Goal: Task Accomplishment & Management: Manage account settings

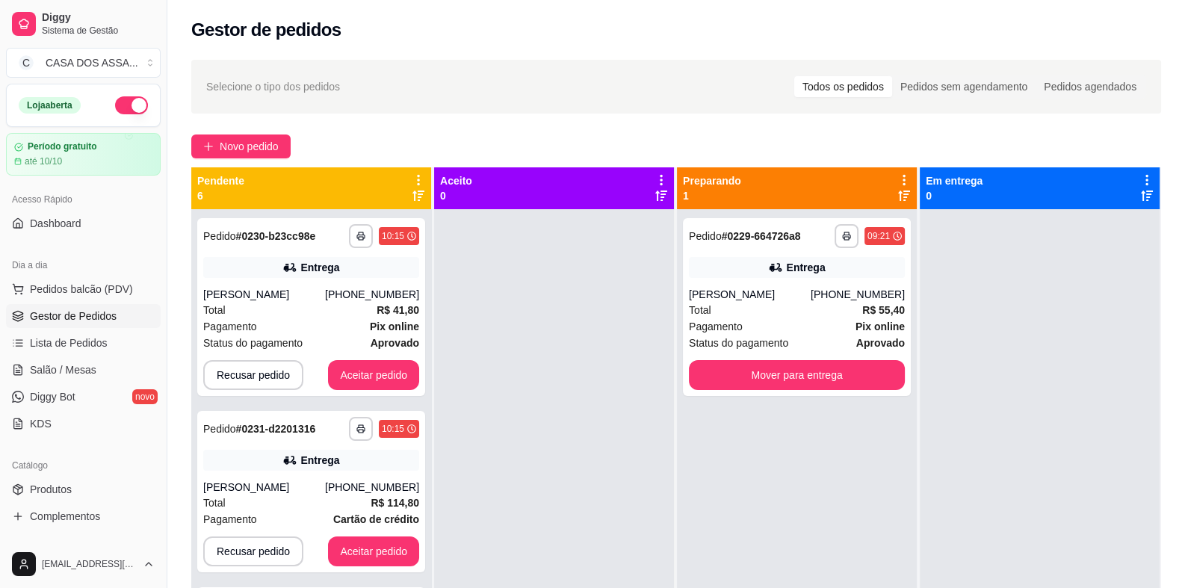
scroll to position [41, 0]
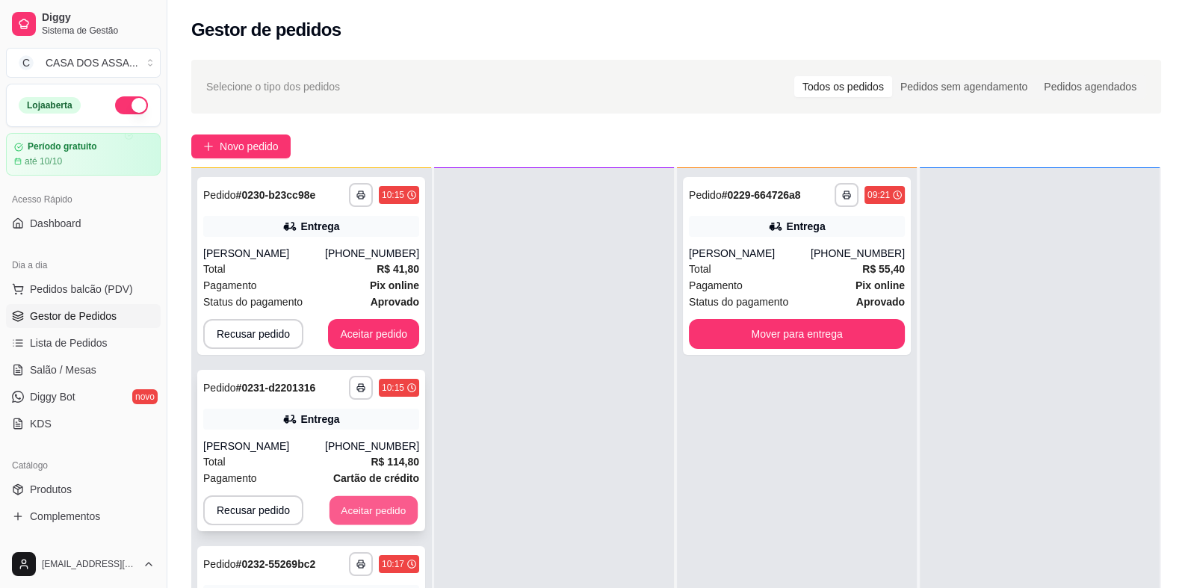
click at [365, 512] on button "Aceitar pedido" at bounding box center [373, 510] width 88 height 29
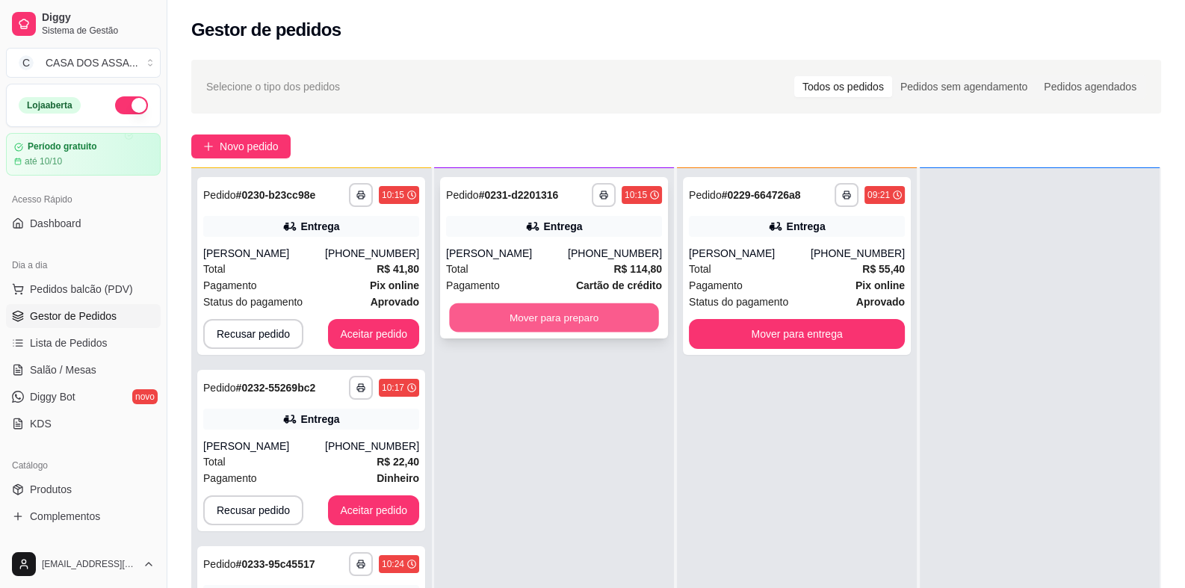
click at [564, 316] on button "Mover para preparo" at bounding box center [553, 317] width 209 height 29
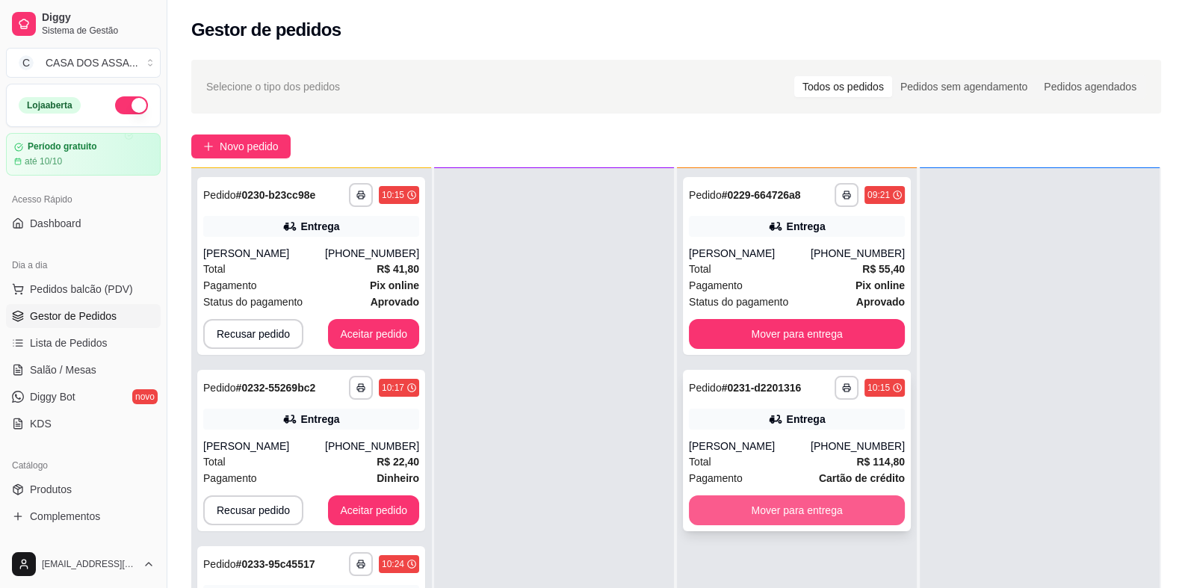
click at [813, 506] on button "Mover para entrega" at bounding box center [797, 510] width 216 height 30
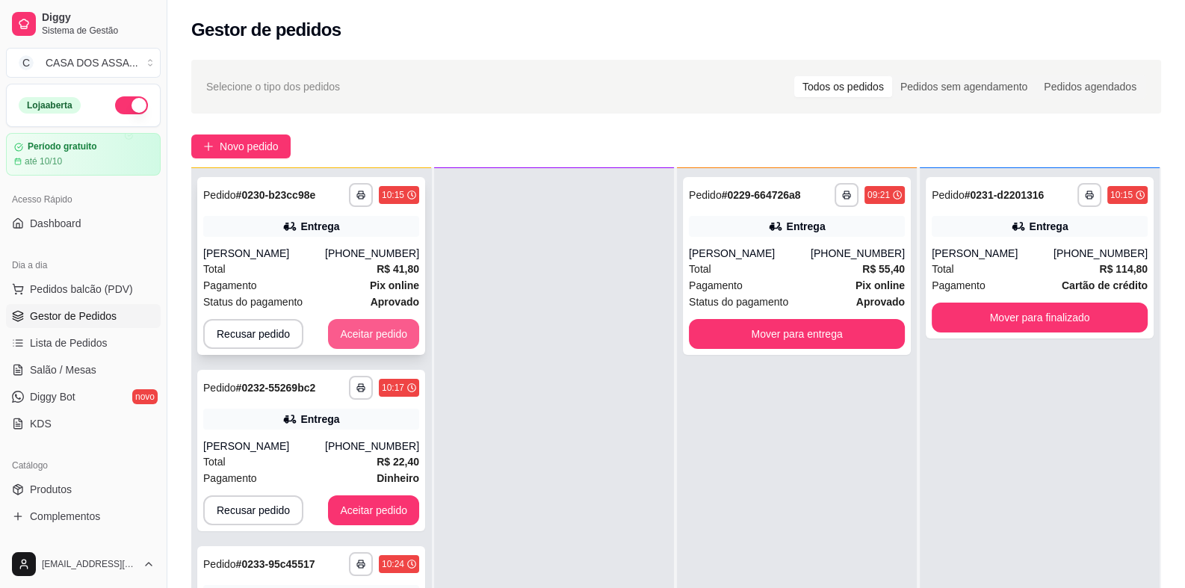
click at [353, 332] on button "Aceitar pedido" at bounding box center [373, 334] width 91 height 30
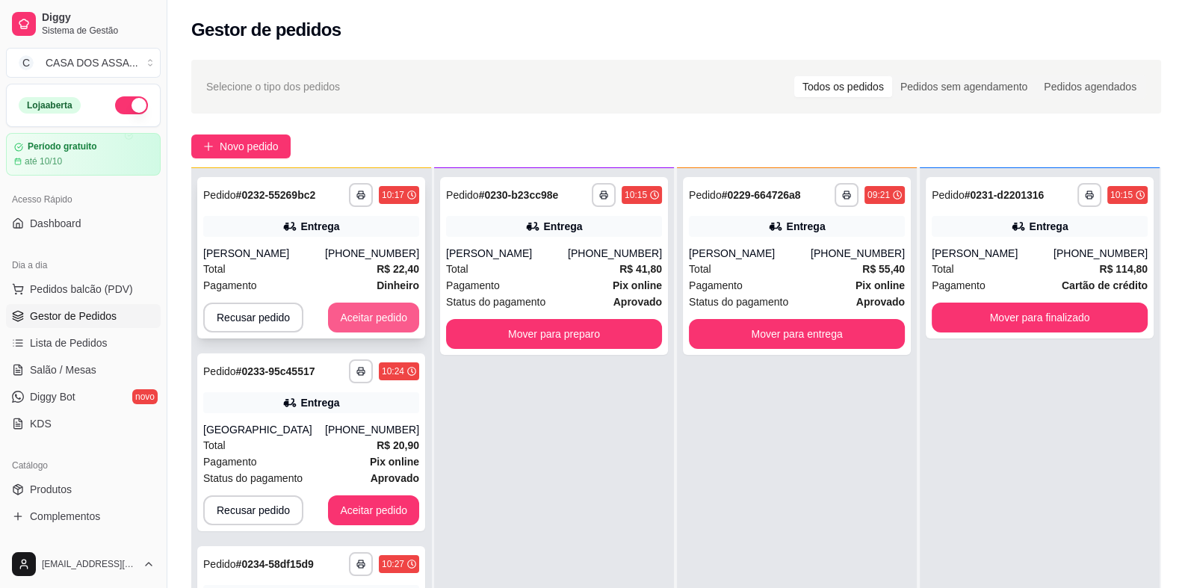
click at [376, 322] on button "Aceitar pedido" at bounding box center [373, 318] width 91 height 30
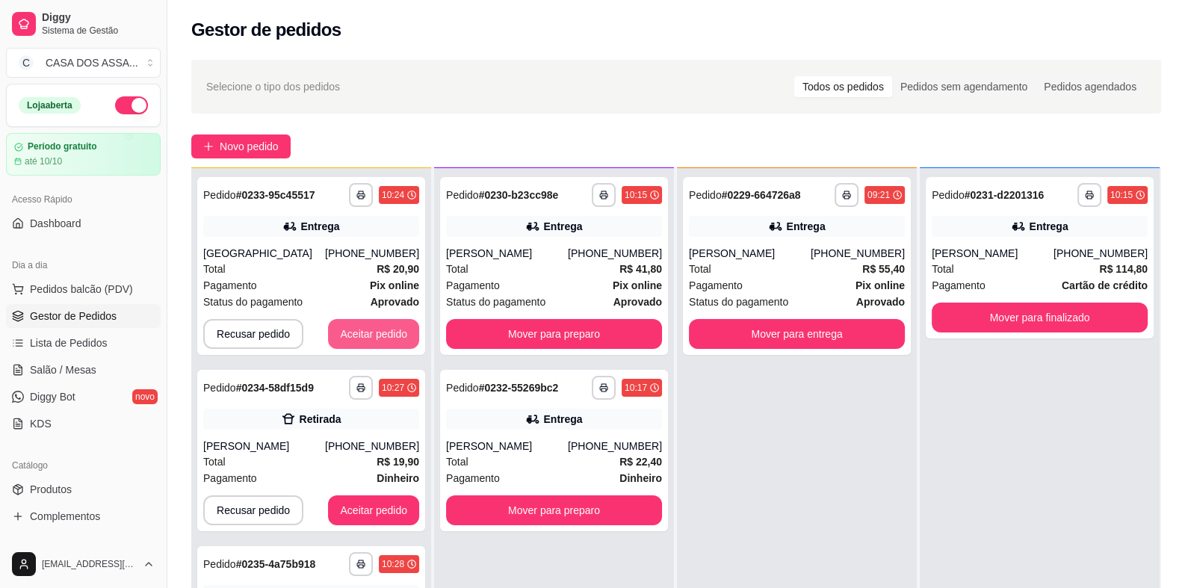
click at [376, 322] on button "Aceitar pedido" at bounding box center [373, 334] width 91 height 30
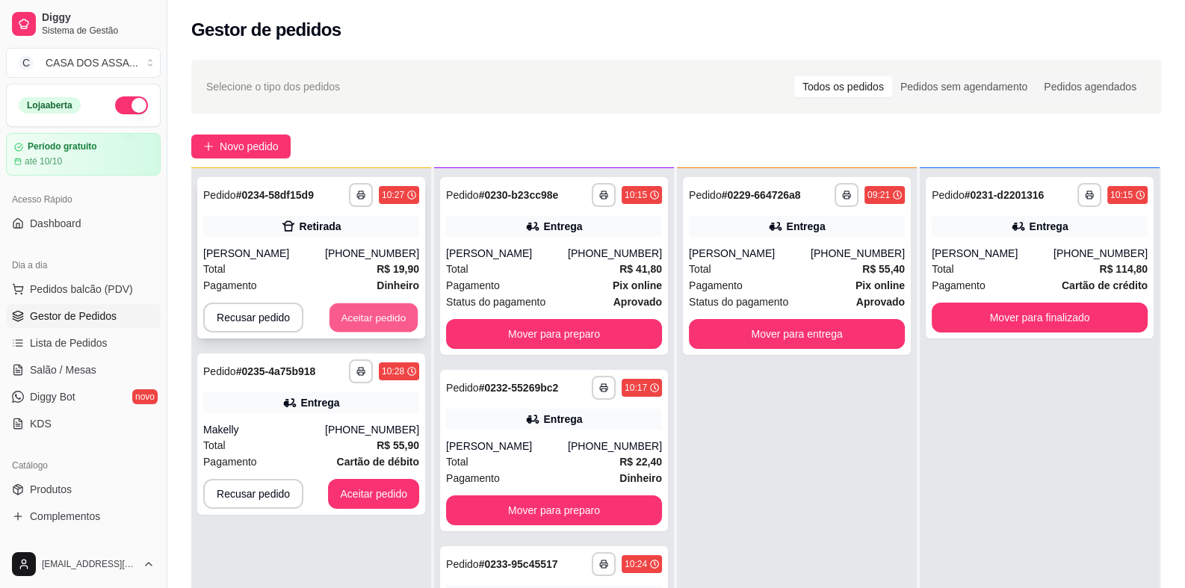
click at [380, 331] on button "Aceitar pedido" at bounding box center [373, 317] width 88 height 29
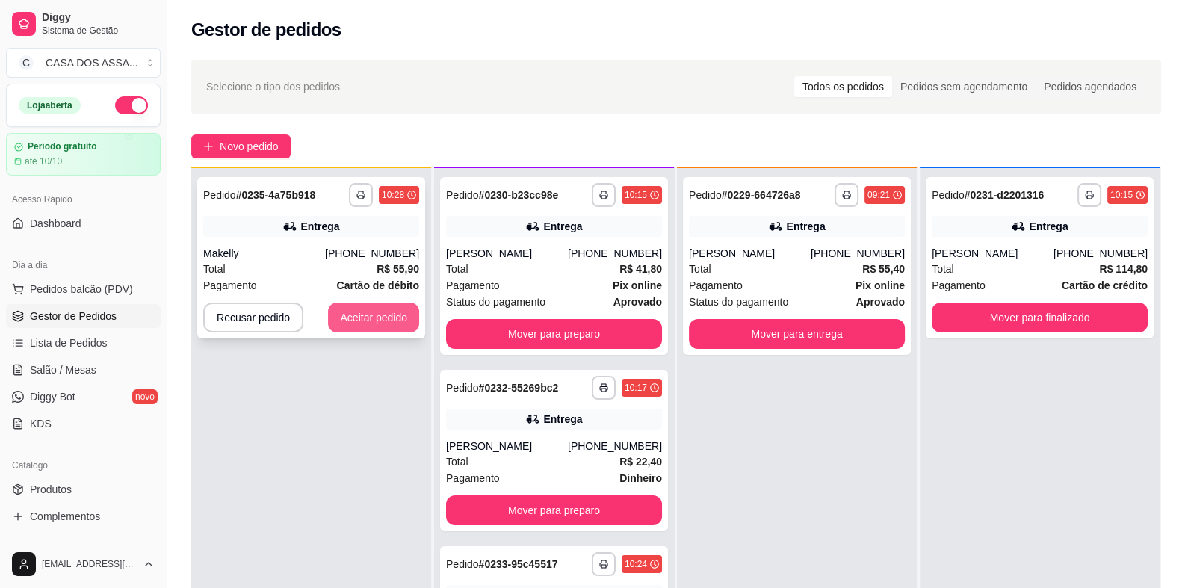
click at [381, 324] on button "Aceitar pedido" at bounding box center [373, 318] width 91 height 30
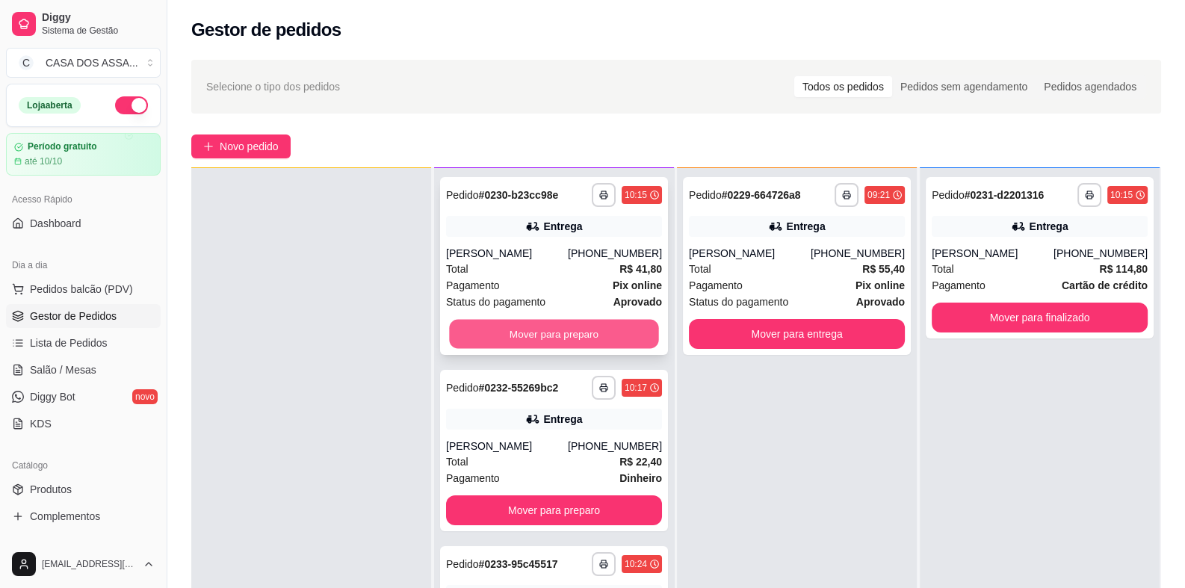
click at [566, 339] on button "Mover para preparo" at bounding box center [553, 334] width 209 height 29
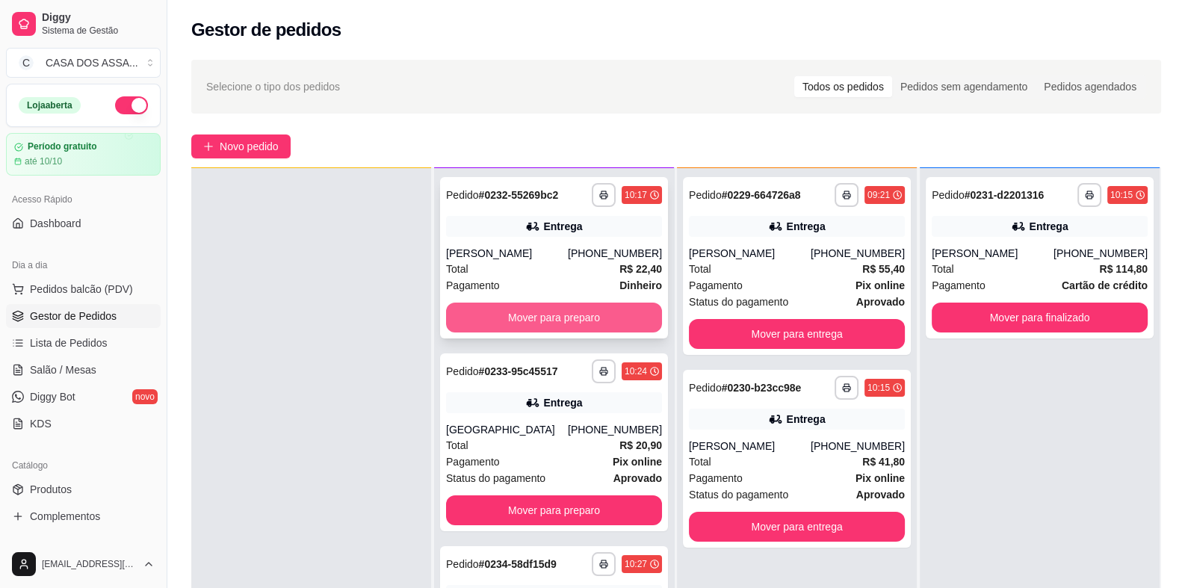
click at [572, 327] on button "Mover para preparo" at bounding box center [554, 318] width 216 height 30
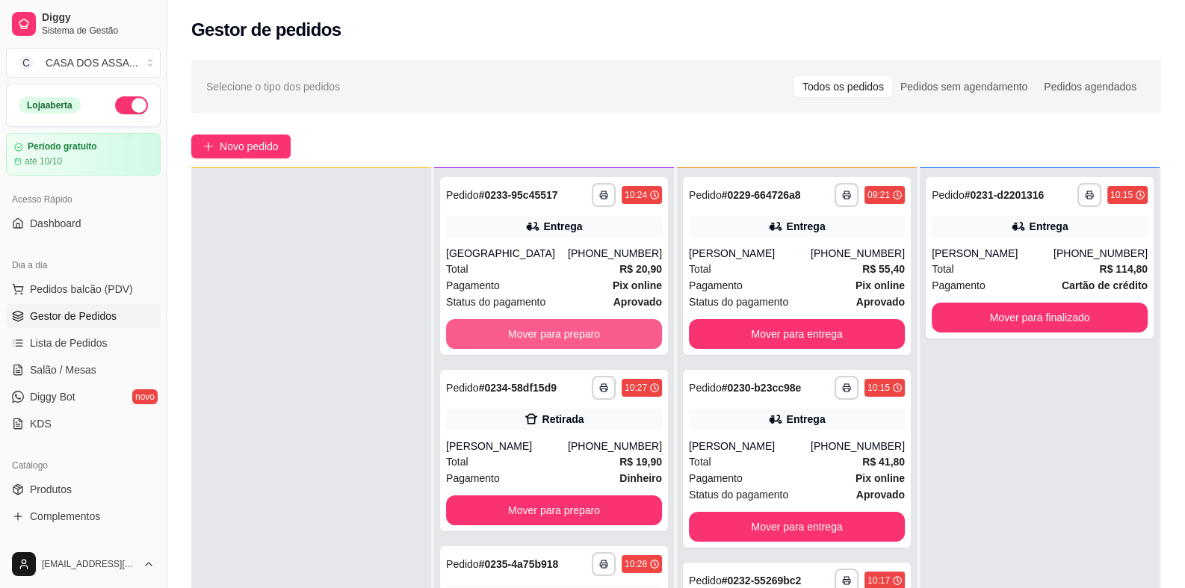
click at [572, 329] on button "Mover para preparo" at bounding box center [554, 334] width 216 height 30
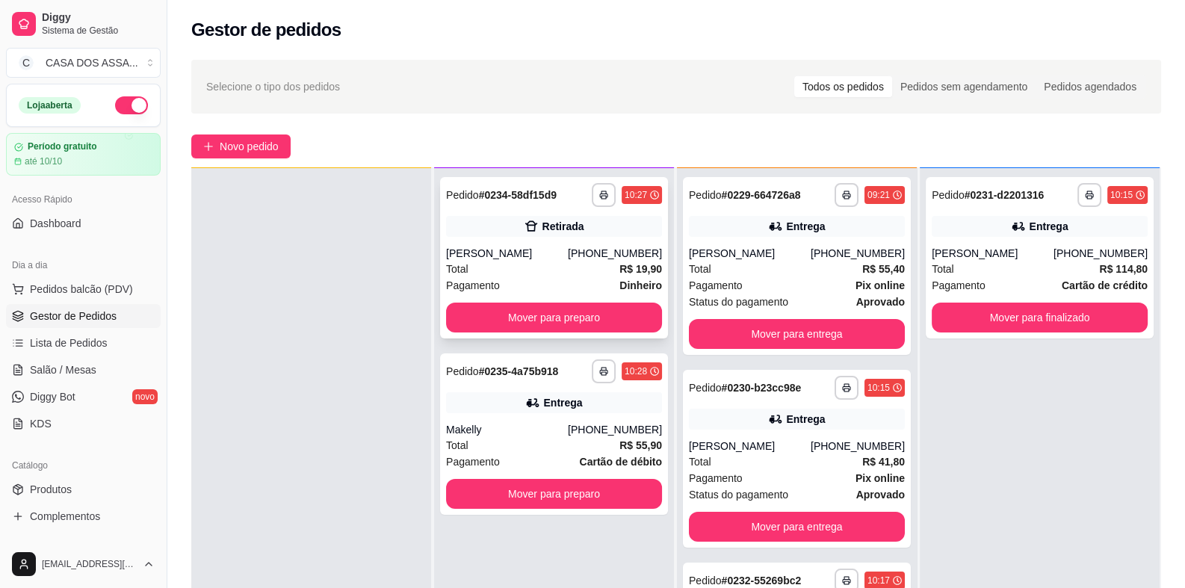
click at [573, 333] on div "**********" at bounding box center [554, 257] width 228 height 161
click at [596, 311] on button "Mover para preparo" at bounding box center [554, 318] width 216 height 30
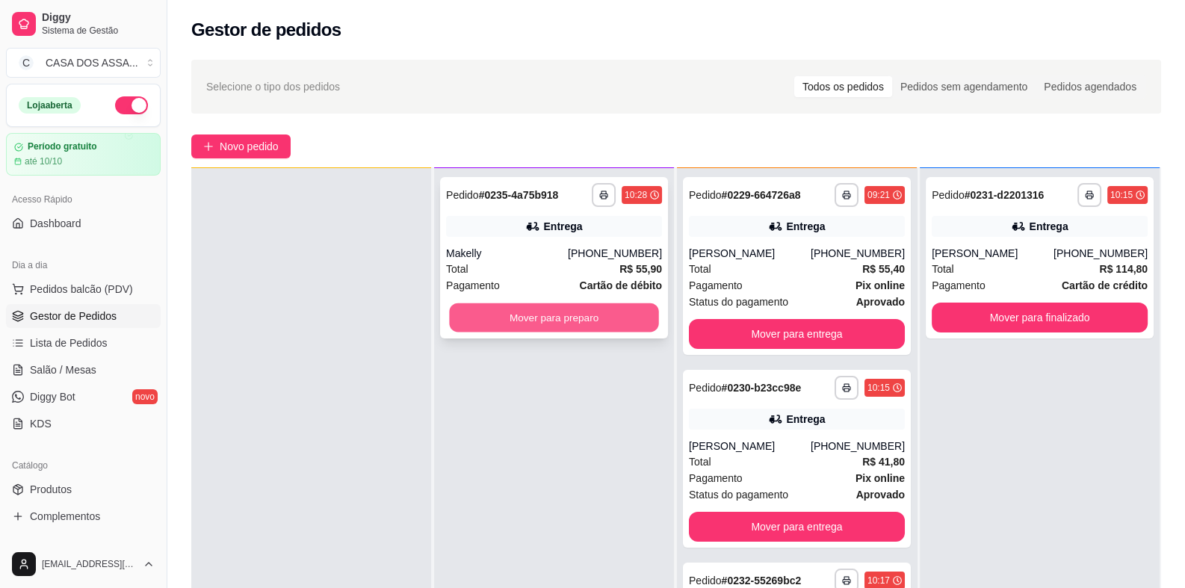
click at [589, 318] on button "Mover para preparo" at bounding box center [553, 317] width 209 height 29
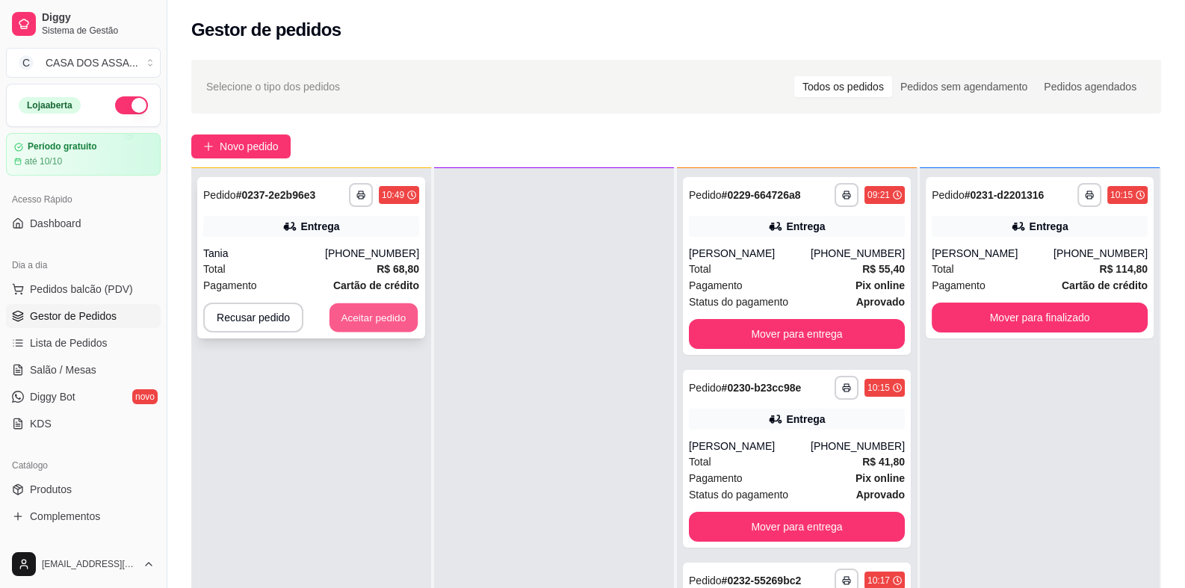
click at [379, 316] on button "Aceitar pedido" at bounding box center [373, 317] width 88 height 29
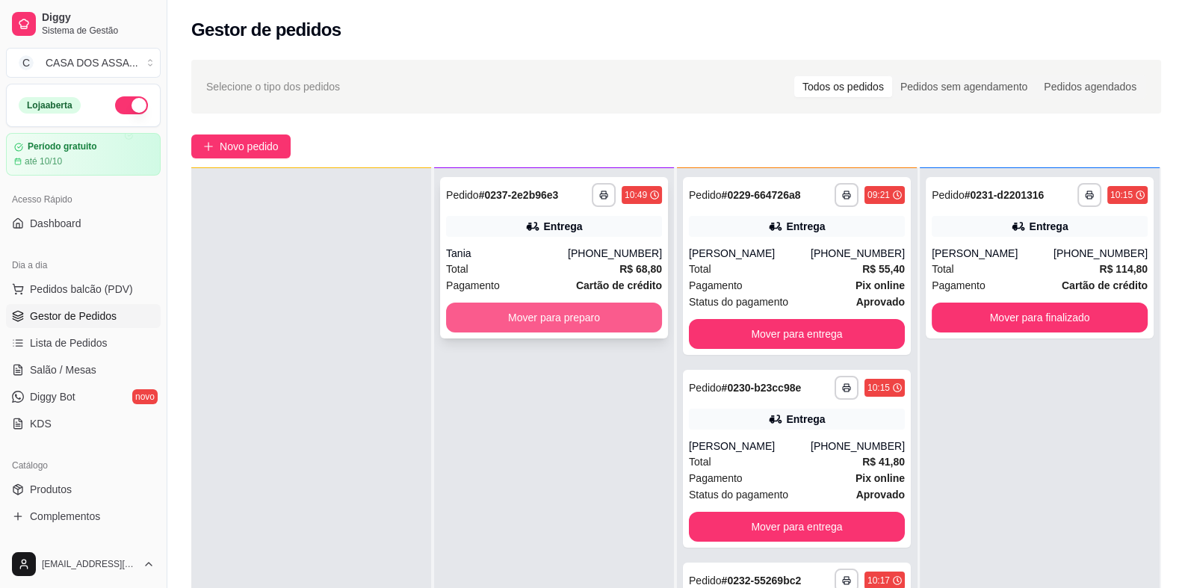
click at [548, 313] on button "Mover para preparo" at bounding box center [554, 318] width 216 height 30
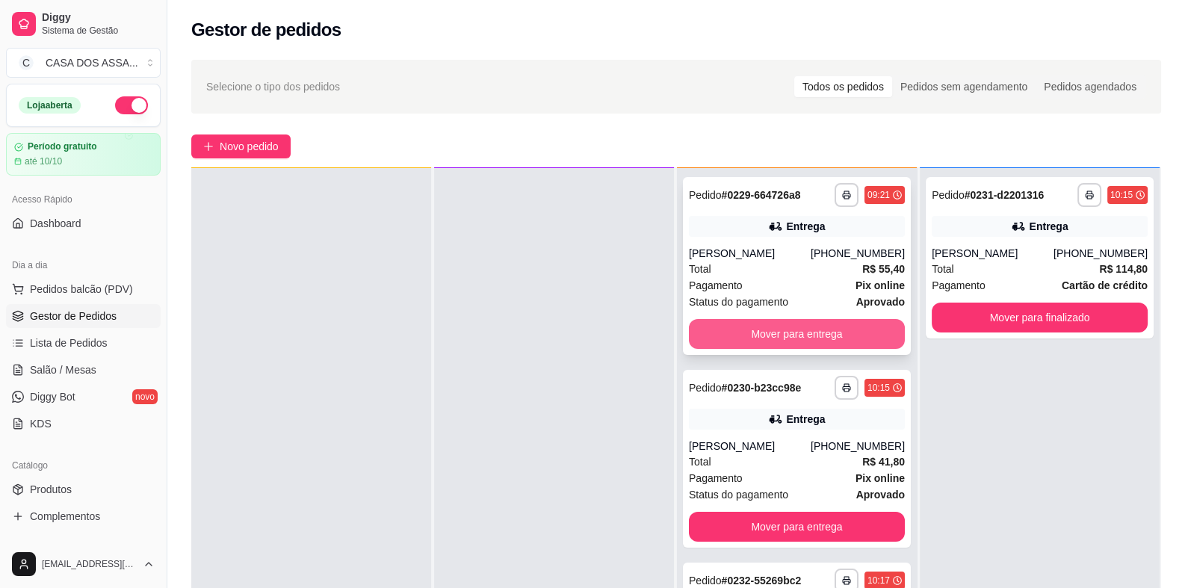
scroll to position [0, 0]
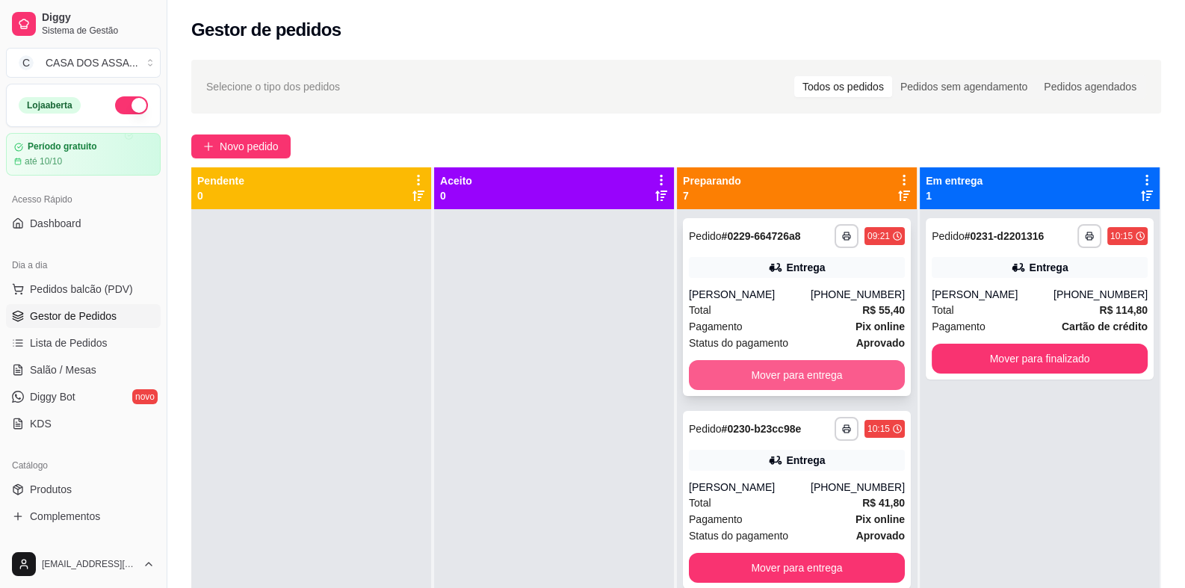
click at [818, 371] on button "Mover para entrega" at bounding box center [797, 375] width 216 height 30
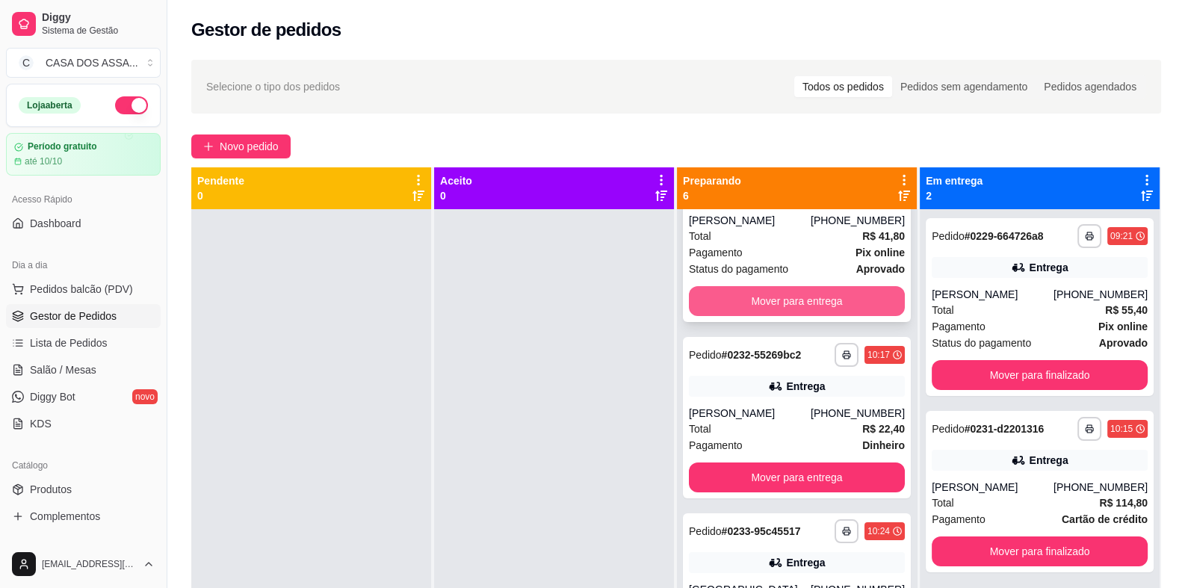
scroll to position [149, 0]
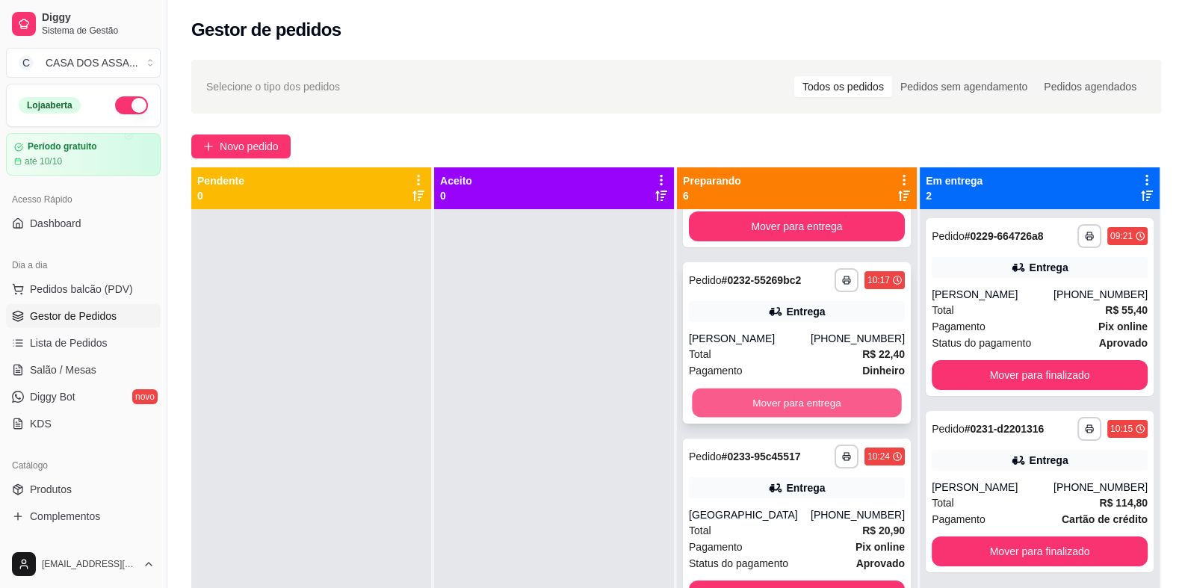
click at [792, 402] on button "Mover para entrega" at bounding box center [796, 402] width 209 height 29
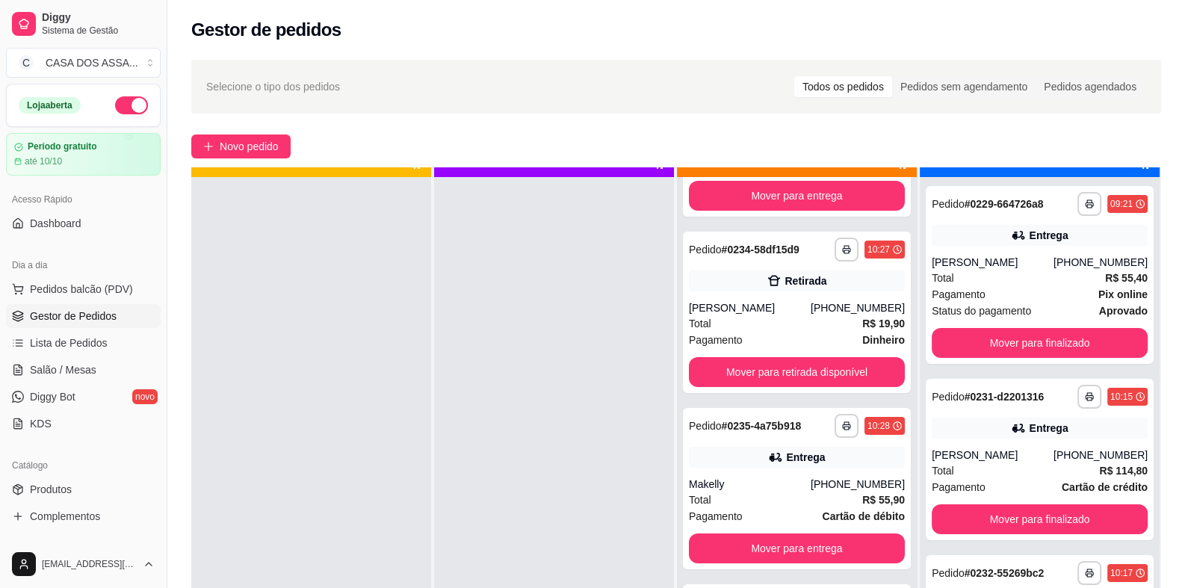
scroll to position [41, 0]
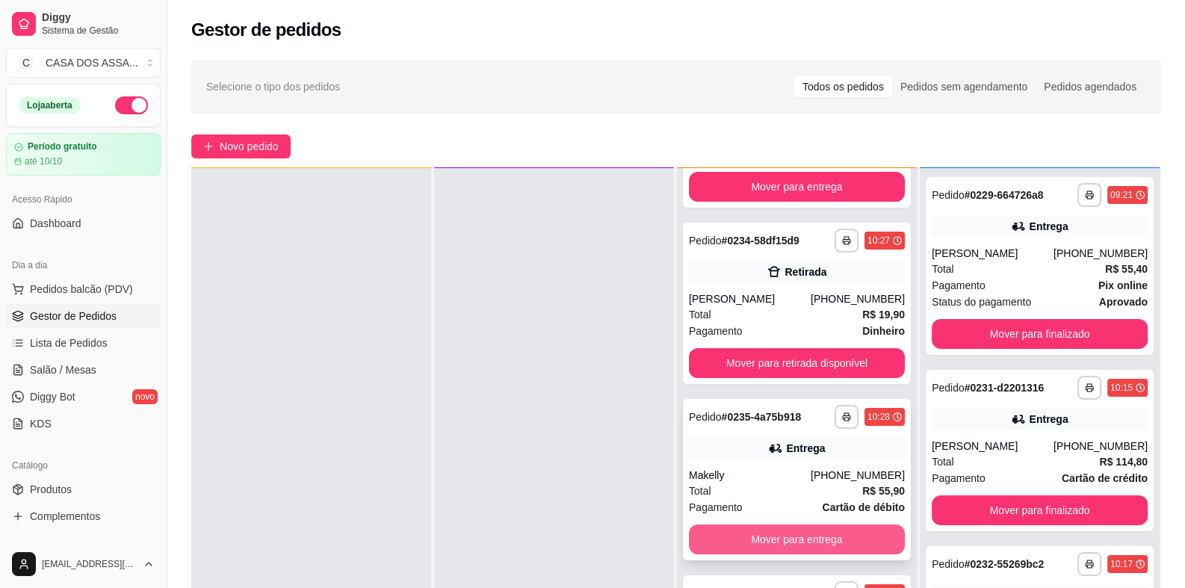
click at [781, 539] on button "Mover para entrega" at bounding box center [797, 539] width 216 height 30
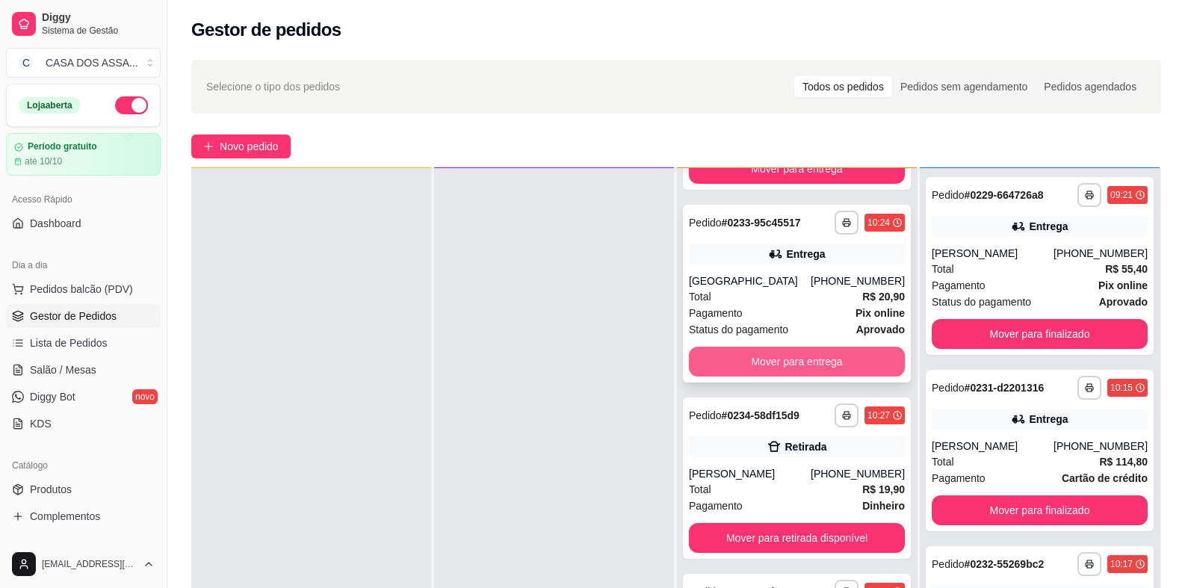
scroll to position [164, 0]
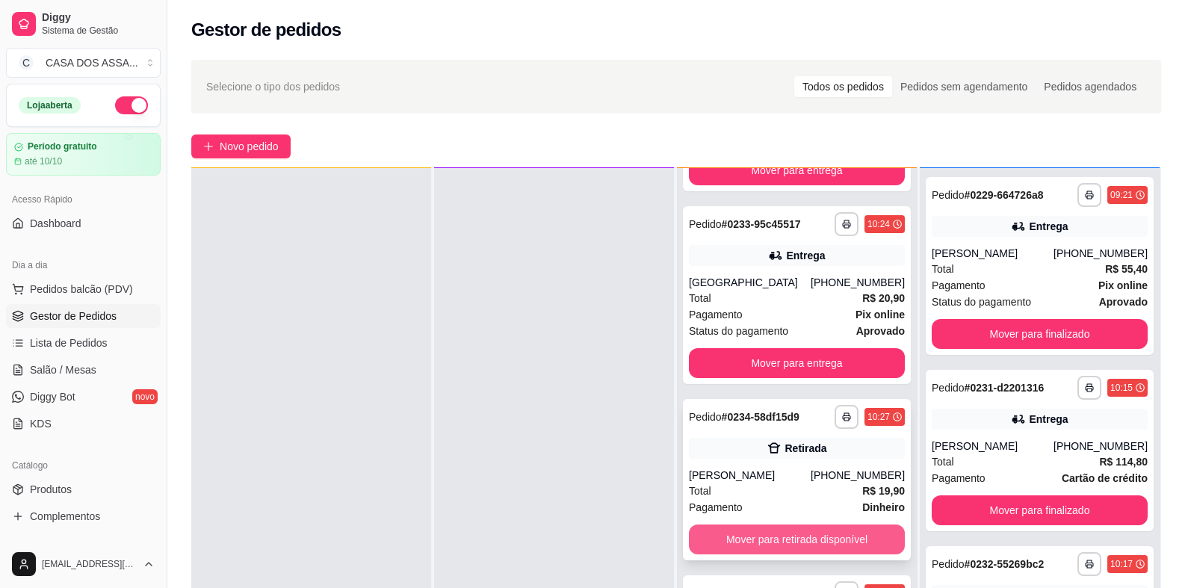
click at [801, 538] on button "Mover para retirada disponível" at bounding box center [797, 539] width 216 height 30
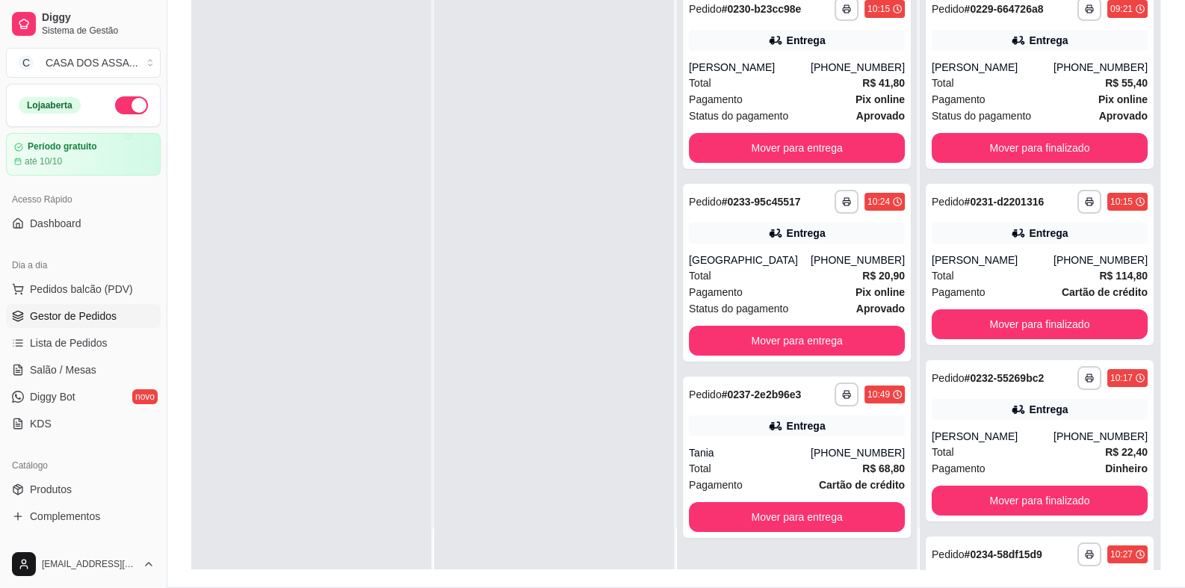
scroll to position [228, 0]
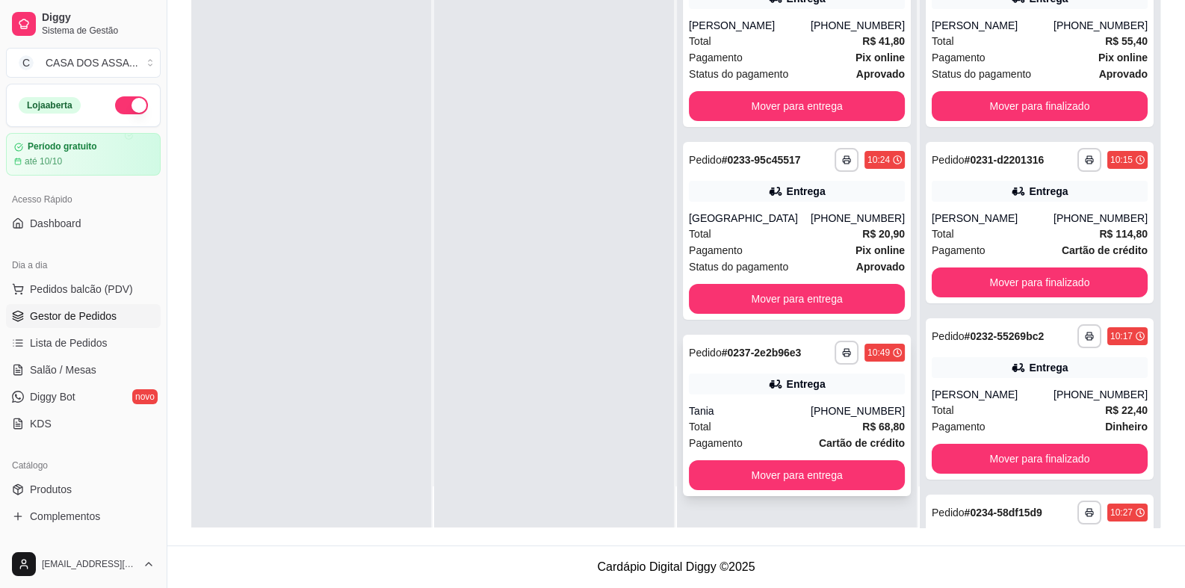
click at [754, 394] on div "**********" at bounding box center [797, 415] width 228 height 161
click at [803, 223] on div "[GEOGRAPHIC_DATA]" at bounding box center [750, 218] width 122 height 15
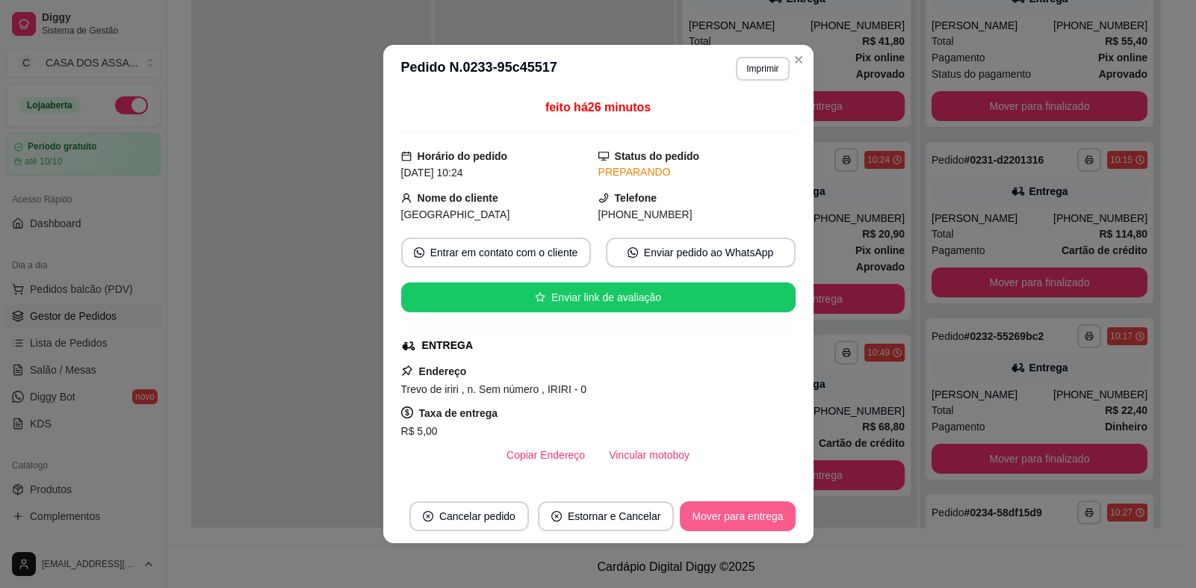
click at [702, 521] on button "Mover para entrega" at bounding box center [737, 516] width 115 height 30
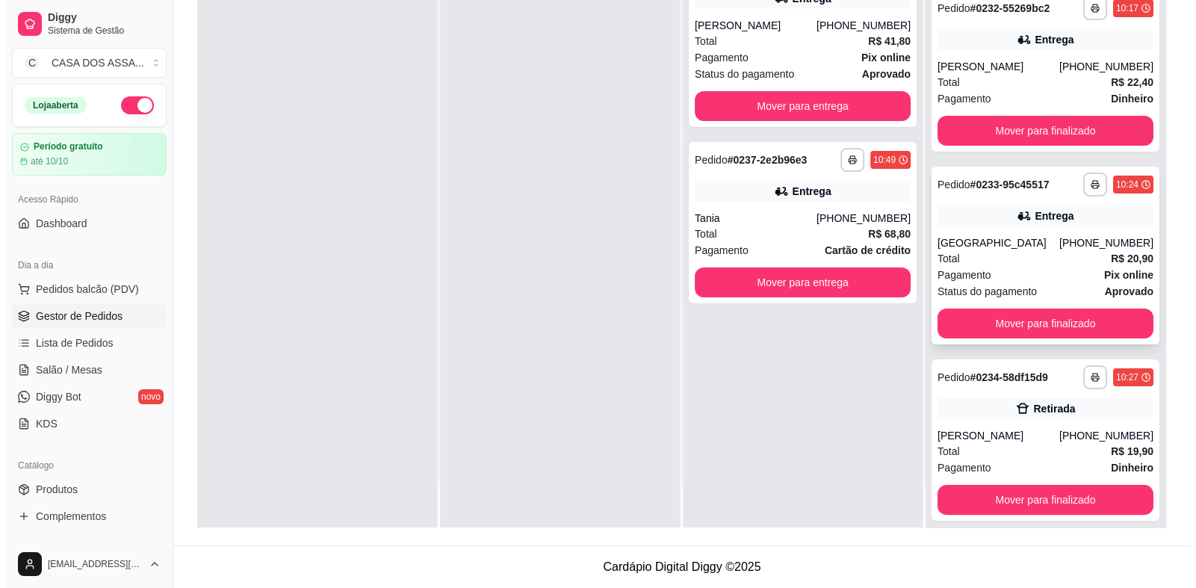
scroll to position [373, 0]
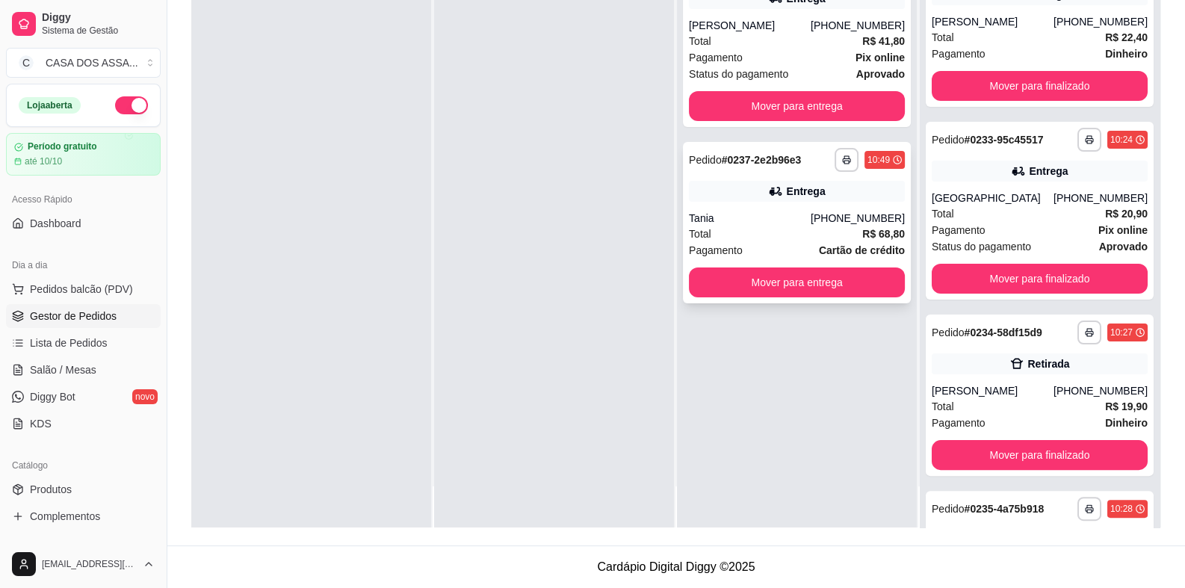
click at [761, 200] on div "Entrega" at bounding box center [797, 191] width 216 height 21
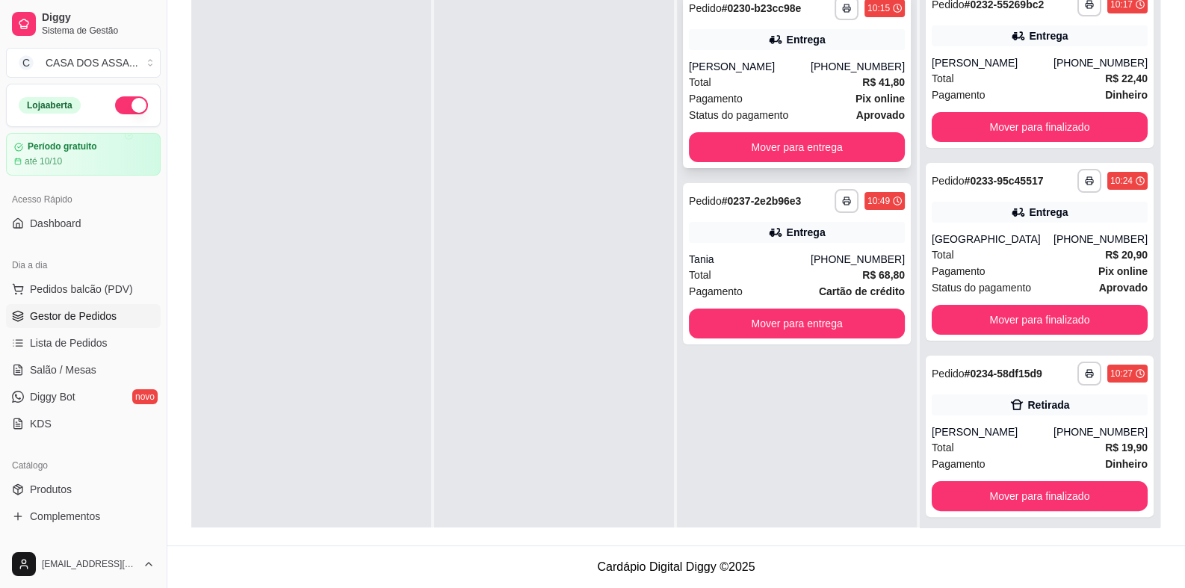
click at [762, 70] on div "[PERSON_NAME]" at bounding box center [750, 66] width 122 height 15
click at [802, 148] on button "Mover para entrega" at bounding box center [797, 147] width 216 height 30
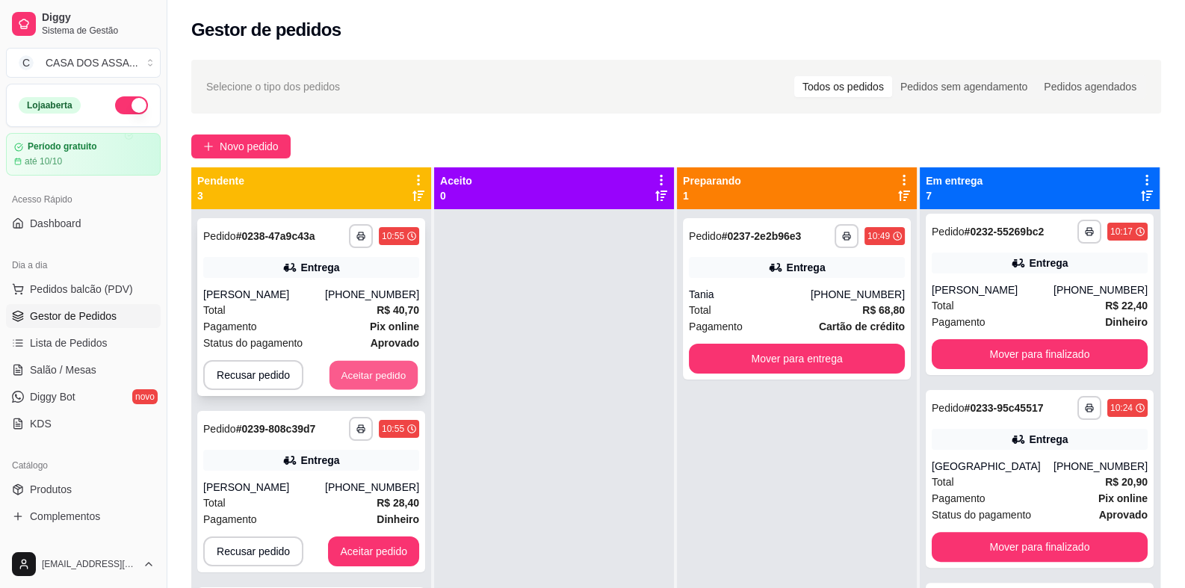
click at [400, 376] on button "Aceitar pedido" at bounding box center [373, 375] width 88 height 29
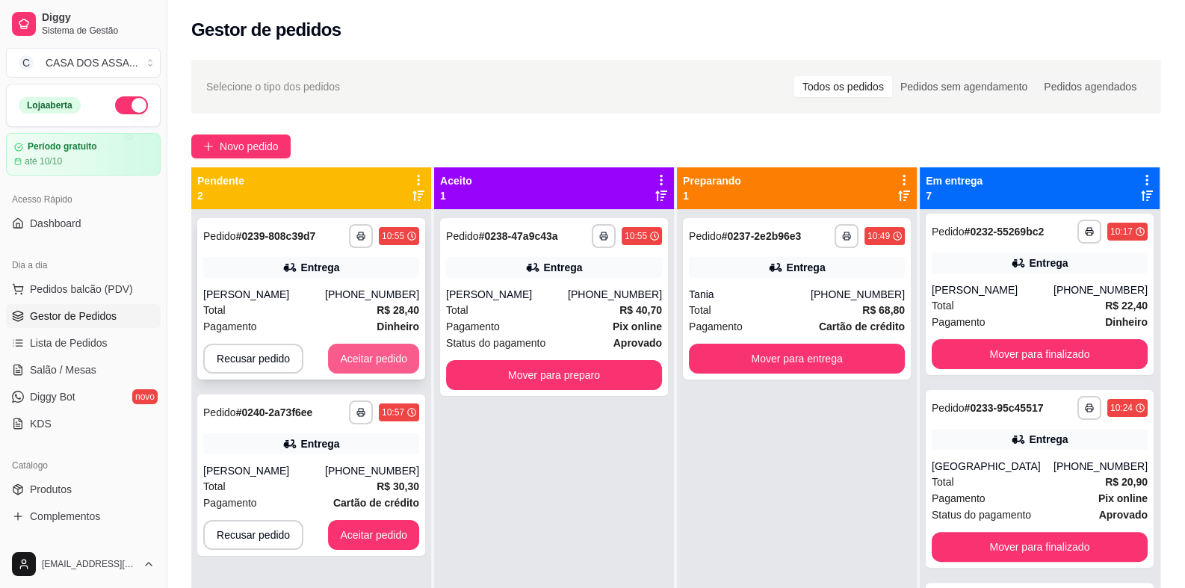
click at [403, 365] on button "Aceitar pedido" at bounding box center [373, 359] width 91 height 30
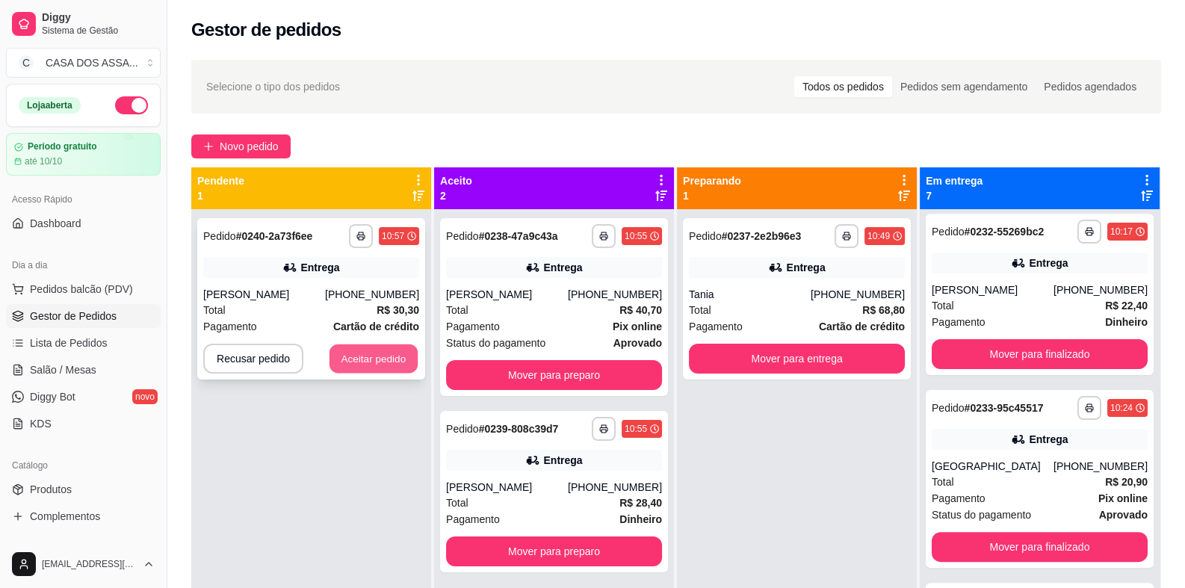
click at [379, 361] on button "Aceitar pedido" at bounding box center [373, 358] width 88 height 29
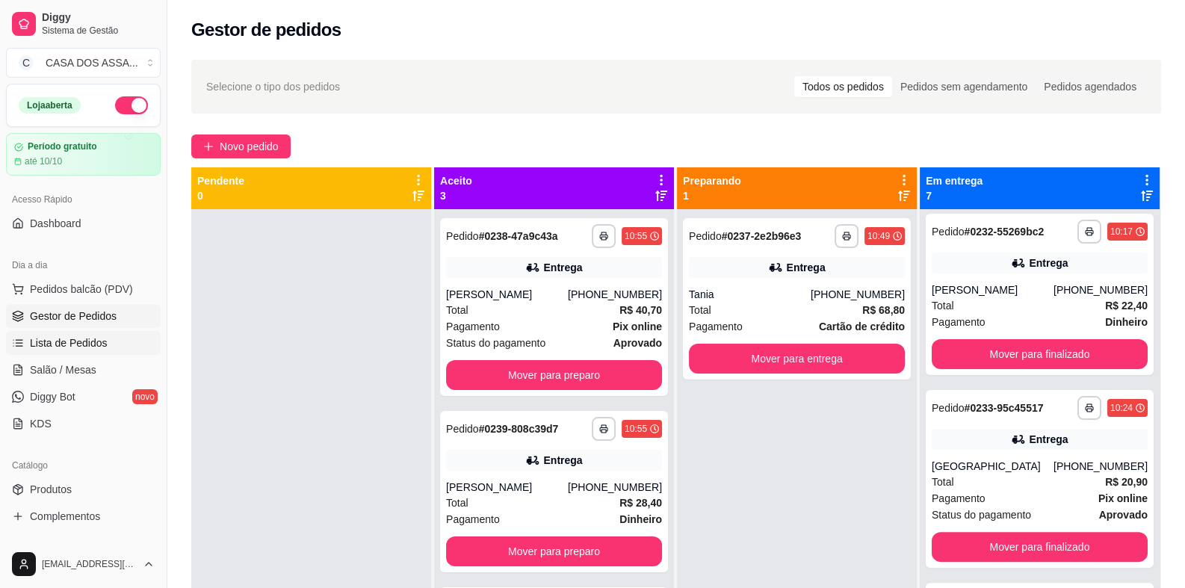
click at [86, 345] on span "Lista de Pedidos" at bounding box center [69, 342] width 78 height 15
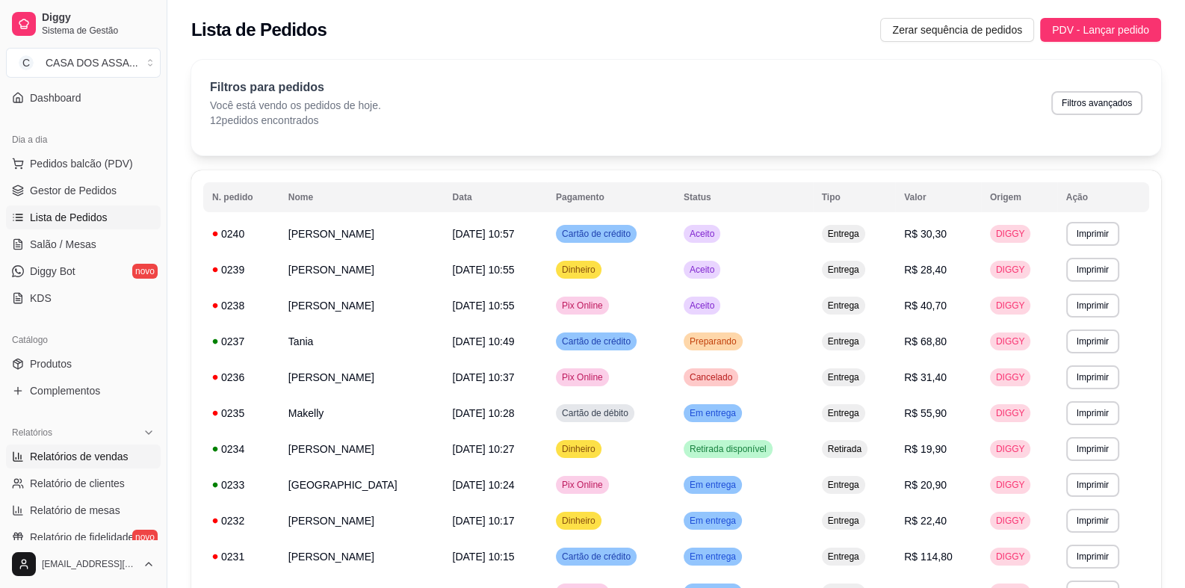
scroll to position [149, 0]
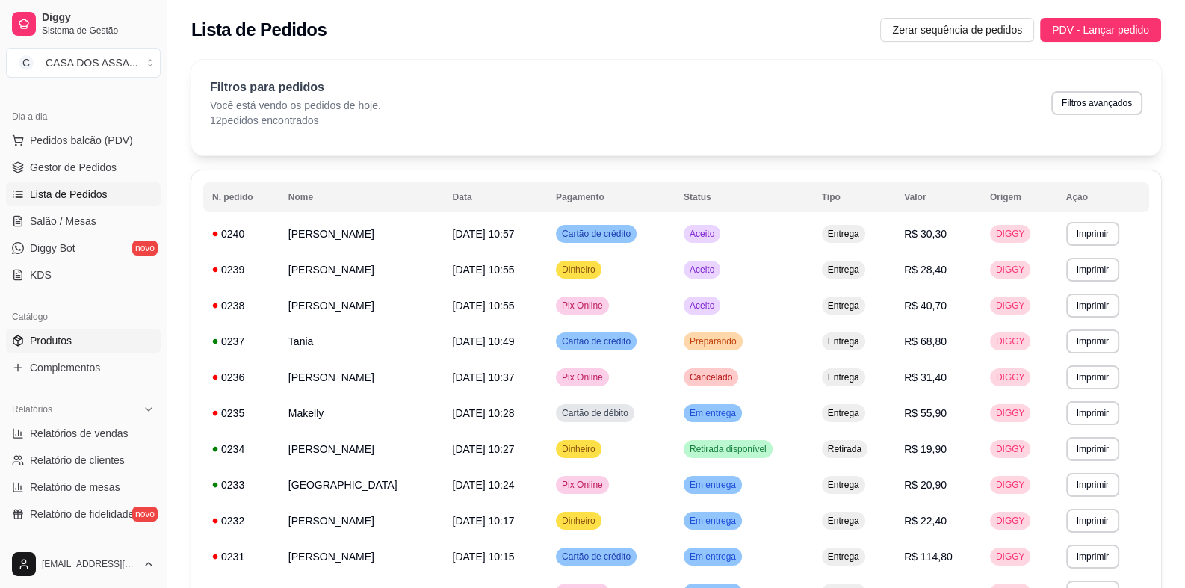
click at [89, 344] on link "Produtos" at bounding box center [83, 341] width 155 height 24
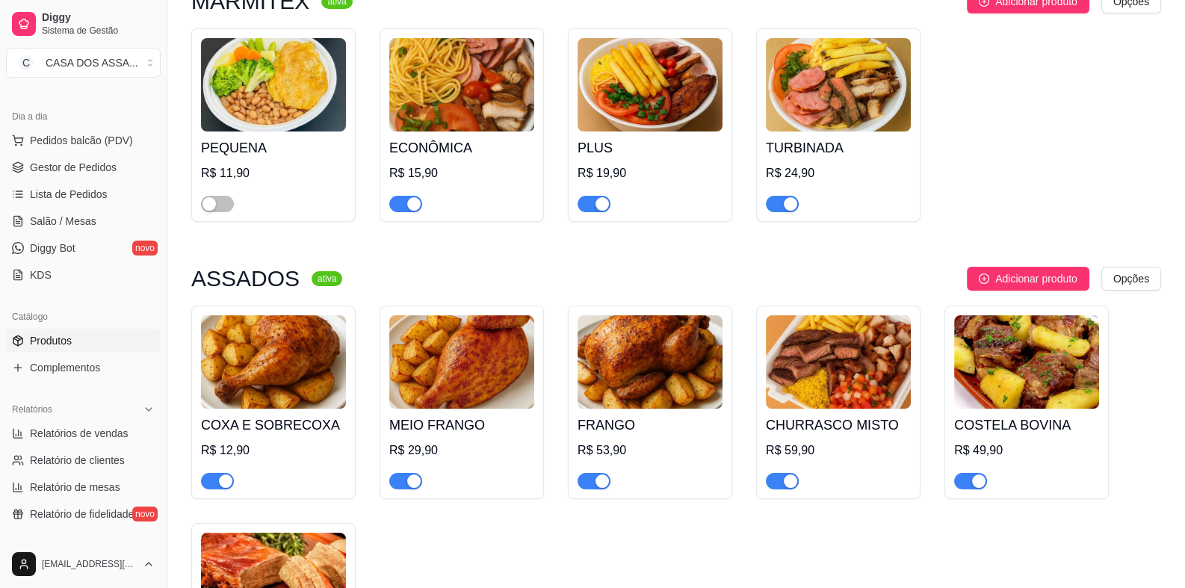
scroll to position [224, 0]
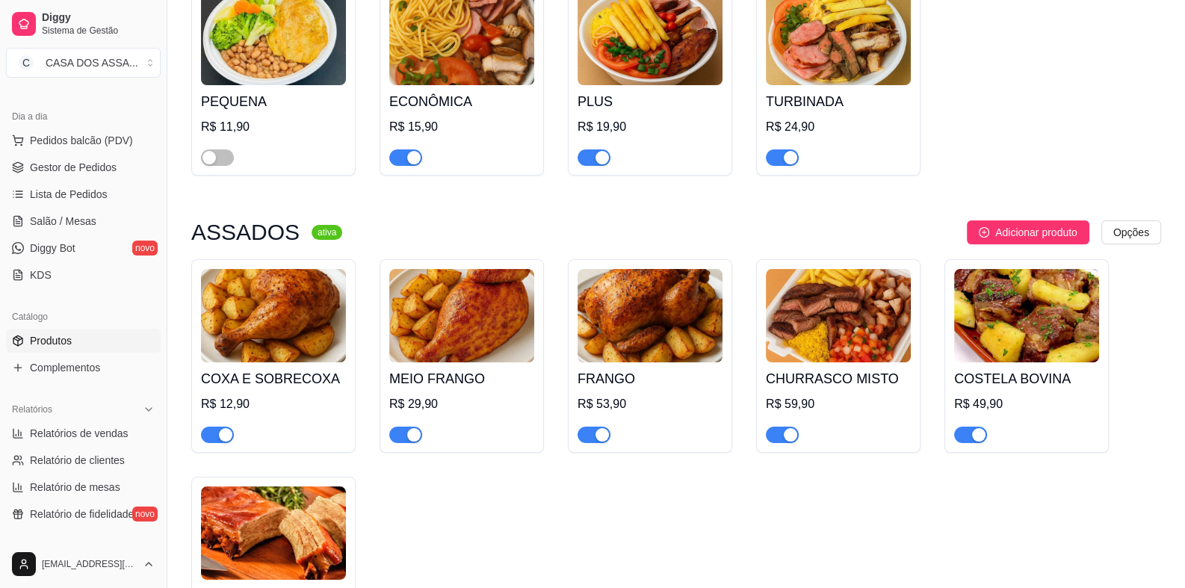
click at [219, 432] on div "button" at bounding box center [225, 434] width 13 height 13
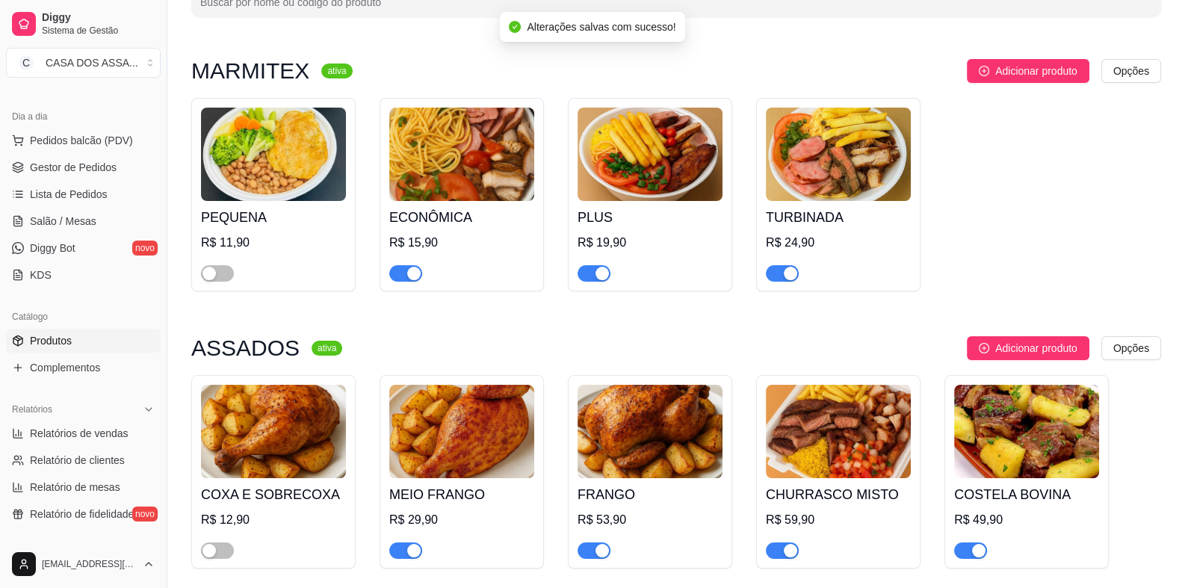
scroll to position [298, 0]
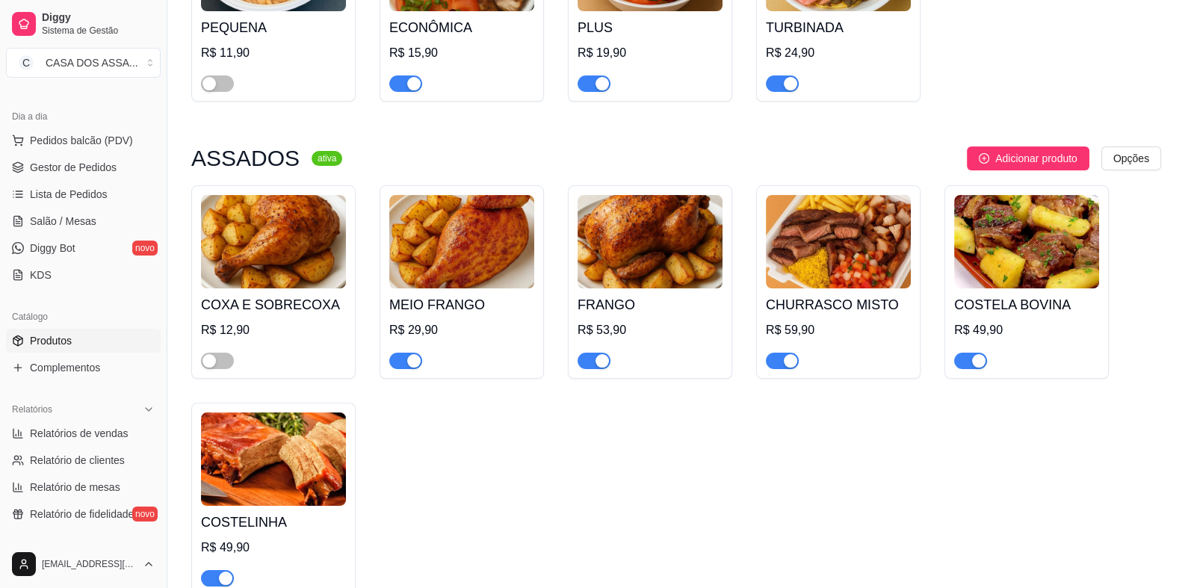
click at [402, 364] on span "button" at bounding box center [405, 361] width 33 height 16
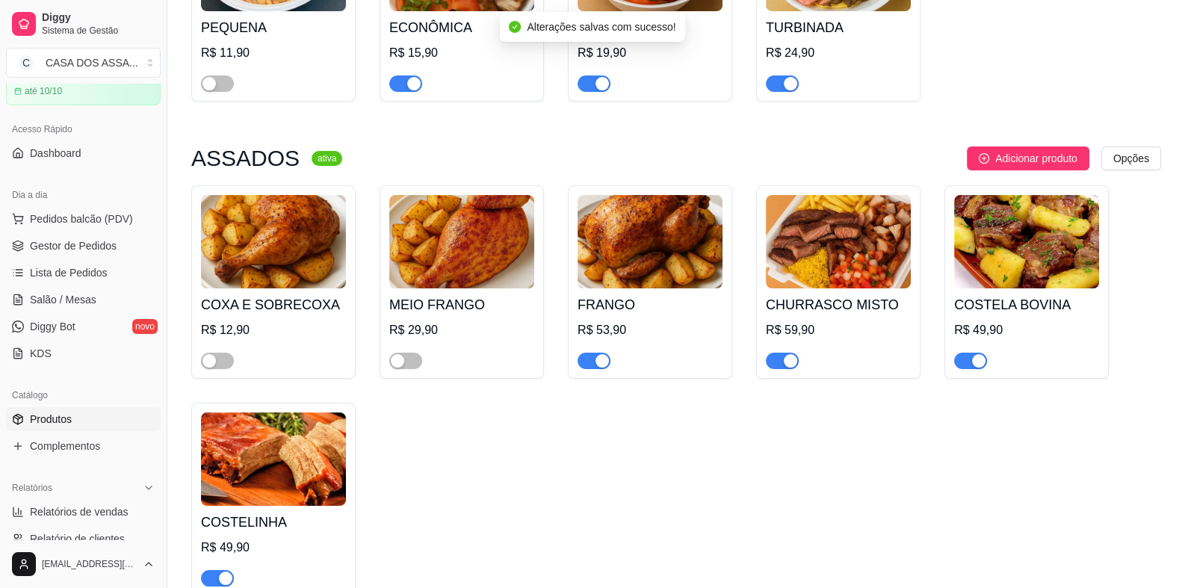
scroll to position [0, 0]
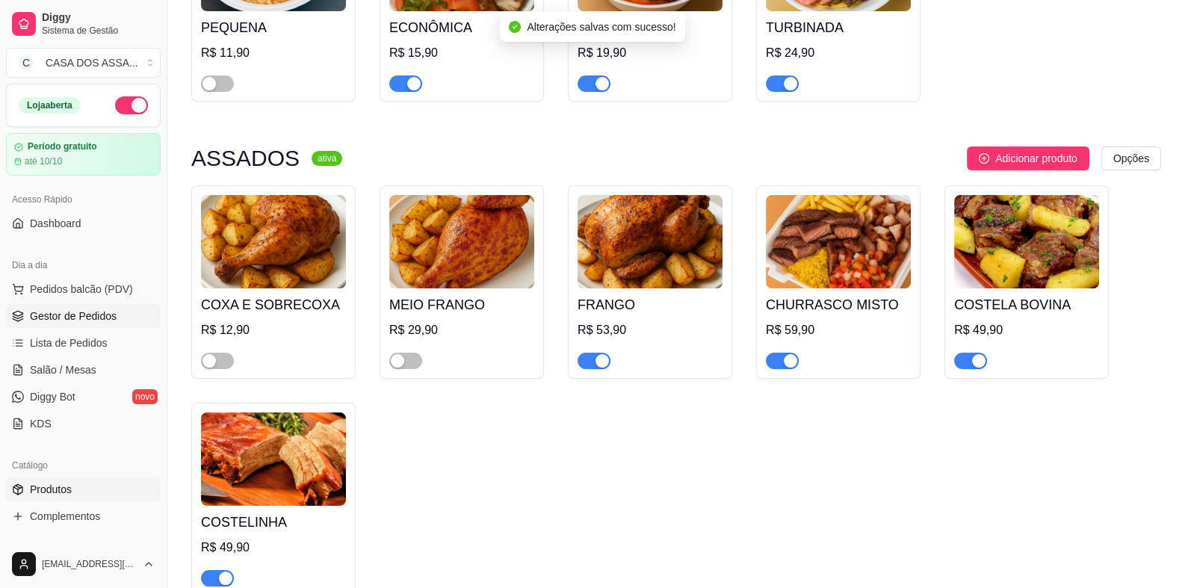
click at [82, 316] on span "Gestor de Pedidos" at bounding box center [73, 315] width 87 height 15
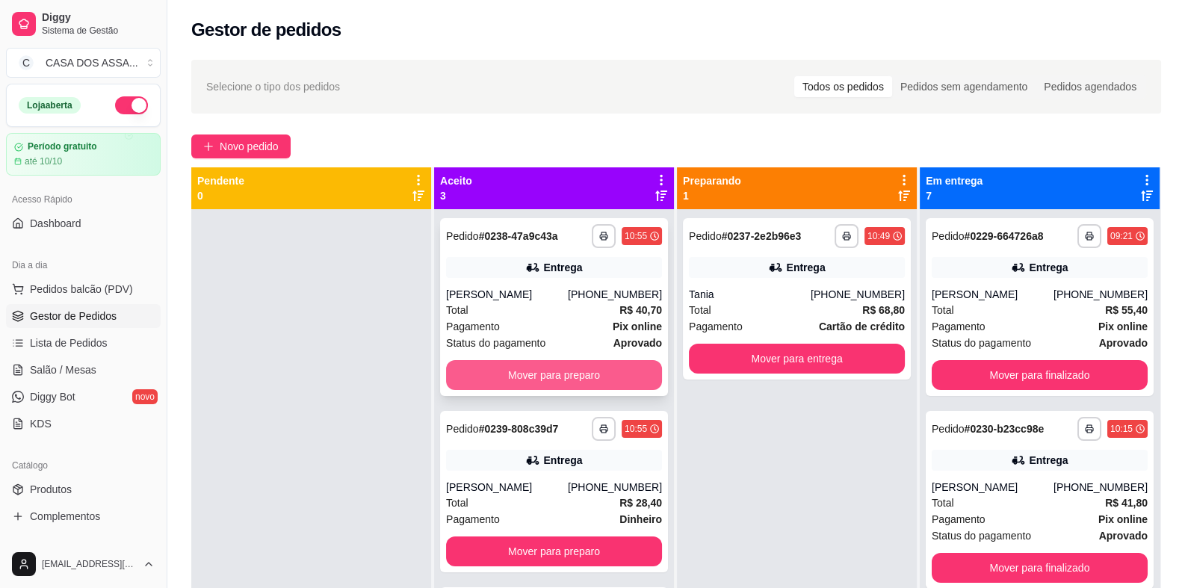
click at [512, 372] on button "Mover para preparo" at bounding box center [554, 375] width 216 height 30
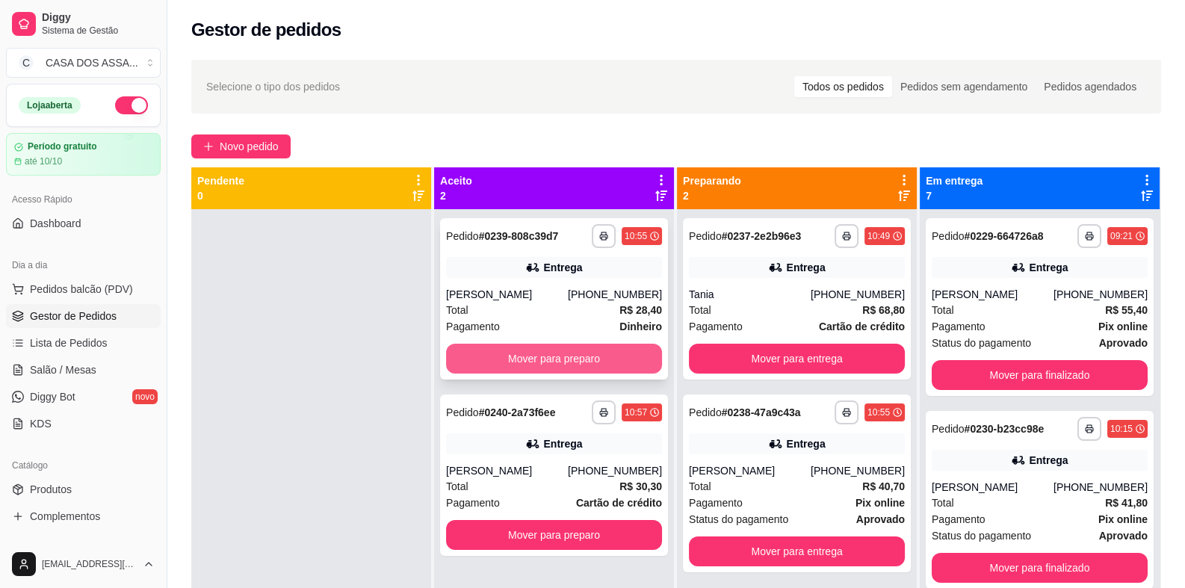
click at [596, 361] on button "Mover para preparo" at bounding box center [554, 359] width 216 height 30
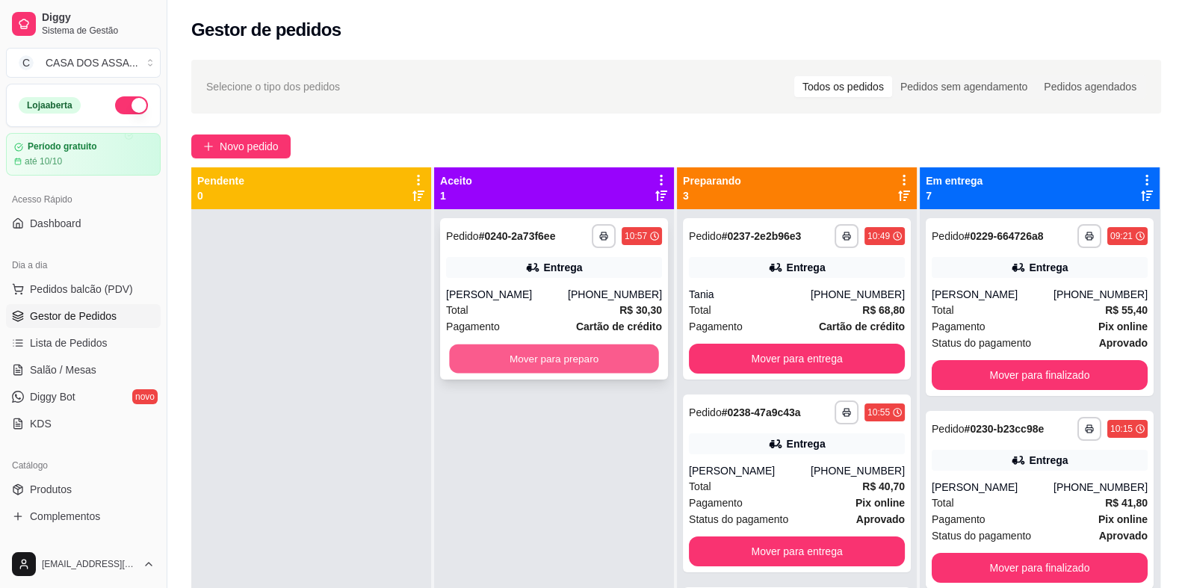
click at [552, 361] on button "Mover para preparo" at bounding box center [553, 358] width 209 height 29
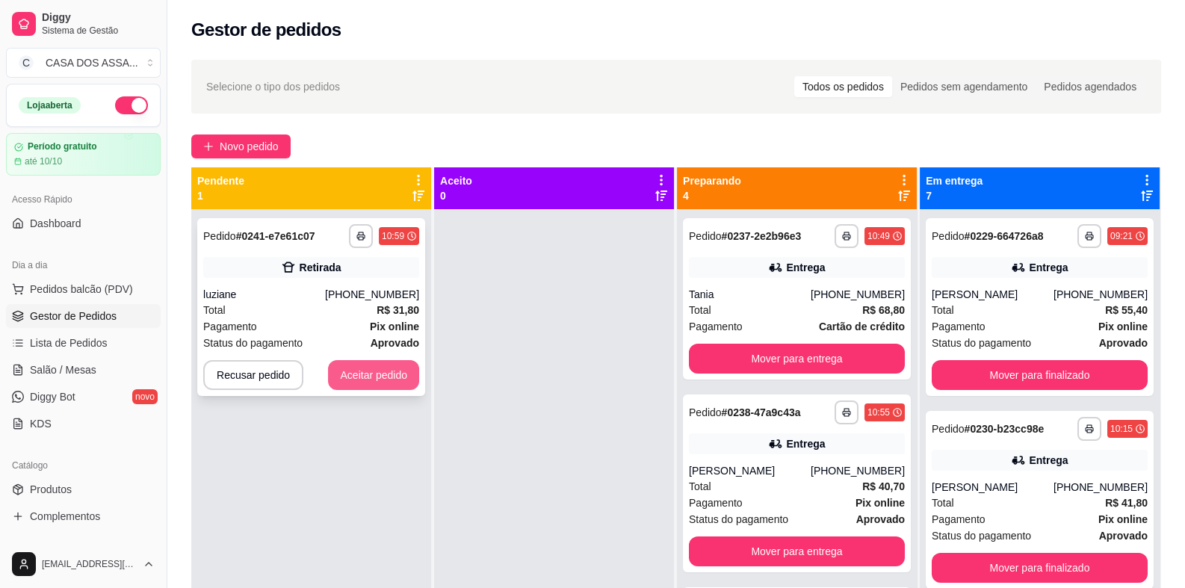
click at [392, 375] on button "Aceitar pedido" at bounding box center [373, 375] width 91 height 30
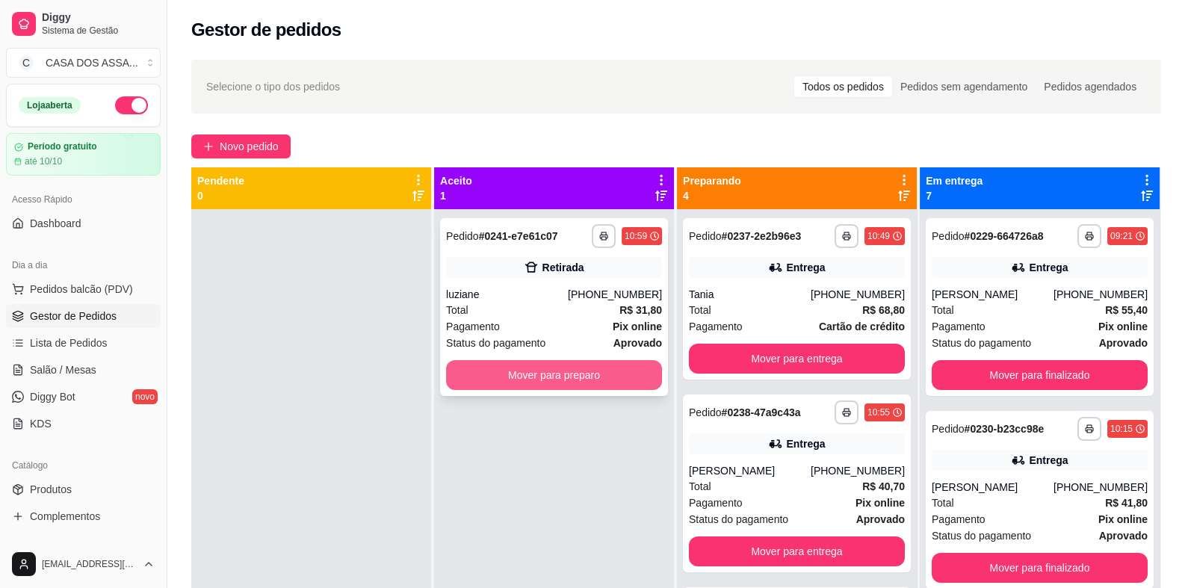
click at [566, 374] on button "Mover para preparo" at bounding box center [554, 375] width 216 height 30
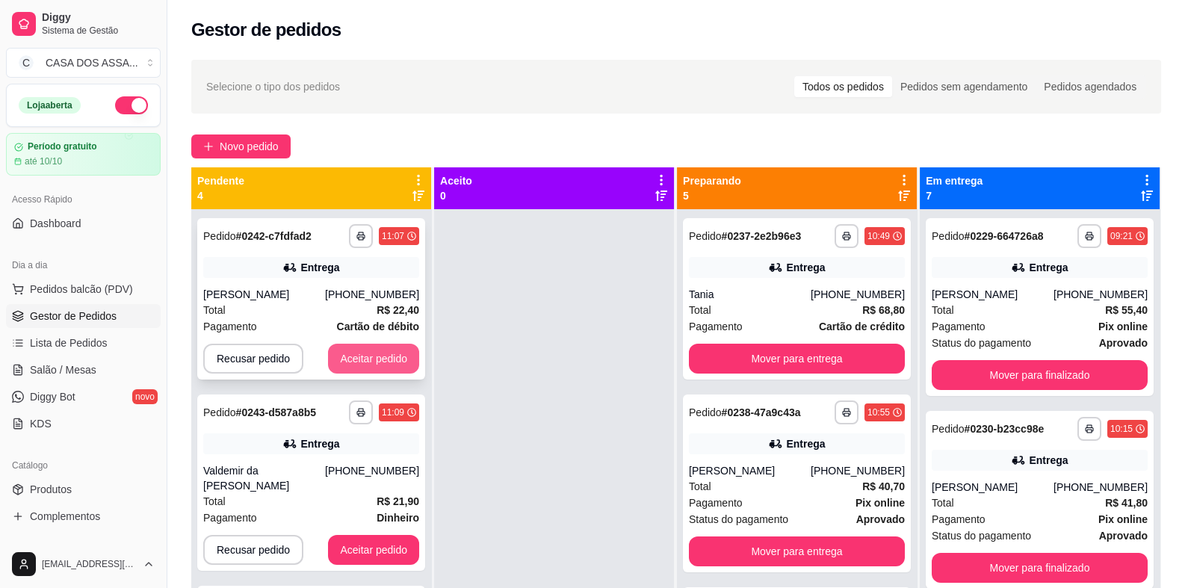
click at [350, 362] on button "Aceitar pedido" at bounding box center [373, 359] width 91 height 30
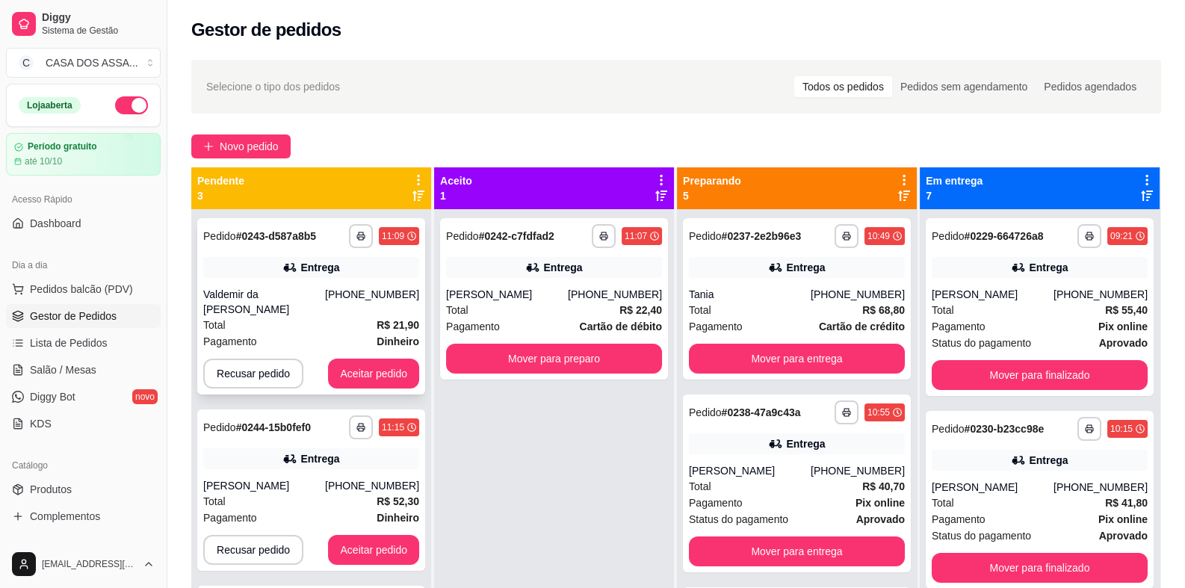
click at [382, 357] on div "**********" at bounding box center [311, 306] width 228 height 176
click at [403, 375] on button "Aceitar pedido" at bounding box center [373, 374] width 91 height 30
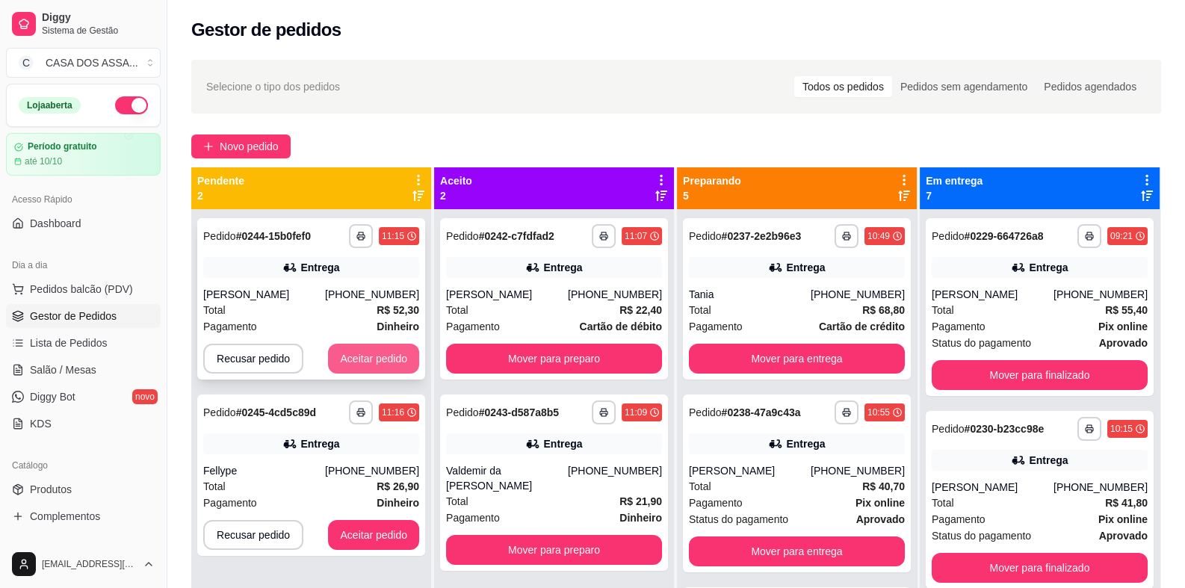
click at [405, 360] on button "Aceitar pedido" at bounding box center [373, 359] width 91 height 30
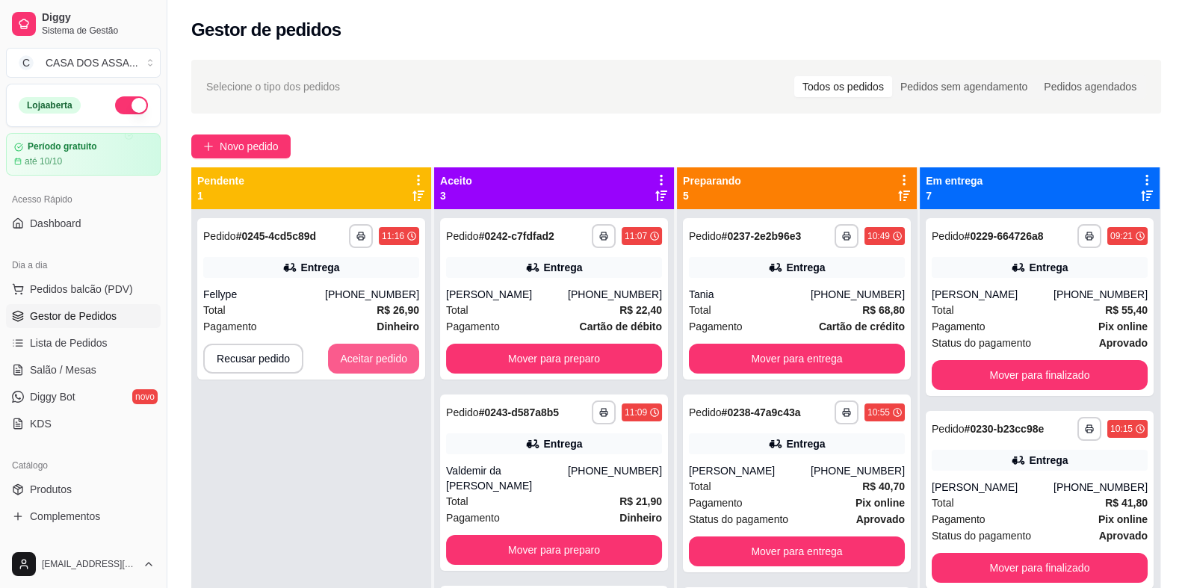
click at [405, 360] on button "Aceitar pedido" at bounding box center [373, 359] width 91 height 30
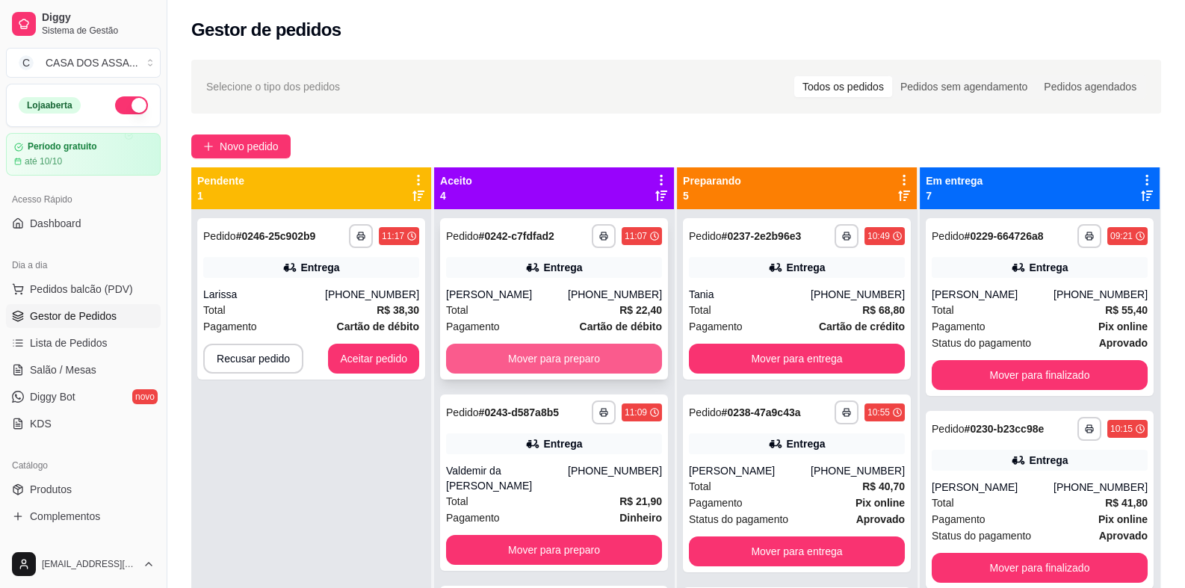
click at [589, 360] on button "Mover para preparo" at bounding box center [554, 359] width 216 height 30
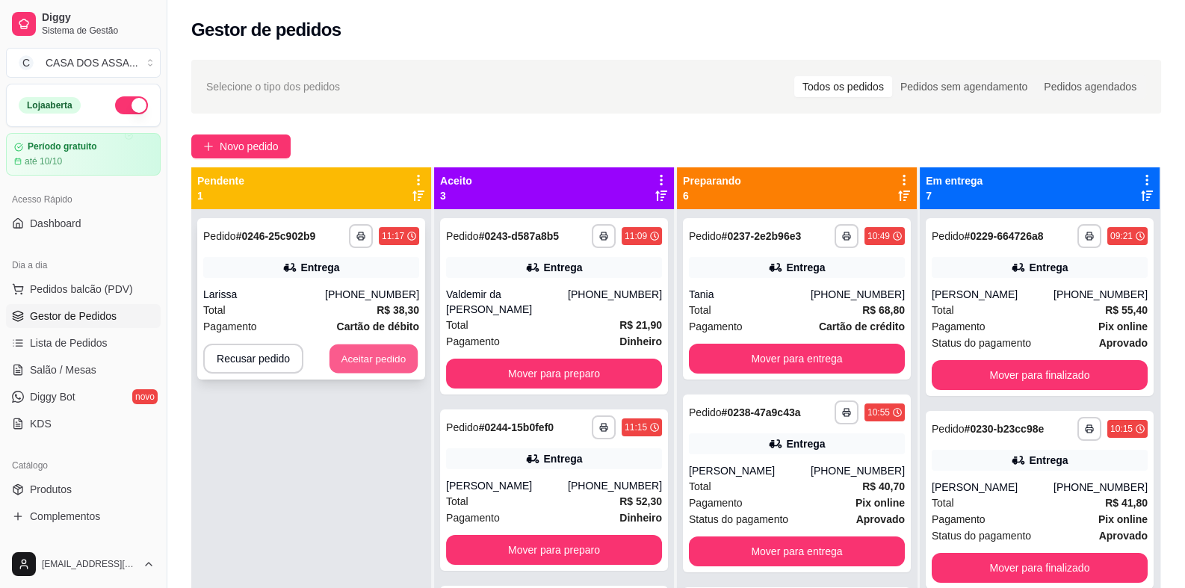
click at [370, 364] on button "Aceitar pedido" at bounding box center [373, 358] width 88 height 29
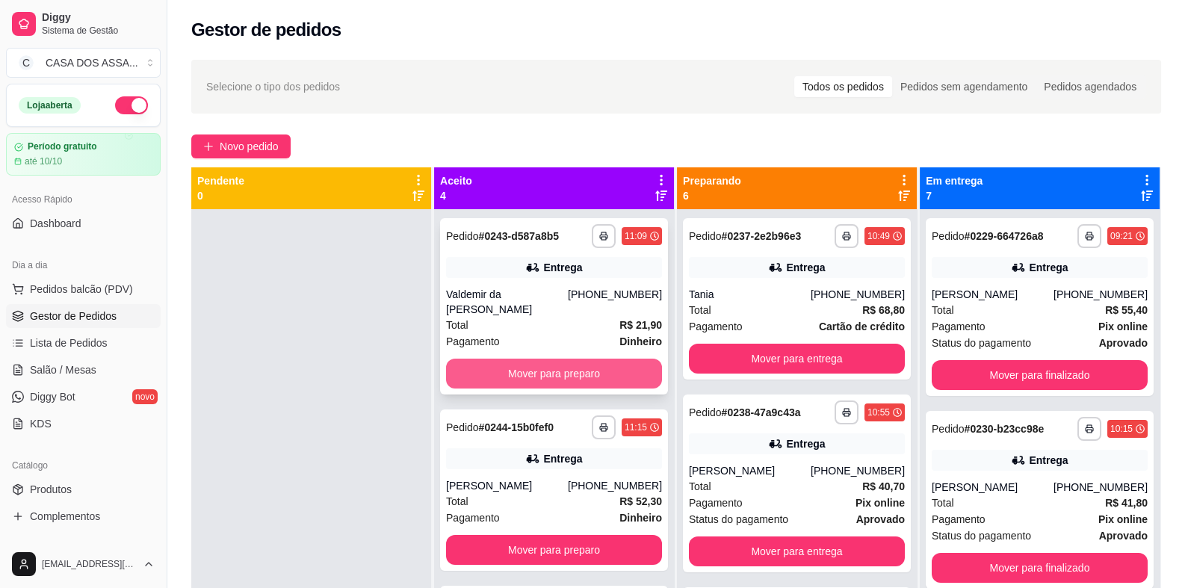
click at [558, 370] on button "Mover para preparo" at bounding box center [554, 374] width 216 height 30
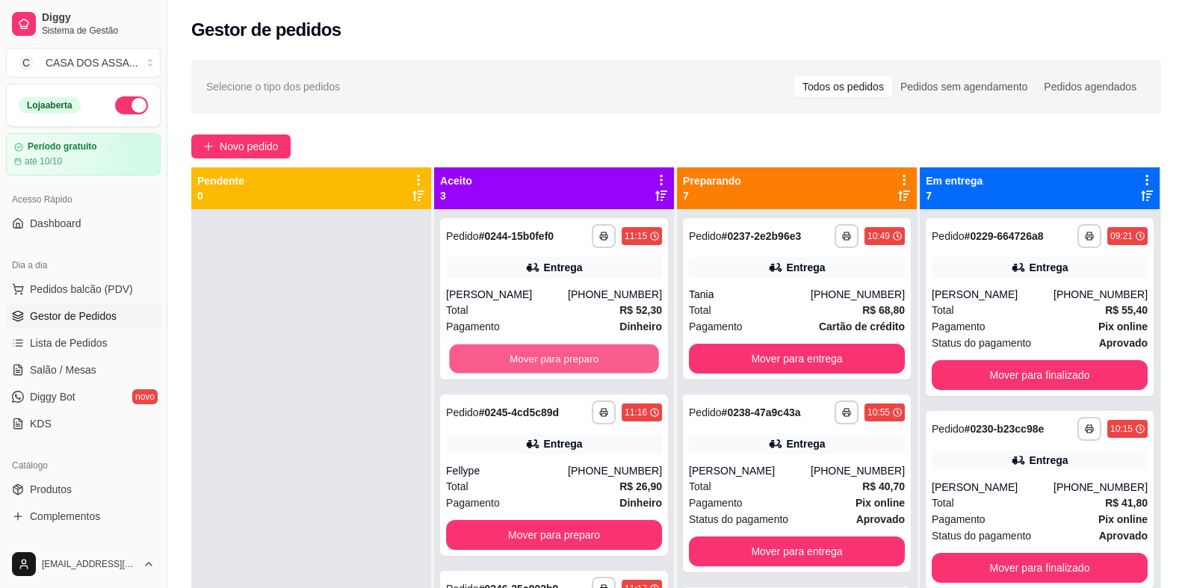
click at [558, 370] on button "Mover para preparo" at bounding box center [553, 358] width 209 height 29
click at [564, 362] on button "Mover para preparo" at bounding box center [553, 358] width 209 height 29
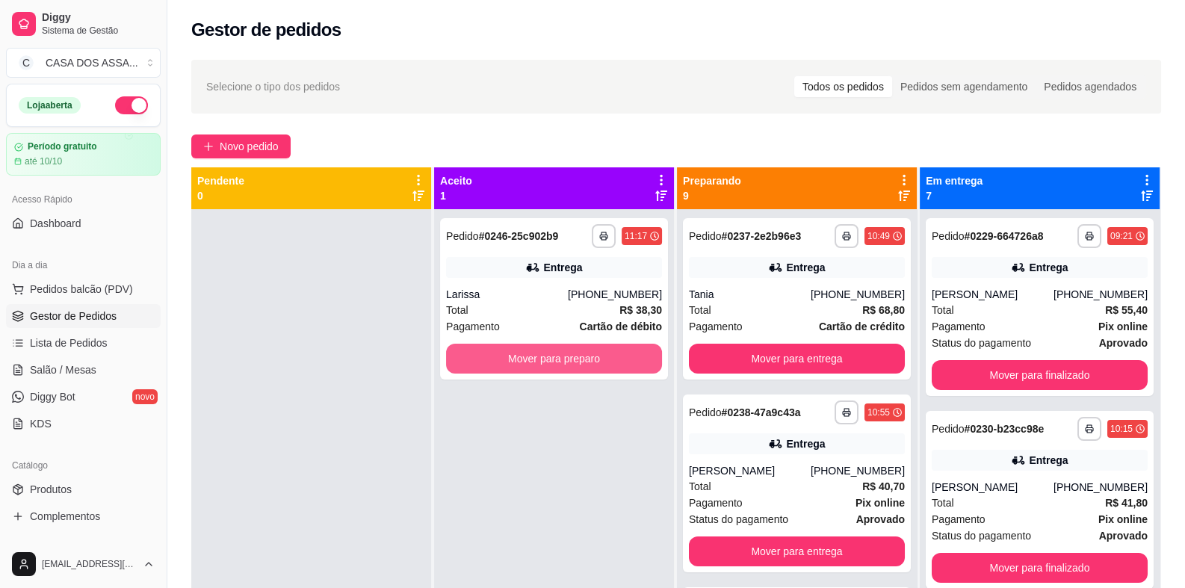
click at [564, 362] on button "Mover para preparo" at bounding box center [554, 359] width 216 height 30
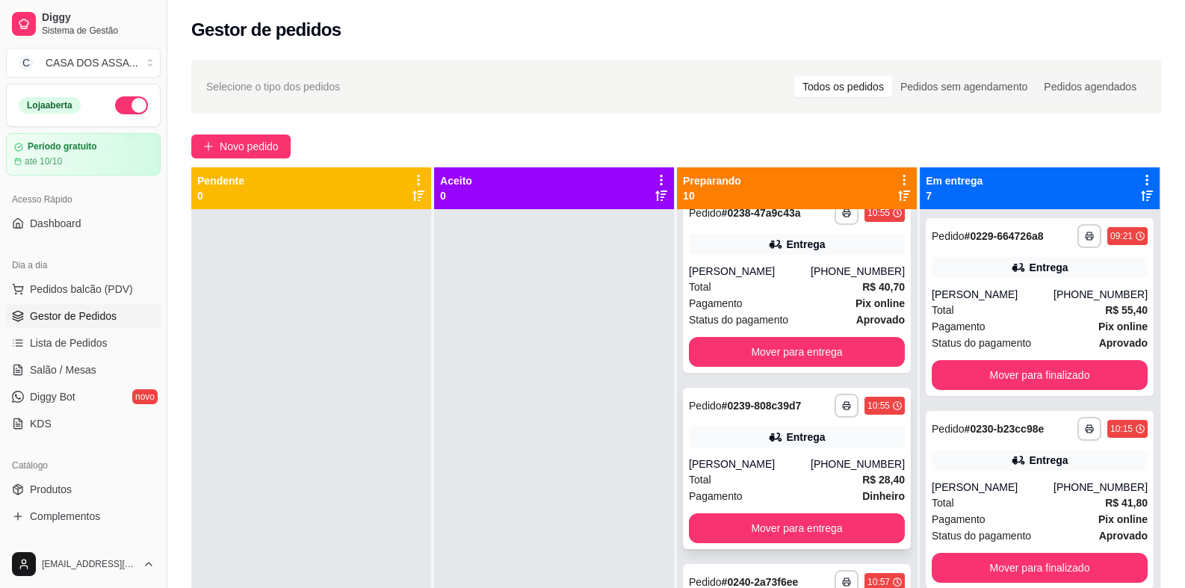
scroll to position [224, 0]
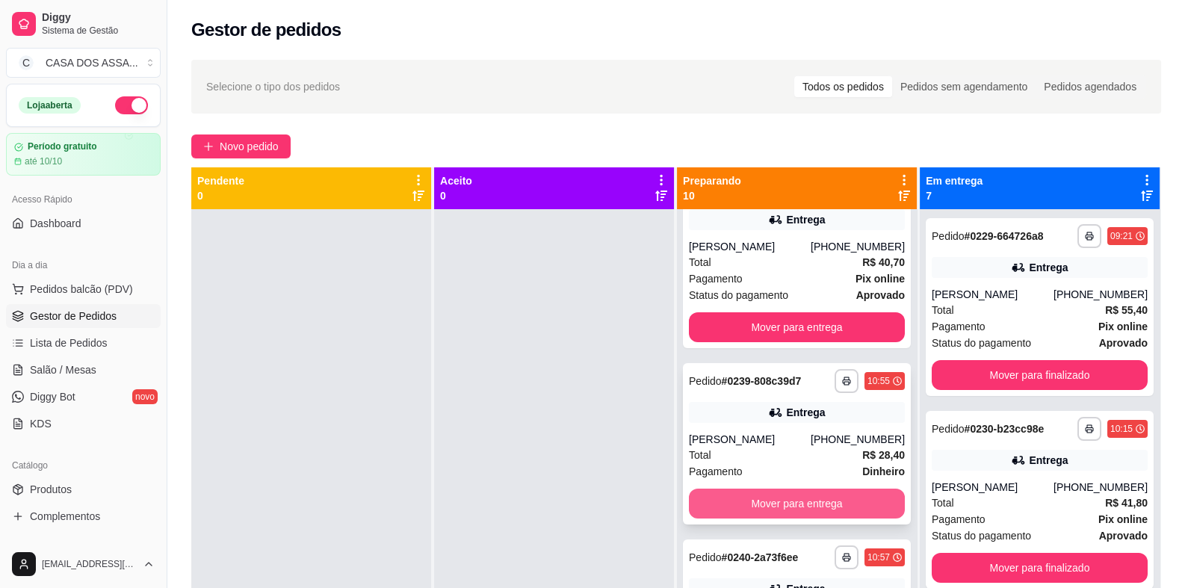
click at [788, 506] on button "Mover para entrega" at bounding box center [797, 503] width 216 height 30
click at [766, 503] on button "Mover para entrega" at bounding box center [797, 503] width 216 height 30
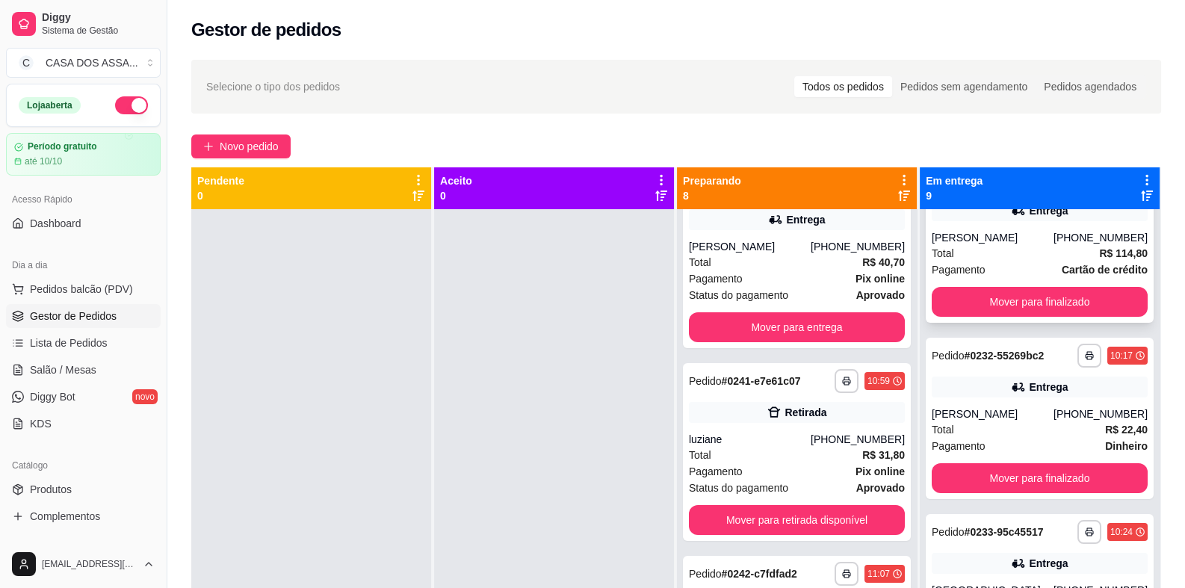
scroll to position [448, 0]
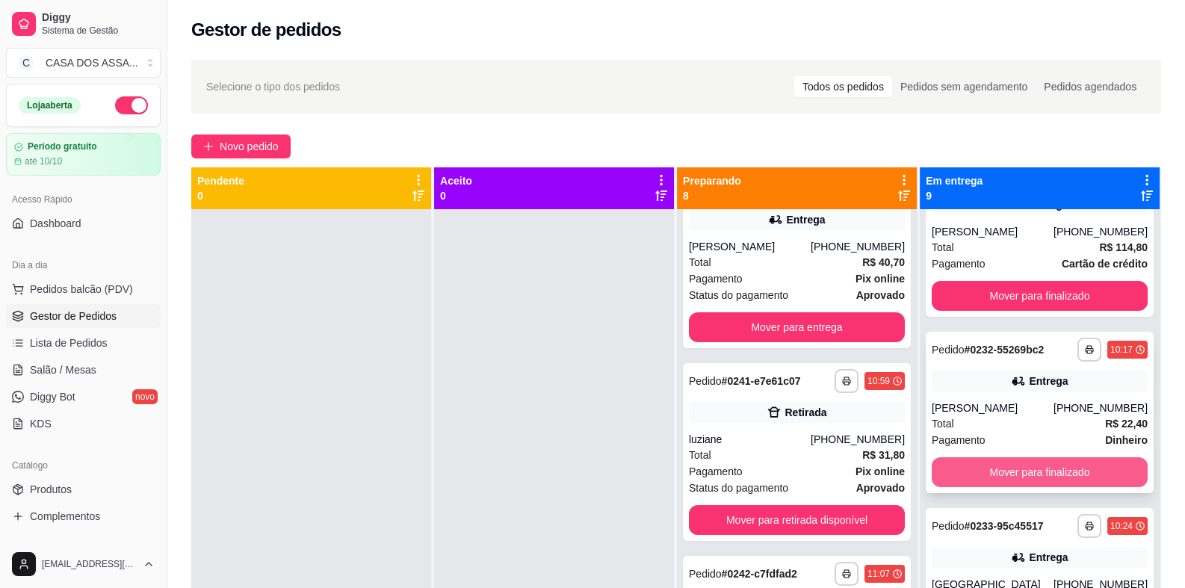
click at [989, 471] on button "Mover para finalizado" at bounding box center [1039, 472] width 216 height 30
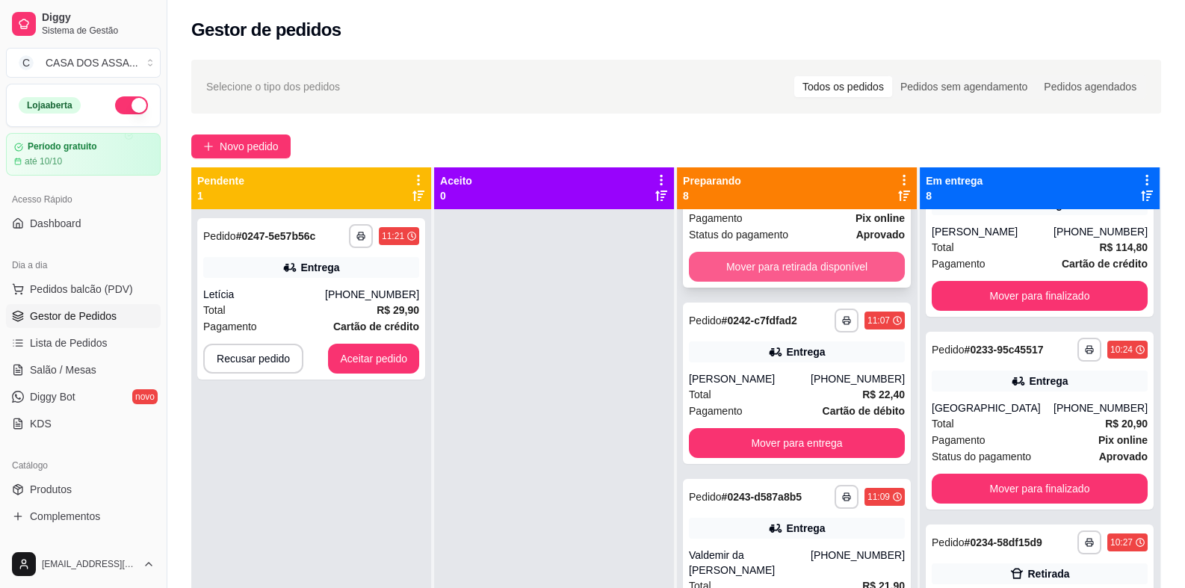
scroll to position [523, 0]
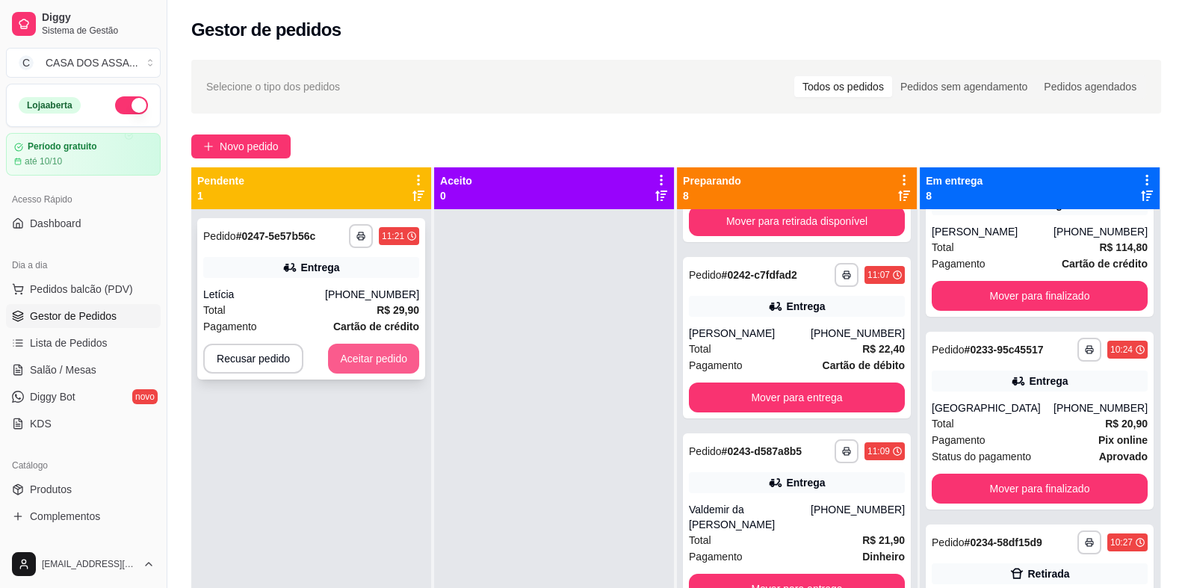
click at [379, 360] on button "Aceitar pedido" at bounding box center [373, 359] width 91 height 30
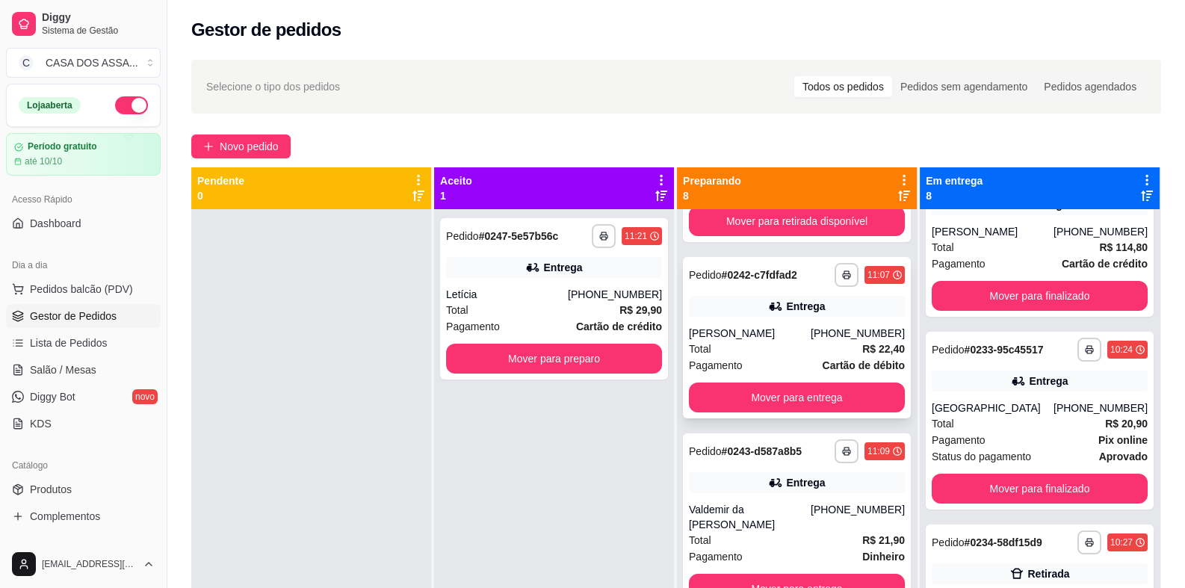
click at [737, 322] on div "**********" at bounding box center [797, 337] width 228 height 161
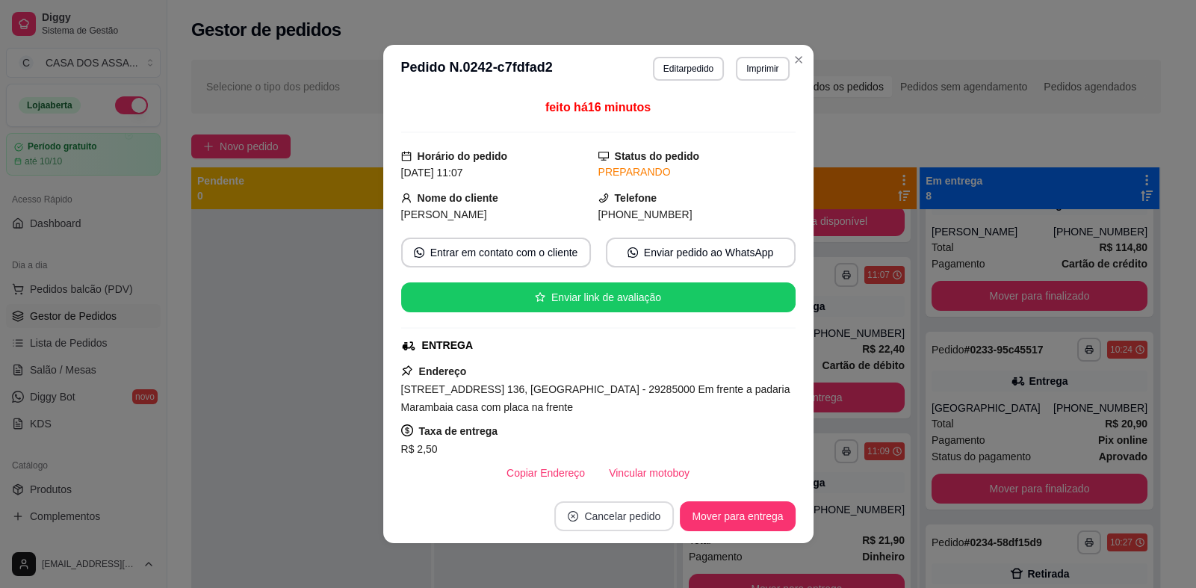
click at [610, 513] on button "Cancelar pedido" at bounding box center [614, 516] width 120 height 30
click at [648, 472] on button "Sim" at bounding box center [651, 479] width 60 height 30
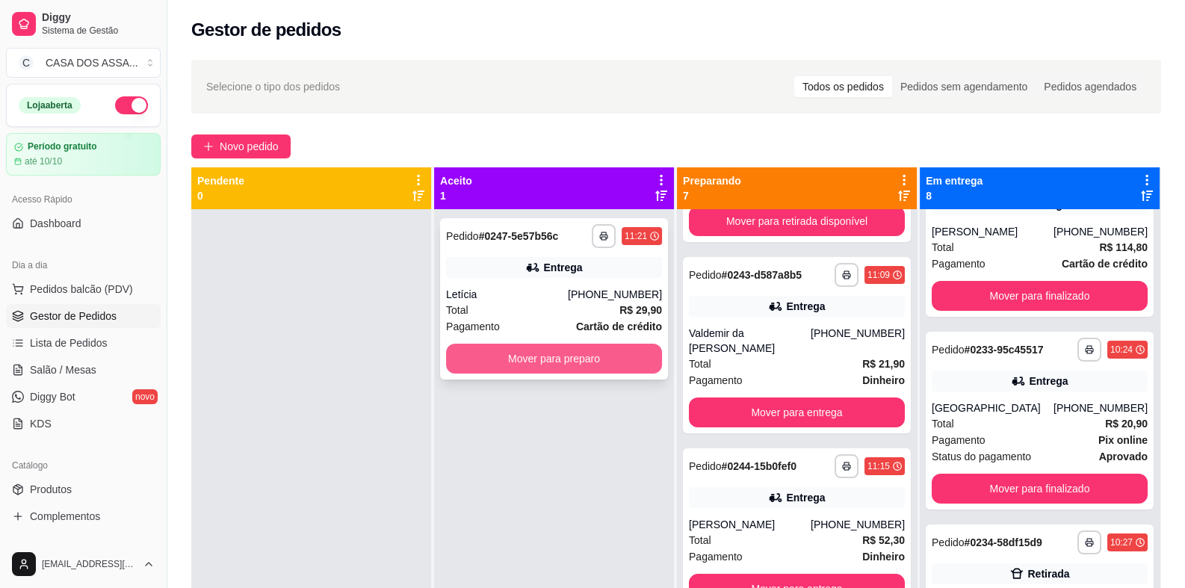
click at [565, 356] on button "Mover para preparo" at bounding box center [554, 359] width 216 height 30
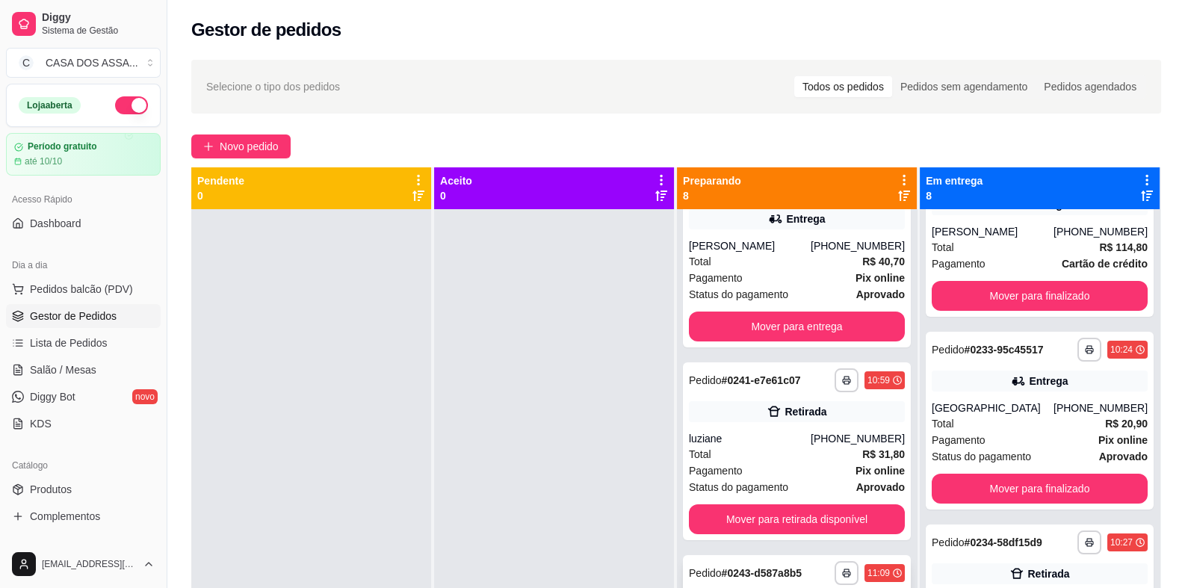
scroll to position [224, 0]
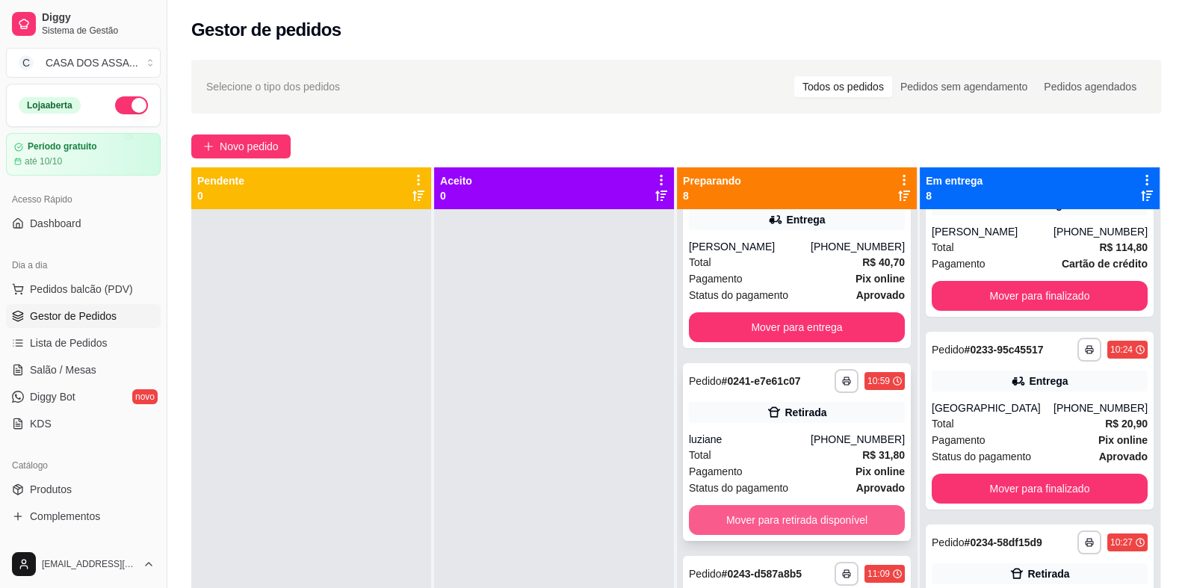
click at [771, 523] on button "Mover para retirada disponível" at bounding box center [797, 520] width 216 height 30
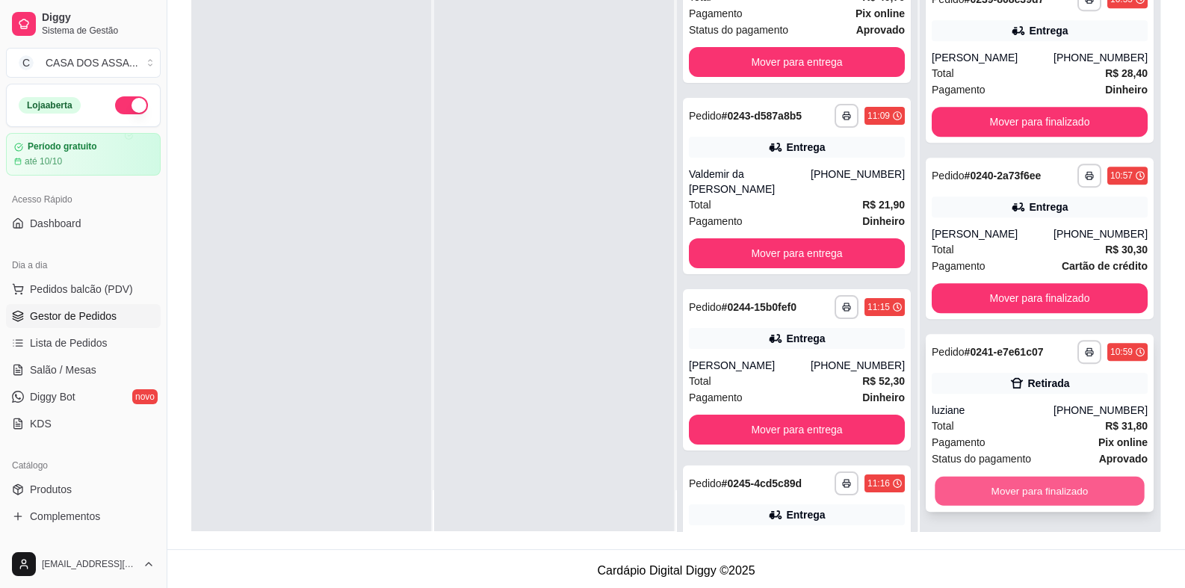
click at [1014, 491] on button "Mover para finalizado" at bounding box center [1038, 491] width 209 height 29
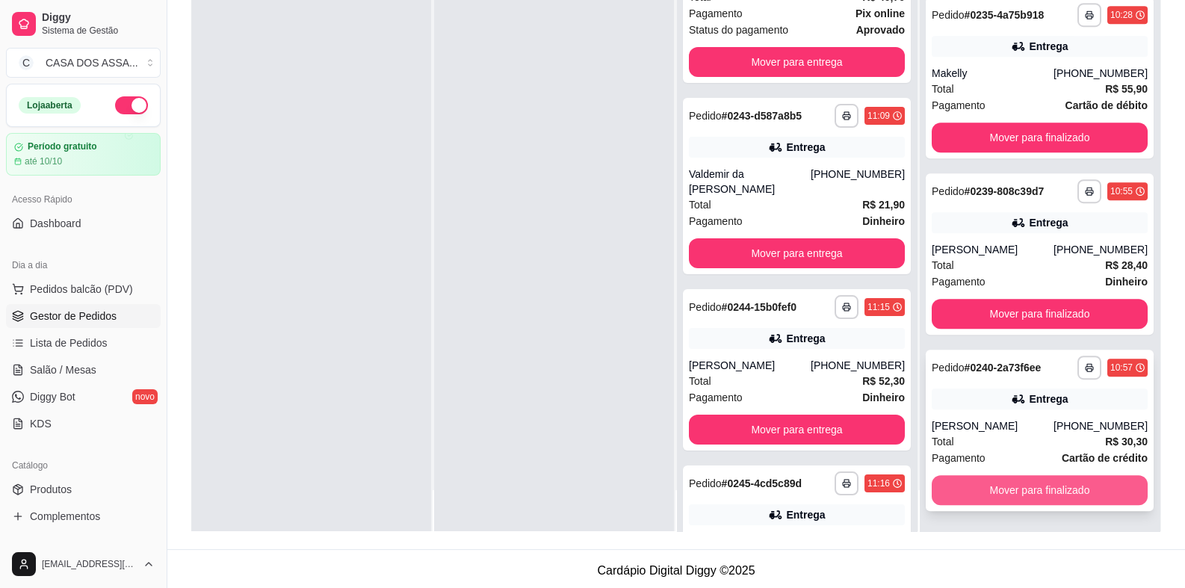
scroll to position [885, 0]
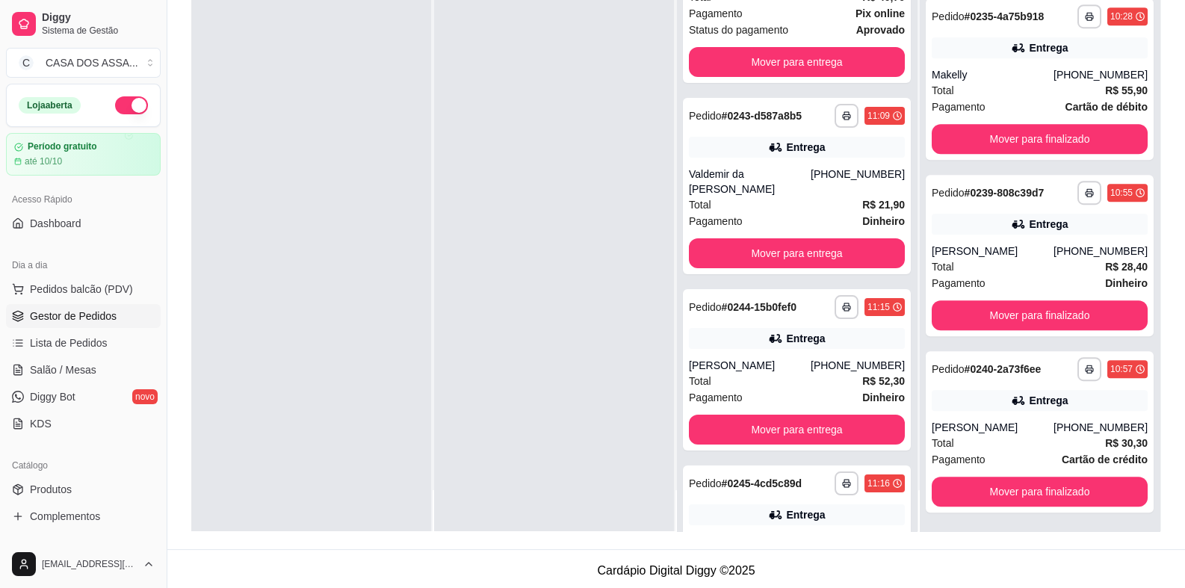
click at [365, 428] on div at bounding box center [311, 238] width 240 height 588
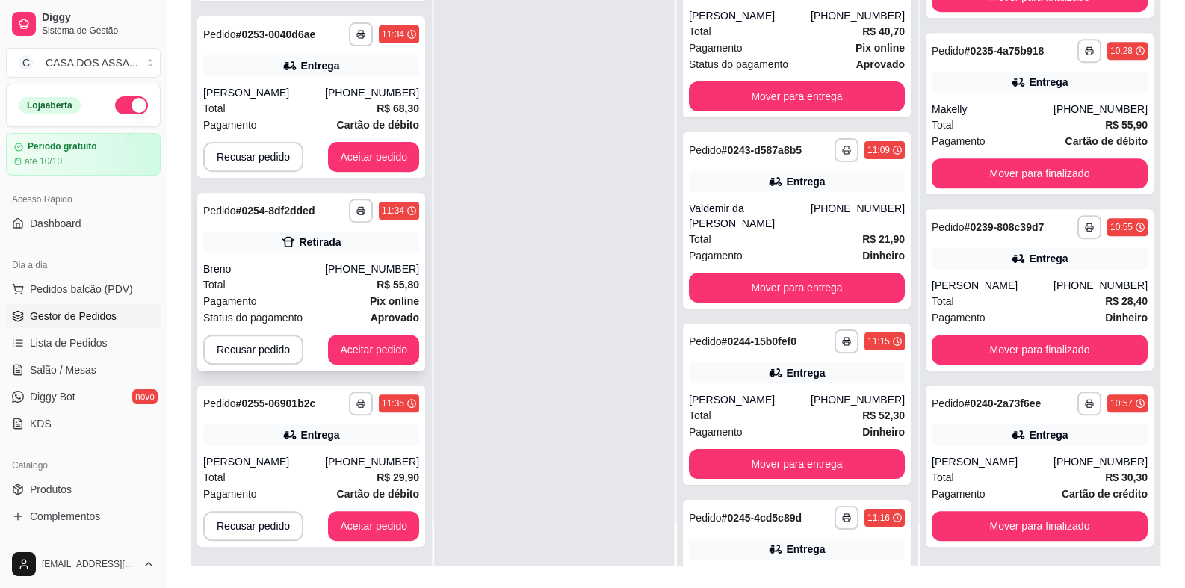
scroll to position [228, 0]
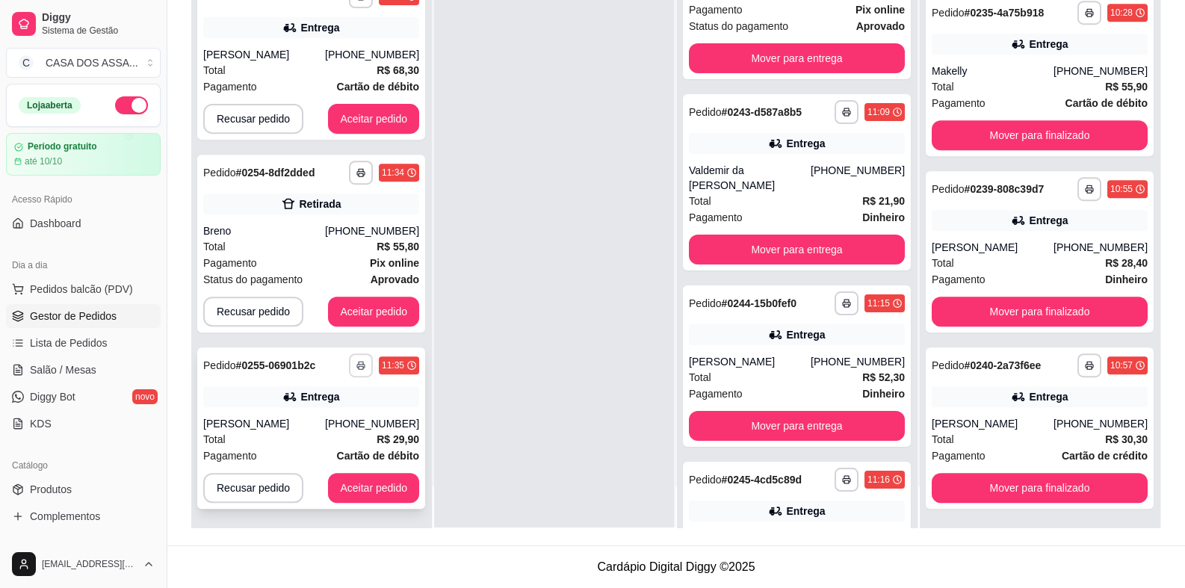
click at [356, 364] on icon "button" at bounding box center [360, 365] width 9 height 9
click at [312, 417] on button "IMPRESSORA" at bounding box center [307, 415] width 105 height 23
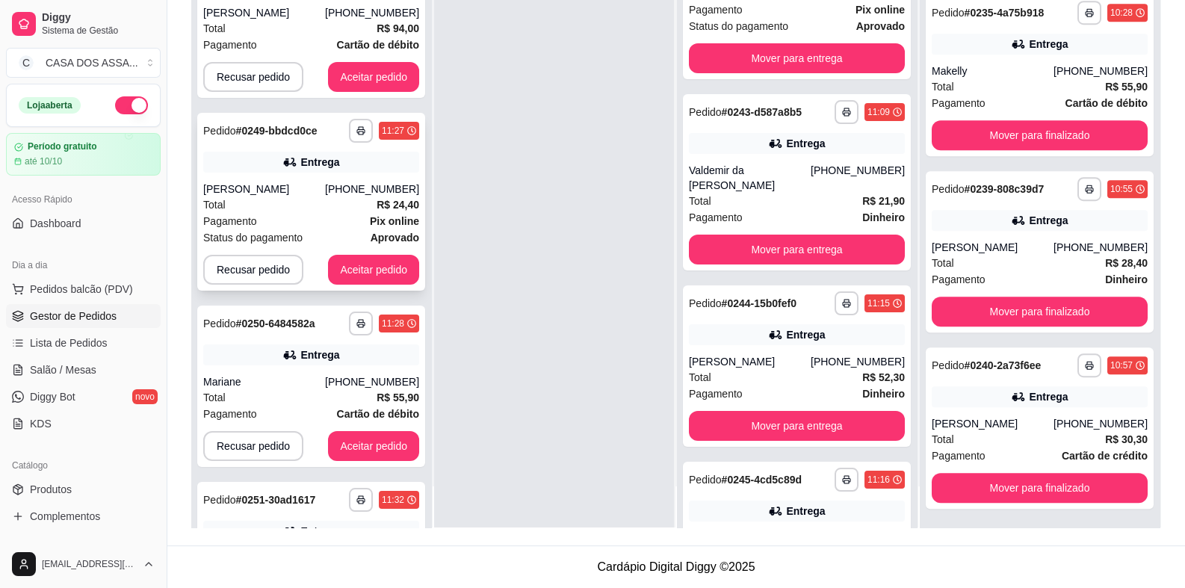
scroll to position [0, 0]
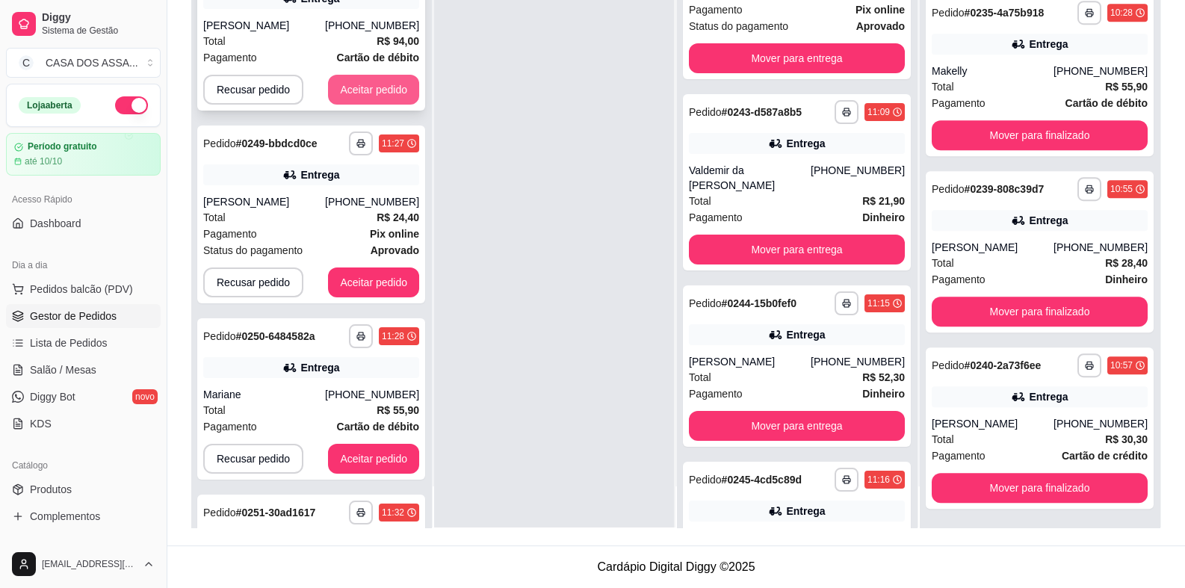
click at [362, 81] on button "Aceitar pedido" at bounding box center [373, 90] width 91 height 30
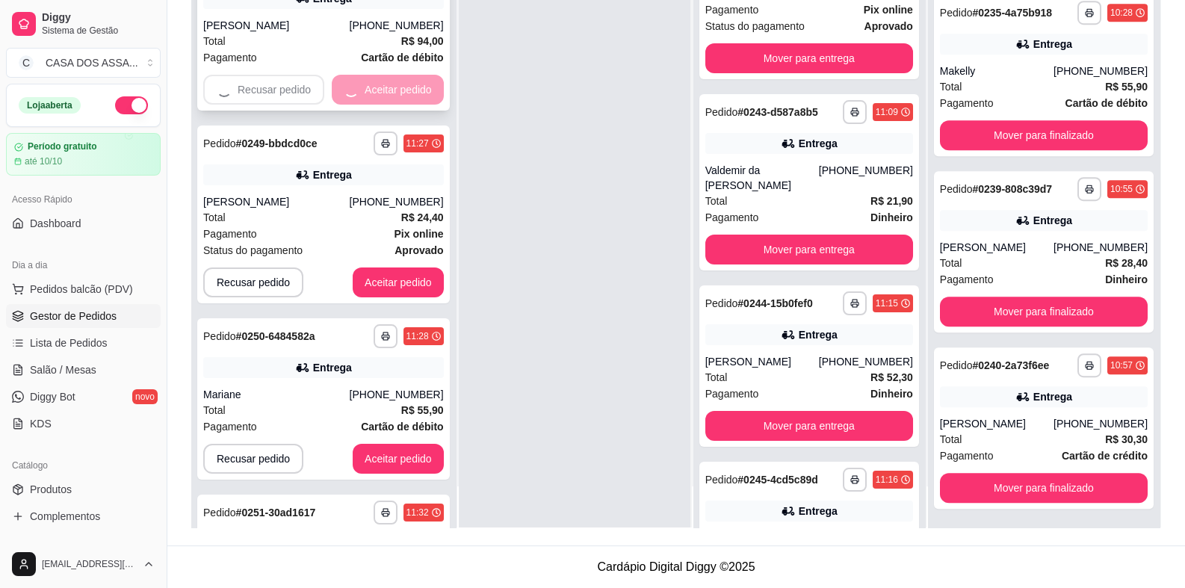
click at [362, 125] on div "**********" at bounding box center [323, 214] width 252 height 178
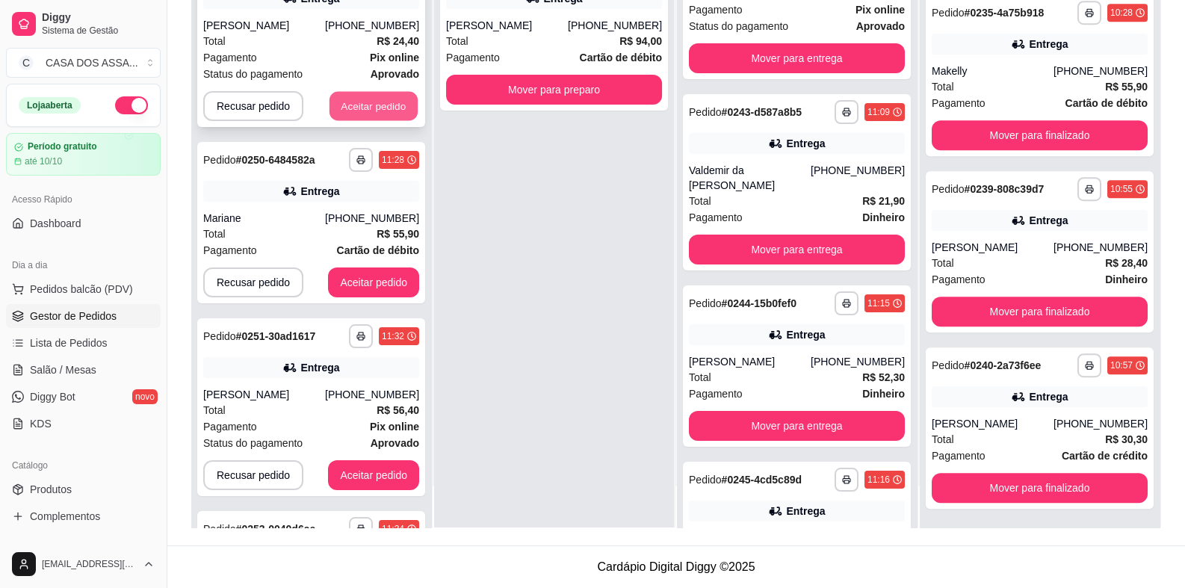
click at [379, 107] on button "Aceitar pedido" at bounding box center [373, 106] width 88 height 29
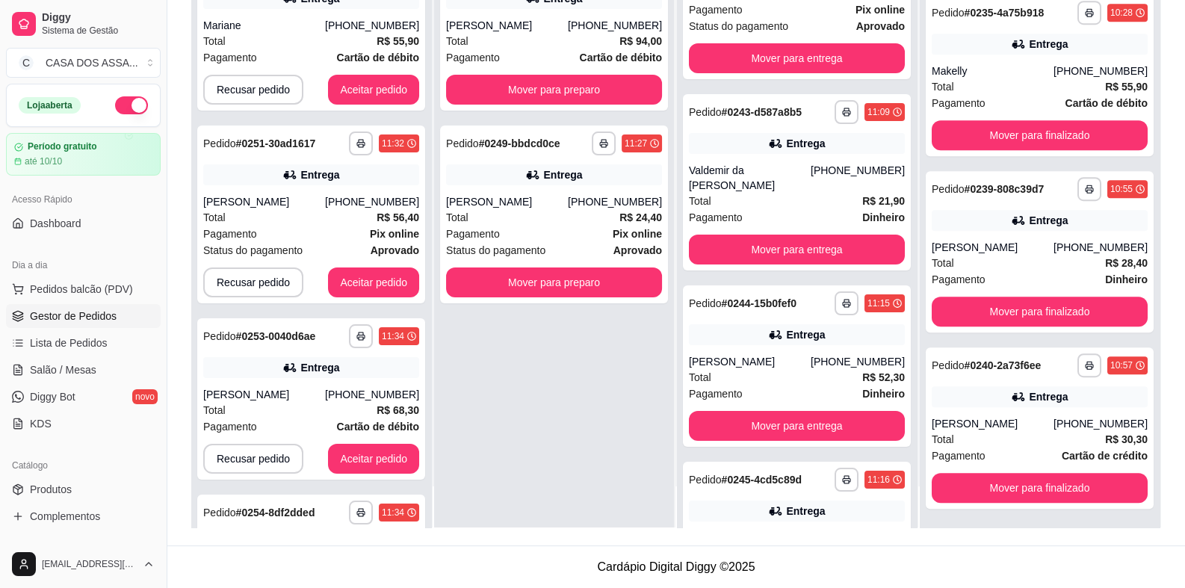
click at [379, 107] on div "**********" at bounding box center [311, 29] width 228 height 161
click at [361, 88] on button "Aceitar pedido" at bounding box center [373, 90] width 91 height 30
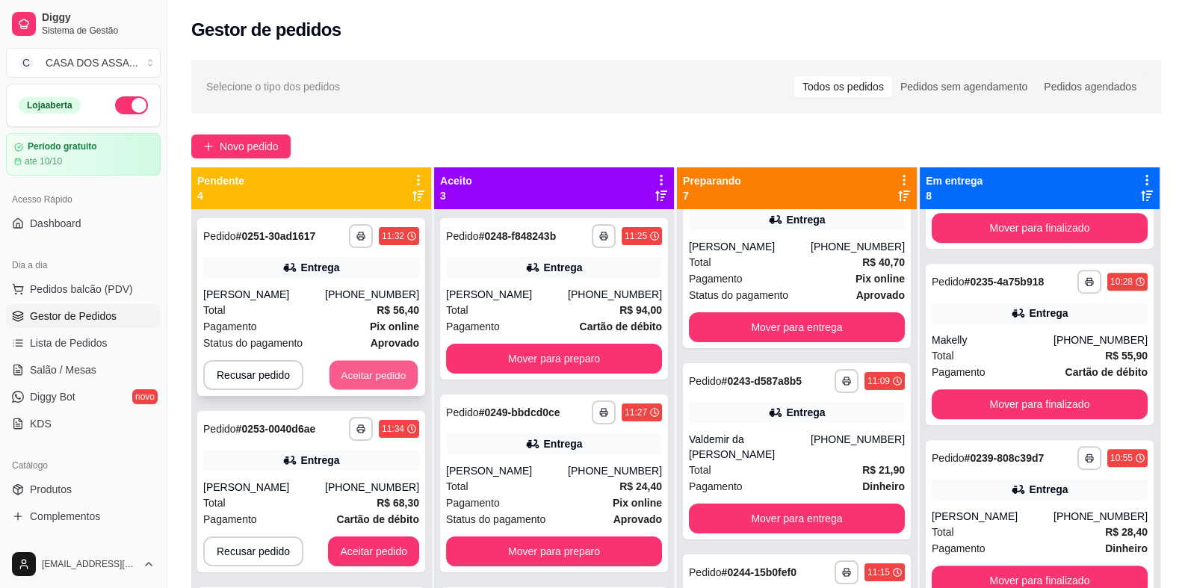
click at [362, 372] on button "Aceitar pedido" at bounding box center [373, 375] width 88 height 29
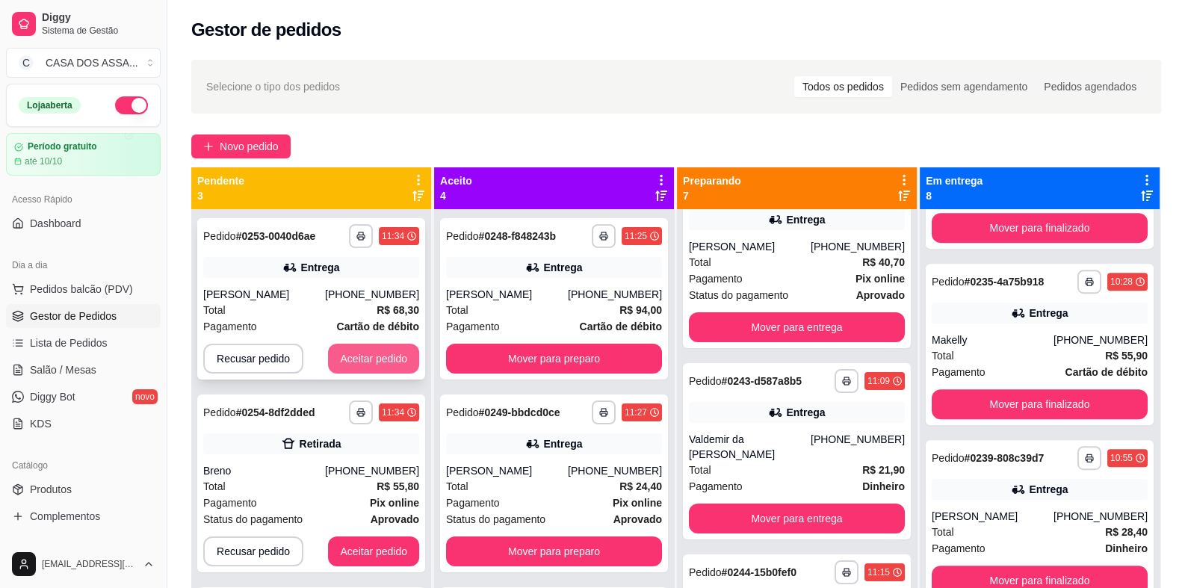
click at [367, 364] on button "Aceitar pedido" at bounding box center [373, 359] width 91 height 30
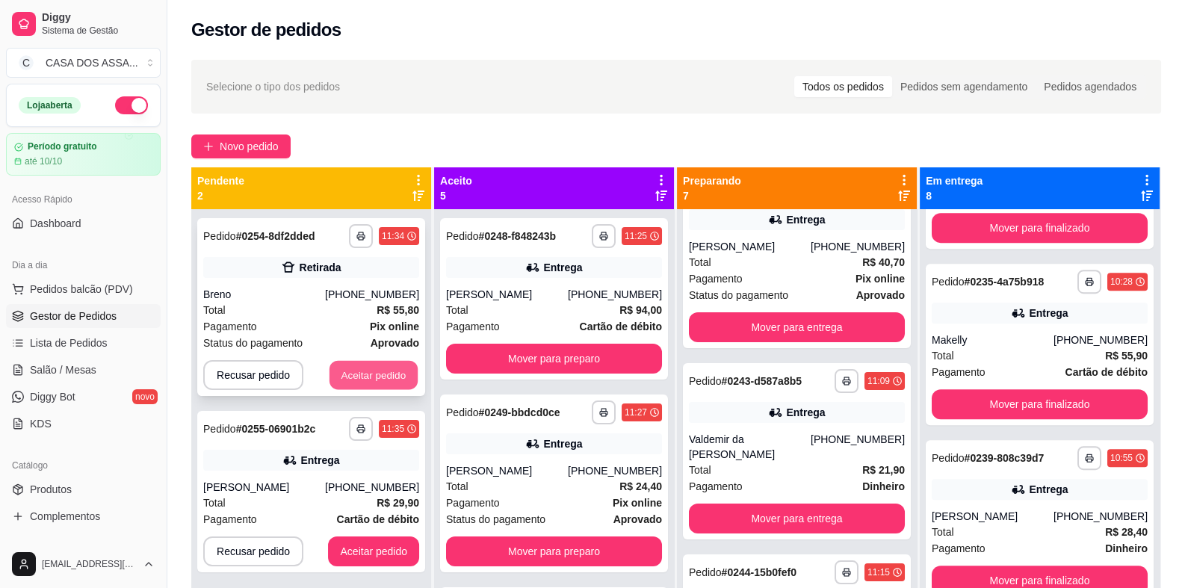
click at [379, 376] on button "Aceitar pedido" at bounding box center [373, 375] width 88 height 29
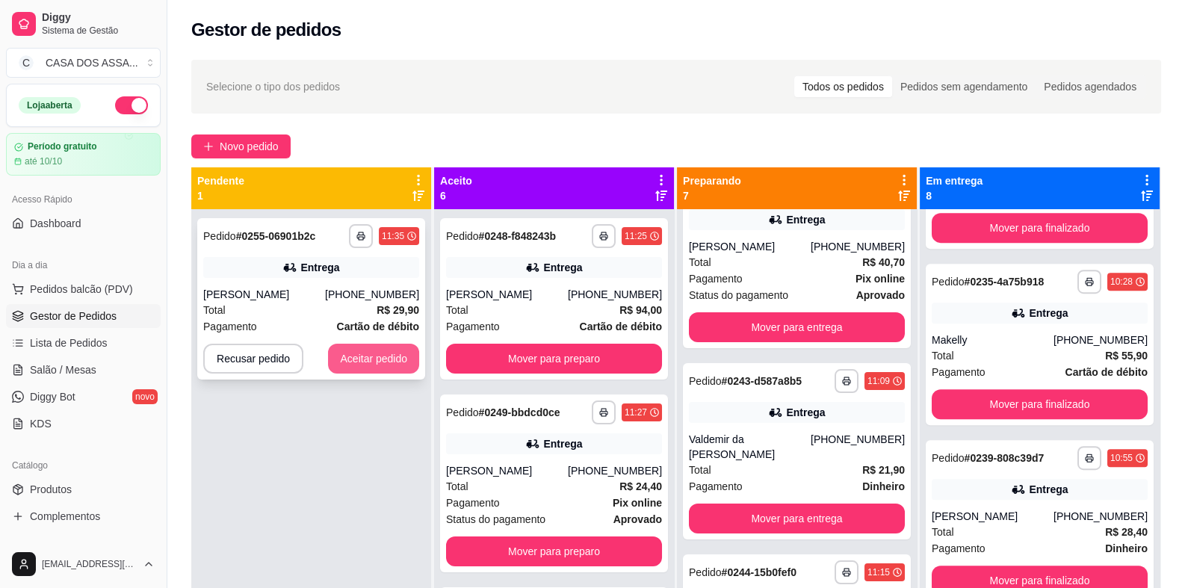
click at [381, 361] on button "Aceitar pedido" at bounding box center [373, 359] width 91 height 30
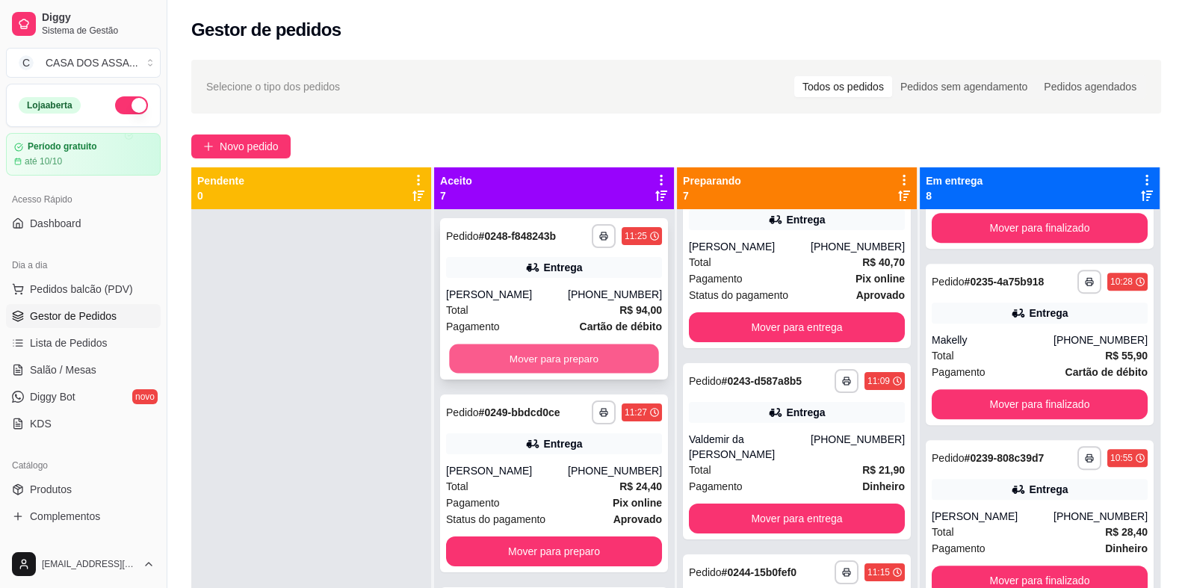
click at [592, 362] on button "Mover para preparo" at bounding box center [553, 358] width 209 height 29
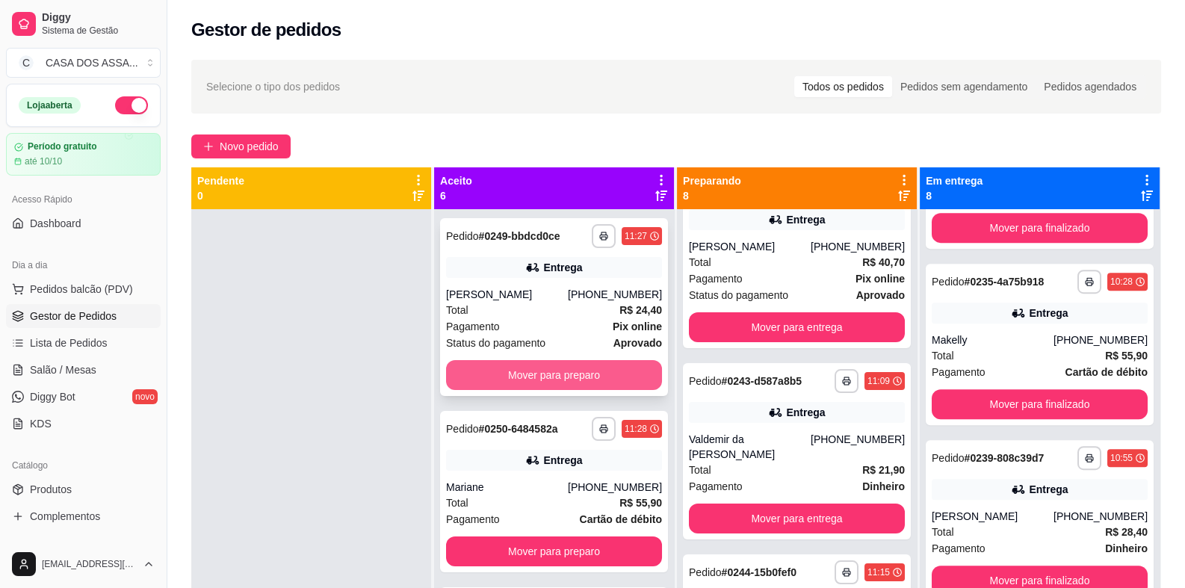
click at [591, 375] on button "Mover para preparo" at bounding box center [554, 375] width 216 height 30
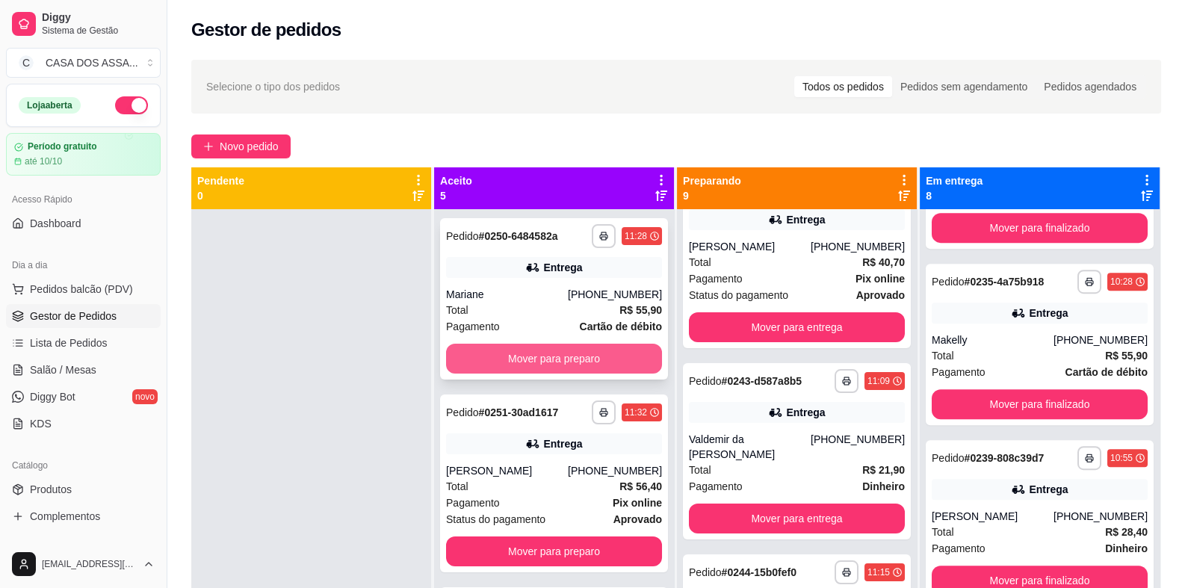
click at [596, 361] on button "Mover para preparo" at bounding box center [554, 359] width 216 height 30
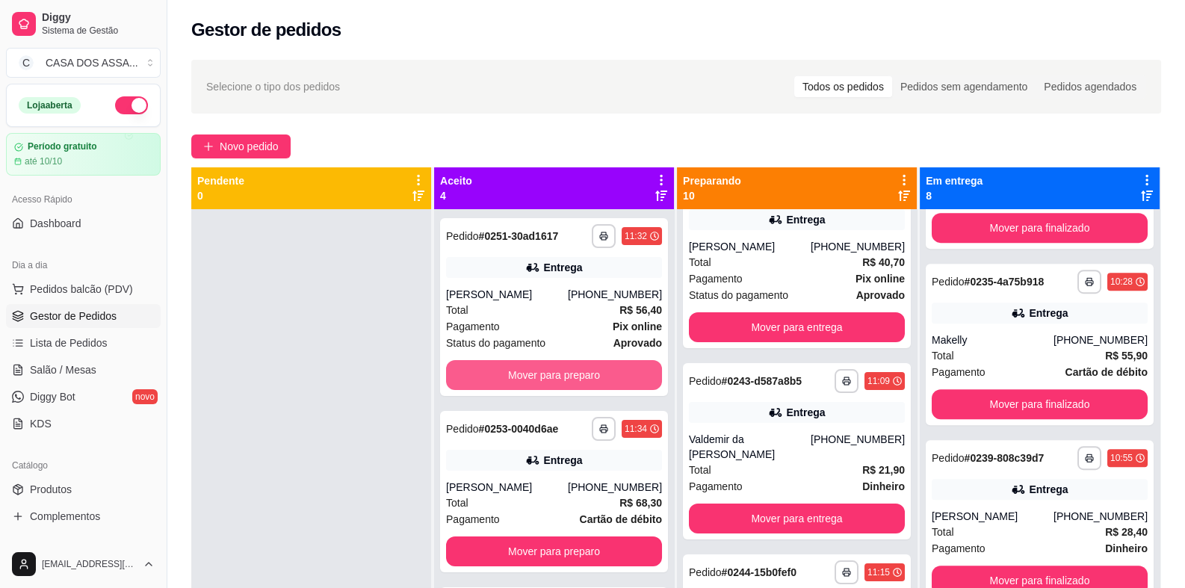
click at [596, 361] on button "Mover para preparo" at bounding box center [554, 375] width 216 height 30
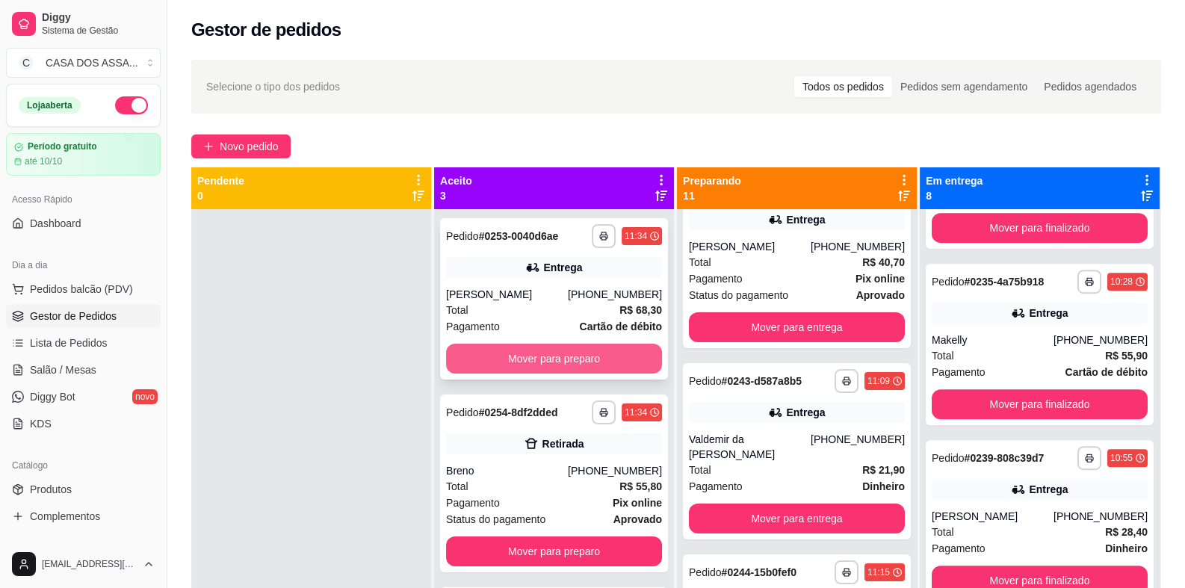
click at [600, 359] on button "Mover para preparo" at bounding box center [554, 359] width 216 height 30
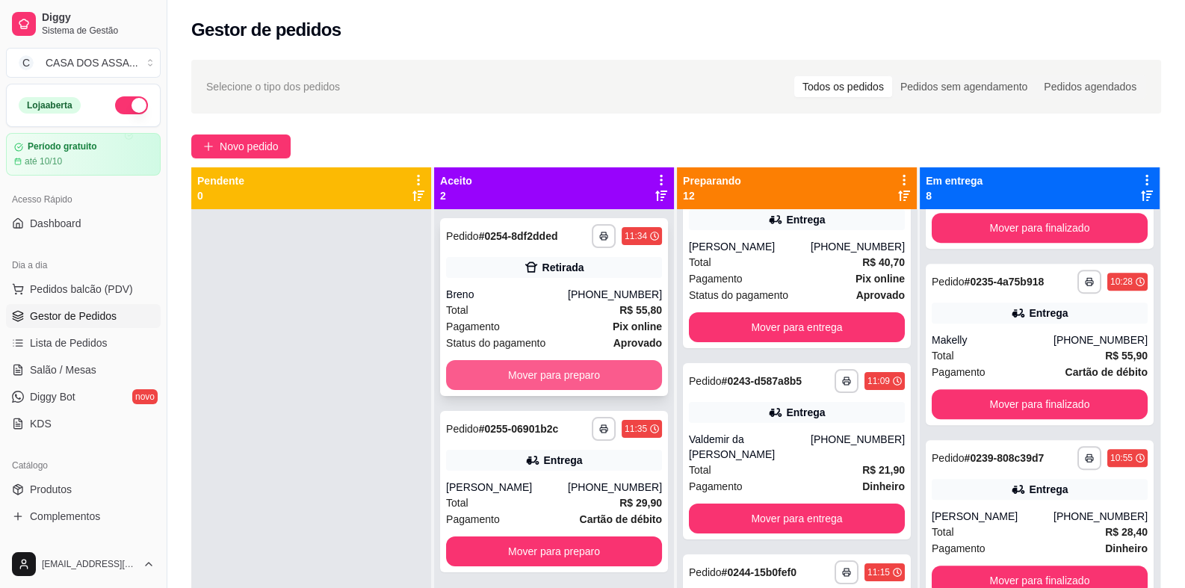
click at [592, 375] on button "Mover para preparo" at bounding box center [554, 375] width 216 height 30
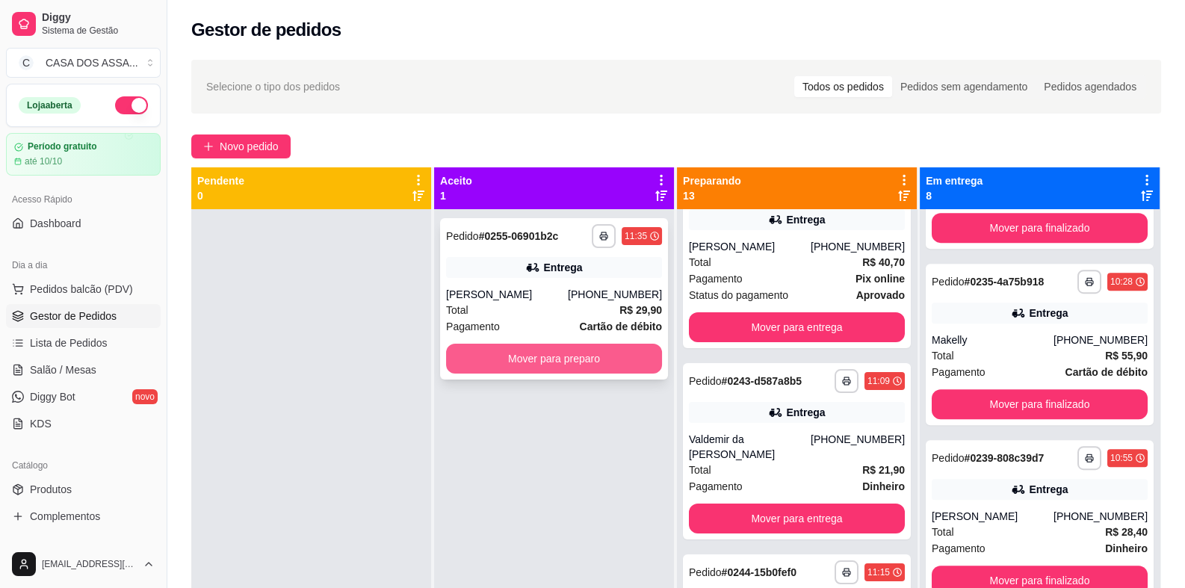
click at [598, 362] on button "Mover para preparo" at bounding box center [554, 359] width 216 height 30
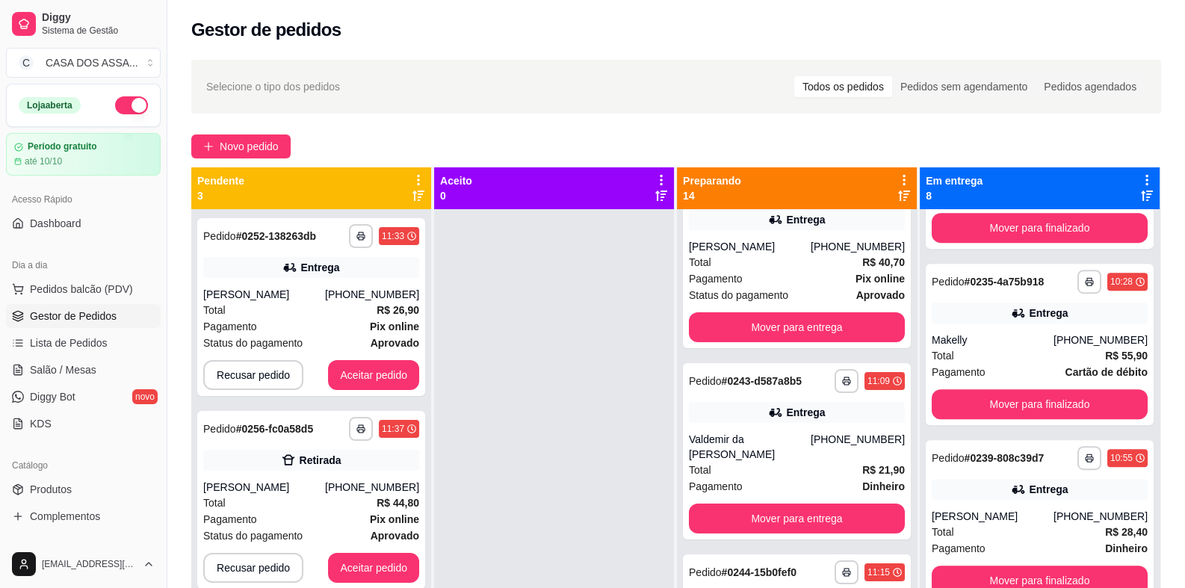
click at [509, 310] on div at bounding box center [554, 503] width 240 height 588
click at [384, 376] on button "Aceitar pedido" at bounding box center [373, 375] width 88 height 29
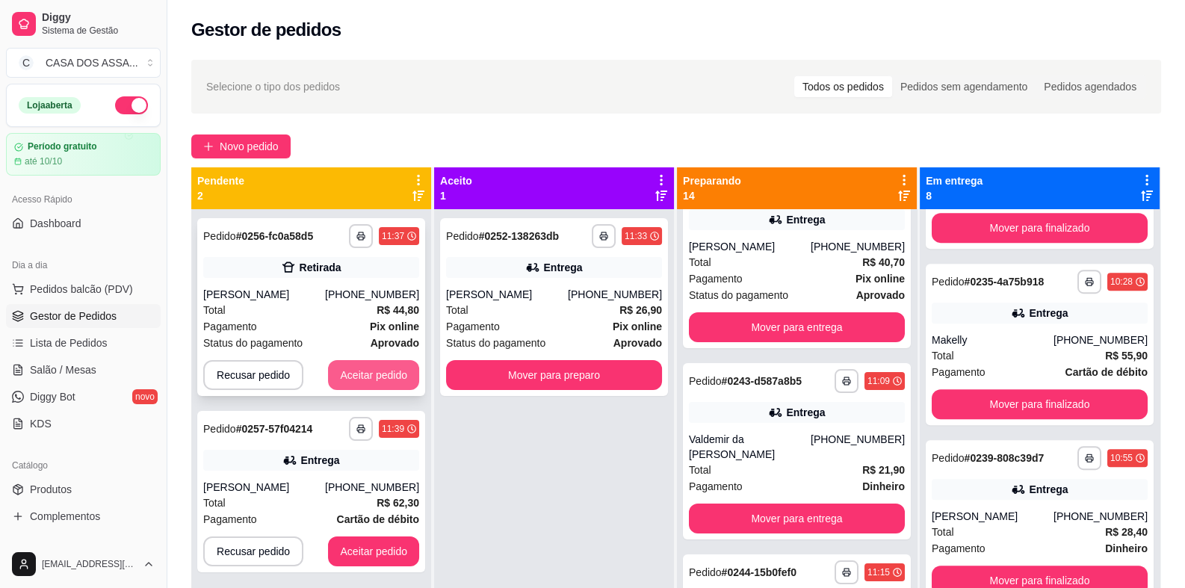
click at [391, 373] on button "Aceitar pedido" at bounding box center [373, 375] width 91 height 30
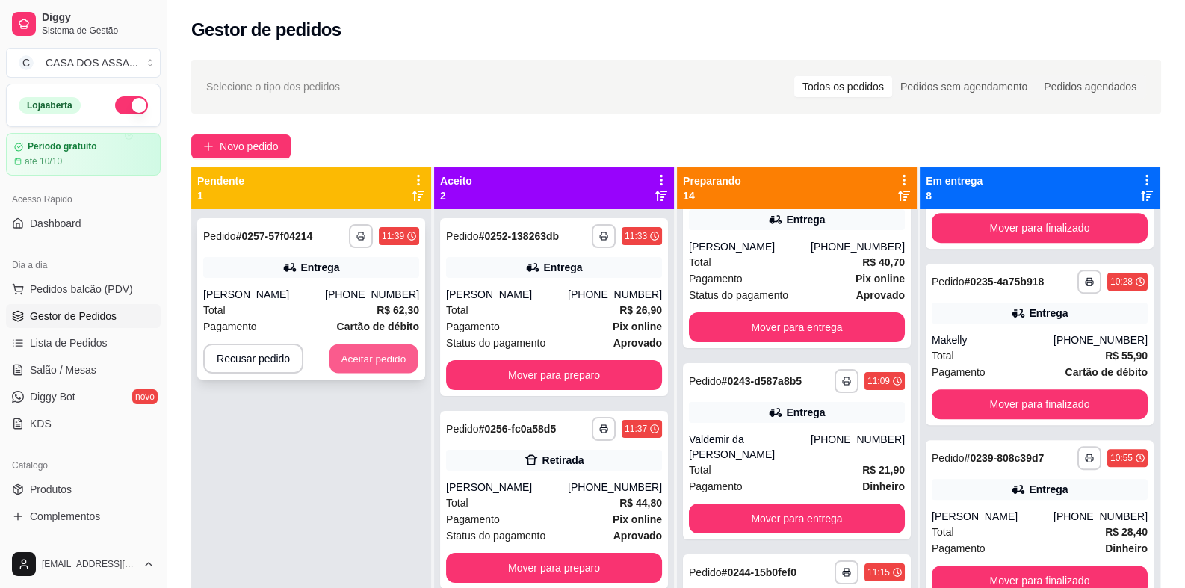
click at [382, 362] on button "Aceitar pedido" at bounding box center [373, 358] width 88 height 29
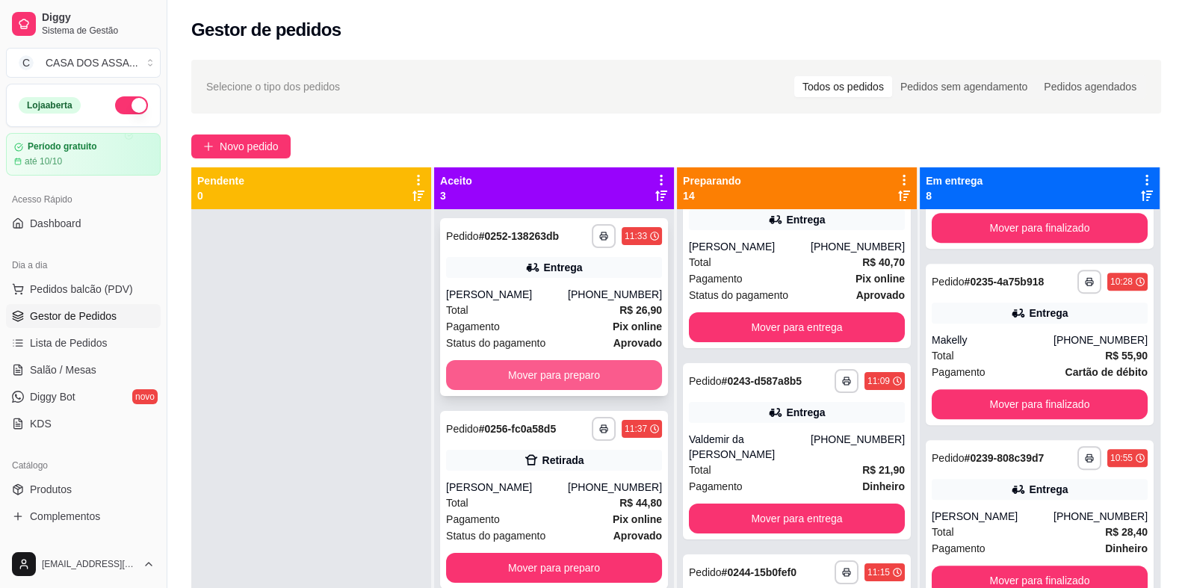
click at [569, 376] on button "Mover para preparo" at bounding box center [554, 375] width 216 height 30
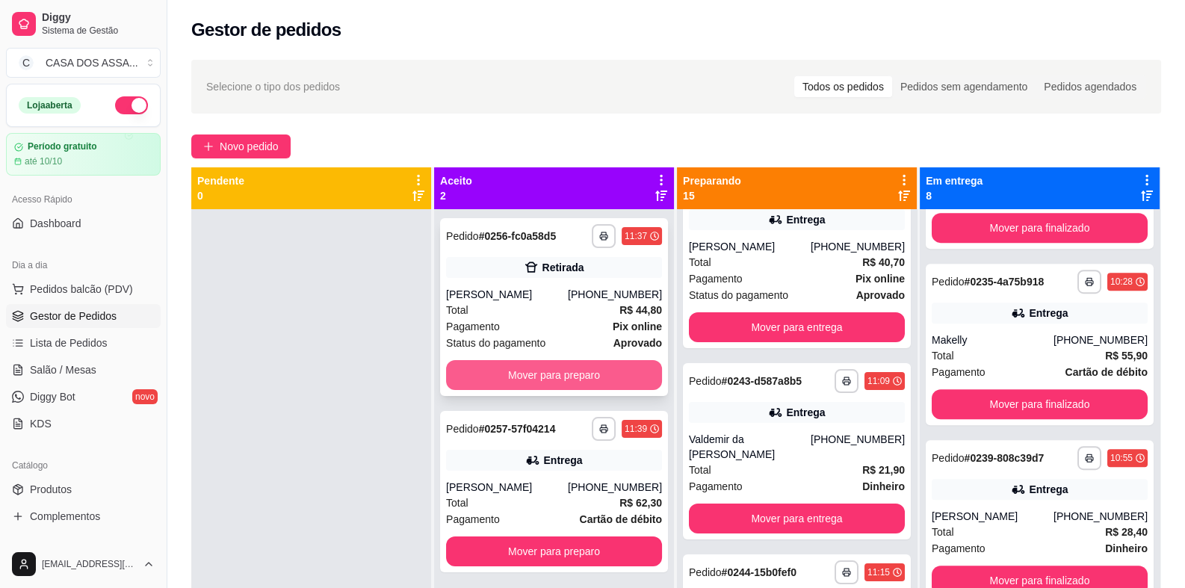
click at [571, 378] on button "Mover para preparo" at bounding box center [554, 375] width 216 height 30
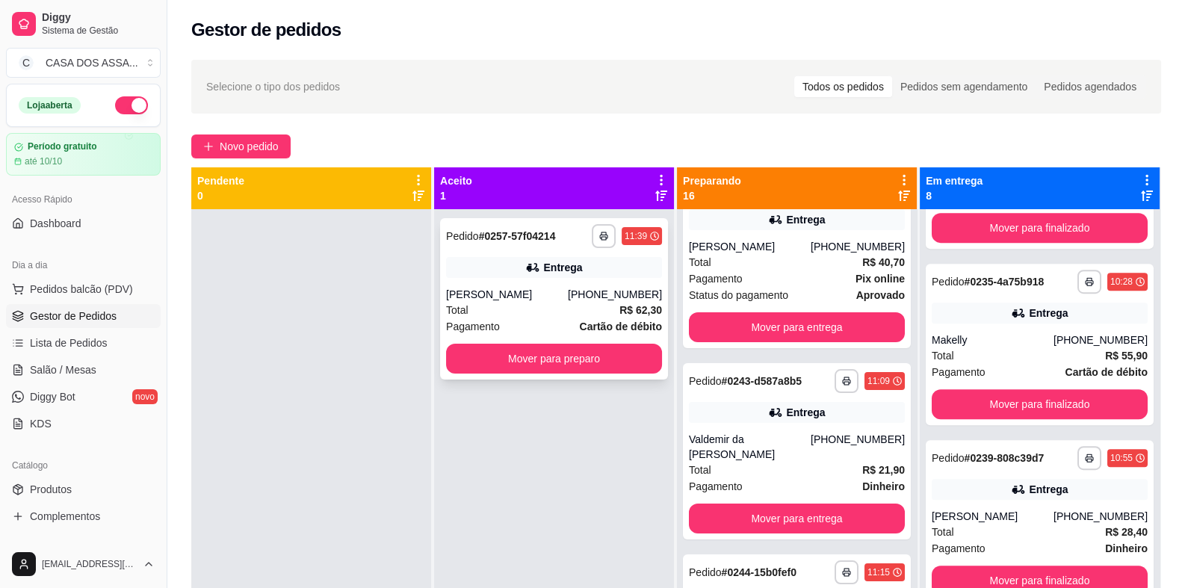
click at [571, 379] on div "**********" at bounding box center [554, 298] width 228 height 161
click at [590, 359] on button "Mover para preparo" at bounding box center [553, 358] width 209 height 29
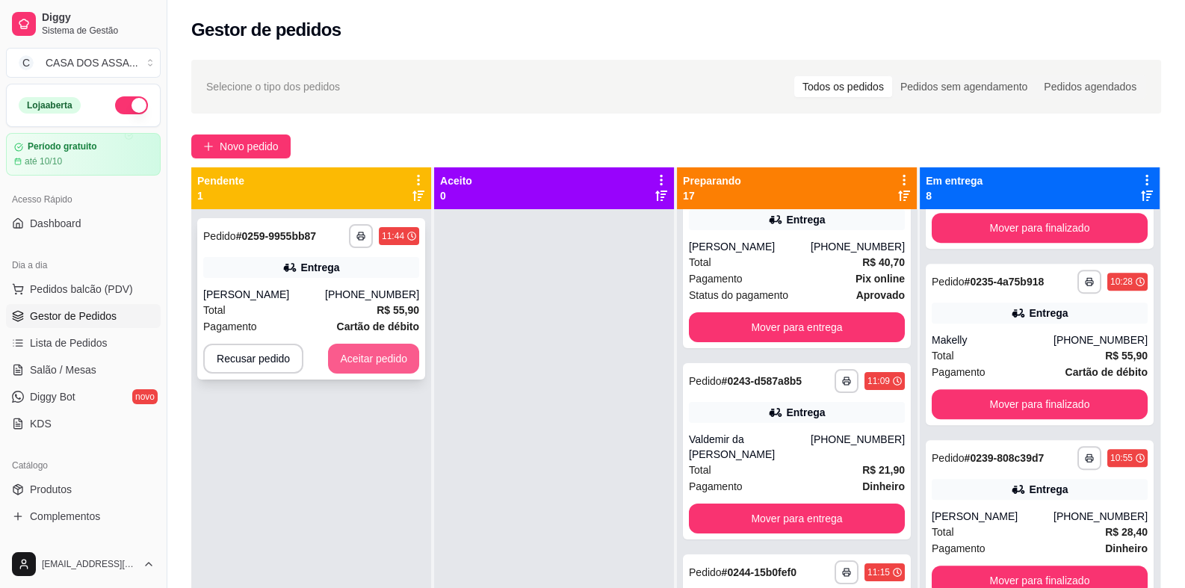
click at [400, 357] on button "Aceitar pedido" at bounding box center [373, 359] width 91 height 30
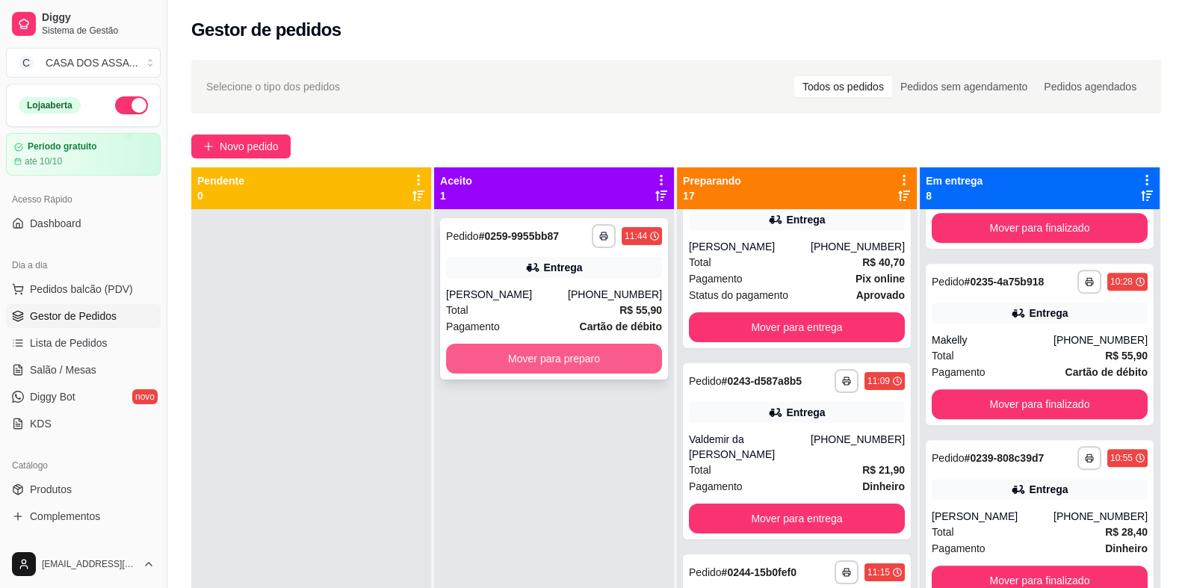
click at [593, 360] on button "Mover para preparo" at bounding box center [554, 359] width 216 height 30
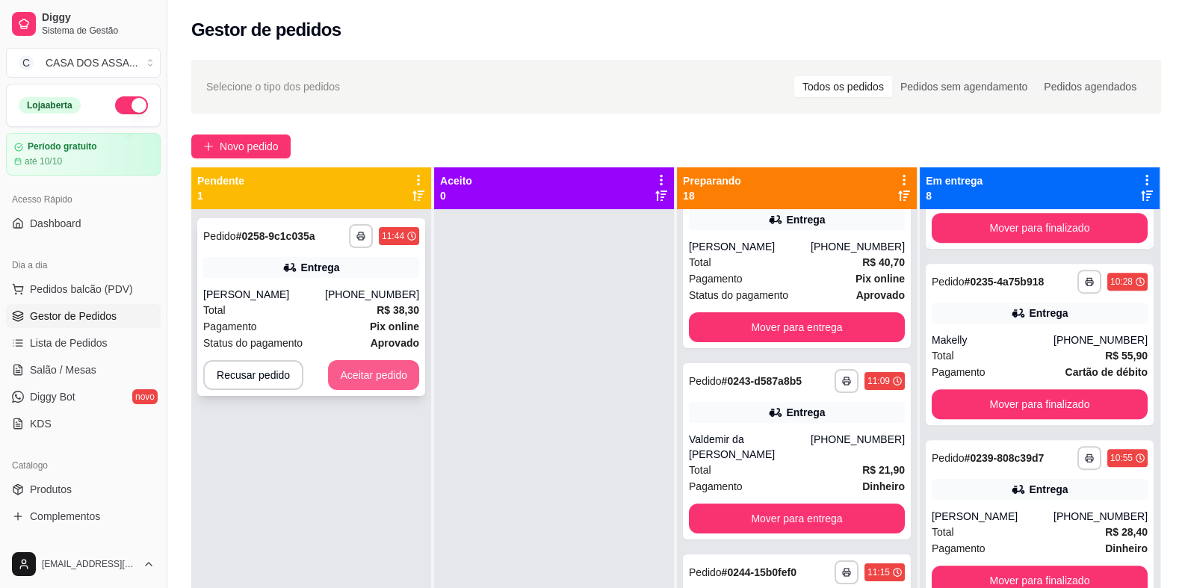
click at [375, 375] on button "Aceitar pedido" at bounding box center [373, 375] width 91 height 30
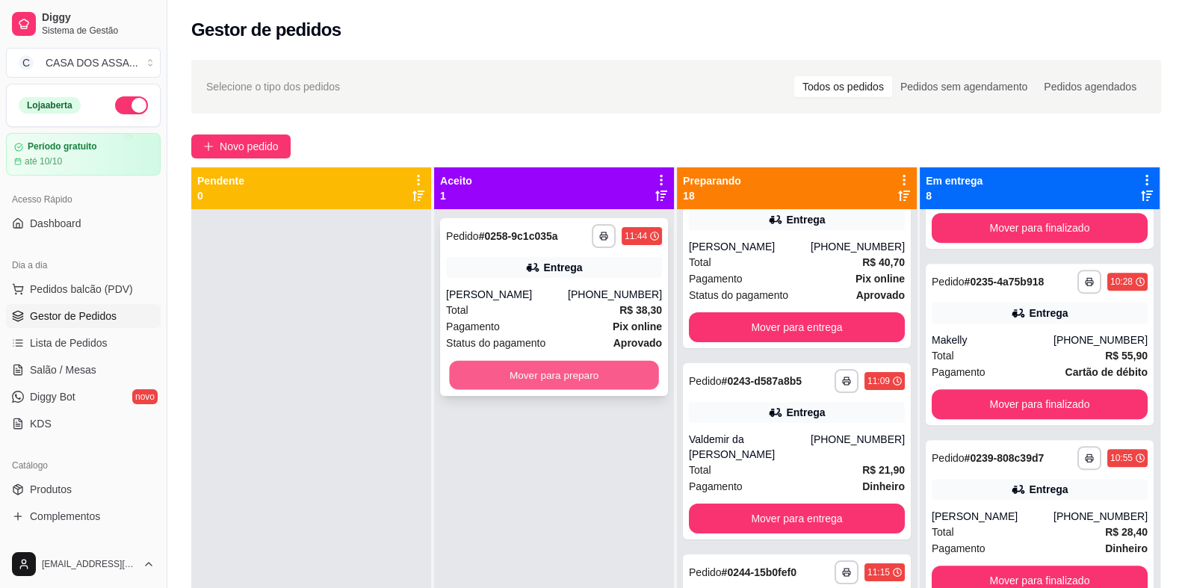
click at [503, 376] on button "Mover para preparo" at bounding box center [553, 375] width 209 height 29
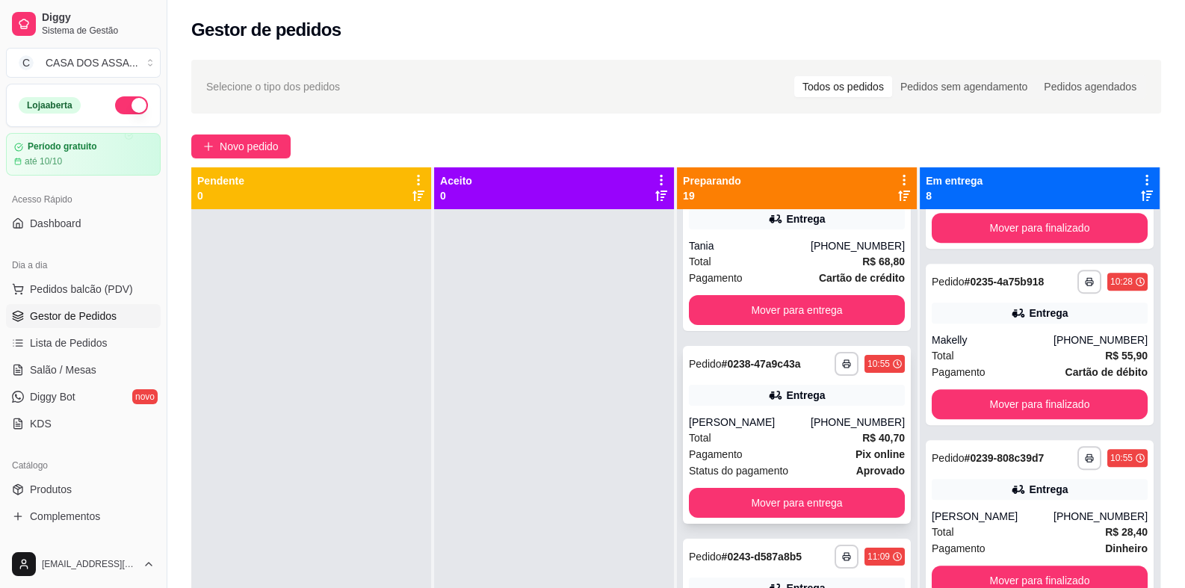
scroll to position [74, 0]
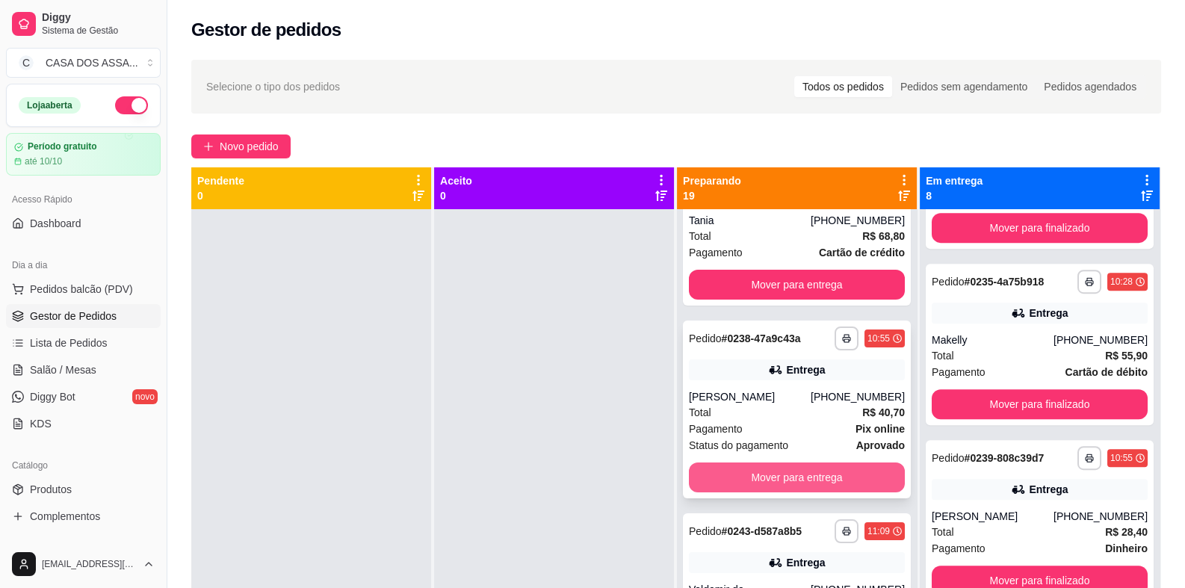
click at [785, 475] on button "Mover para entrega" at bounding box center [797, 477] width 216 height 30
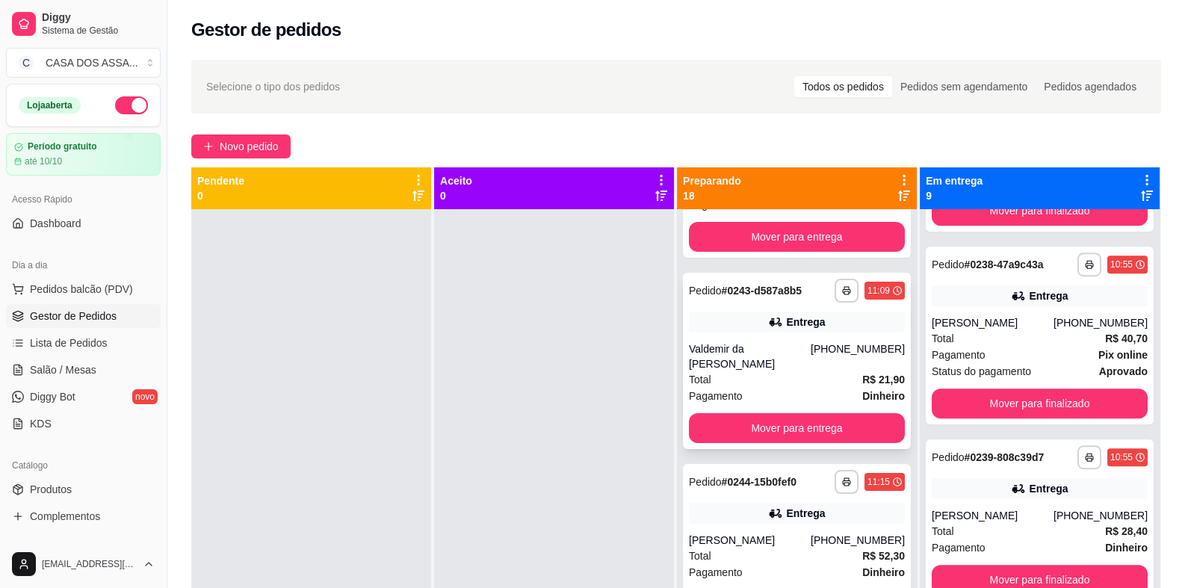
scroll to position [149, 0]
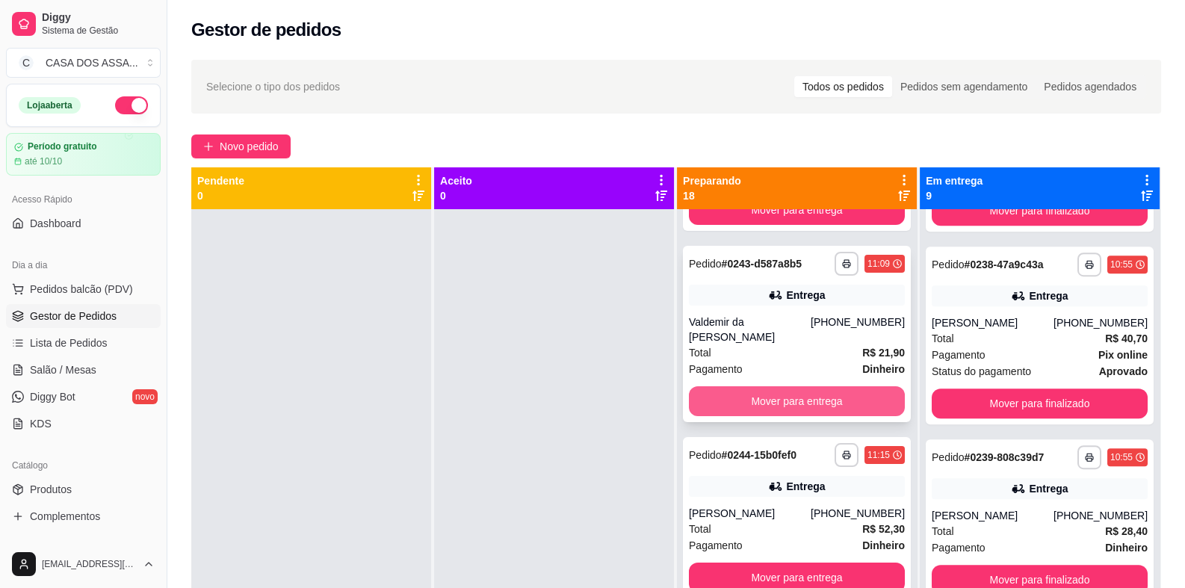
click at [785, 402] on button "Mover para entrega" at bounding box center [797, 401] width 216 height 30
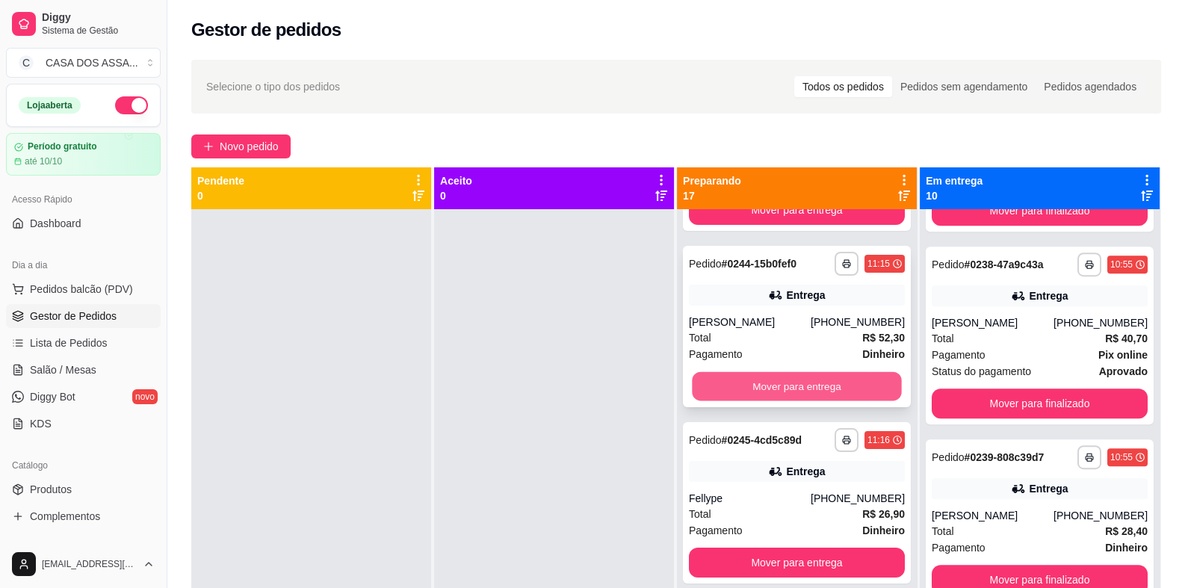
click at [771, 387] on button "Mover para entrega" at bounding box center [796, 386] width 209 height 29
click at [787, 382] on button "Mover para entrega" at bounding box center [797, 386] width 216 height 30
click at [790, 386] on button "Mover para entrega" at bounding box center [797, 386] width 216 height 30
click at [784, 382] on button "Mover para entrega" at bounding box center [796, 386] width 209 height 29
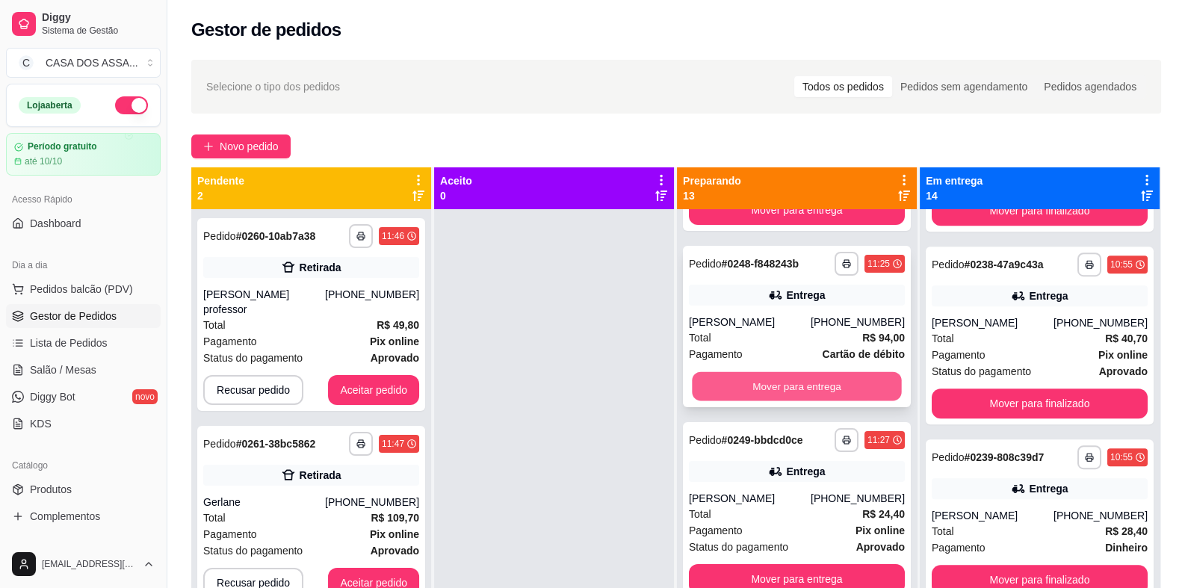
click at [790, 383] on button "Mover para entrega" at bounding box center [796, 386] width 209 height 29
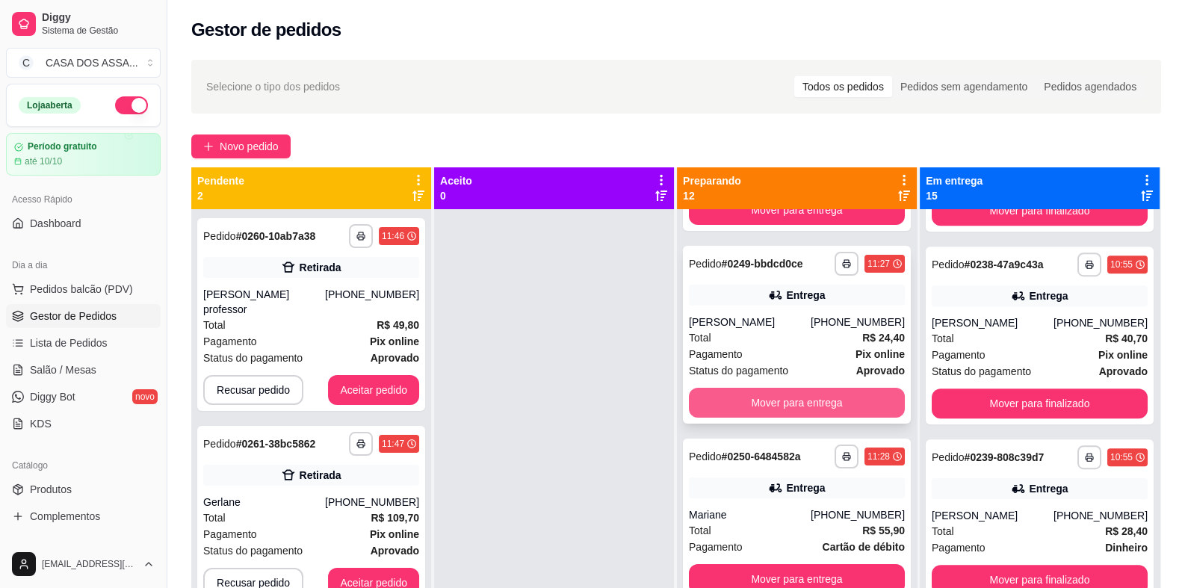
click at [789, 403] on button "Mover para entrega" at bounding box center [797, 403] width 216 height 30
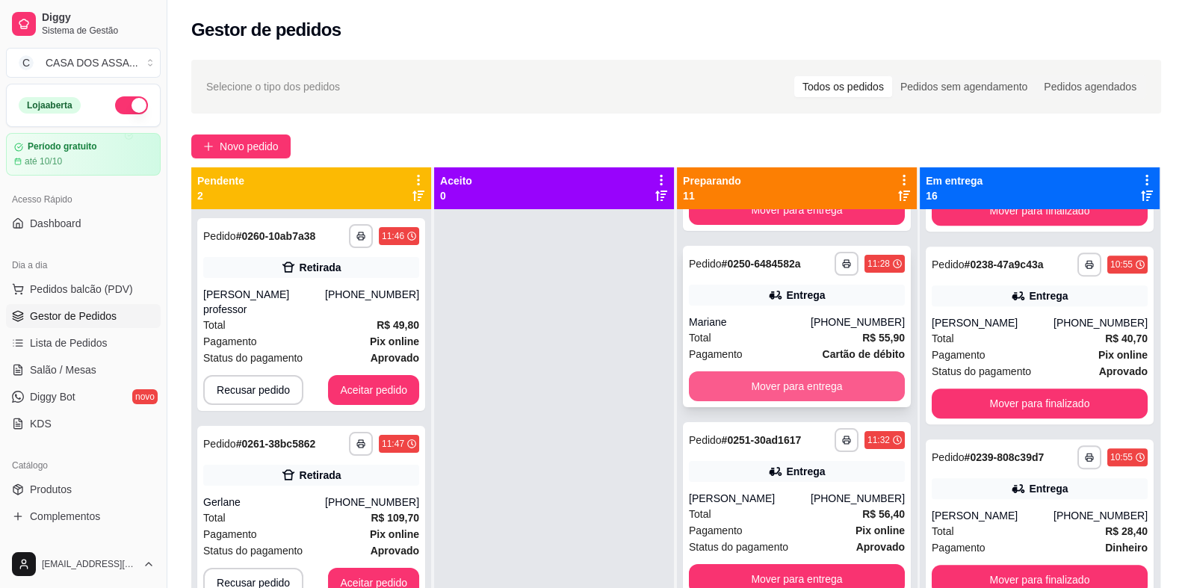
click at [792, 387] on button "Mover para entrega" at bounding box center [797, 386] width 216 height 30
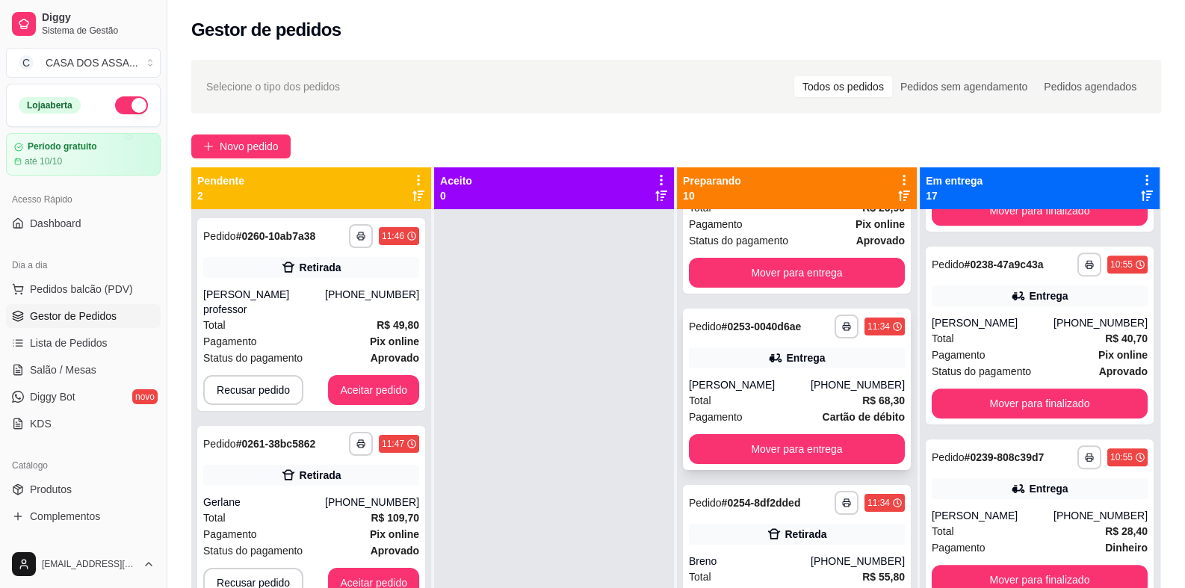
scroll to position [523, 0]
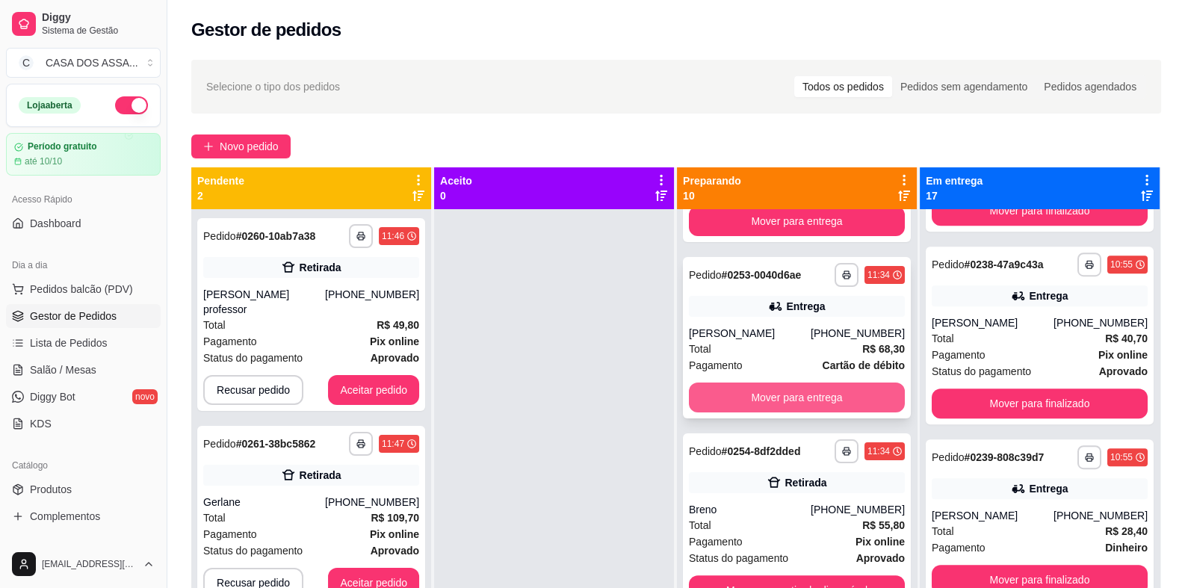
click at [801, 401] on button "Mover para entrega" at bounding box center [797, 397] width 216 height 30
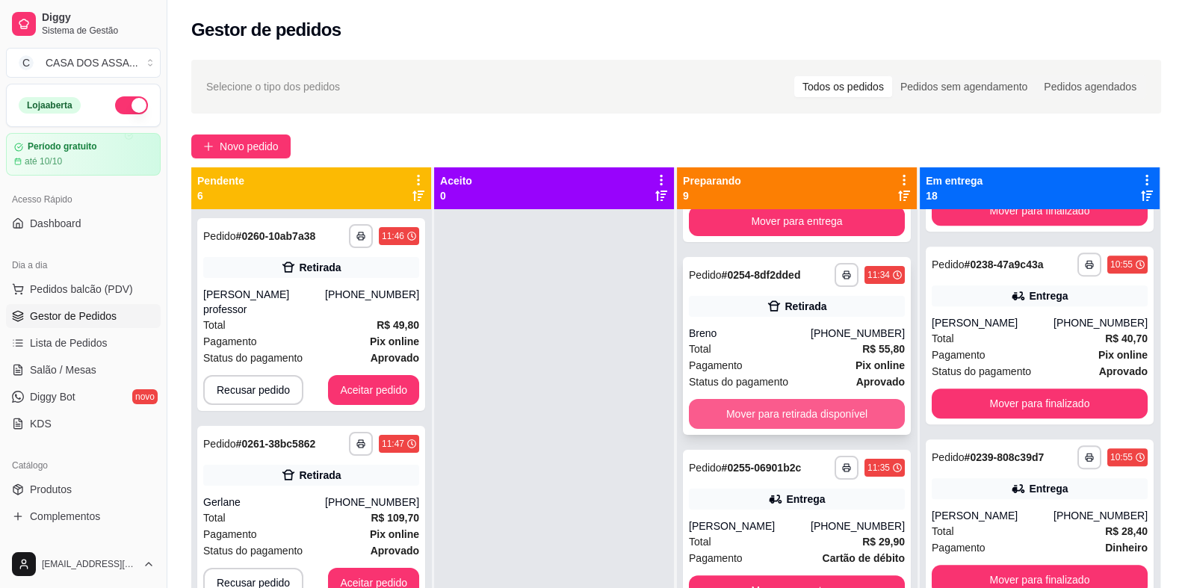
click at [805, 412] on button "Mover para retirada disponível" at bounding box center [797, 414] width 216 height 30
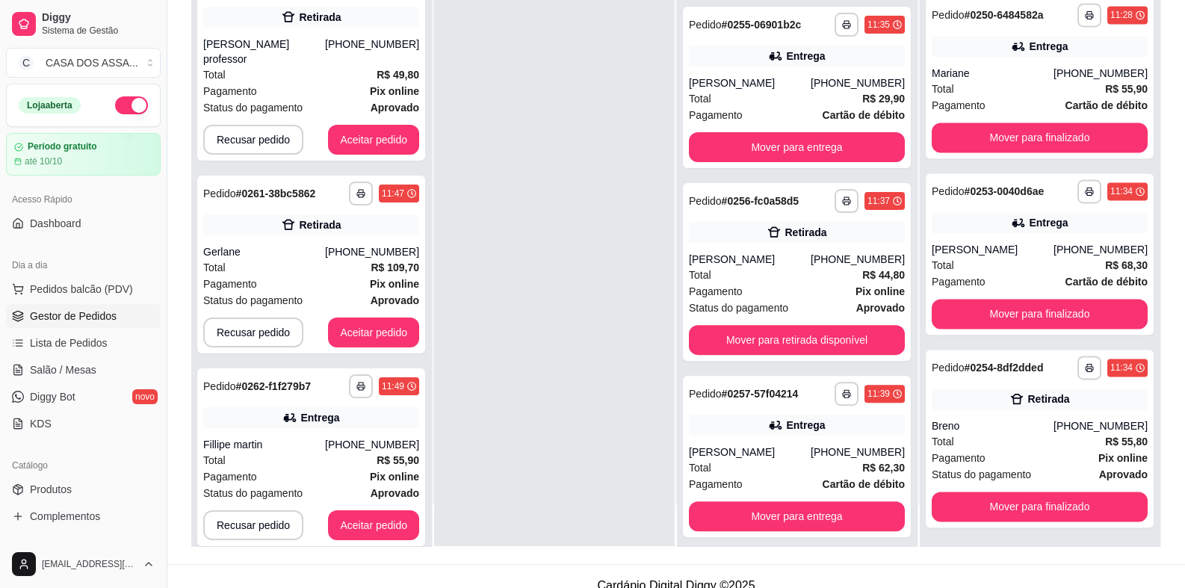
scroll to position [224, 0]
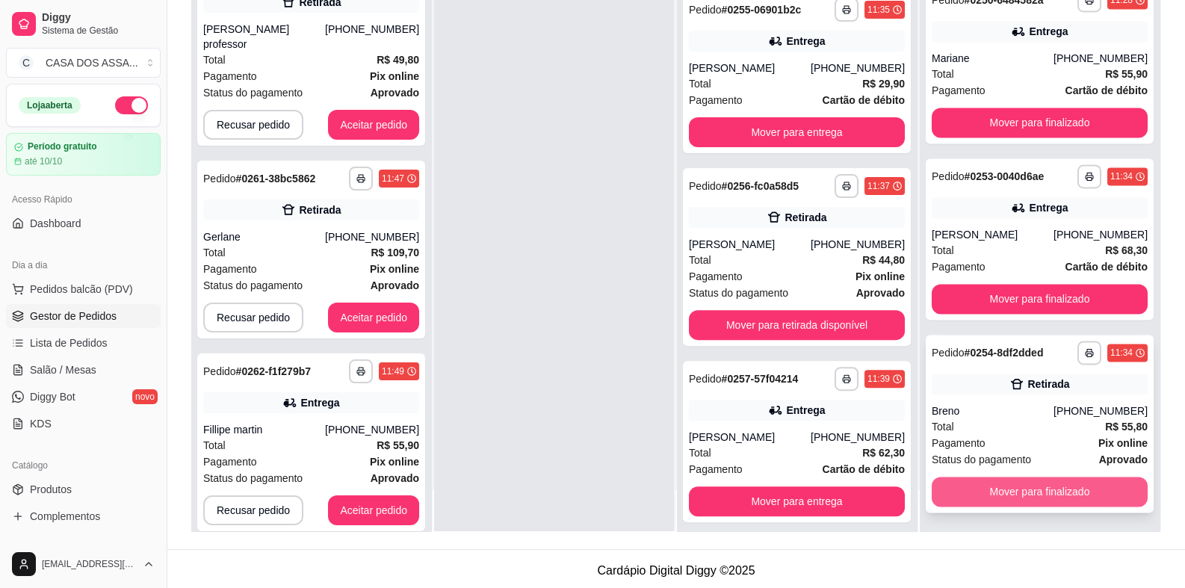
click at [1042, 497] on button "Mover para finalizado" at bounding box center [1039, 492] width 216 height 30
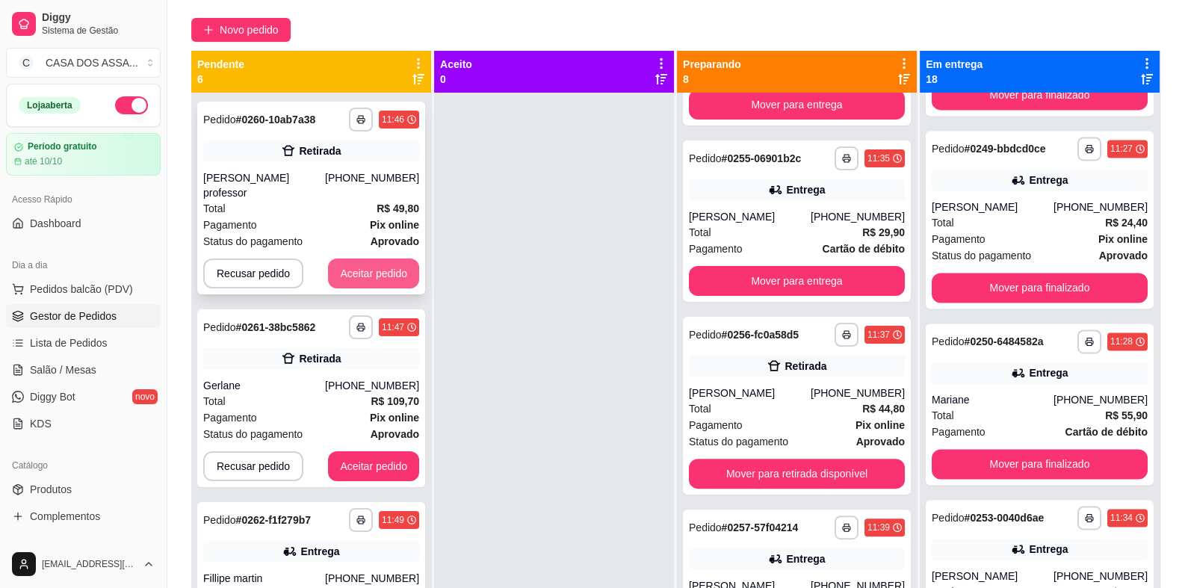
scroll to position [0, 0]
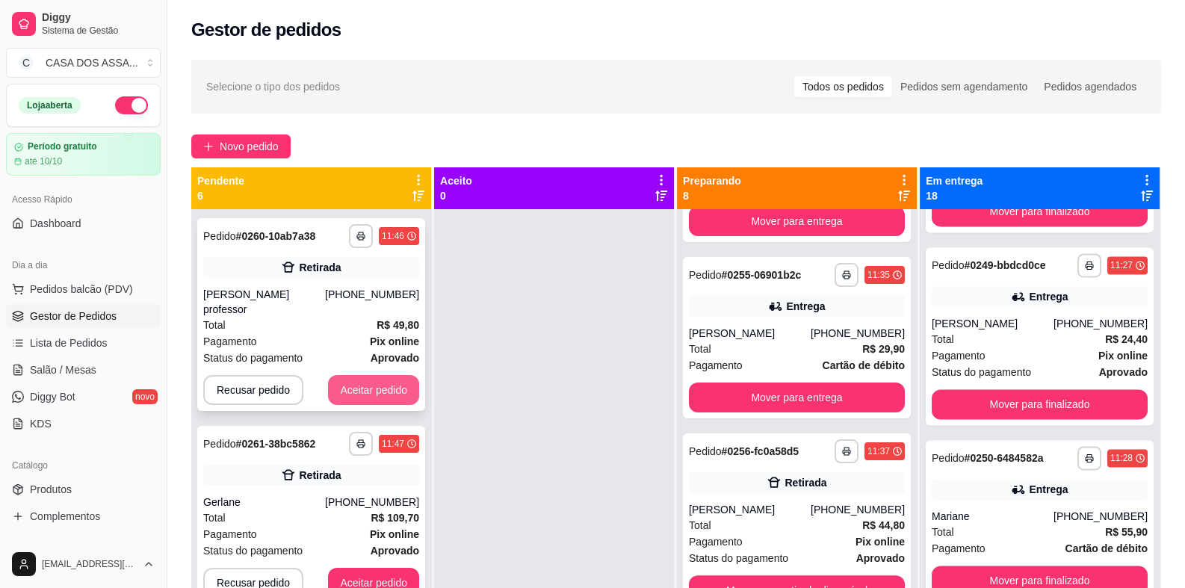
click at [373, 375] on button "Aceitar pedido" at bounding box center [373, 390] width 91 height 30
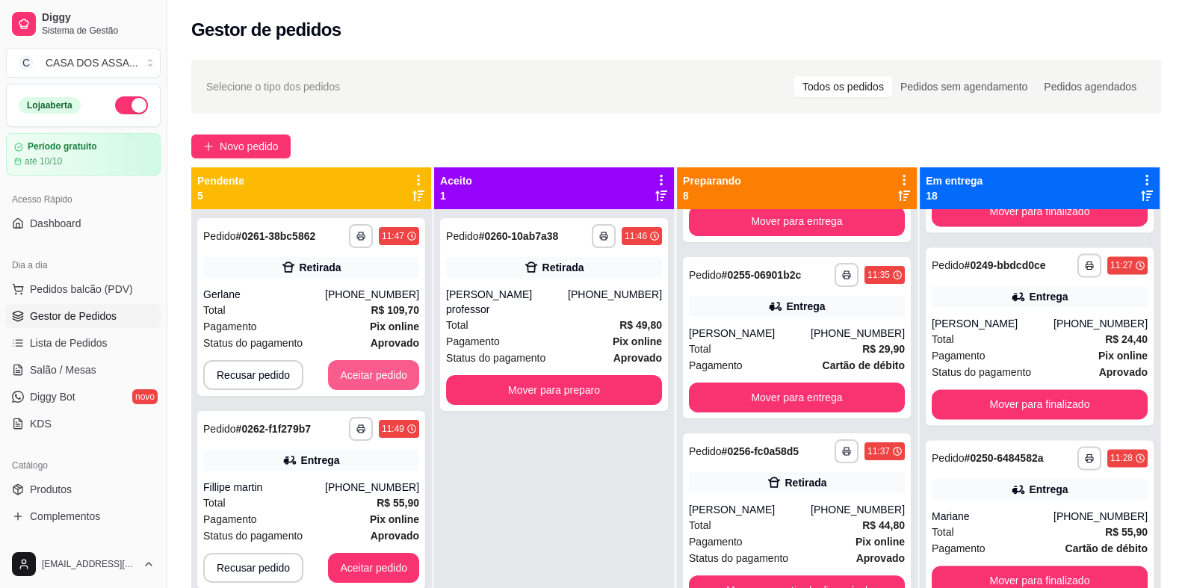
click at [373, 372] on button "Aceitar pedido" at bounding box center [373, 375] width 91 height 30
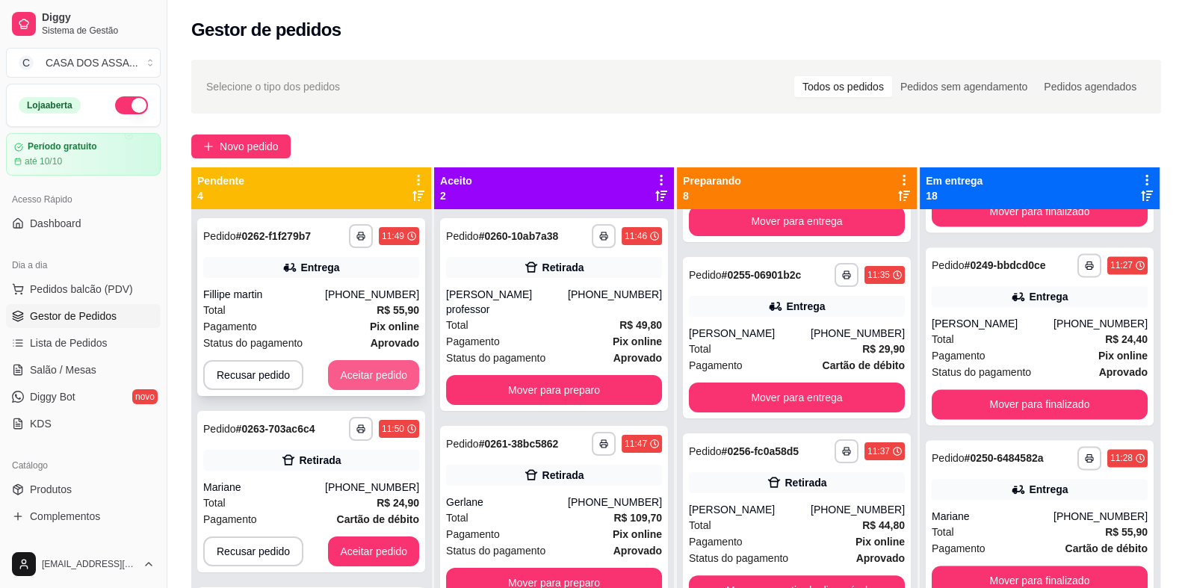
click at [372, 372] on button "Aceitar pedido" at bounding box center [373, 375] width 91 height 30
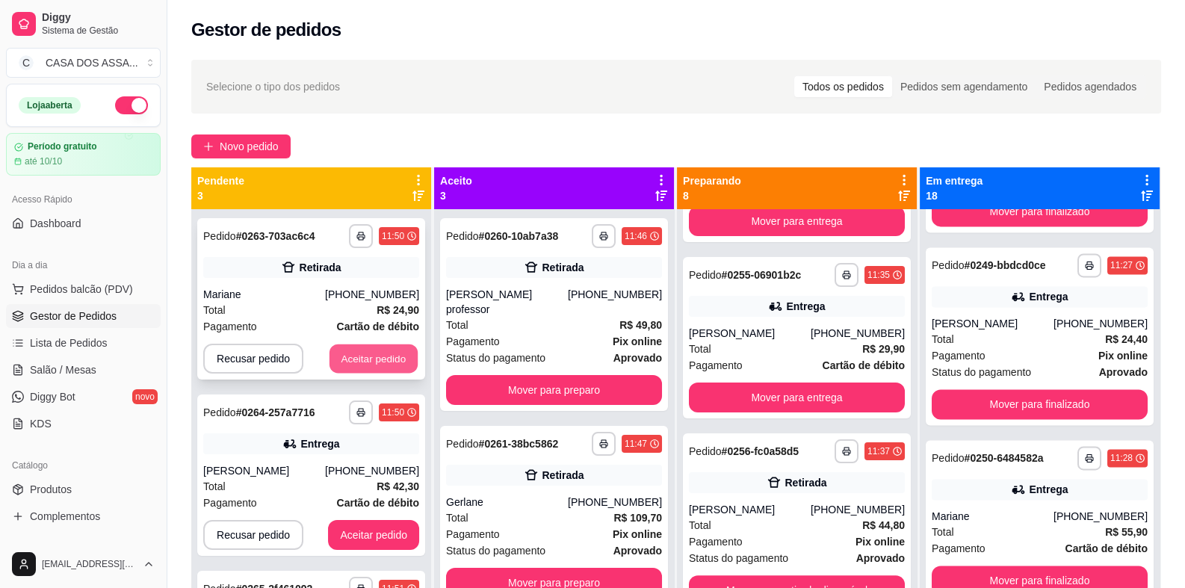
click at [380, 359] on button "Aceitar pedido" at bounding box center [373, 358] width 88 height 29
click at [381, 357] on button "Aceitar pedido" at bounding box center [373, 359] width 91 height 30
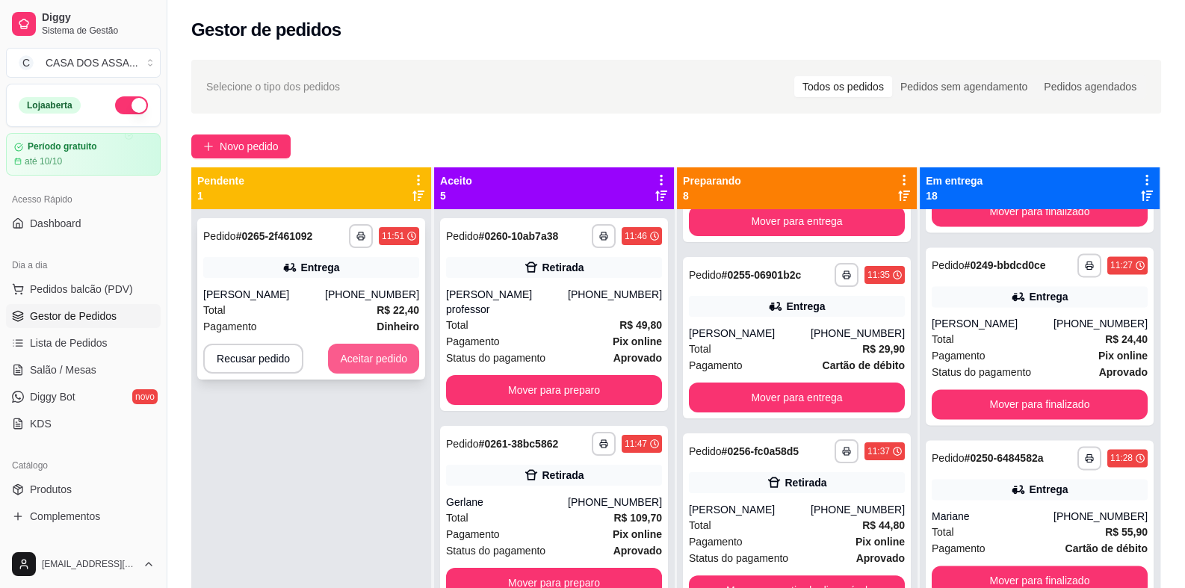
click at [380, 359] on button "Aceitar pedido" at bounding box center [373, 359] width 91 height 30
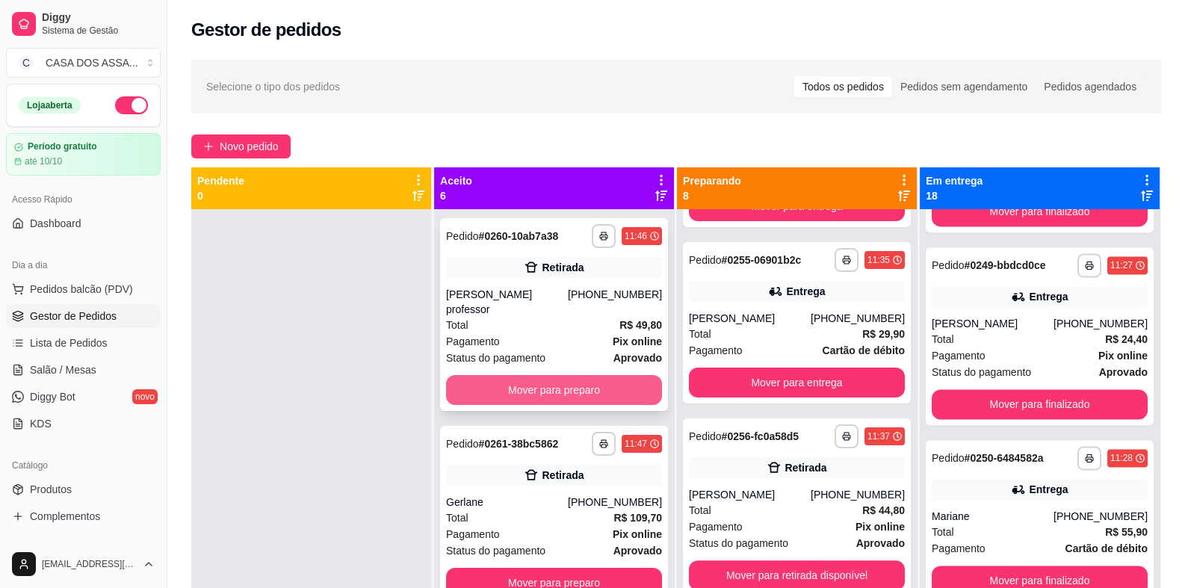
scroll to position [523, 0]
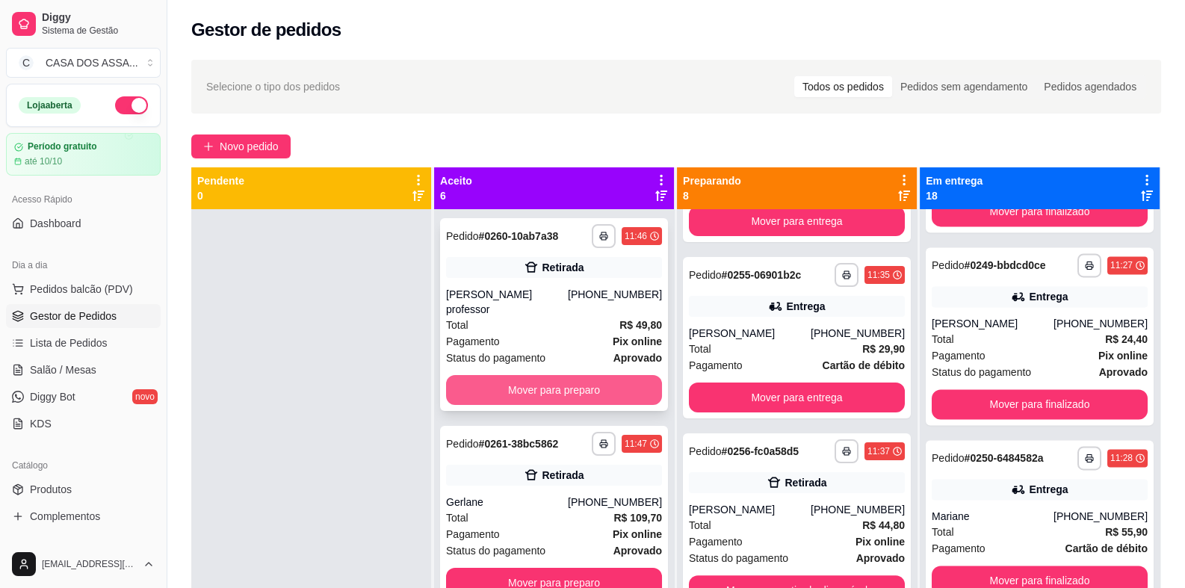
click at [561, 375] on button "Mover para preparo" at bounding box center [554, 390] width 216 height 30
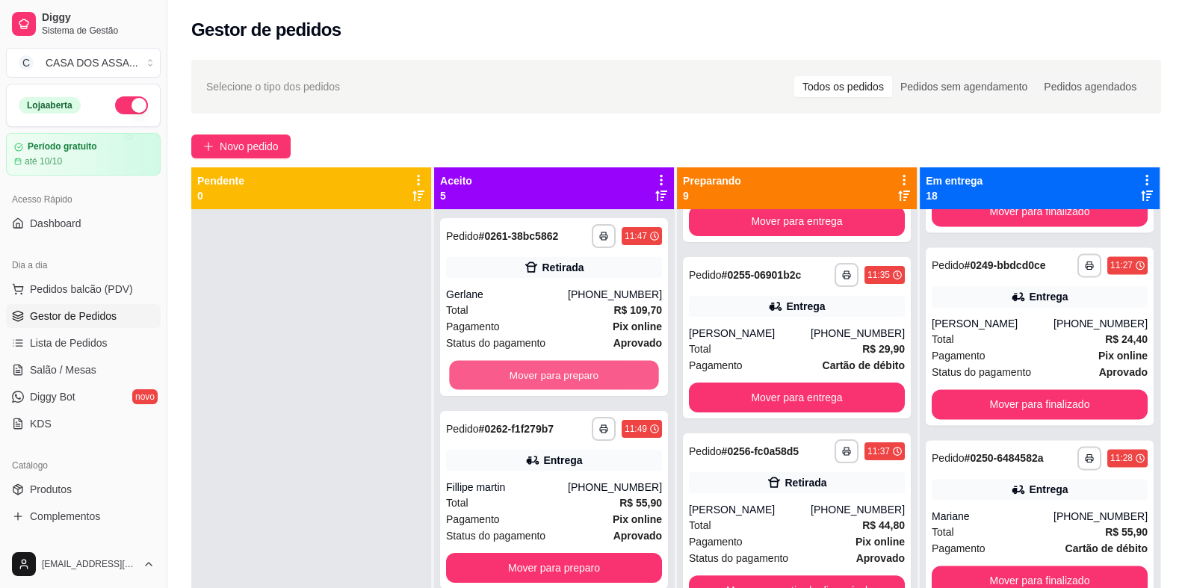
click at [561, 373] on button "Mover para preparo" at bounding box center [553, 375] width 209 height 29
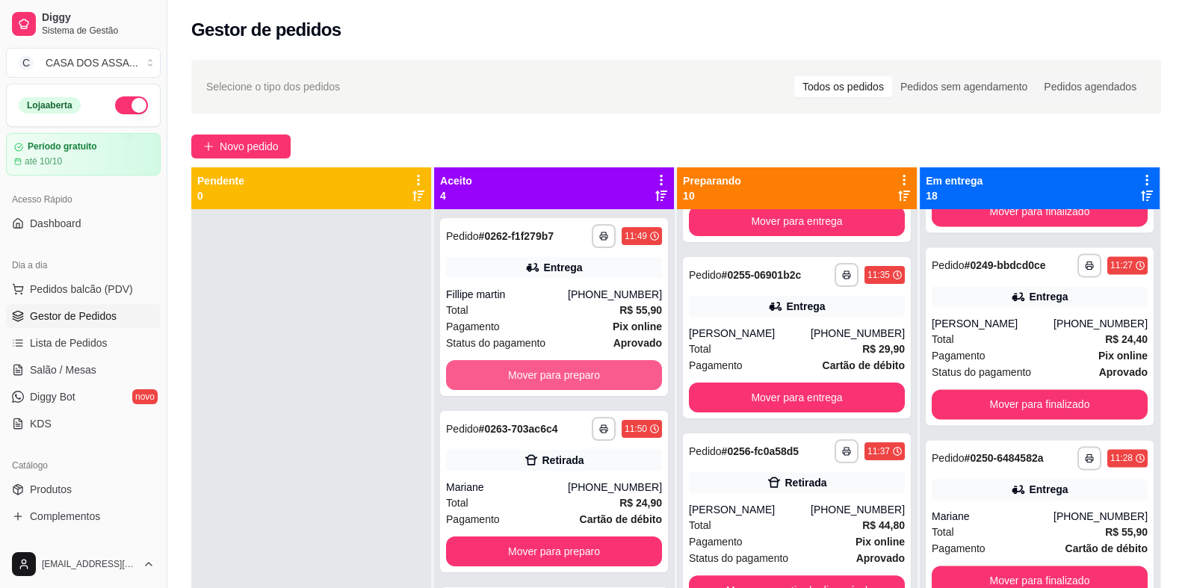
click at [561, 373] on button "Mover para preparo" at bounding box center [554, 375] width 216 height 30
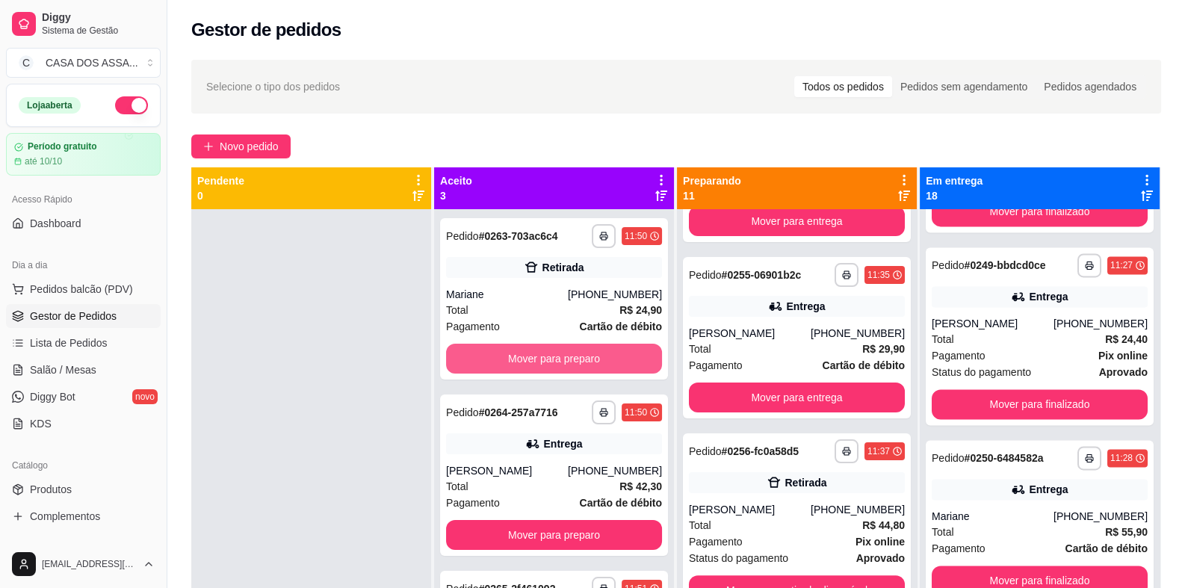
click at [561, 373] on button "Mover para preparo" at bounding box center [554, 359] width 216 height 30
click at [565, 361] on button "Mover para preparo" at bounding box center [554, 359] width 216 height 30
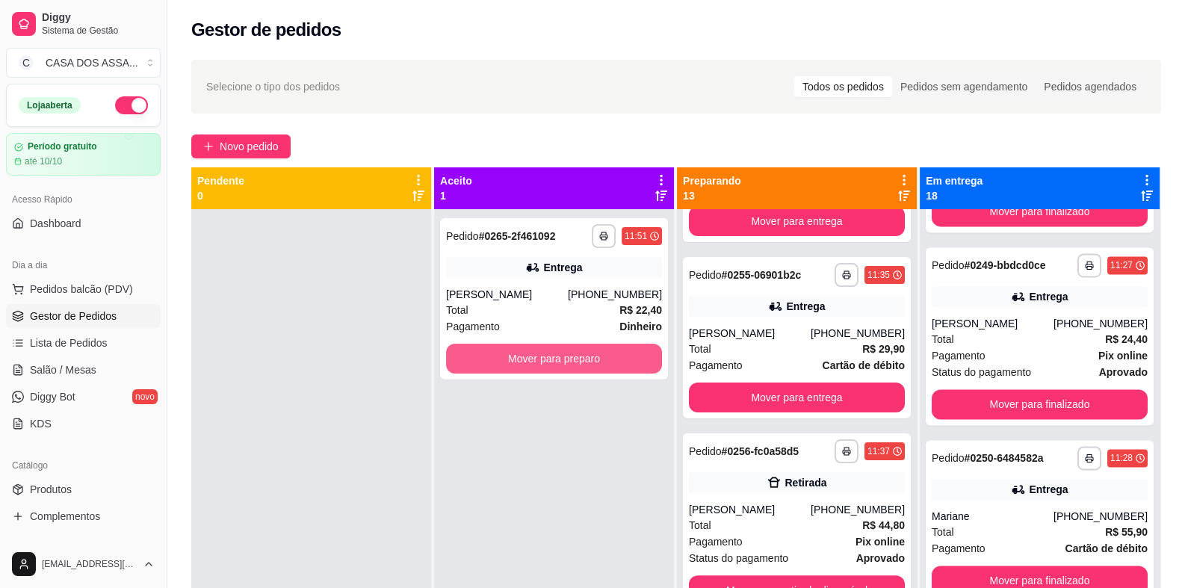
click at [565, 361] on button "Mover para preparo" at bounding box center [554, 359] width 216 height 30
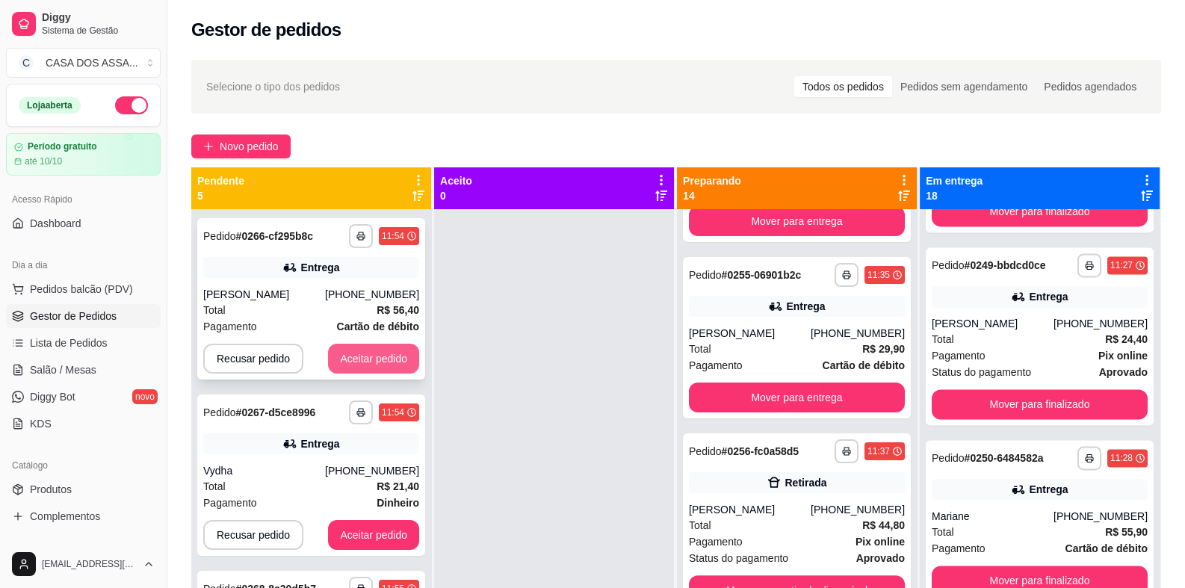
click at [347, 359] on button "Aceitar pedido" at bounding box center [373, 359] width 91 height 30
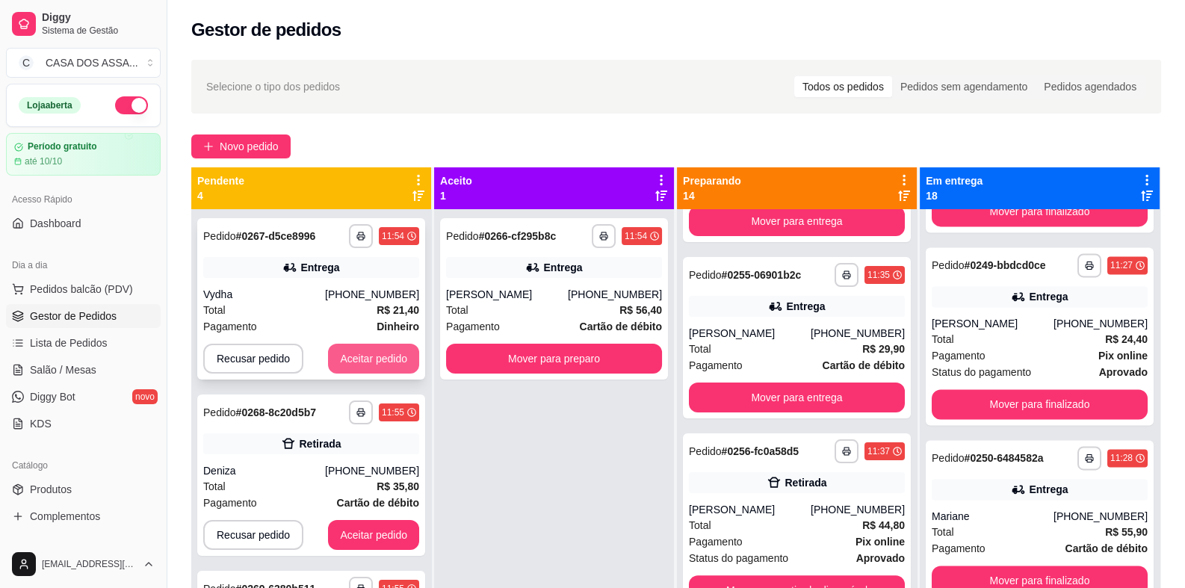
click at [382, 356] on button "Aceitar pedido" at bounding box center [373, 359] width 91 height 30
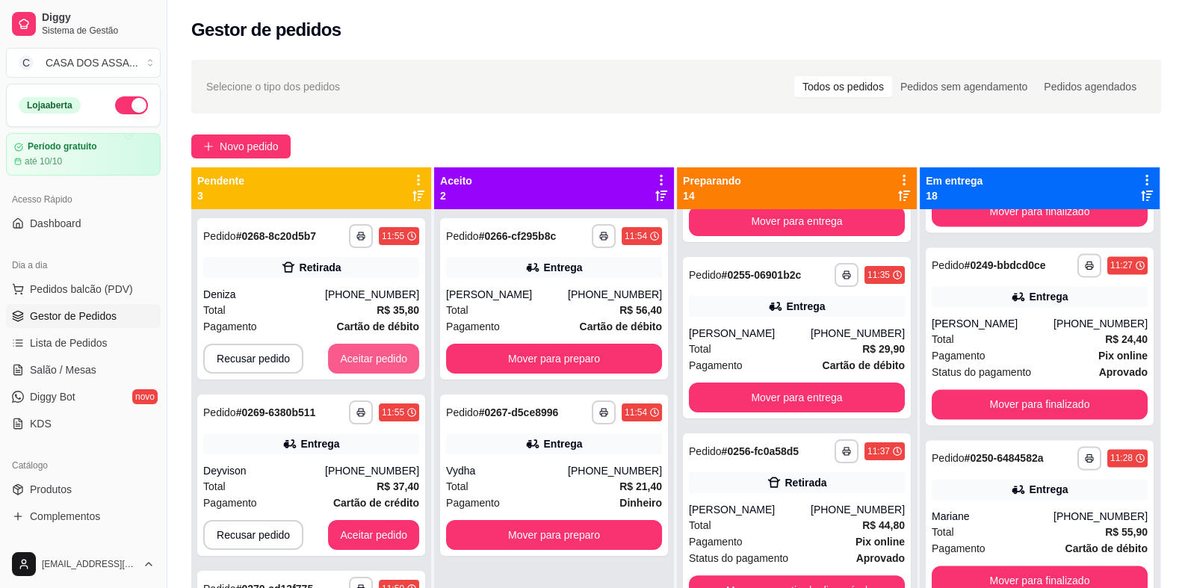
click at [382, 356] on button "Aceitar pedido" at bounding box center [373, 359] width 91 height 30
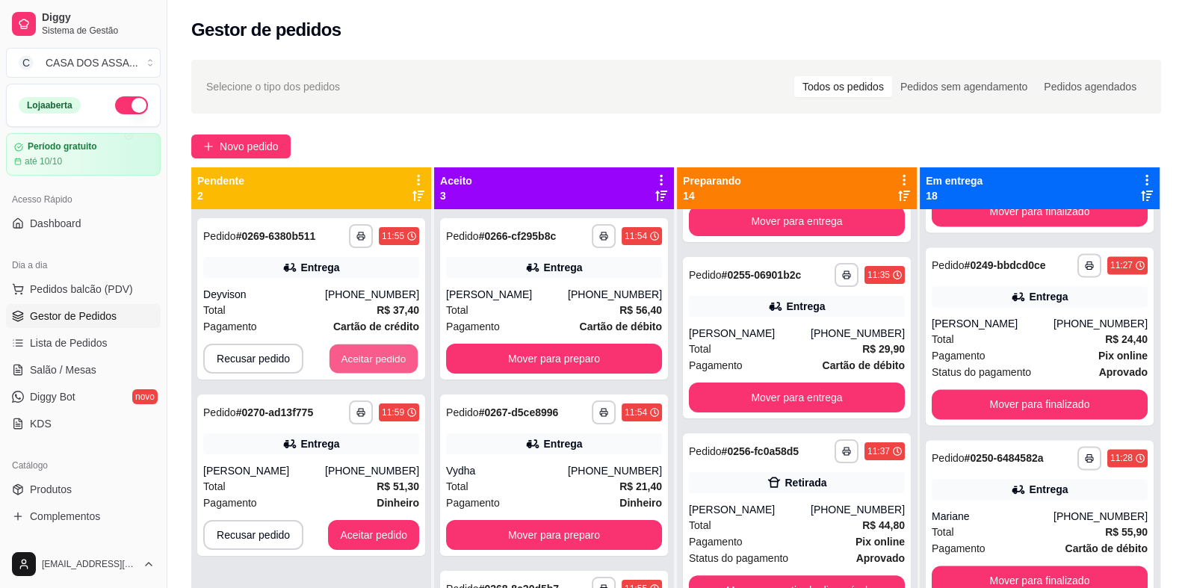
click at [382, 357] on button "Aceitar pedido" at bounding box center [373, 358] width 88 height 29
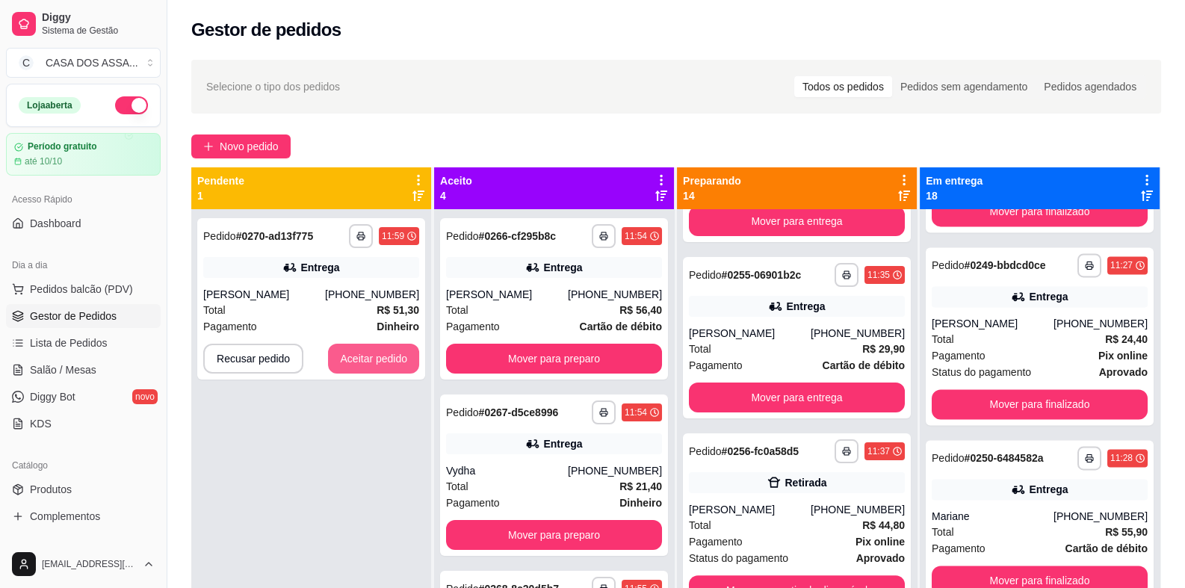
click at [382, 357] on button "Aceitar pedido" at bounding box center [373, 359] width 91 height 30
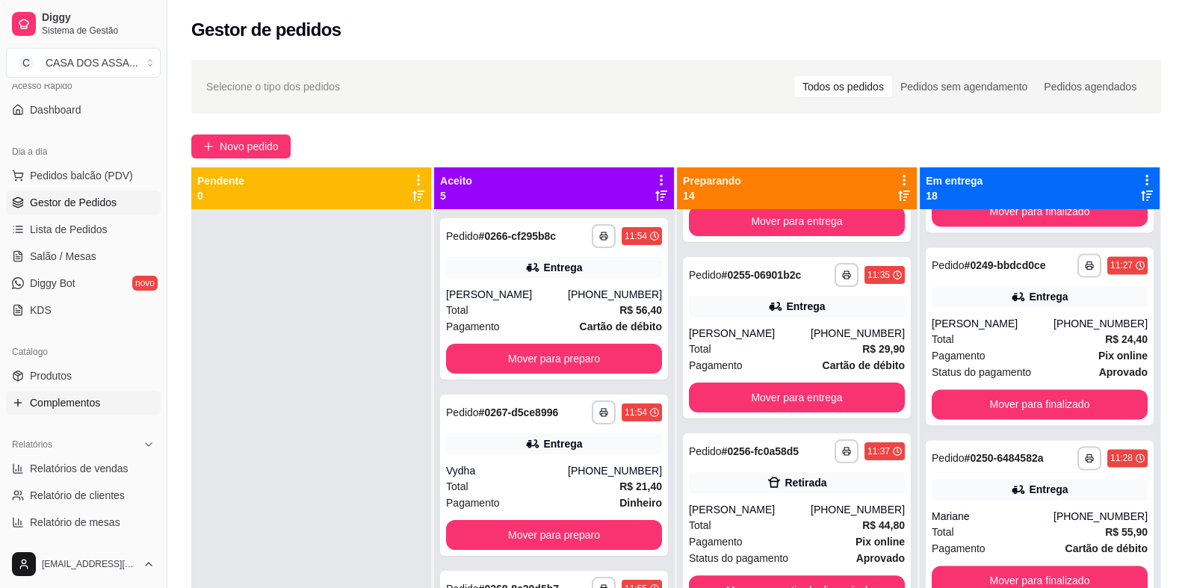
scroll to position [149, 0]
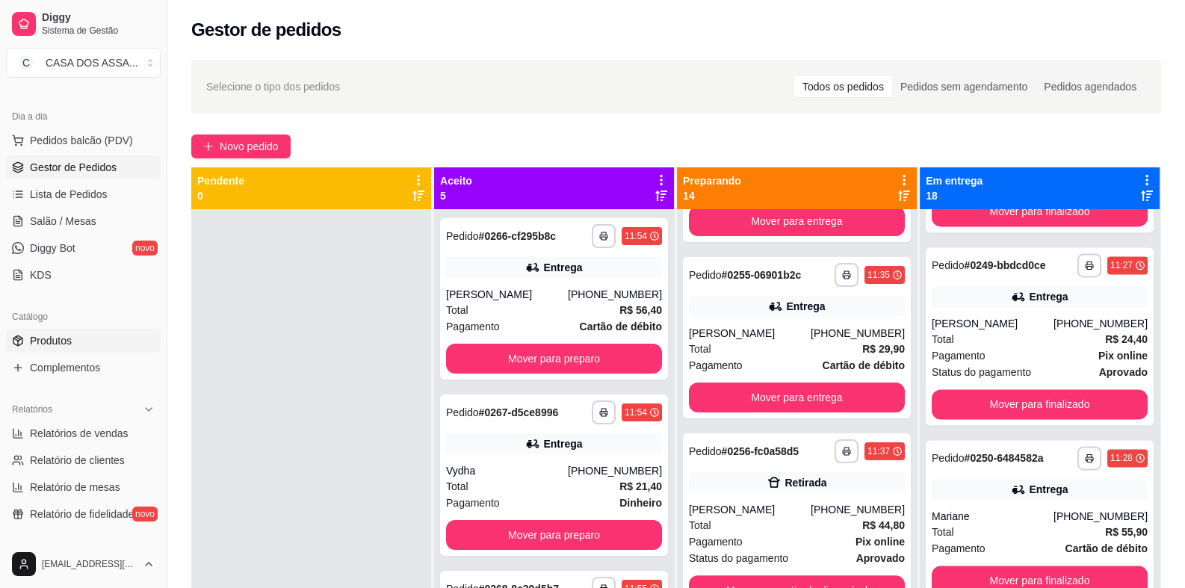
click at [79, 336] on link "Produtos" at bounding box center [83, 341] width 155 height 24
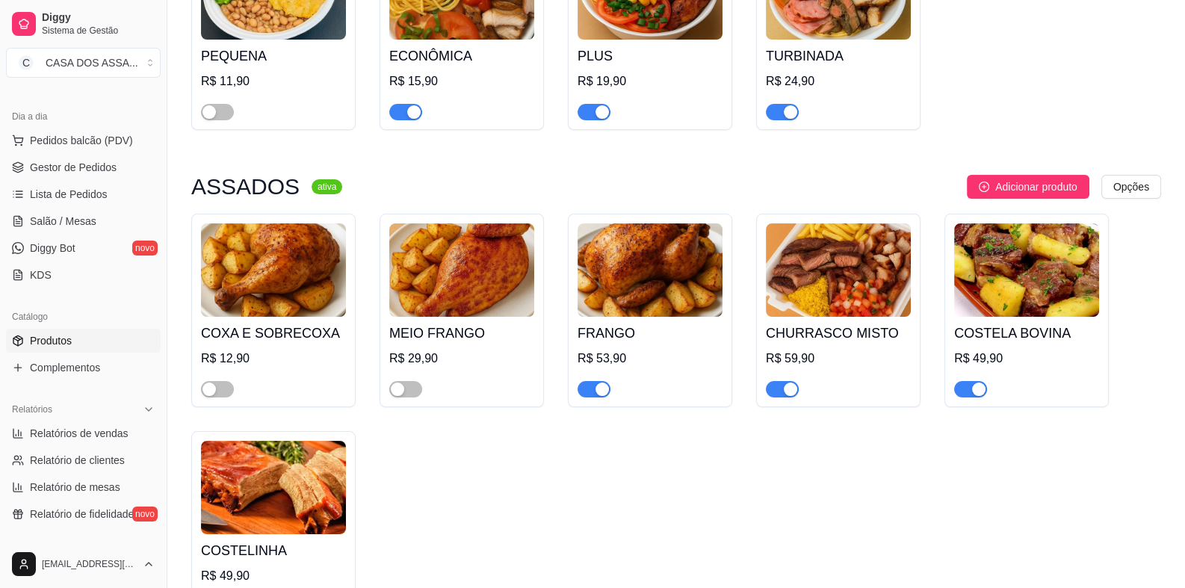
scroll to position [298, 0]
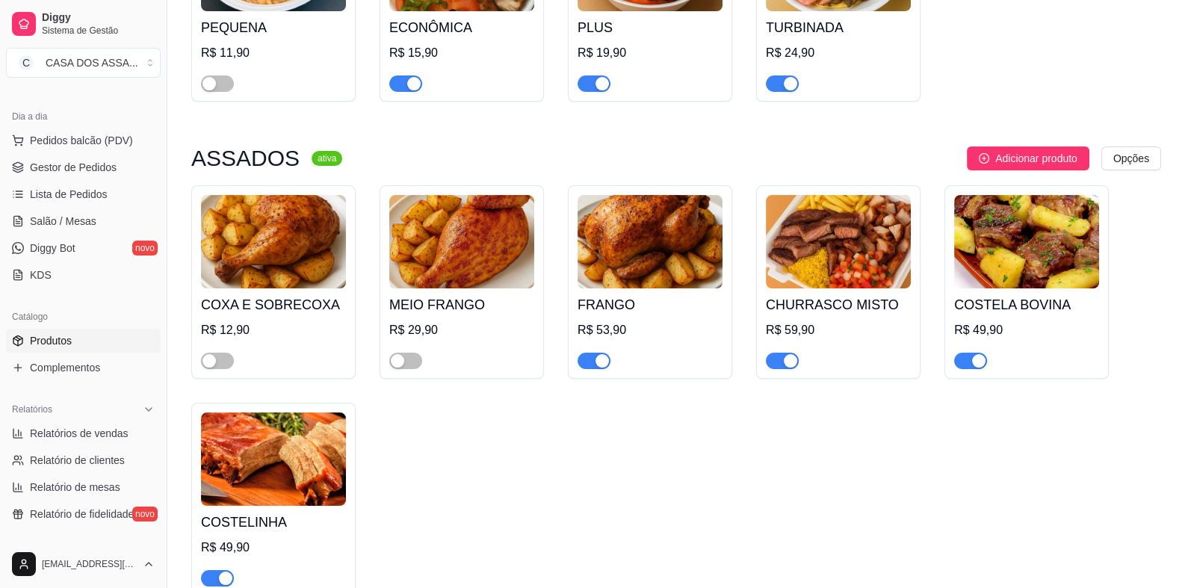
click at [589, 363] on span "button" at bounding box center [593, 361] width 33 height 16
click at [223, 577] on div "button" at bounding box center [225, 577] width 13 height 13
click at [968, 362] on span "button" at bounding box center [970, 361] width 33 height 16
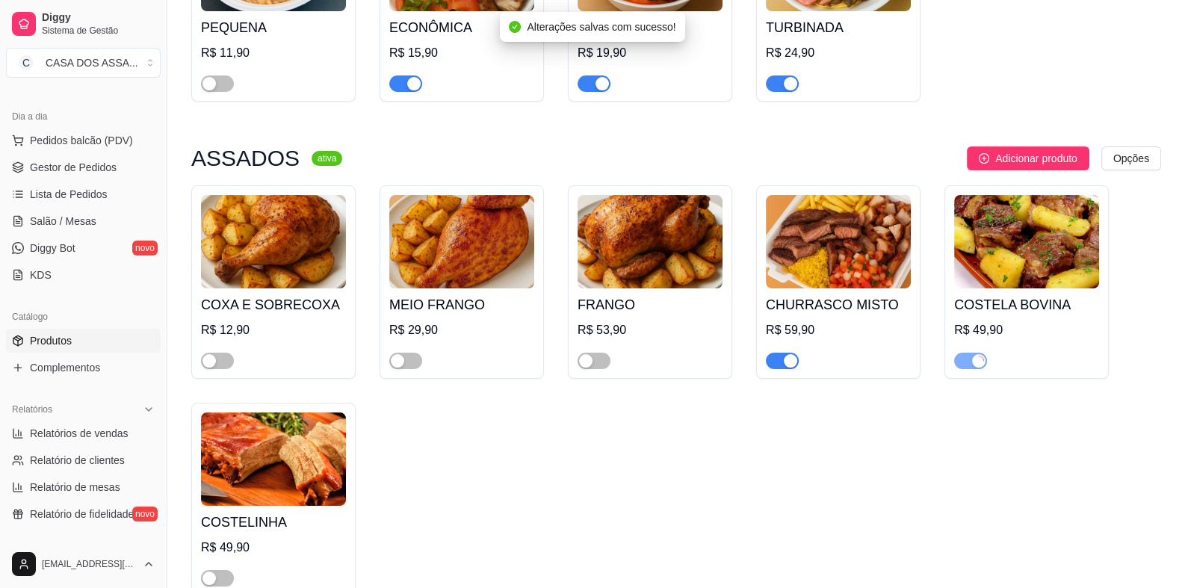
click at [778, 357] on span "button" at bounding box center [782, 361] width 33 height 16
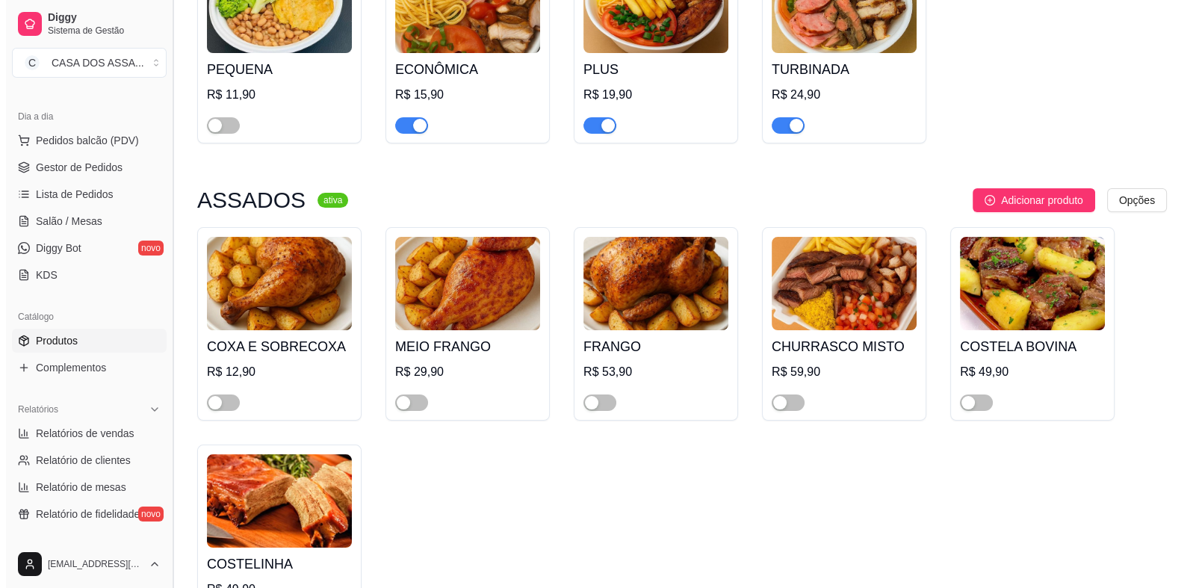
scroll to position [0, 0]
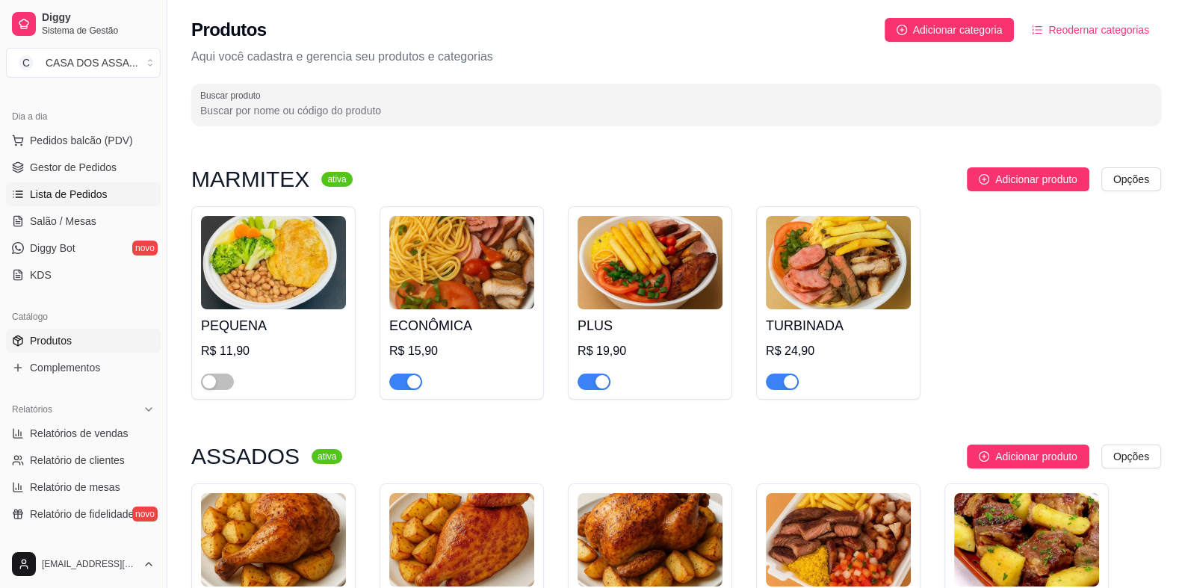
click at [90, 189] on span "Lista de Pedidos" at bounding box center [69, 194] width 78 height 15
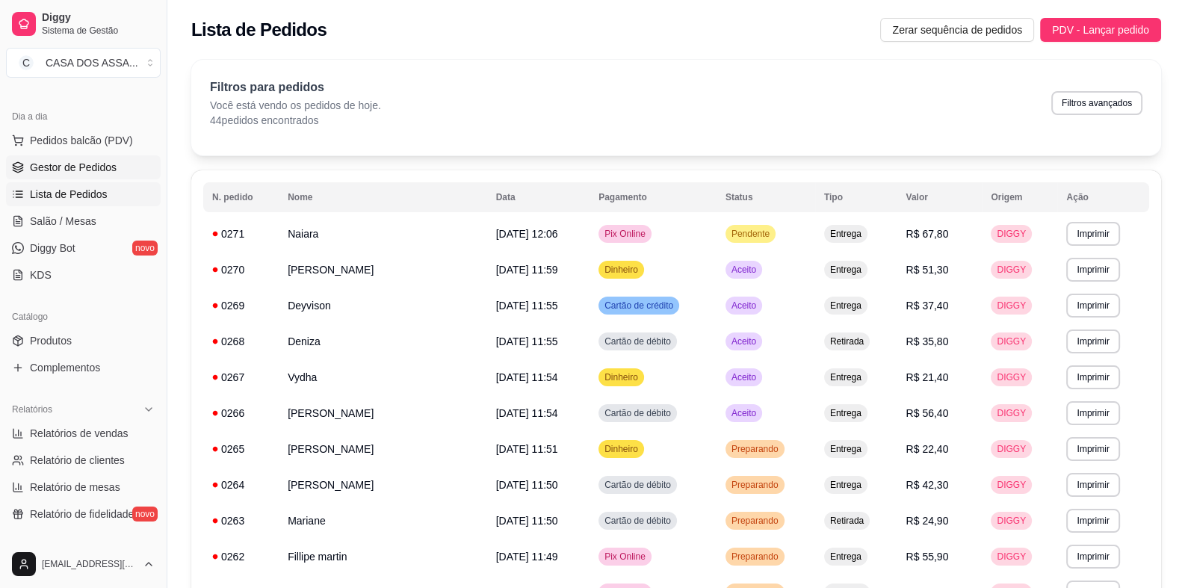
click at [105, 163] on span "Gestor de Pedidos" at bounding box center [73, 167] width 87 height 15
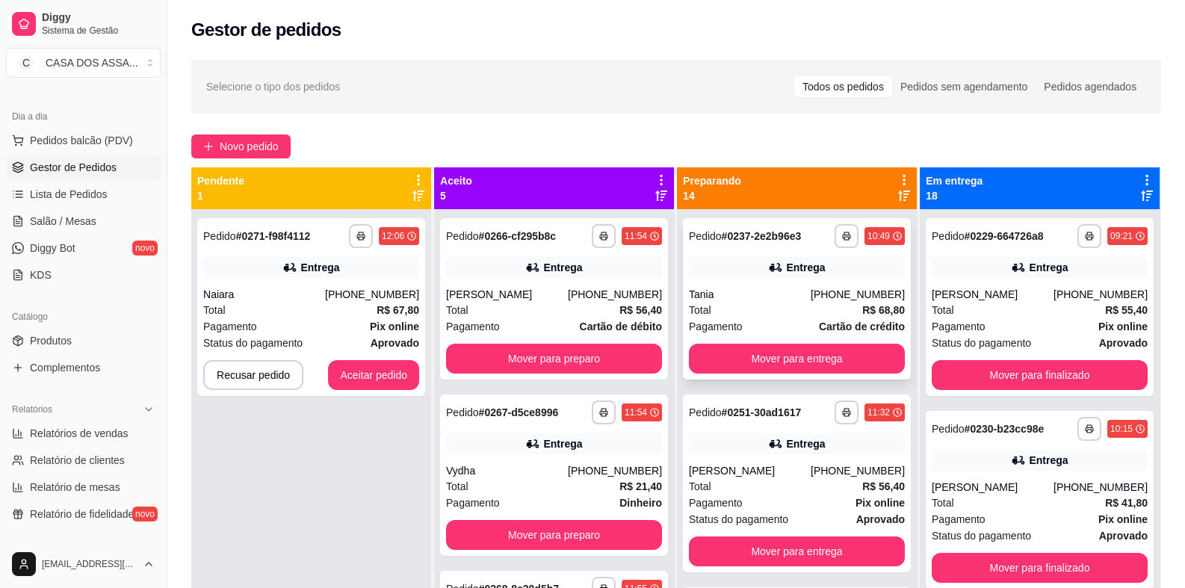
click at [766, 278] on div "**********" at bounding box center [797, 298] width 228 height 161
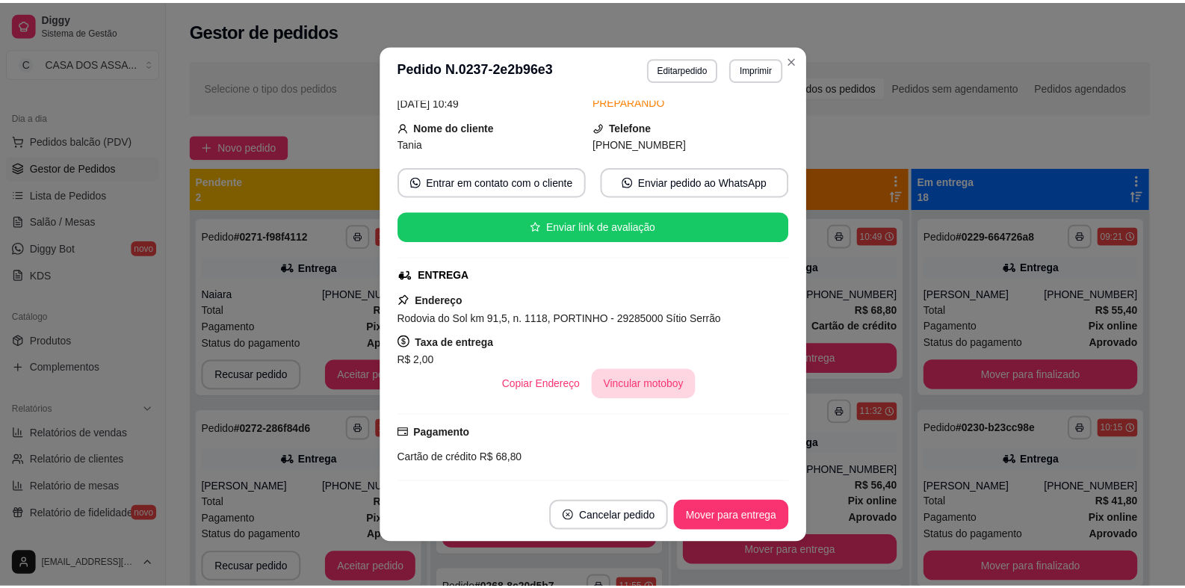
scroll to position [224, 0]
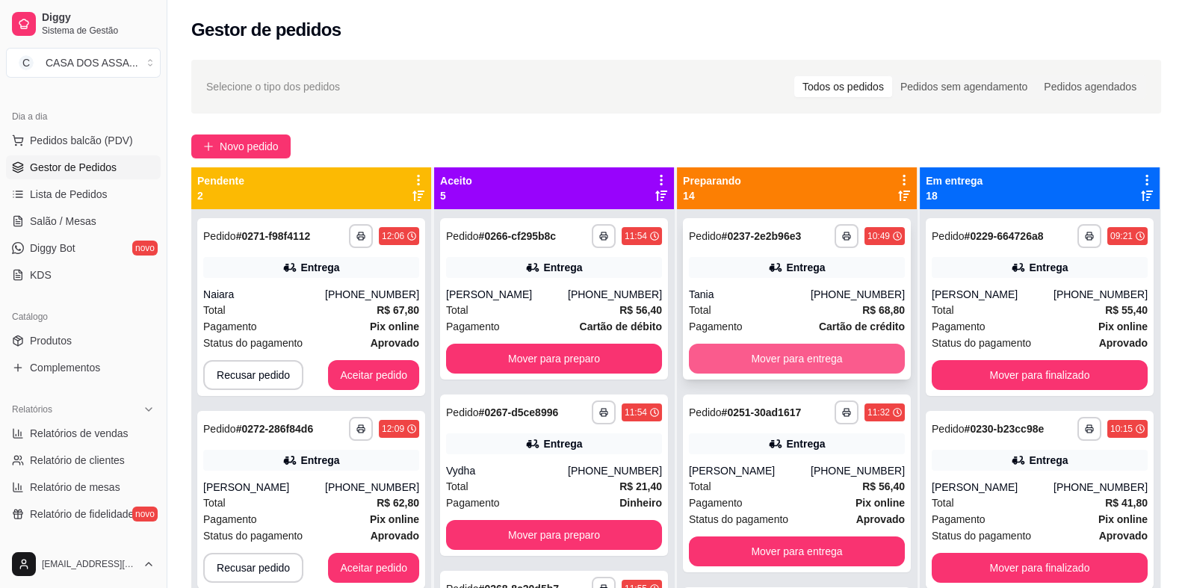
click at [788, 352] on button "Mover para entrega" at bounding box center [797, 359] width 216 height 30
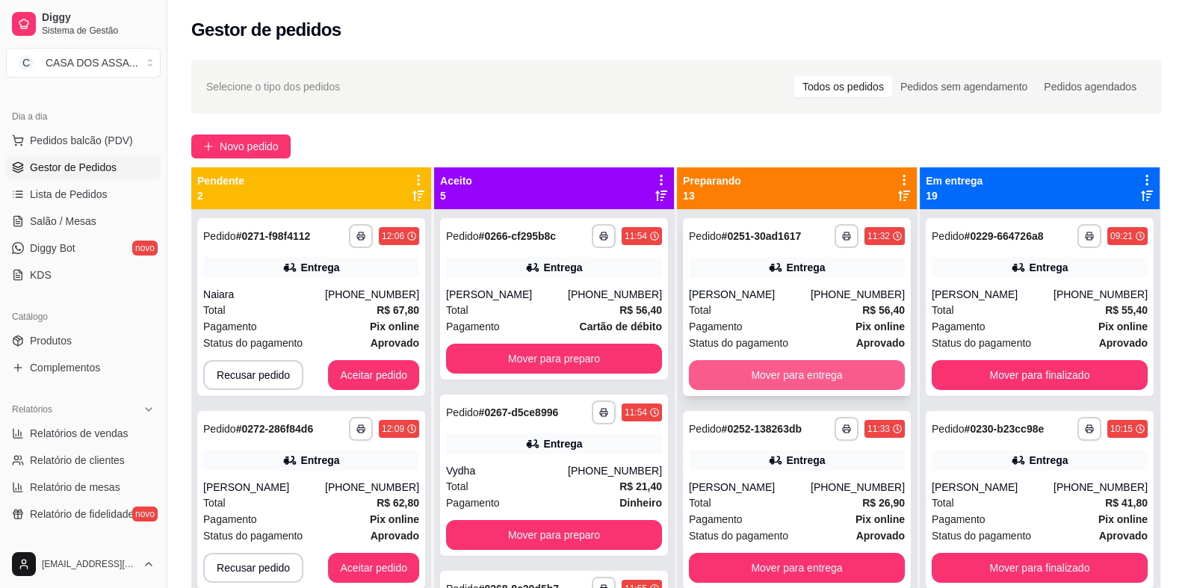
click at [794, 374] on button "Mover para entrega" at bounding box center [797, 375] width 216 height 30
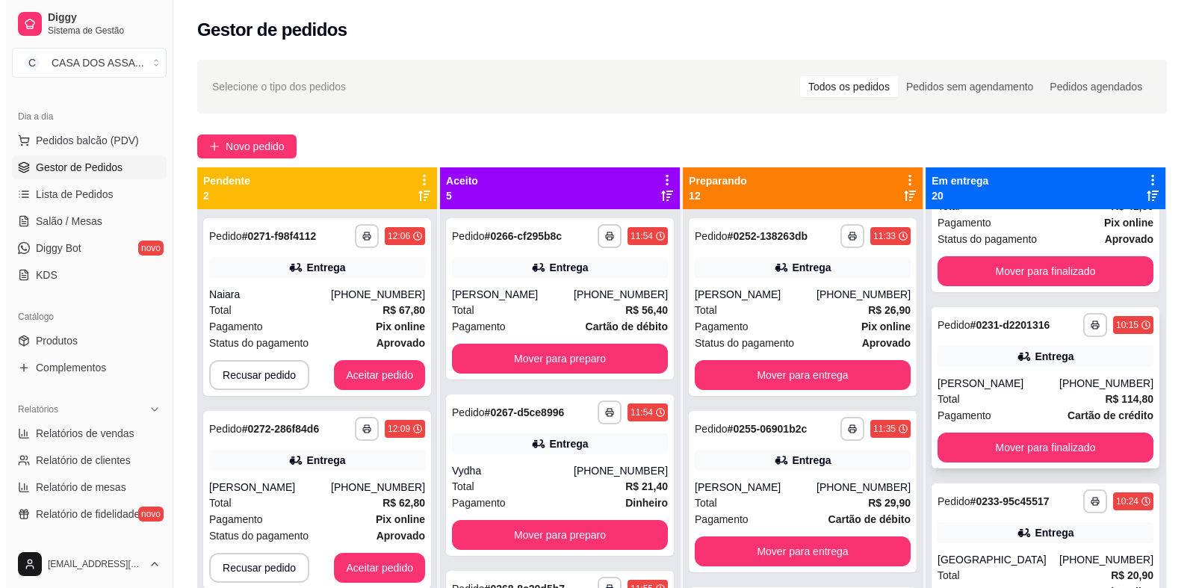
scroll to position [298, 0]
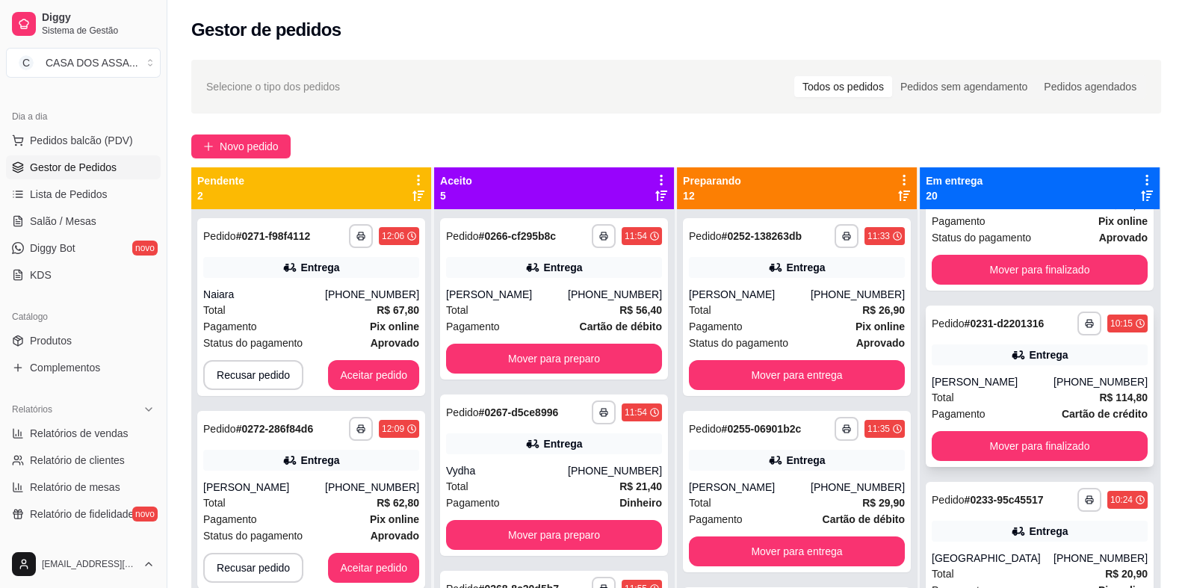
click at [1012, 382] on div "[PERSON_NAME]" at bounding box center [992, 381] width 122 height 15
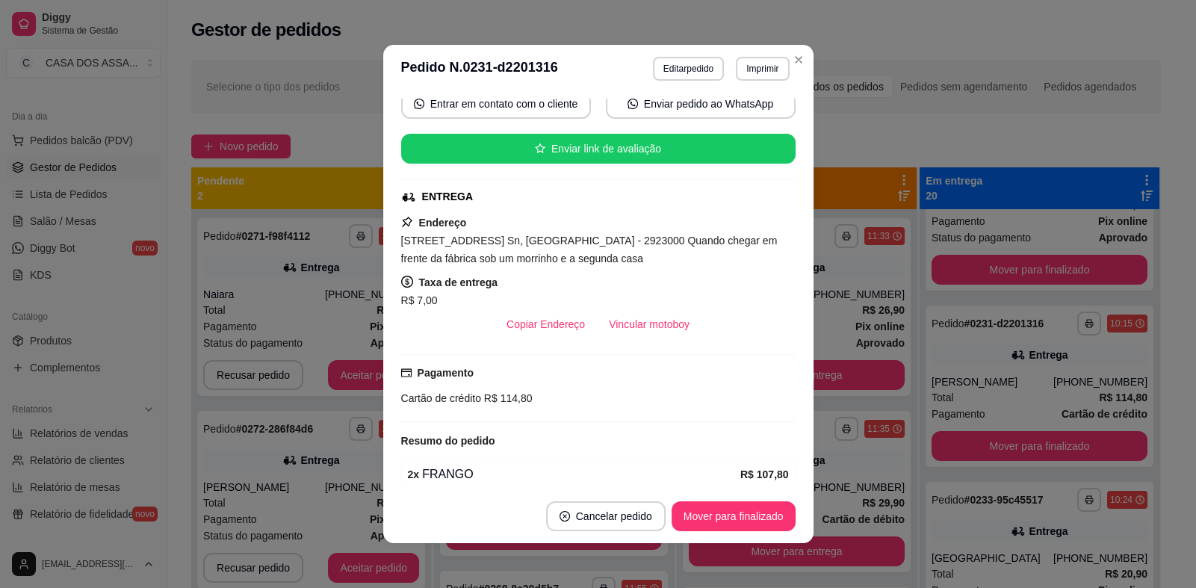
scroll to position [0, 0]
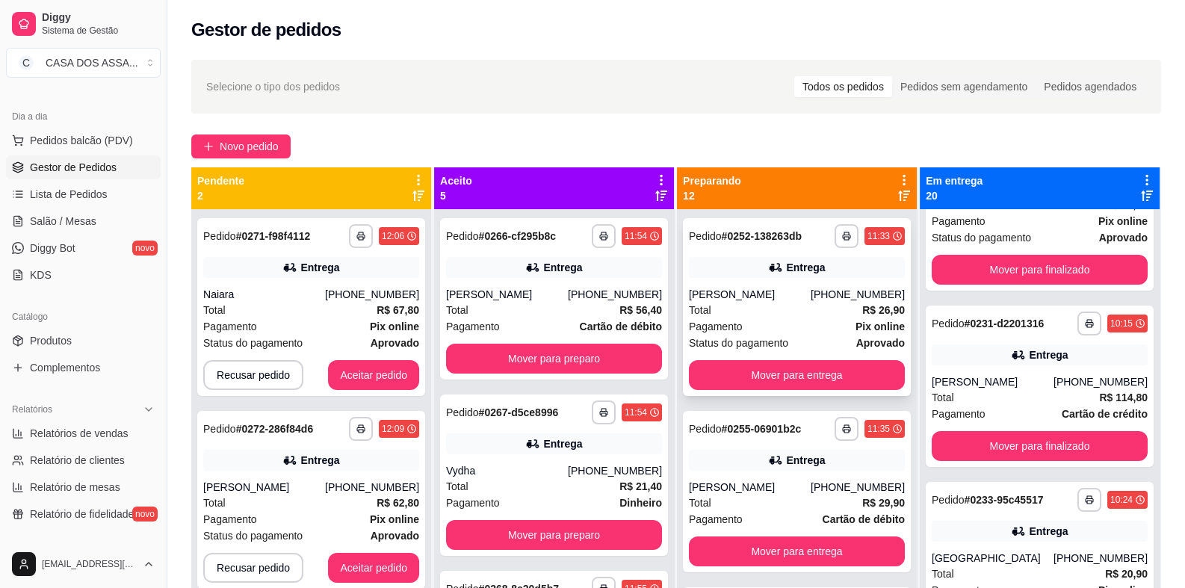
click at [786, 274] on div "Entrega" at bounding box center [805, 267] width 39 height 15
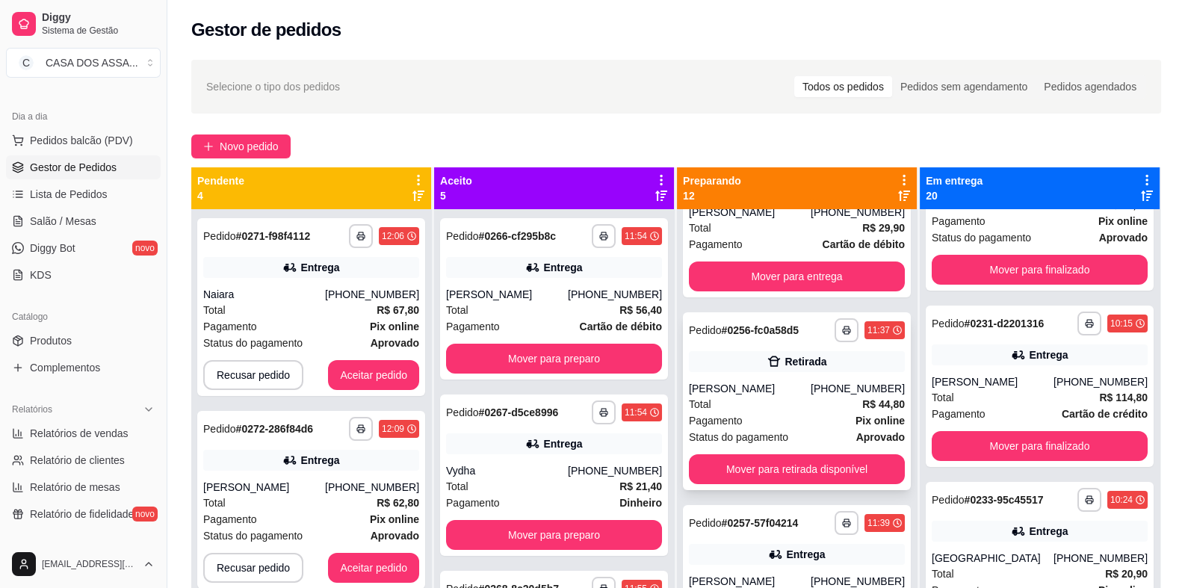
scroll to position [298, 0]
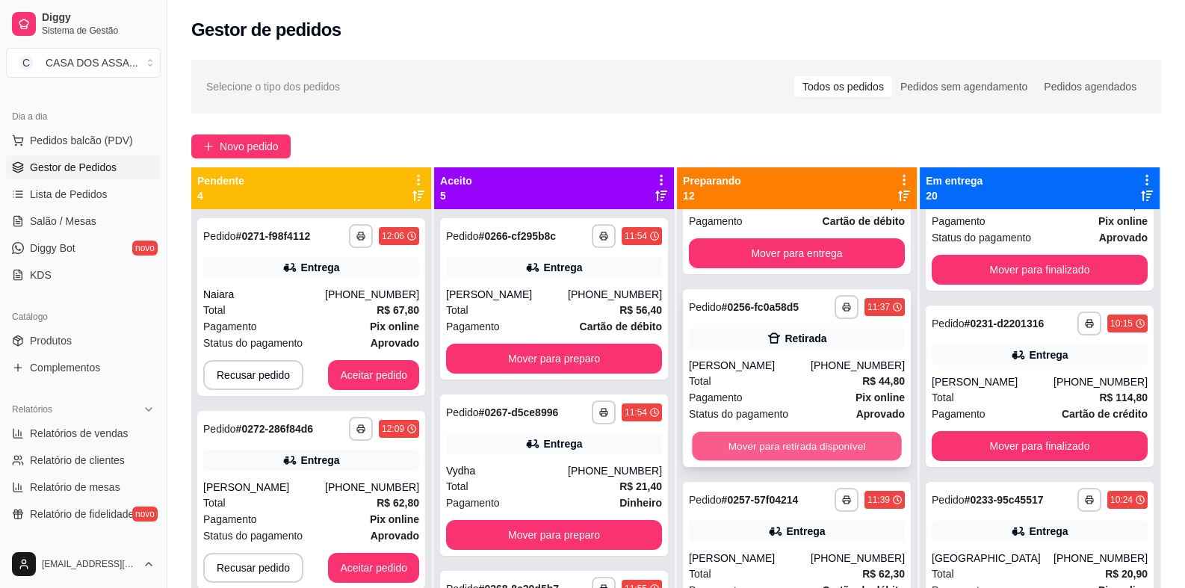
click at [791, 443] on button "Mover para retirada disponível" at bounding box center [796, 446] width 209 height 29
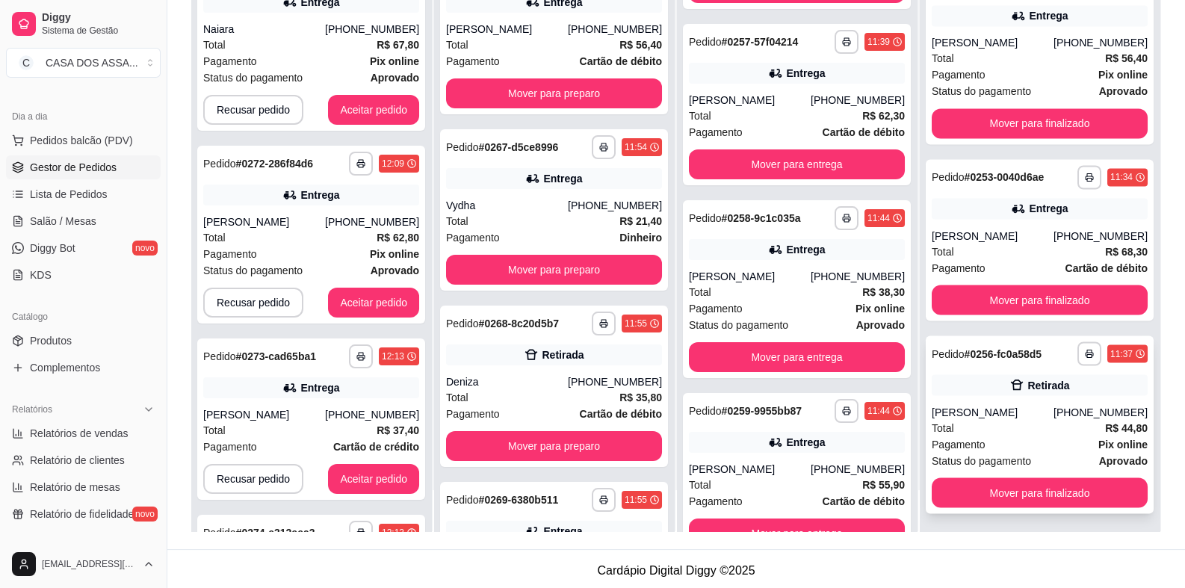
scroll to position [228, 0]
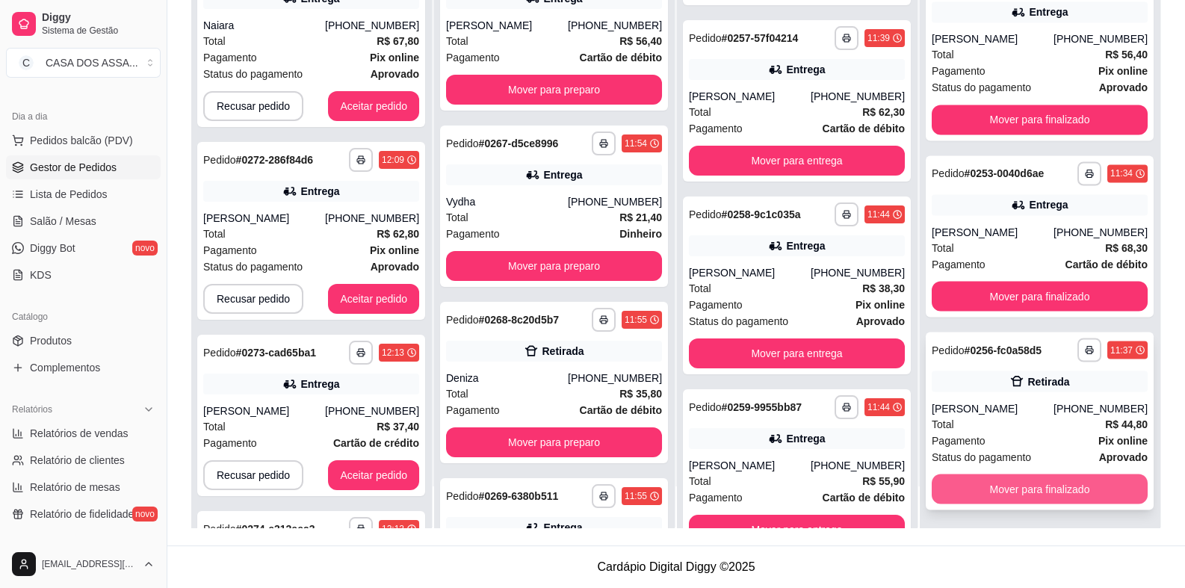
click at [1016, 491] on button "Mover para finalizado" at bounding box center [1039, 489] width 216 height 30
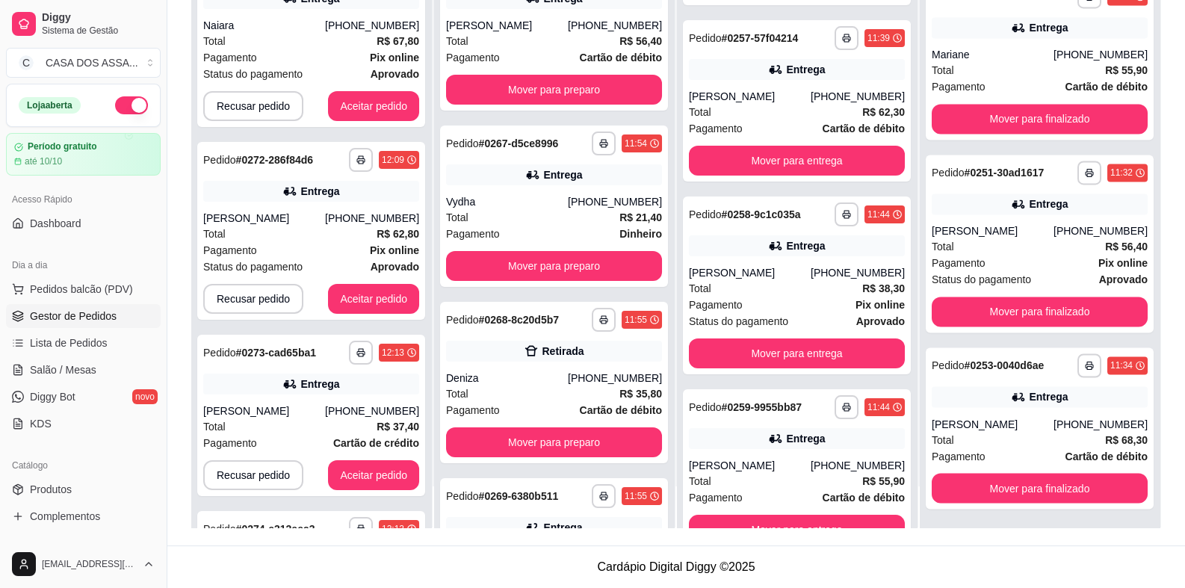
scroll to position [0, 0]
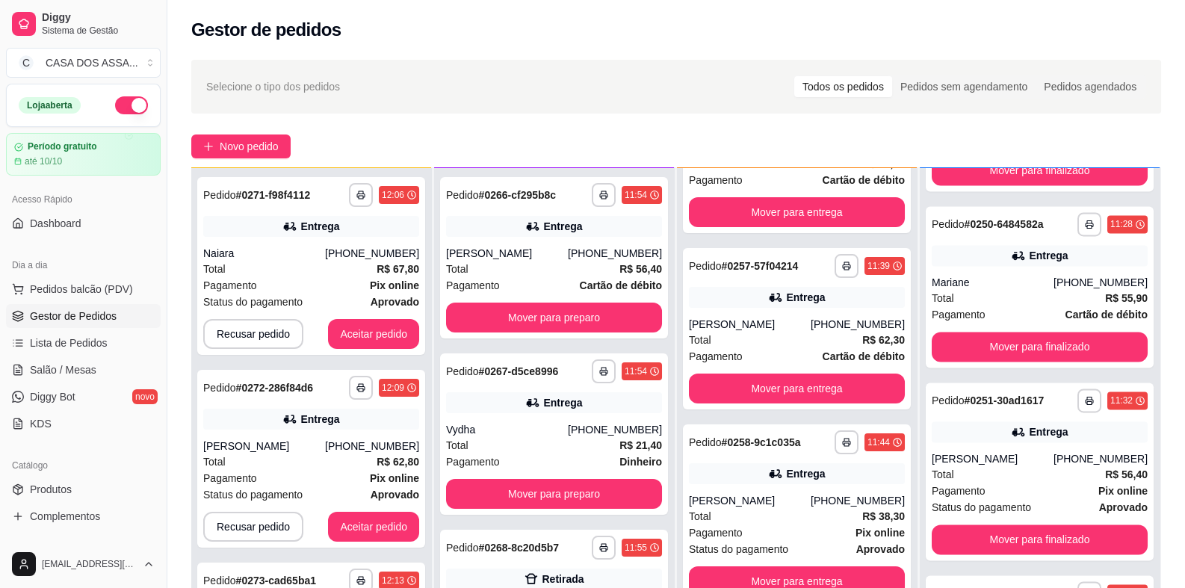
click at [125, 105] on button "button" at bounding box center [131, 105] width 33 height 18
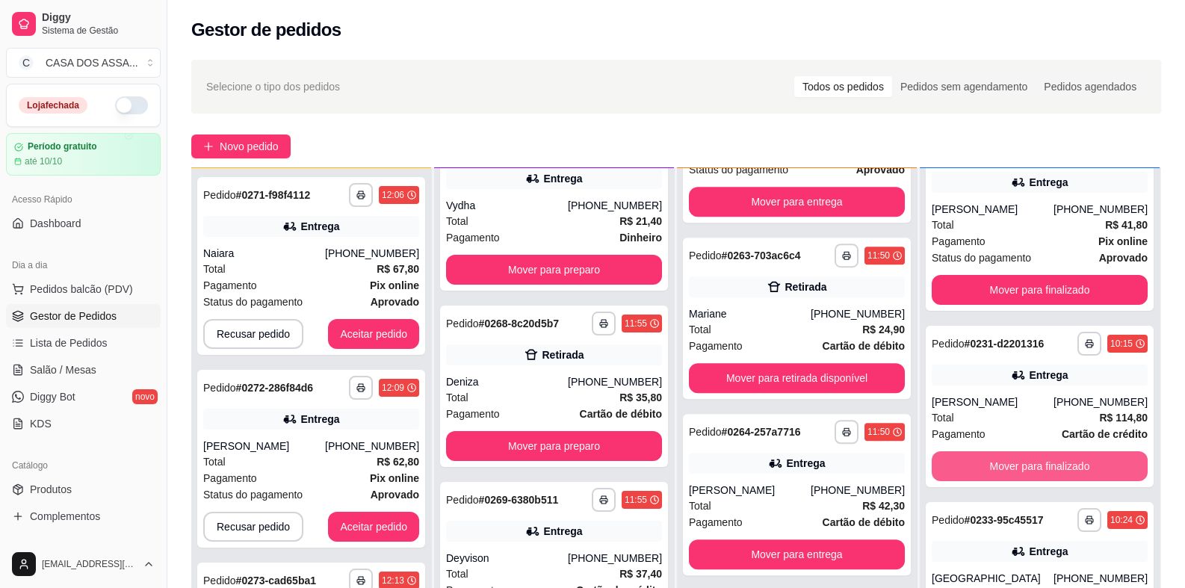
scroll to position [226, 0]
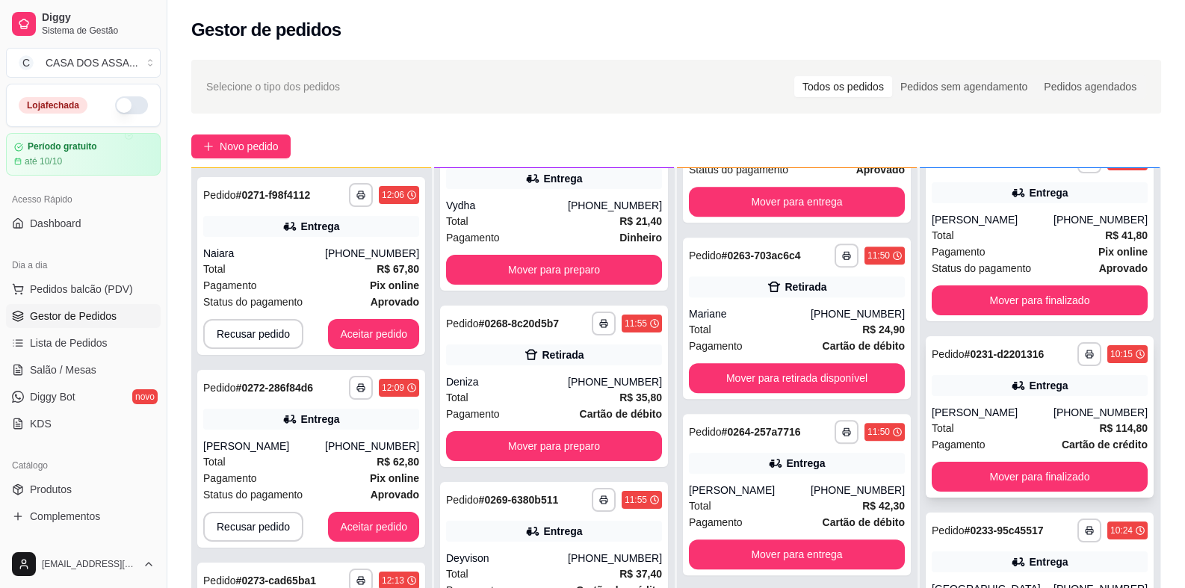
click at [996, 379] on div "Entrega" at bounding box center [1039, 385] width 216 height 21
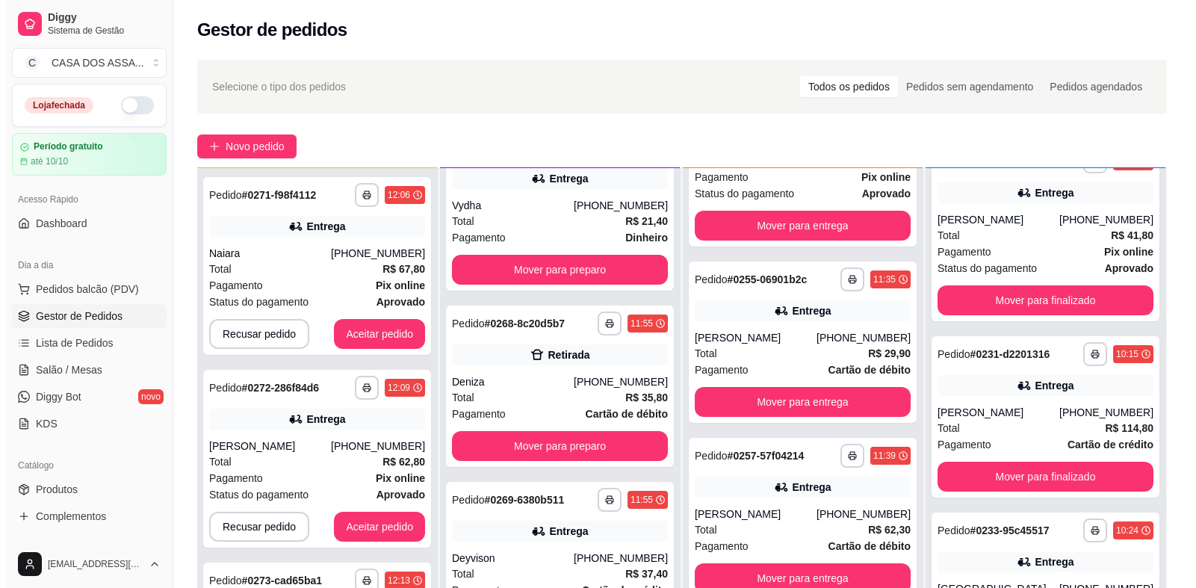
scroll to position [0, 0]
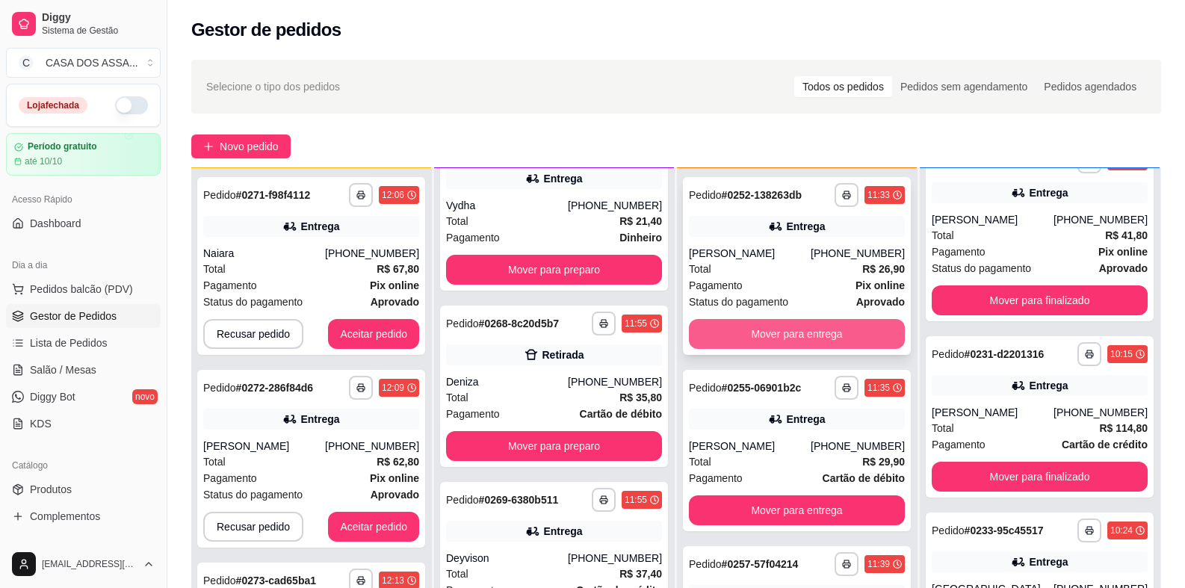
click at [801, 335] on button "Mover para entrega" at bounding box center [797, 334] width 216 height 30
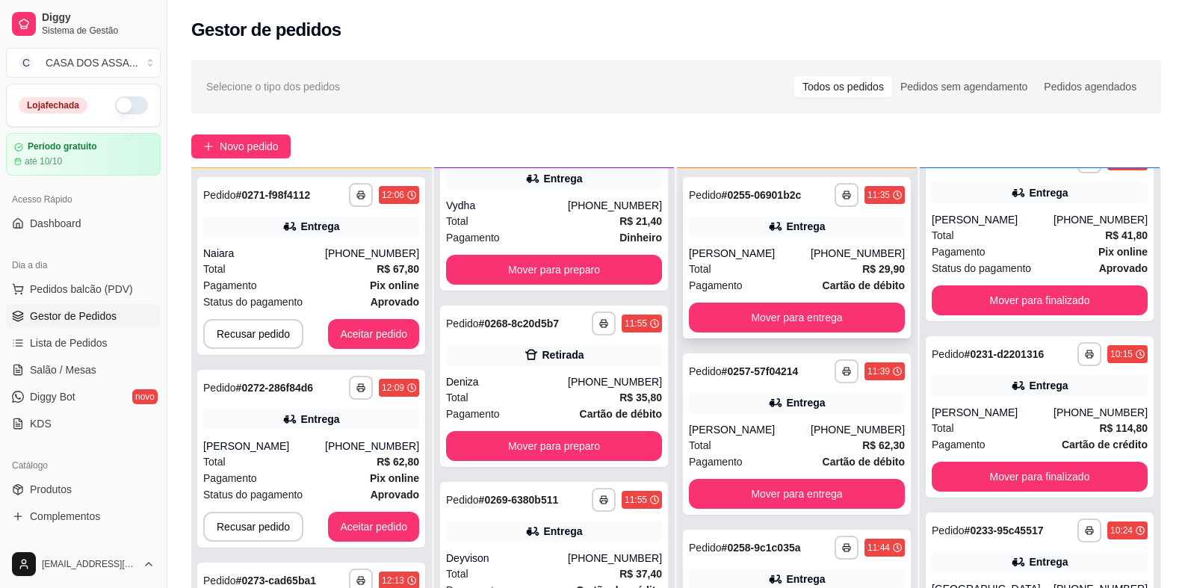
click at [769, 225] on icon at bounding box center [774, 226] width 10 height 9
click at [749, 220] on div "Entrega" at bounding box center [797, 226] width 216 height 21
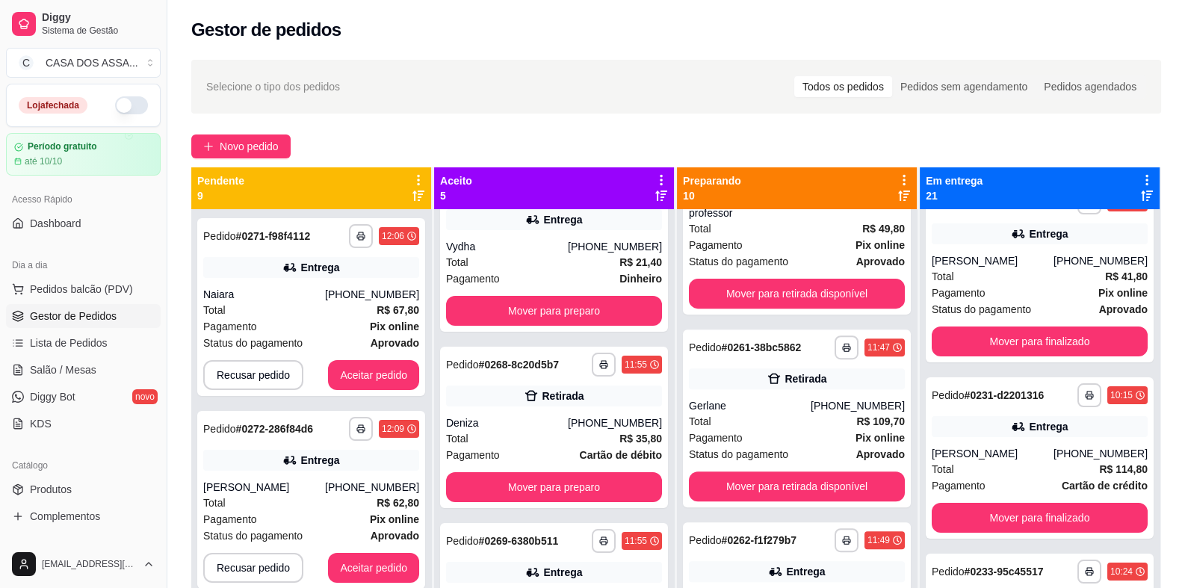
scroll to position [822, 0]
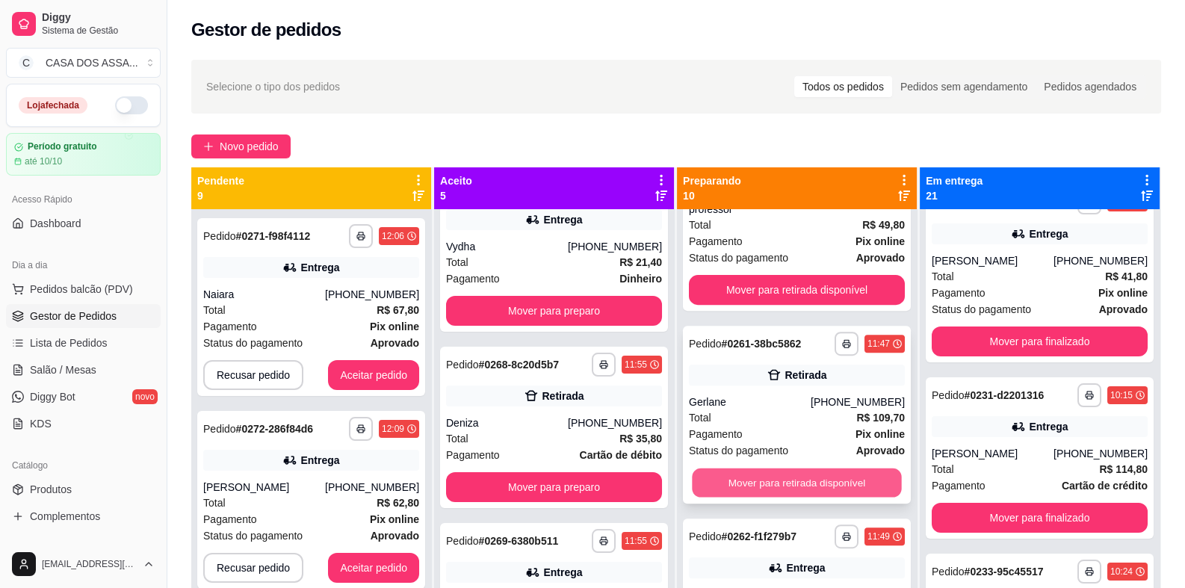
click at [784, 468] on button "Mover para retirada disponível" at bounding box center [796, 482] width 209 height 29
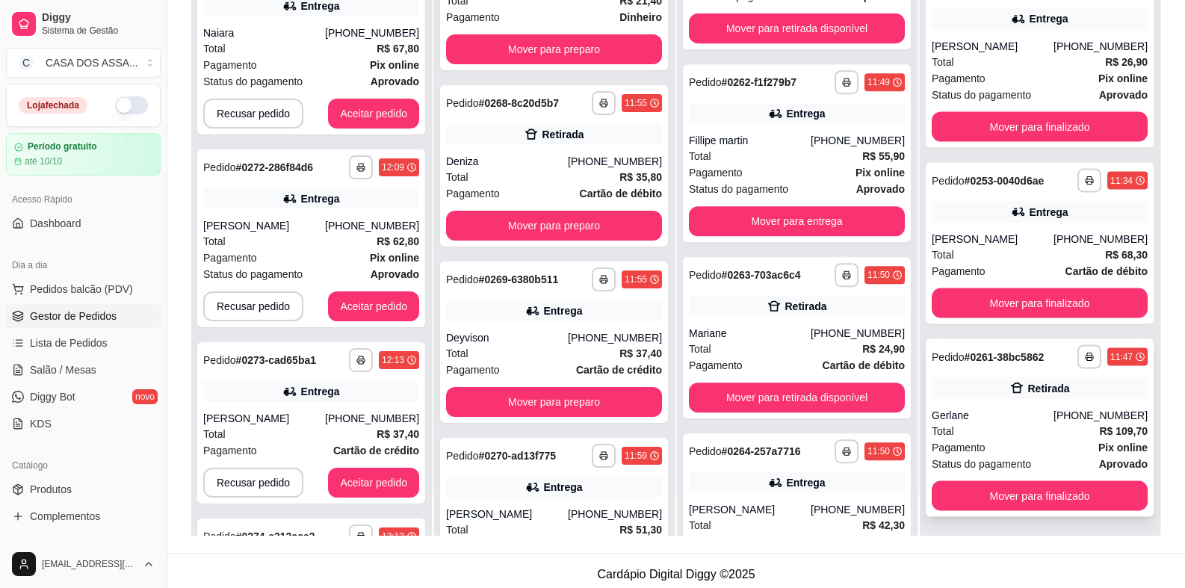
scroll to position [224, 0]
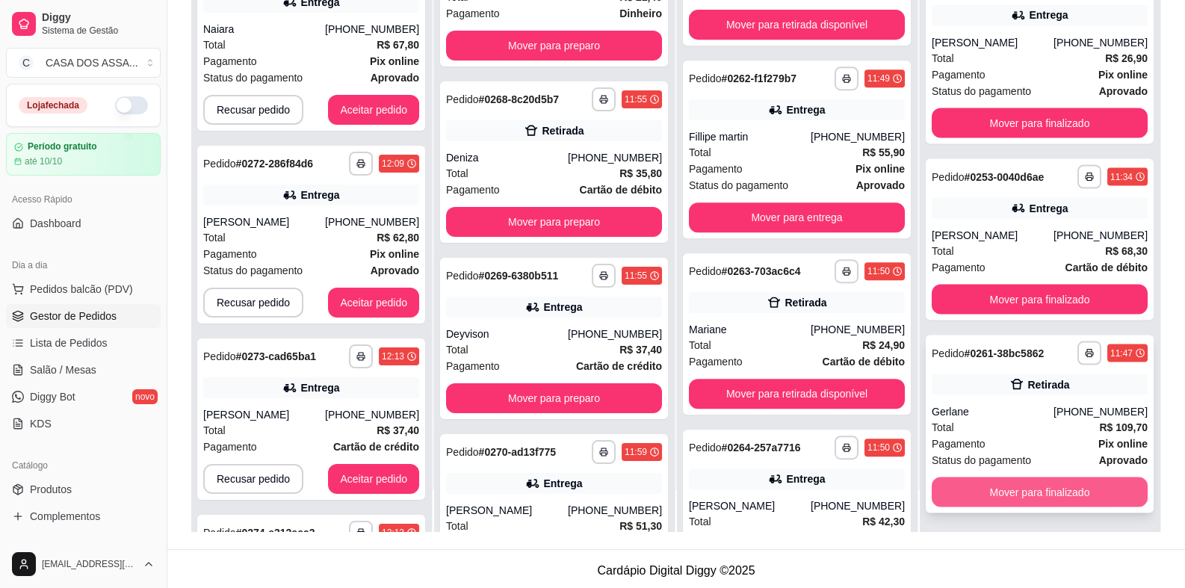
click at [1034, 491] on button "Mover para finalizado" at bounding box center [1039, 492] width 216 height 30
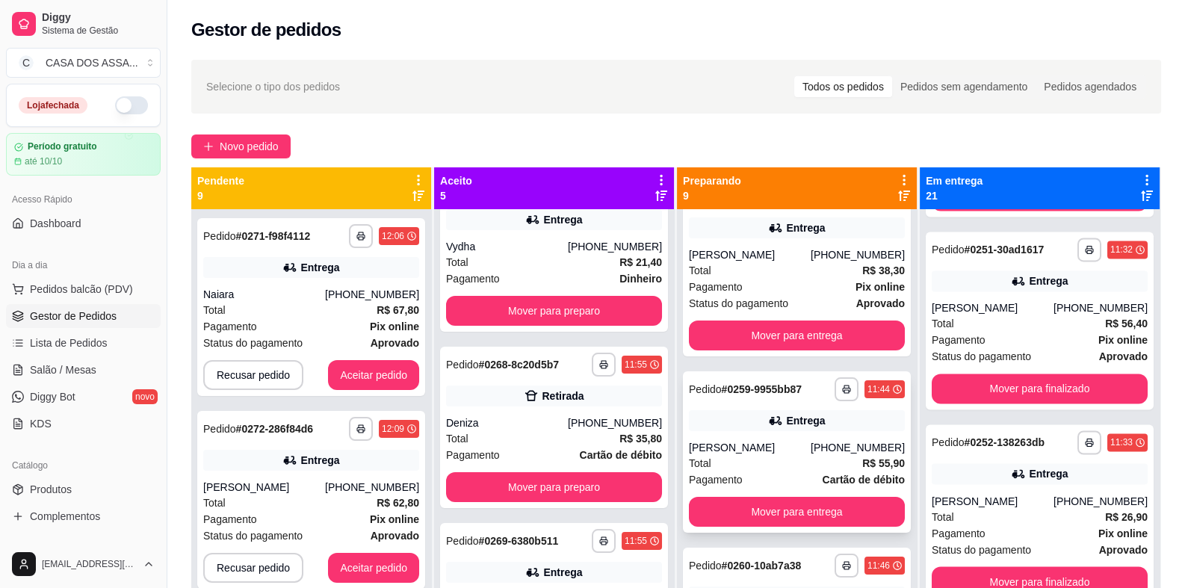
scroll to position [298, 0]
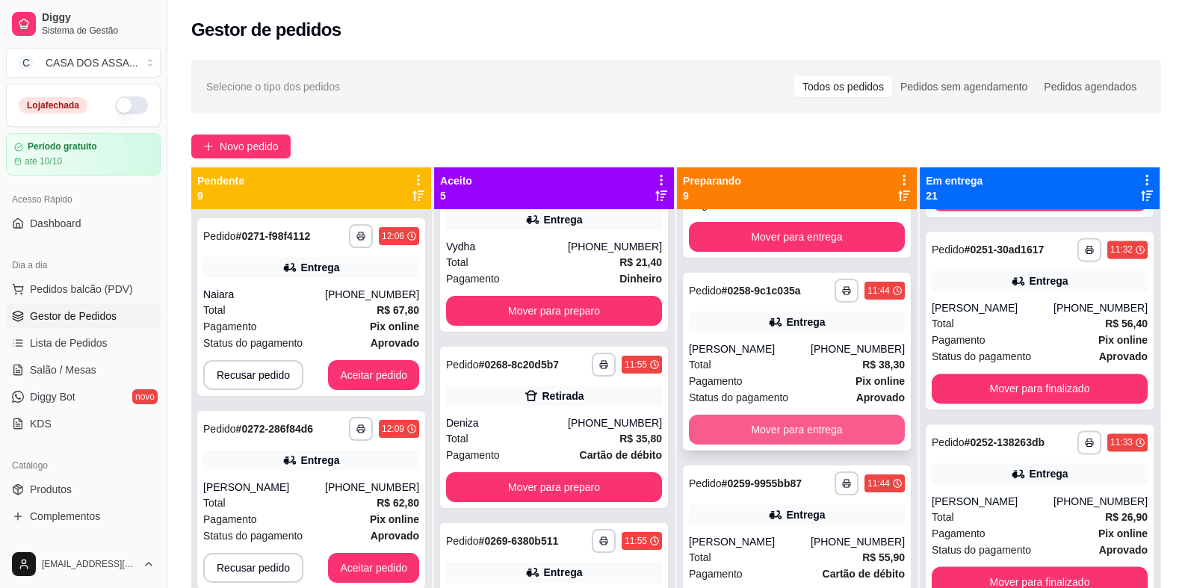
click at [795, 429] on button "Mover para entrega" at bounding box center [797, 430] width 216 height 30
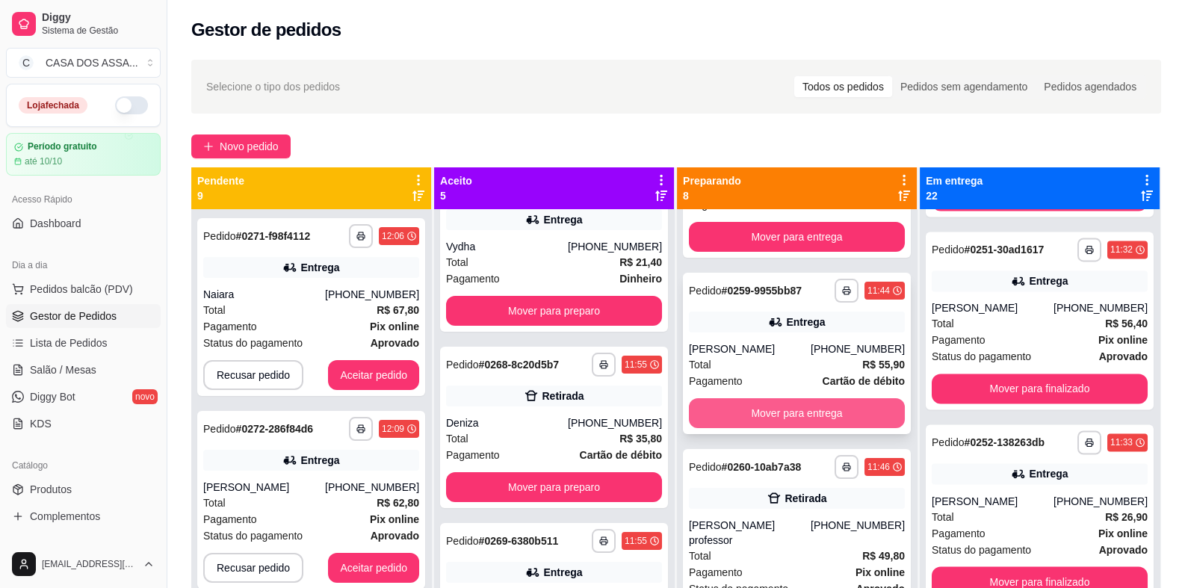
scroll to position [3450, 0]
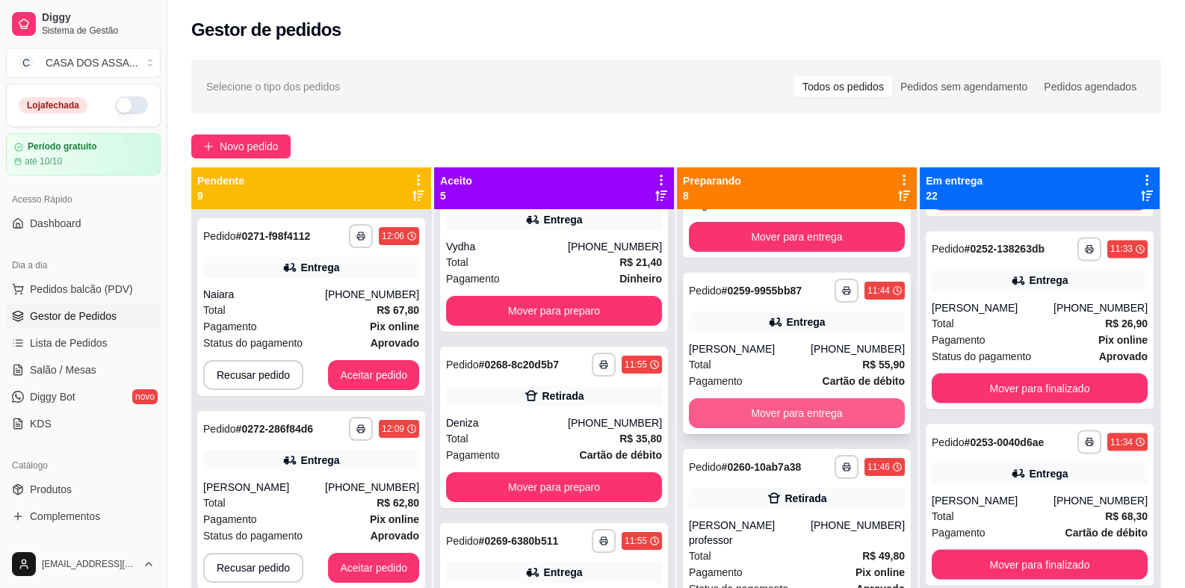
click at [796, 417] on button "Mover para entrega" at bounding box center [797, 413] width 216 height 30
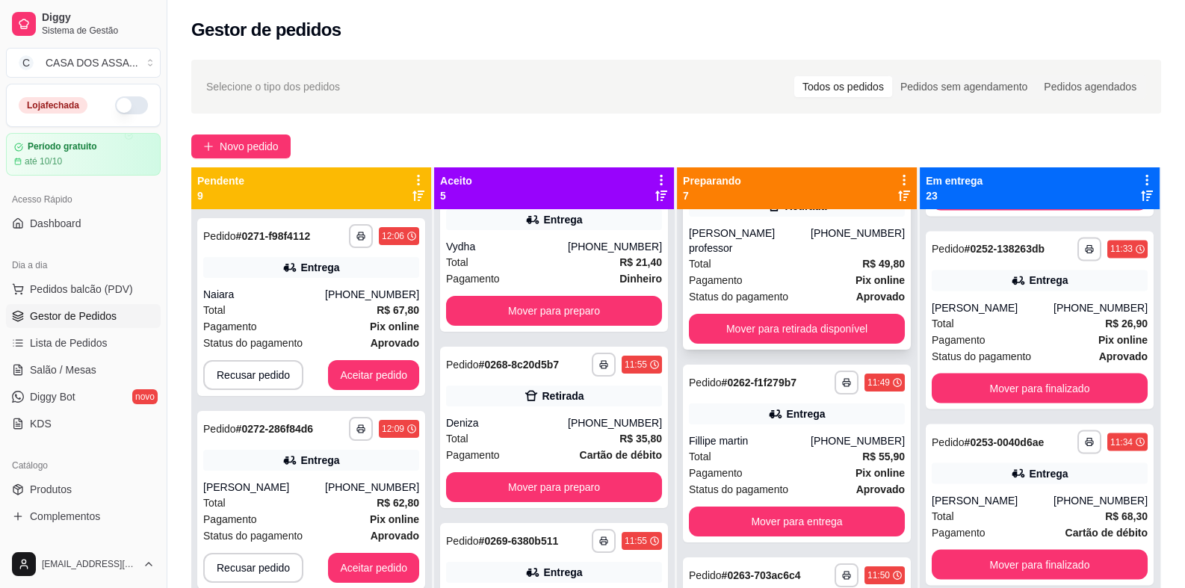
scroll to position [448, 0]
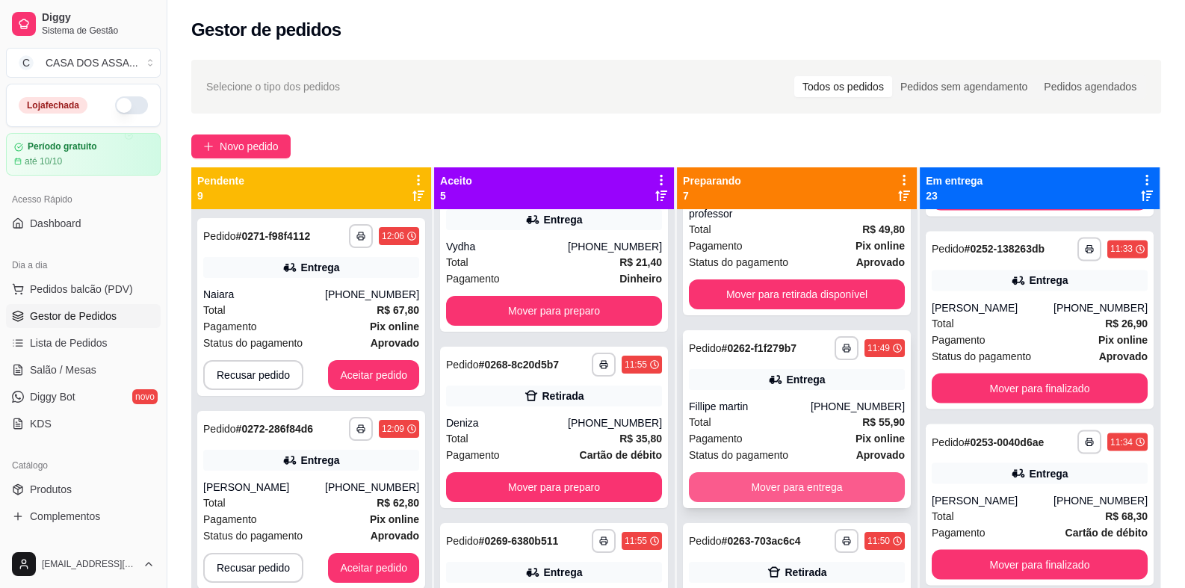
click at [795, 472] on button "Mover para entrega" at bounding box center [797, 487] width 216 height 30
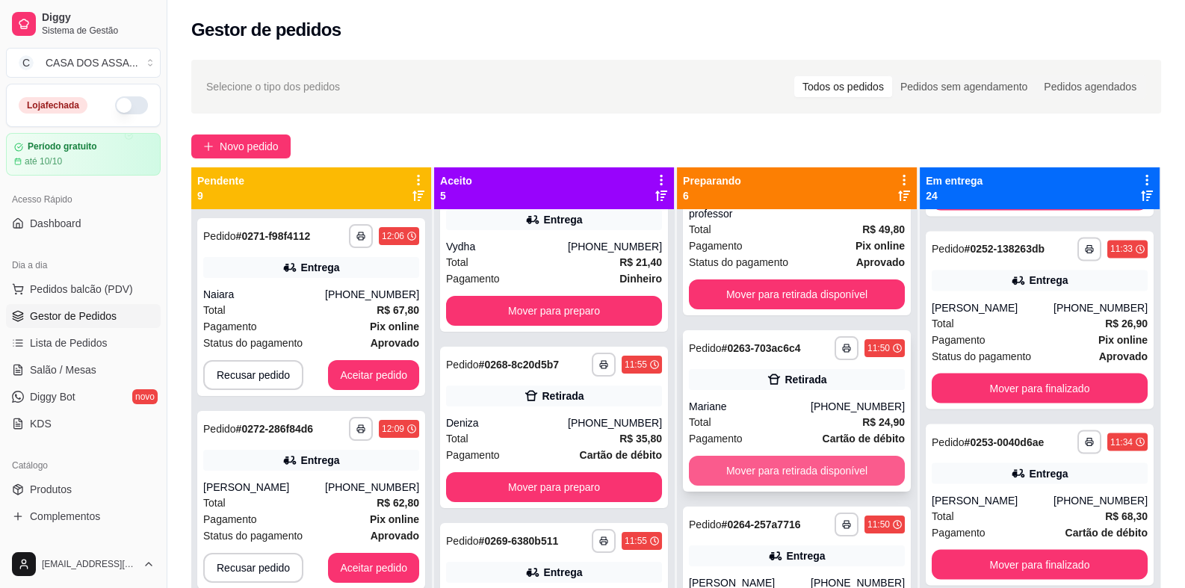
click at [798, 456] on button "Mover para retirada disponível" at bounding box center [797, 471] width 216 height 30
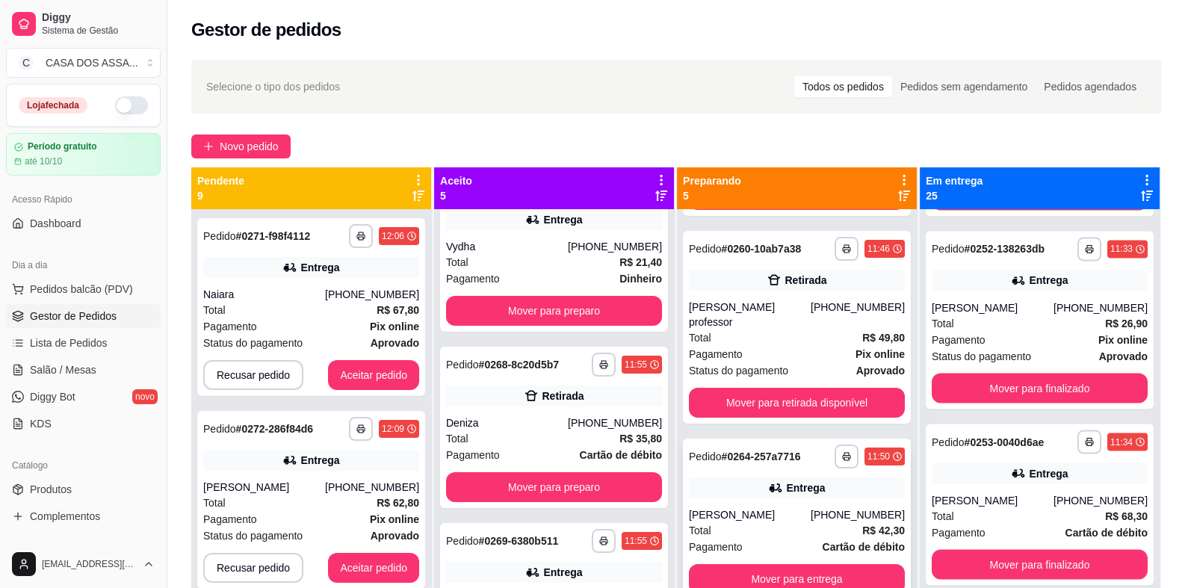
scroll to position [324, 0]
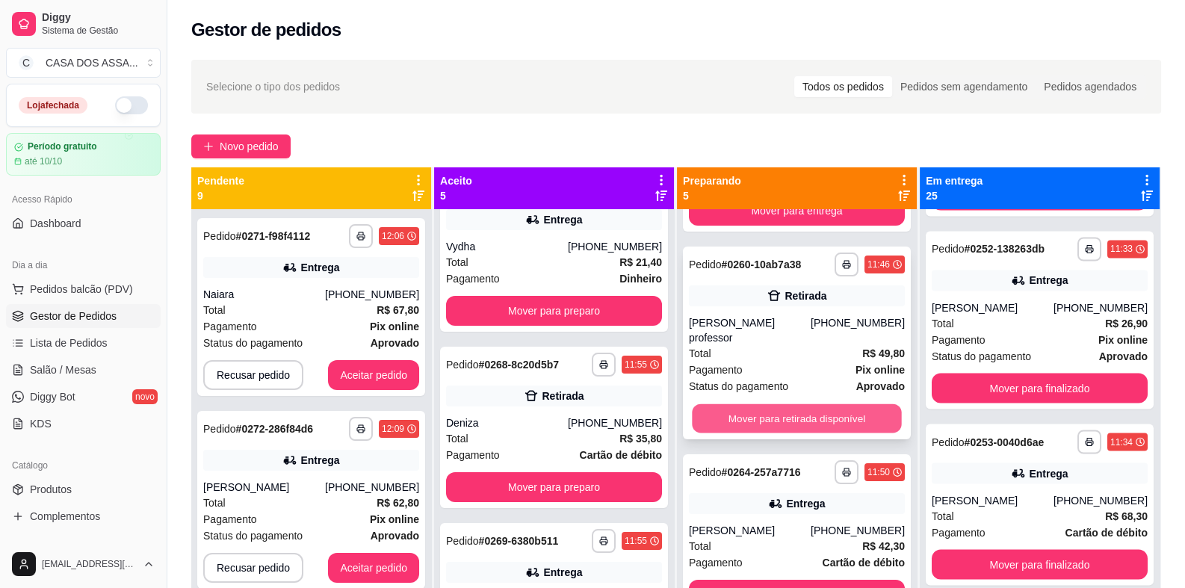
click at [778, 404] on button "Mover para retirada disponível" at bounding box center [796, 418] width 209 height 29
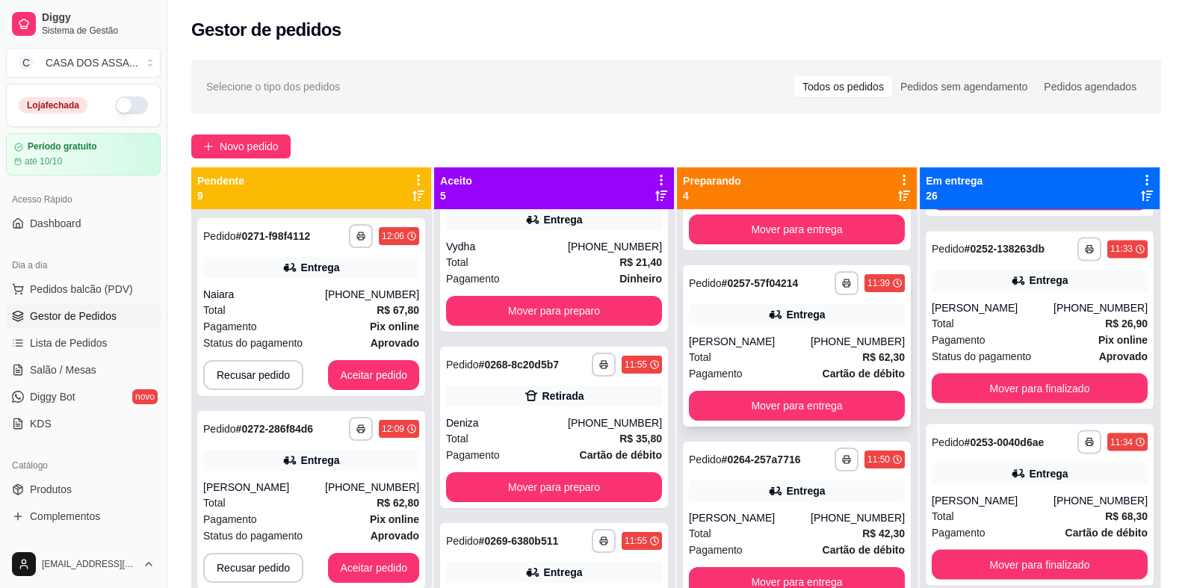
scroll to position [131, 0]
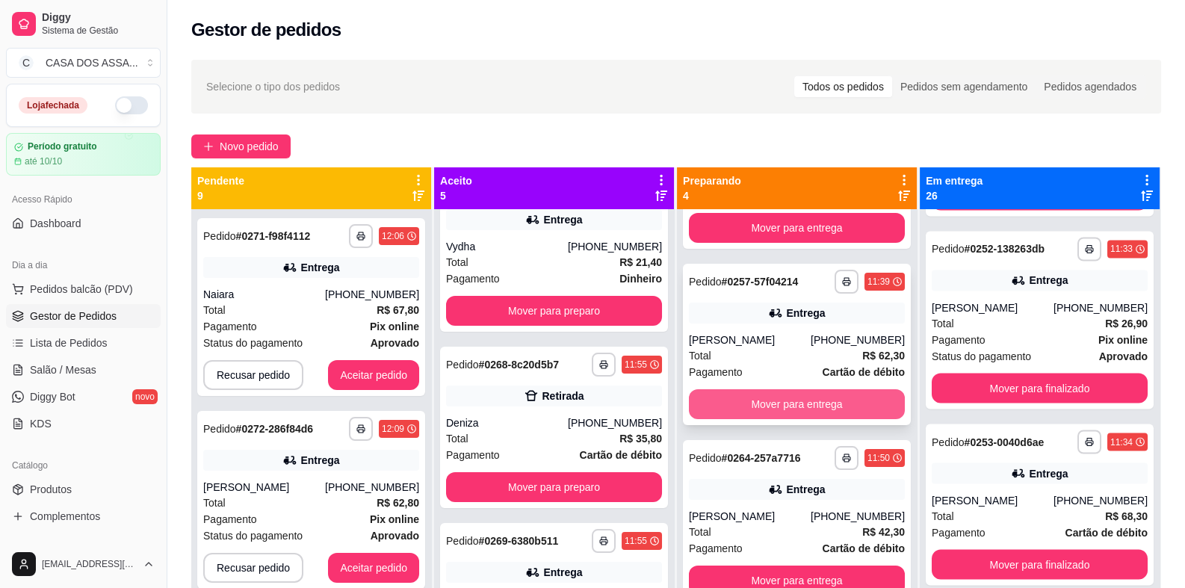
click at [791, 397] on button "Mover para entrega" at bounding box center [797, 404] width 216 height 30
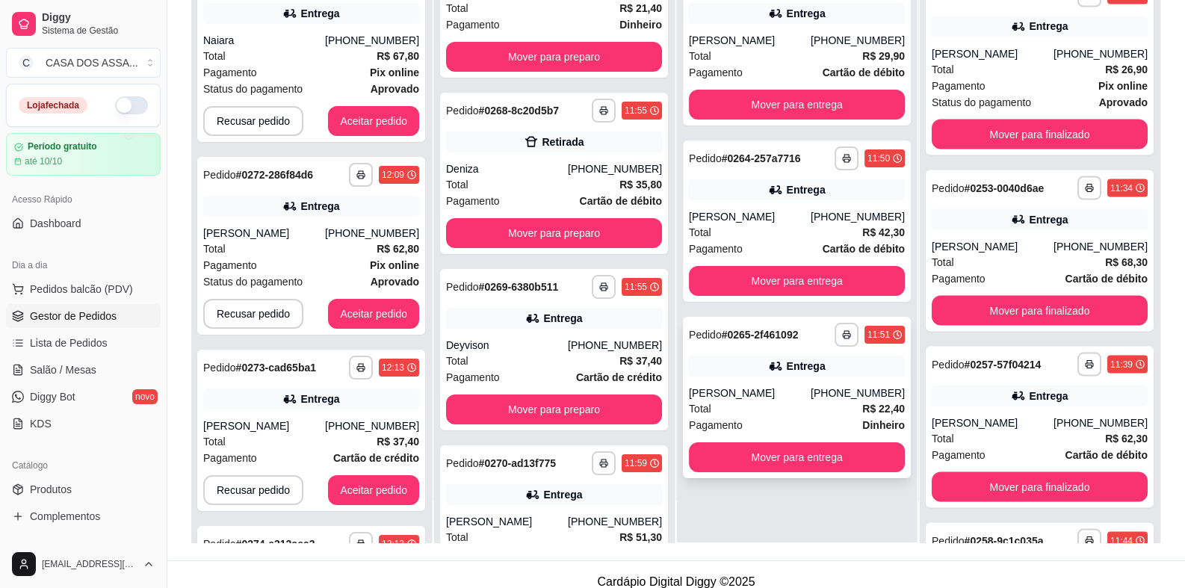
scroll to position [224, 0]
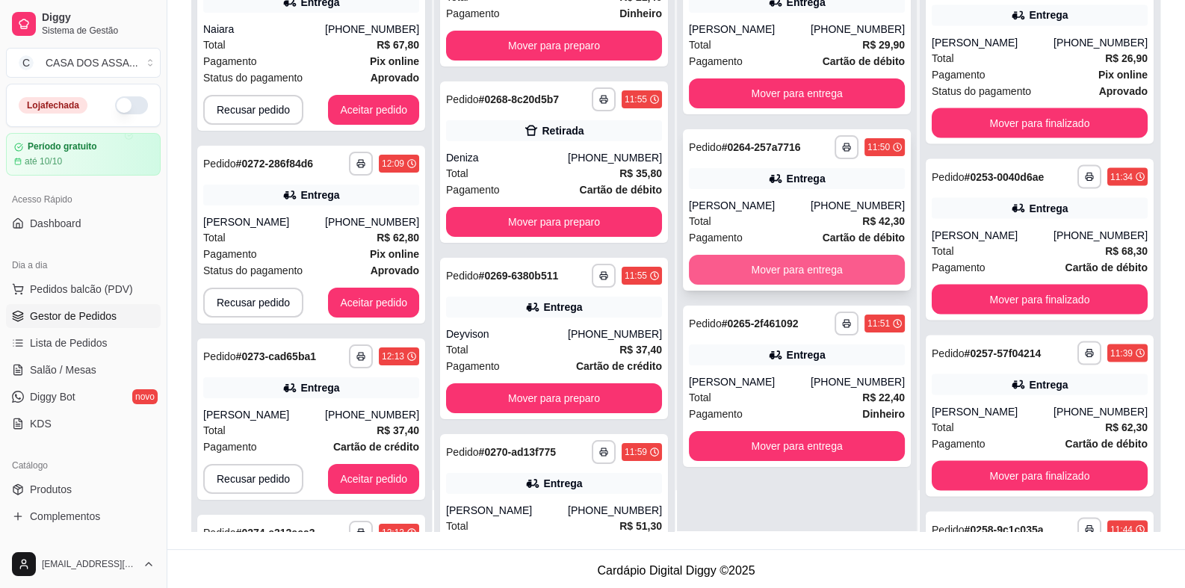
click at [788, 269] on button "Mover para entrega" at bounding box center [797, 270] width 216 height 30
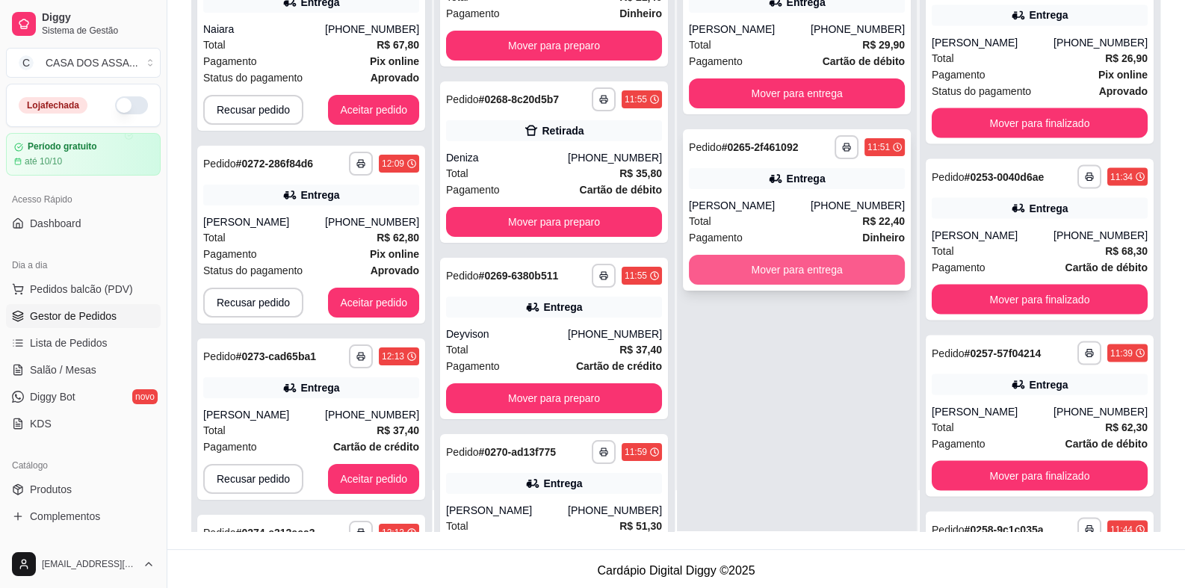
click at [787, 270] on button "Mover para entrega" at bounding box center [797, 270] width 216 height 30
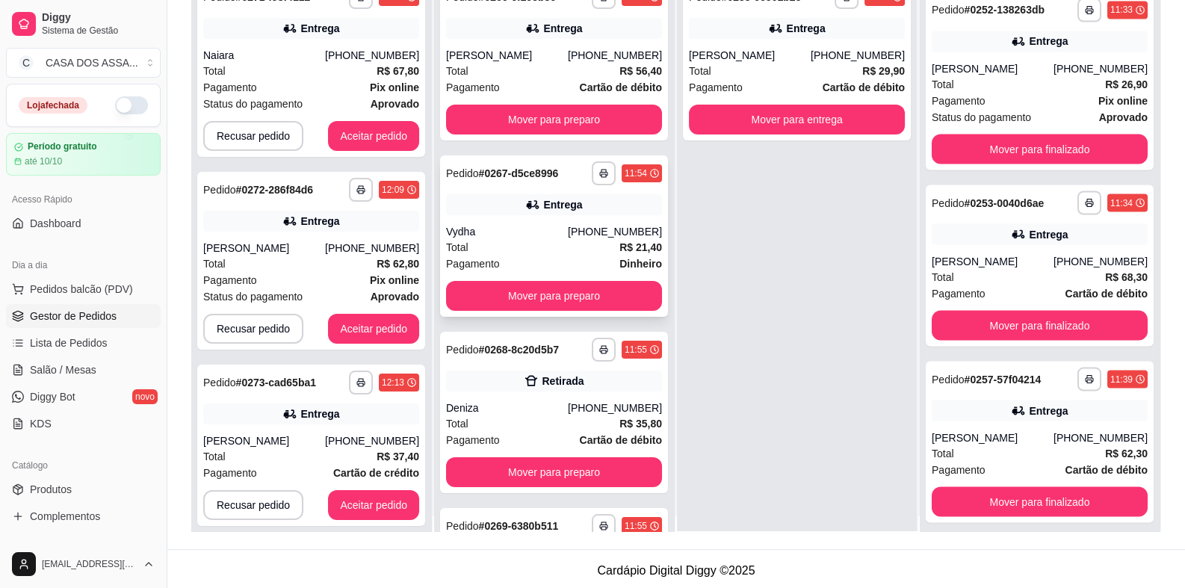
scroll to position [0, 0]
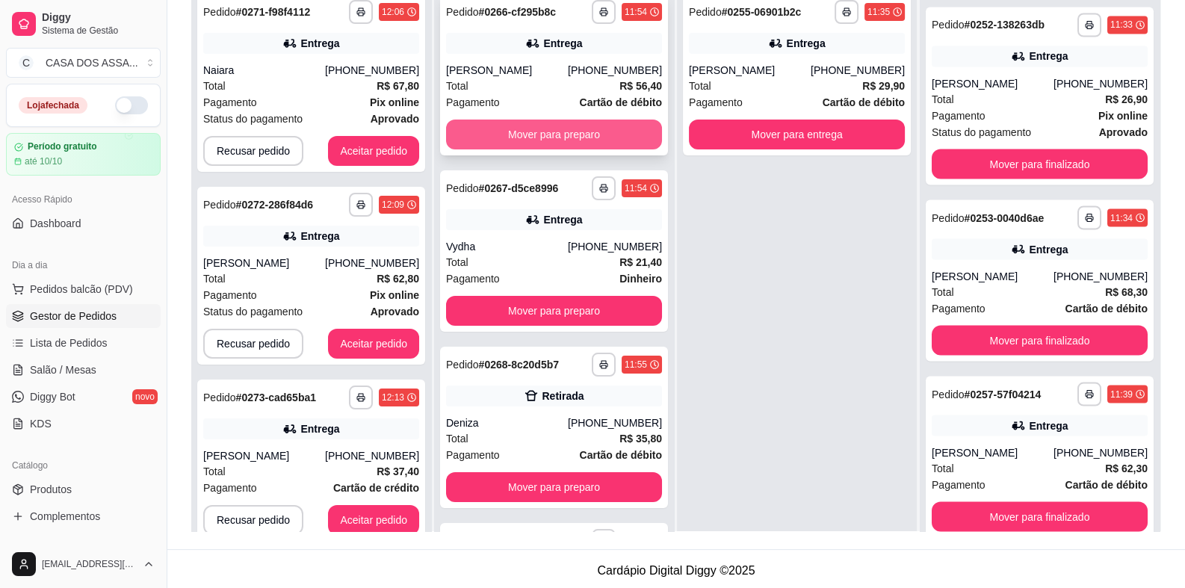
click at [566, 132] on button "Mover para preparo" at bounding box center [554, 135] width 216 height 30
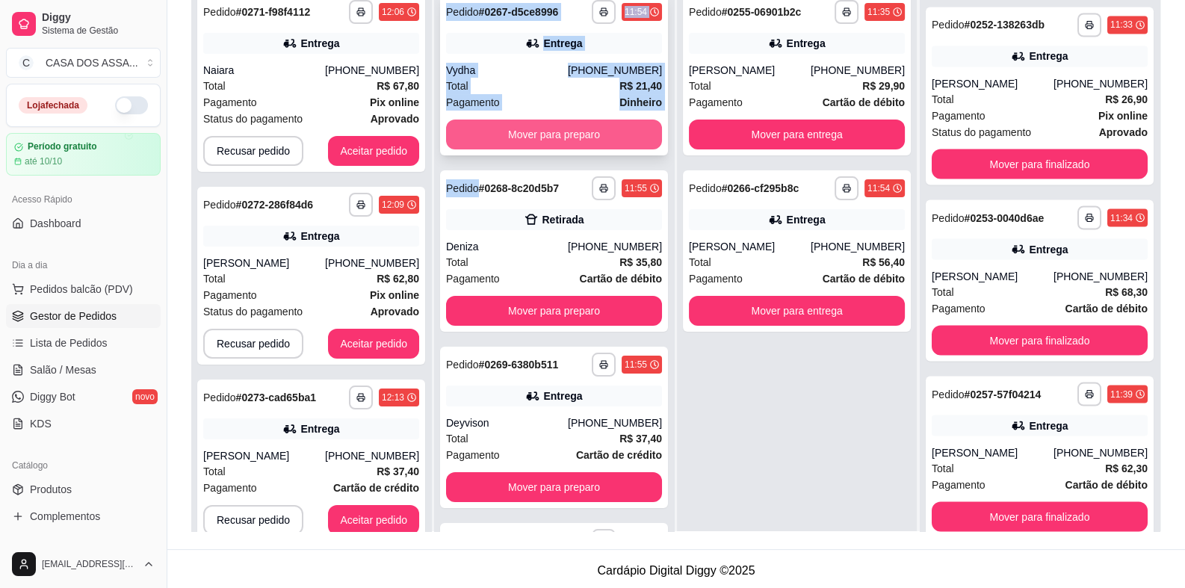
click at [565, 134] on button "Mover para preparo" at bounding box center [554, 135] width 216 height 30
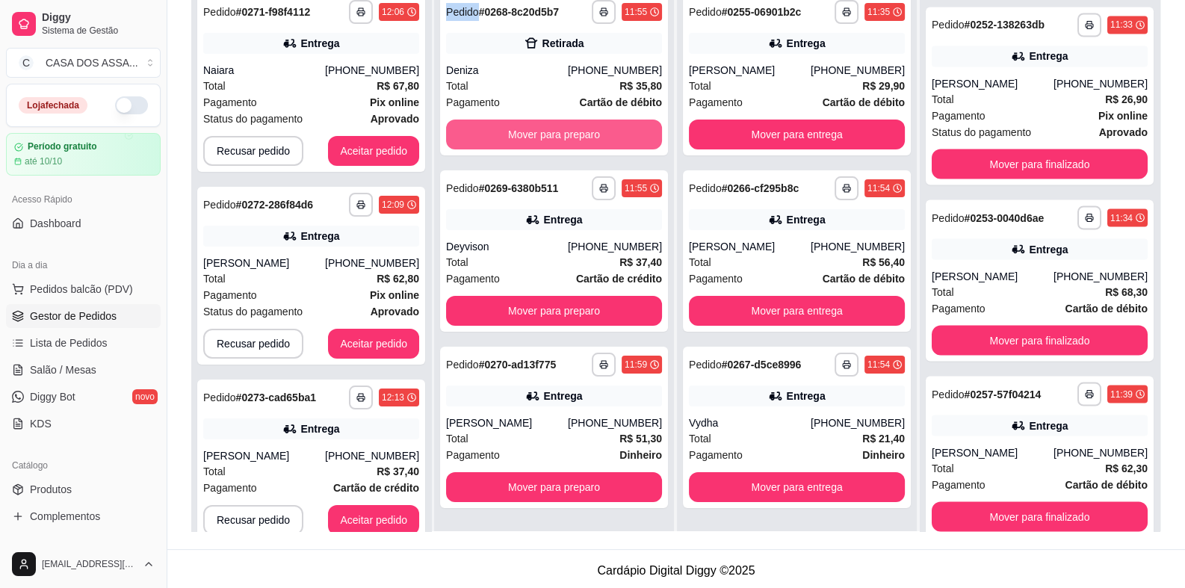
click at [564, 135] on button "Mover para preparo" at bounding box center [554, 135] width 216 height 30
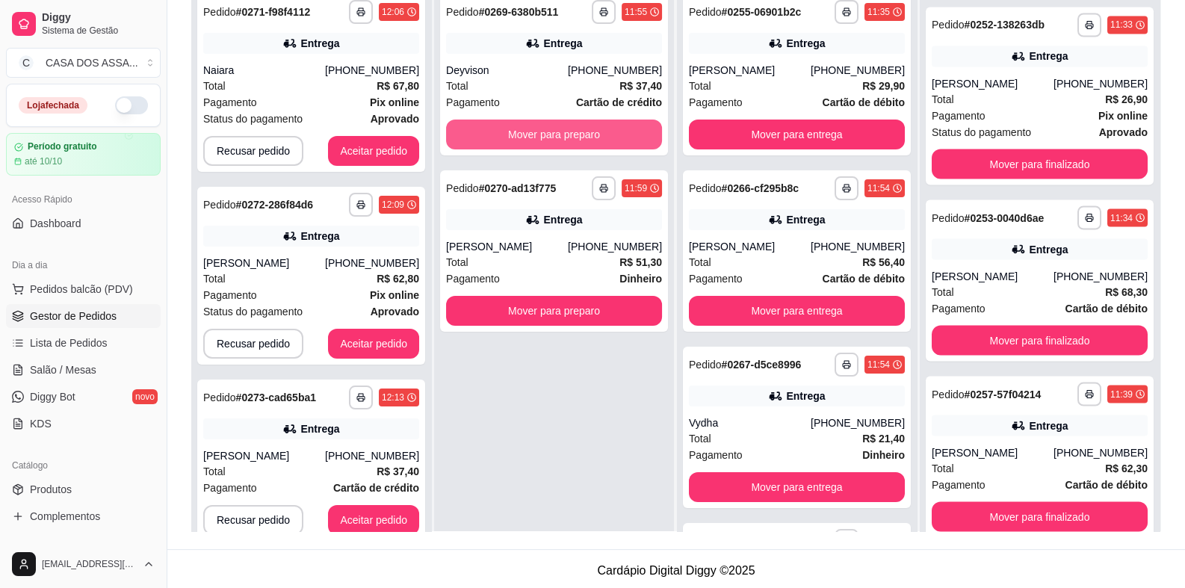
click at [564, 135] on button "Mover para preparo" at bounding box center [554, 135] width 216 height 30
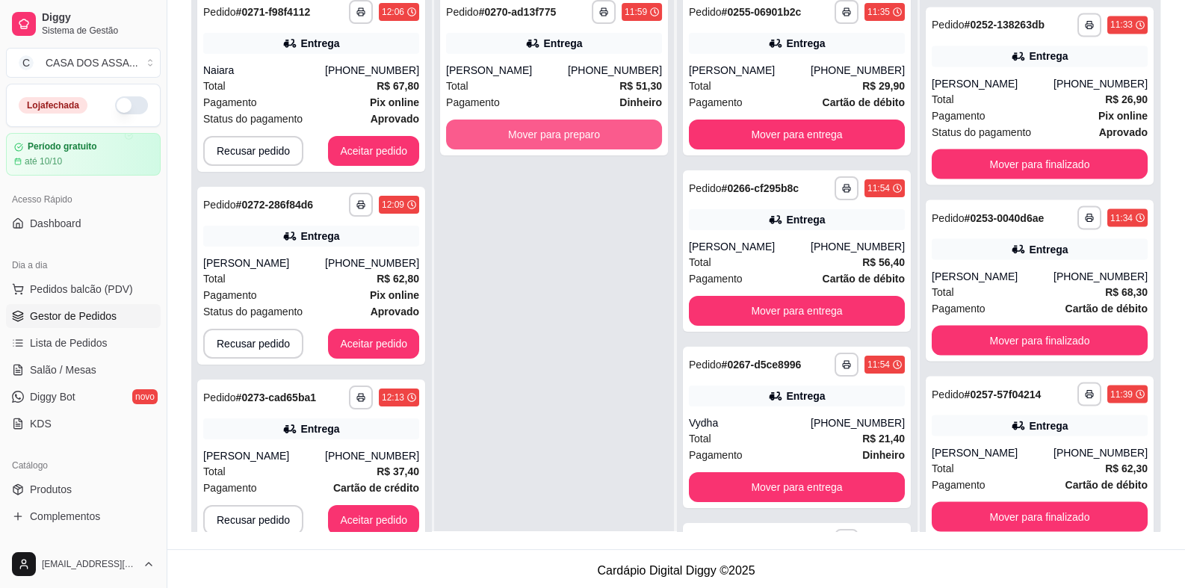
click at [564, 135] on button "Mover para preparo" at bounding box center [554, 135] width 216 height 30
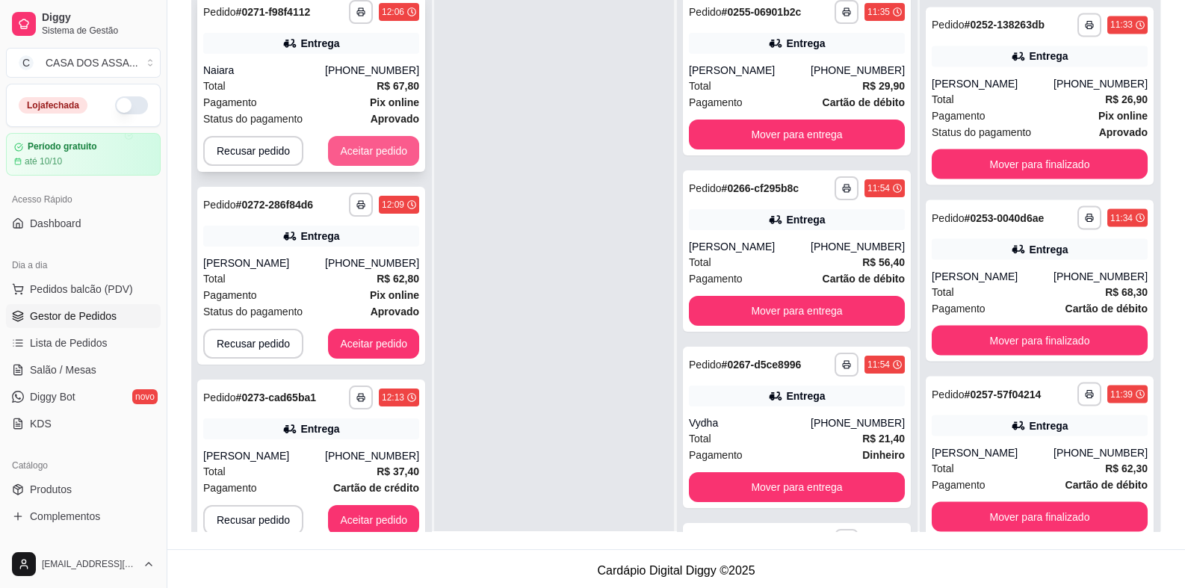
click at [362, 155] on button "Aceitar pedido" at bounding box center [373, 151] width 91 height 30
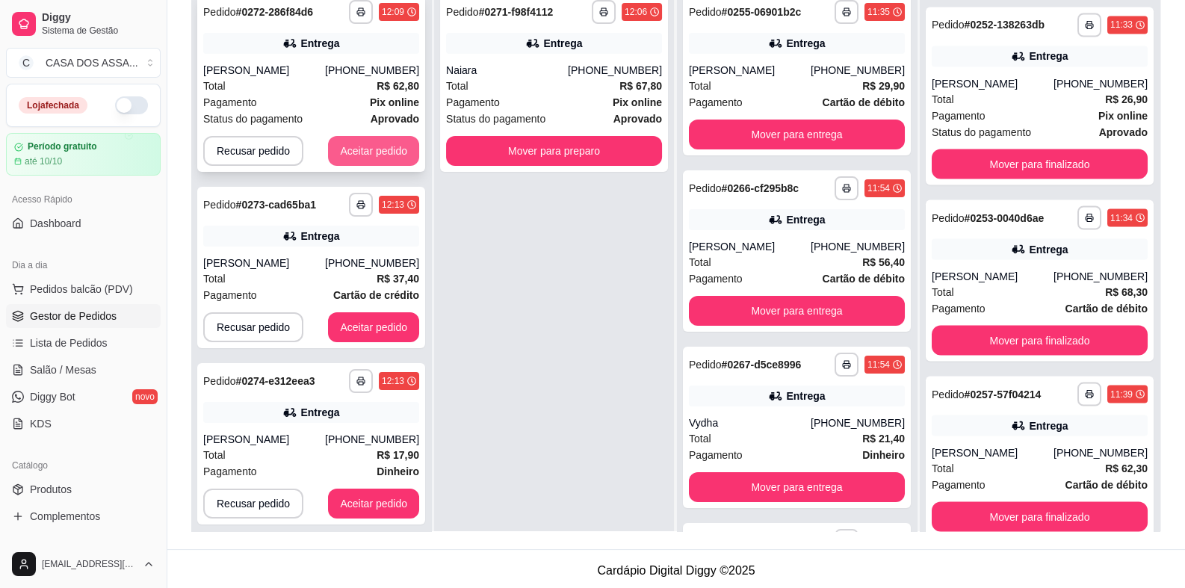
click at [378, 150] on button "Aceitar pedido" at bounding box center [373, 151] width 91 height 30
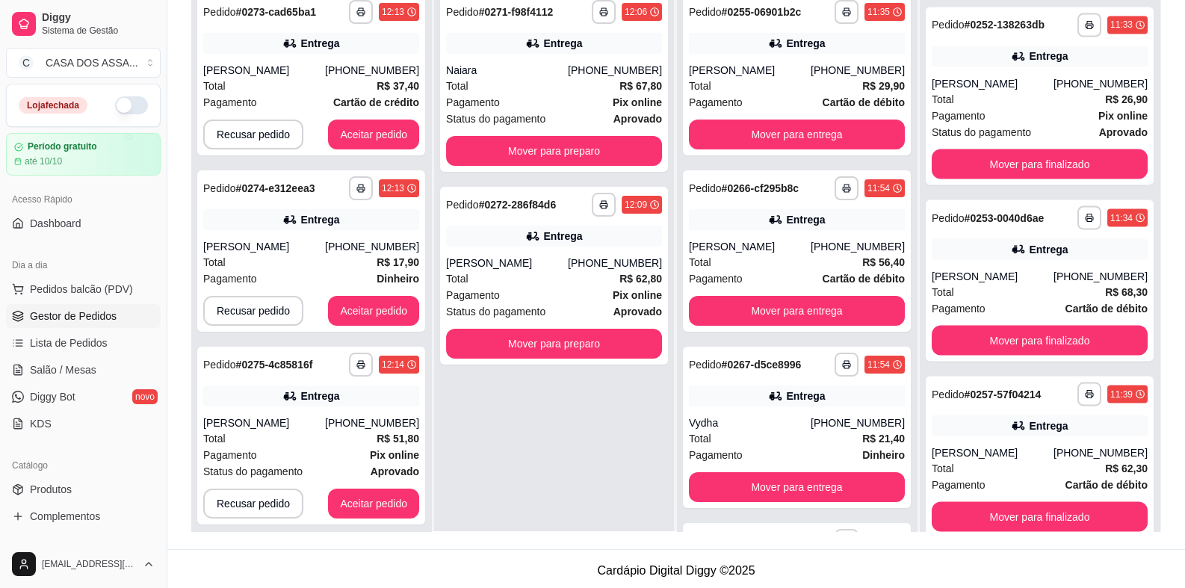
click at [378, 150] on div "**********" at bounding box center [311, 74] width 228 height 161
click at [362, 135] on button "Aceitar pedido" at bounding box center [373, 134] width 88 height 29
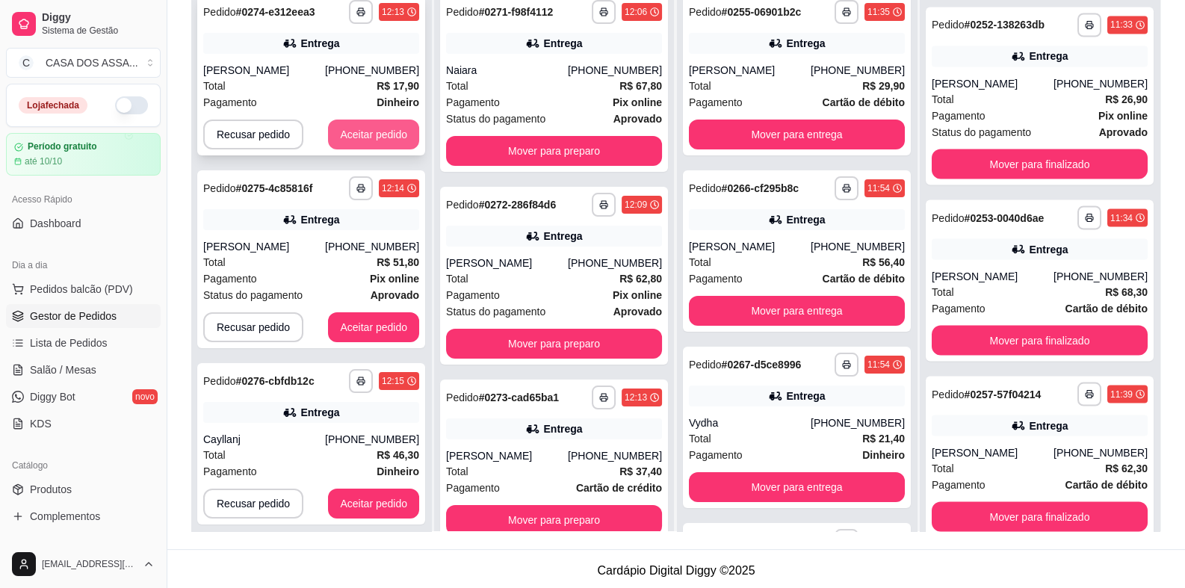
click at [370, 128] on button "Aceitar pedido" at bounding box center [373, 135] width 91 height 30
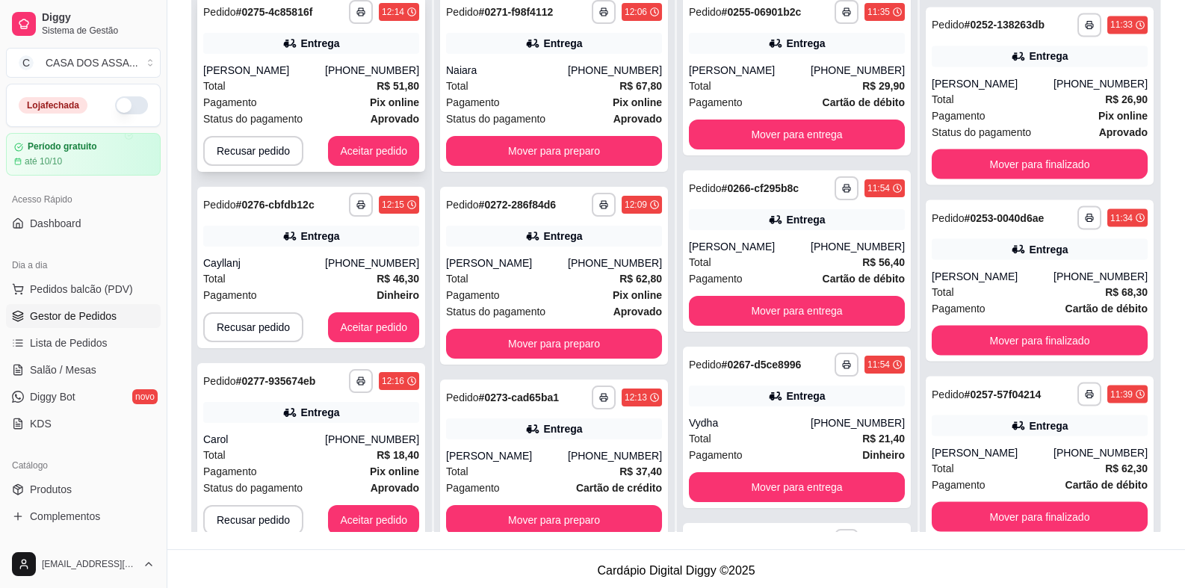
click at [372, 131] on div "**********" at bounding box center [311, 83] width 228 height 178
click at [343, 144] on button "Aceitar pedido" at bounding box center [373, 151] width 88 height 29
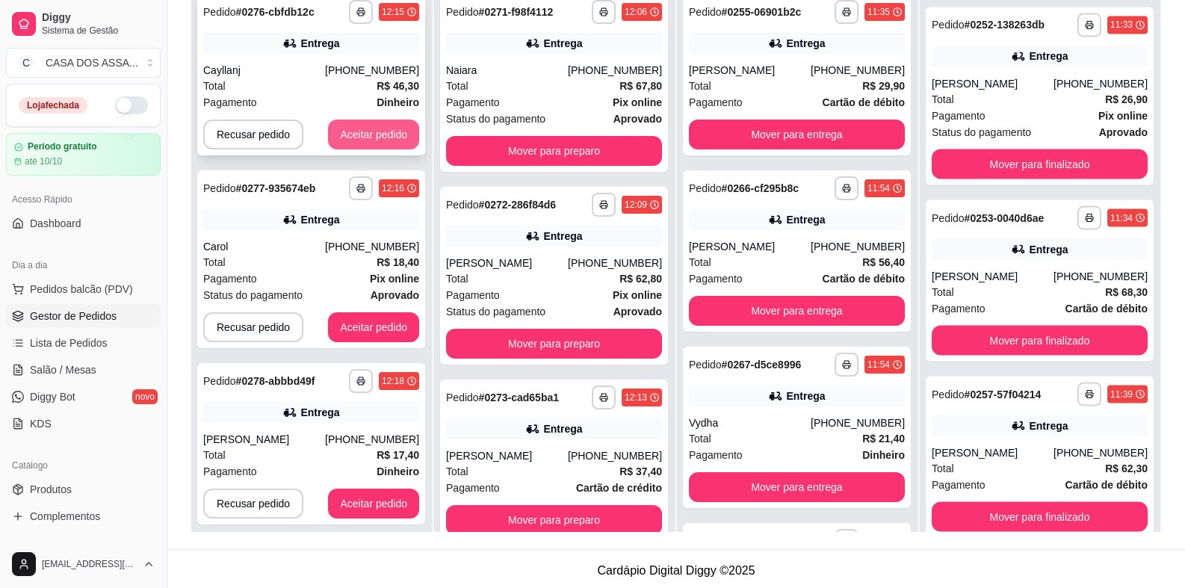
click at [349, 140] on button "Aceitar pedido" at bounding box center [373, 135] width 91 height 30
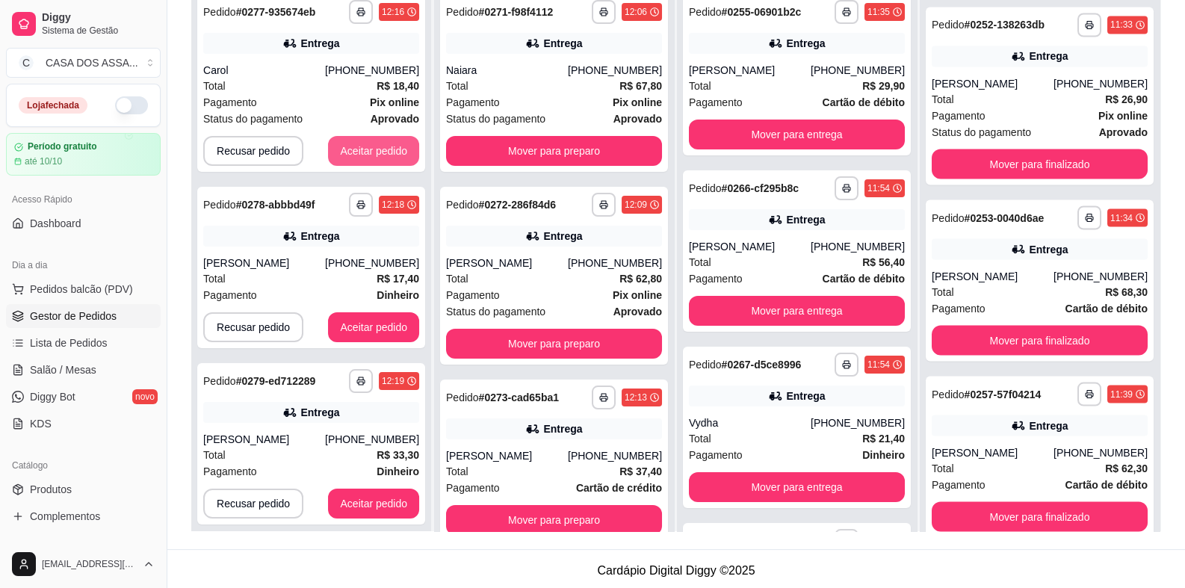
click at [349, 140] on button "Aceitar pedido" at bounding box center [373, 151] width 91 height 30
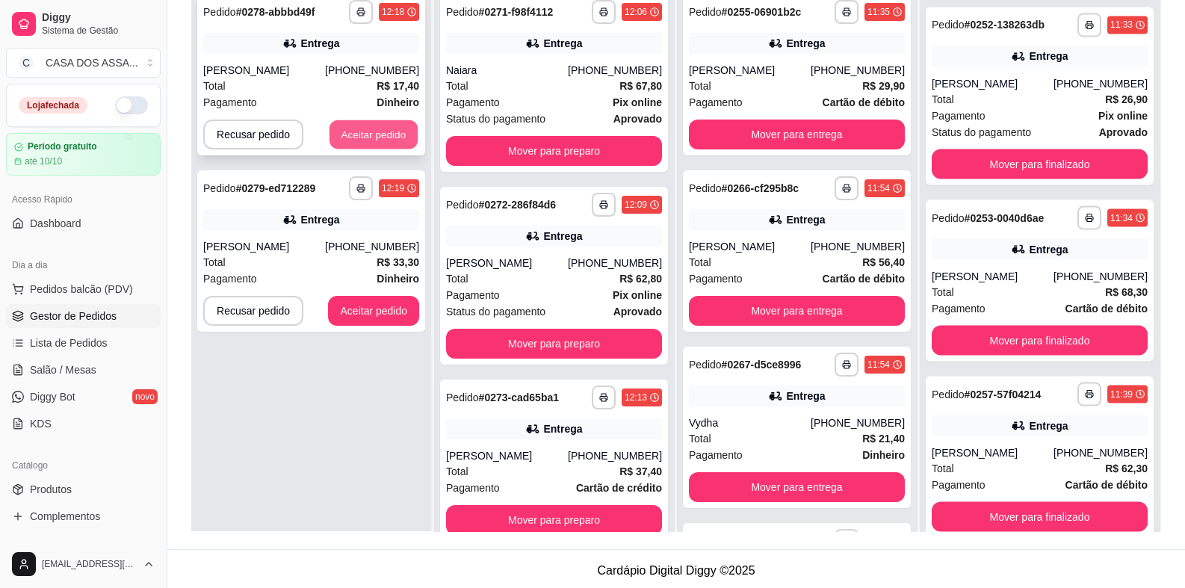
click at [353, 145] on button "Aceitar pedido" at bounding box center [373, 134] width 88 height 29
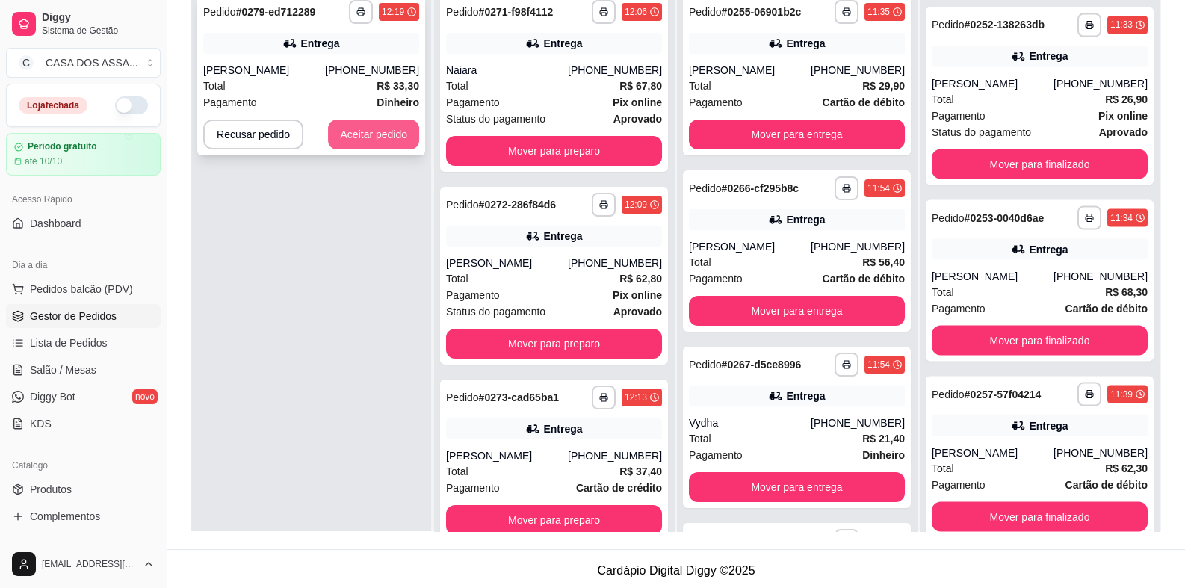
click at [376, 134] on button "Aceitar pedido" at bounding box center [373, 135] width 91 height 30
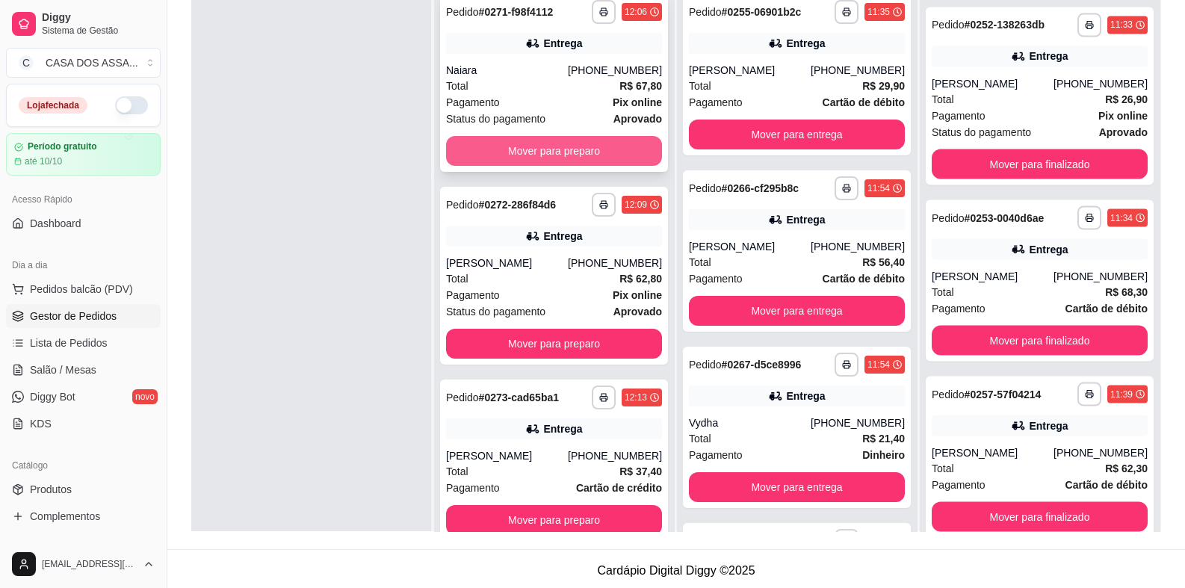
click at [587, 152] on button "Mover para preparo" at bounding box center [554, 151] width 216 height 30
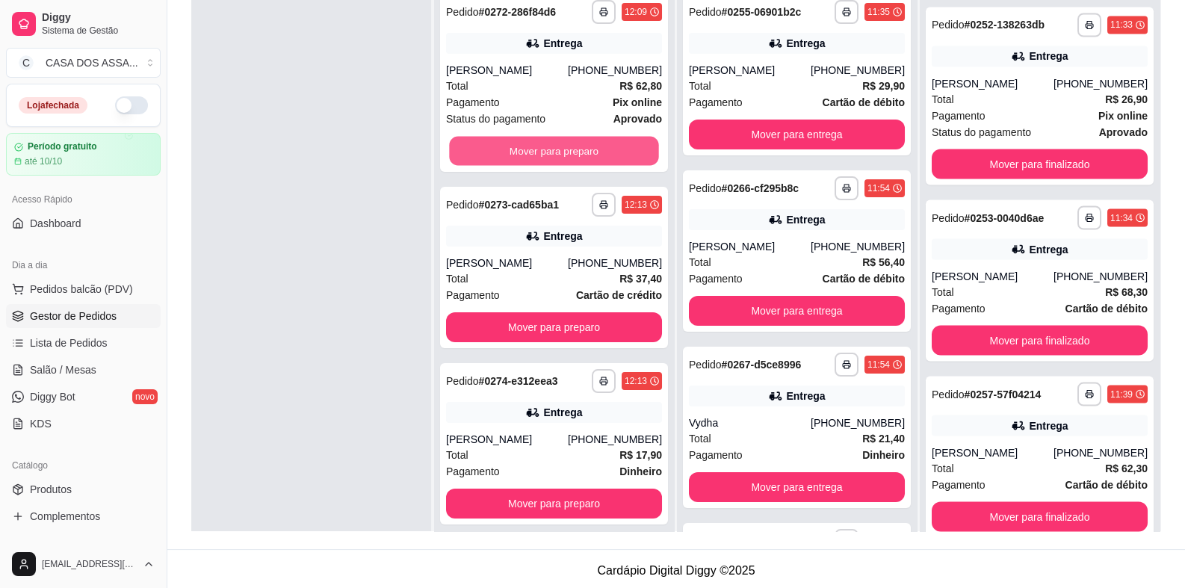
click at [587, 152] on button "Mover para preparo" at bounding box center [553, 151] width 209 height 29
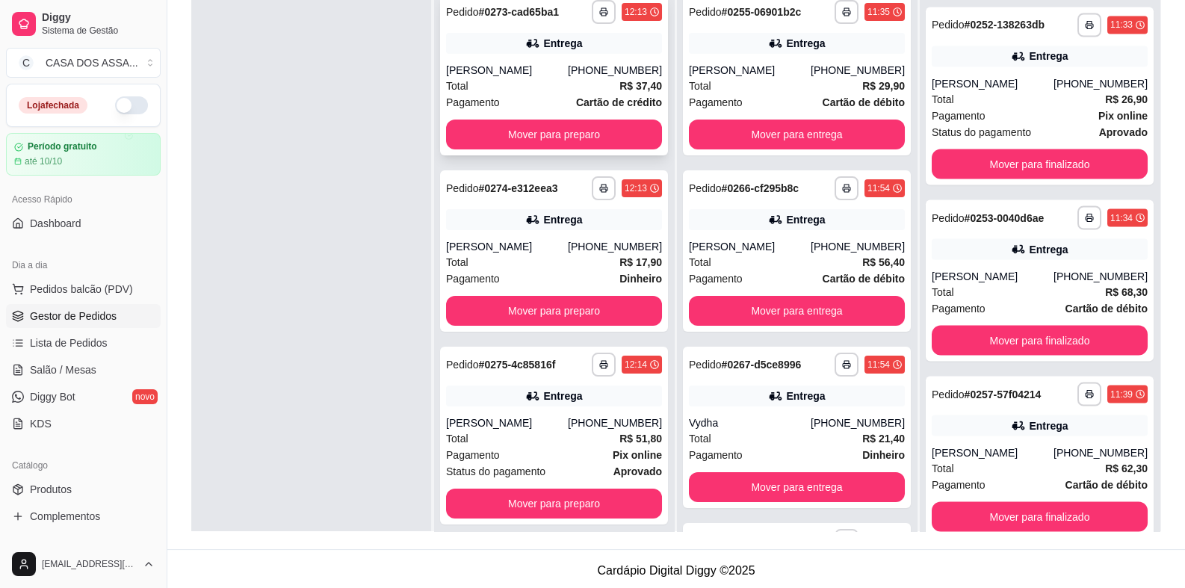
click at [587, 152] on div "**********" at bounding box center [554, 74] width 228 height 161
click at [583, 133] on button "Mover para preparo" at bounding box center [554, 135] width 216 height 30
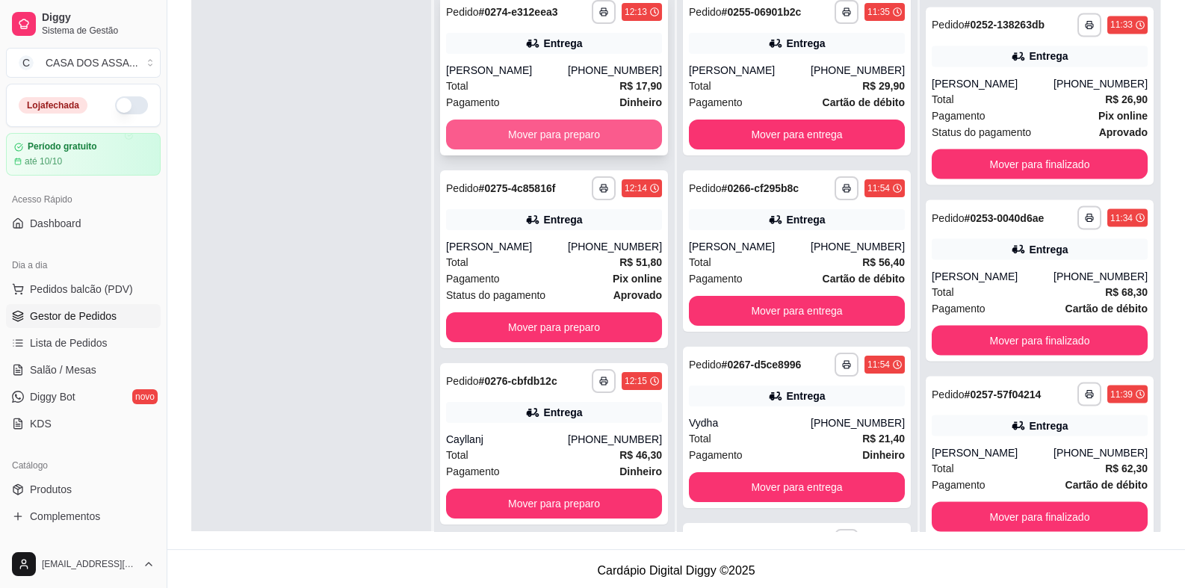
click at [582, 133] on button "Mover para preparo" at bounding box center [554, 135] width 216 height 30
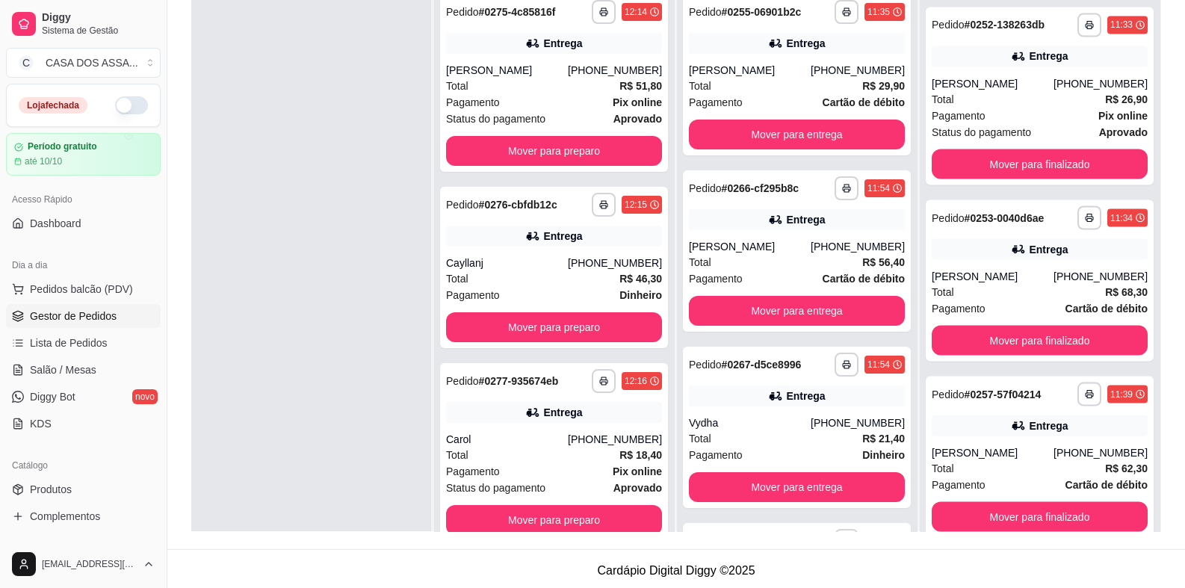
click at [582, 133] on div "**********" at bounding box center [554, 83] width 228 height 178
click at [542, 156] on button "Mover para preparo" at bounding box center [554, 151] width 216 height 30
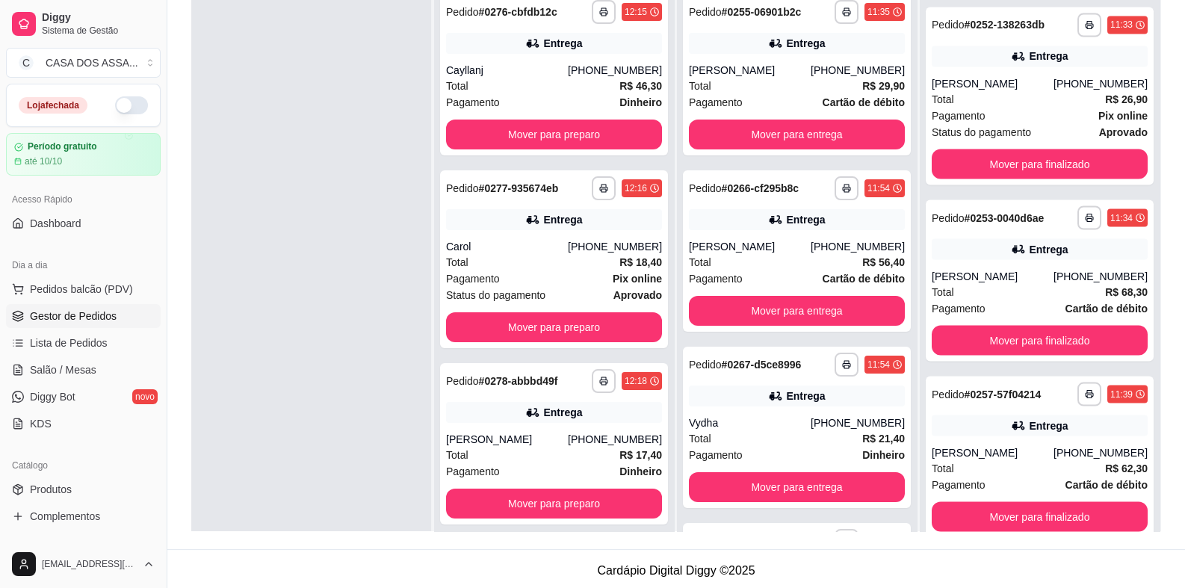
click at [542, 156] on div "**********" at bounding box center [554, 279] width 240 height 588
click at [553, 134] on button "Mover para preparo" at bounding box center [554, 135] width 216 height 30
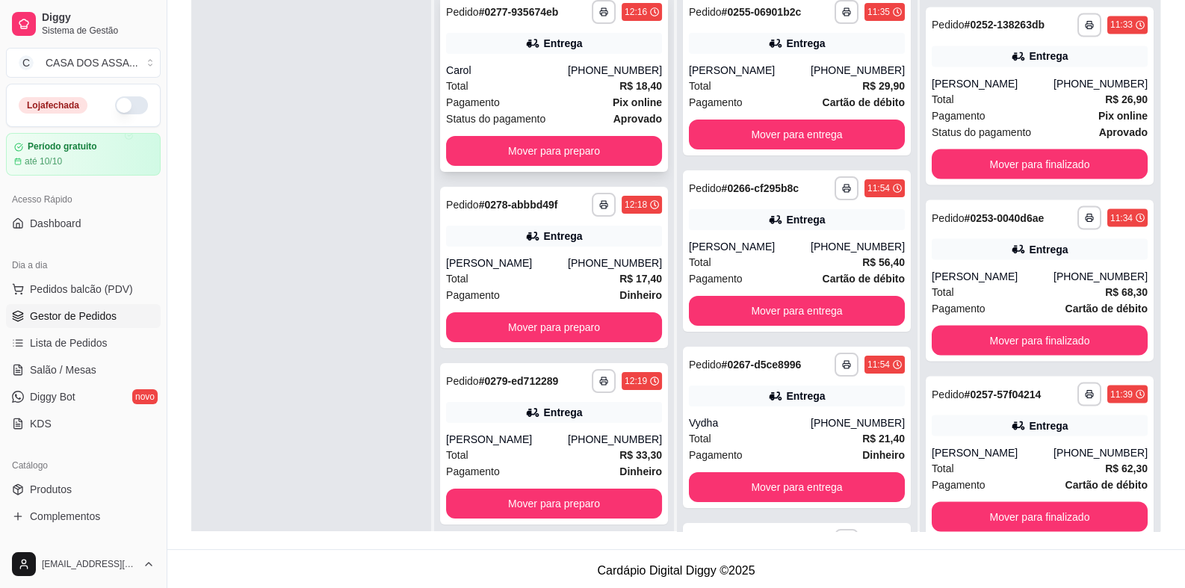
click at [553, 134] on div "**********" at bounding box center [554, 83] width 228 height 178
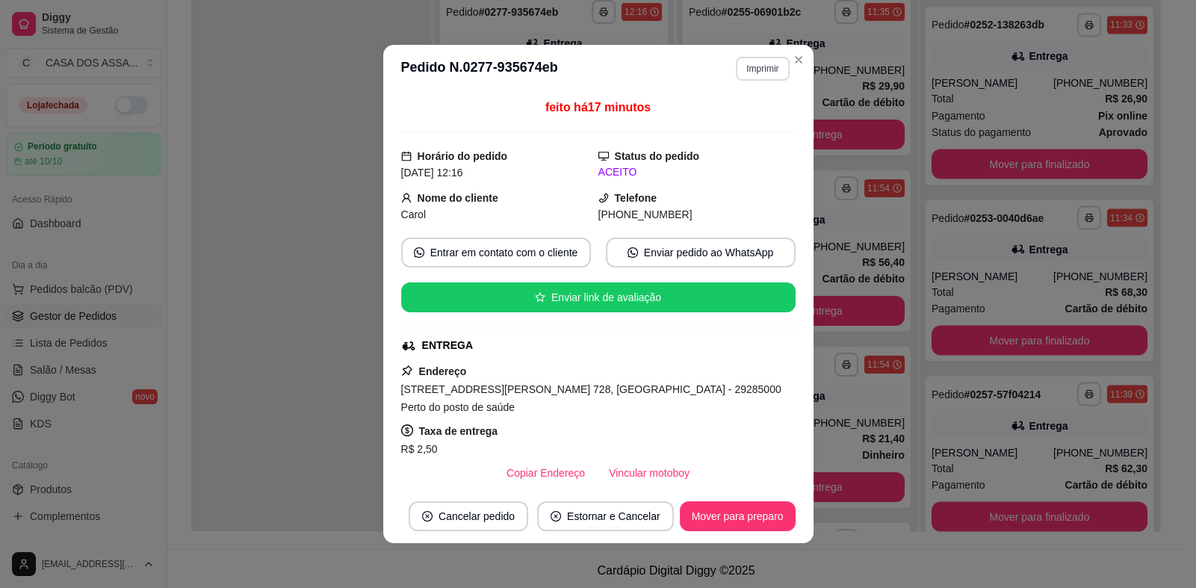
click at [780, 59] on button "Imprimir" at bounding box center [762, 69] width 53 height 24
click at [797, 62] on icon "Close" at bounding box center [798, 60] width 12 height 12
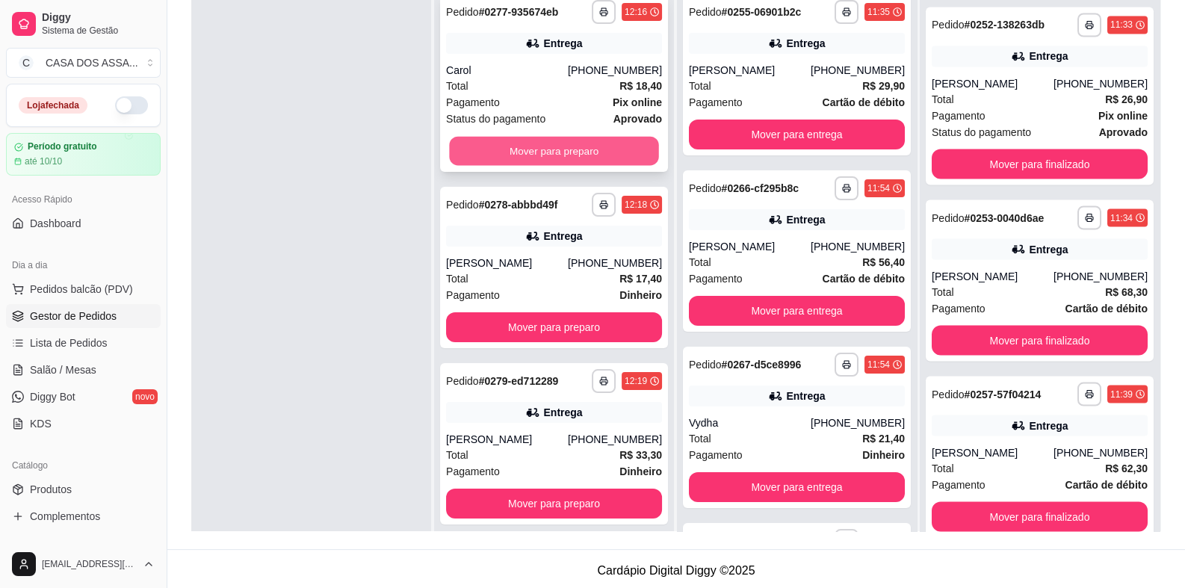
click at [538, 155] on button "Mover para preparo" at bounding box center [553, 151] width 209 height 29
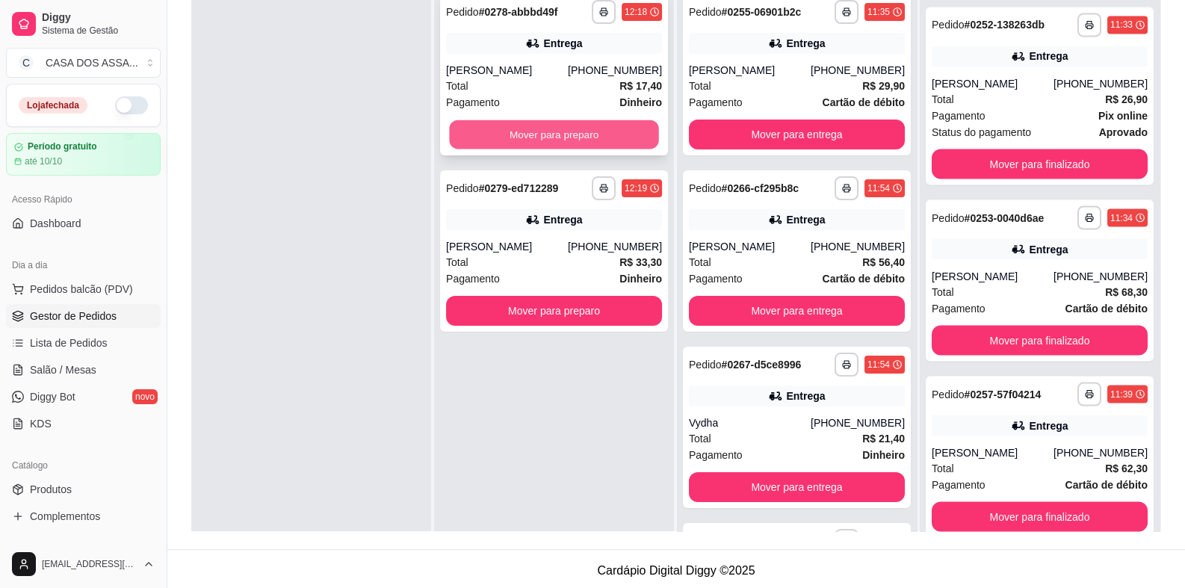
click at [545, 129] on button "Mover para preparo" at bounding box center [553, 134] width 209 height 29
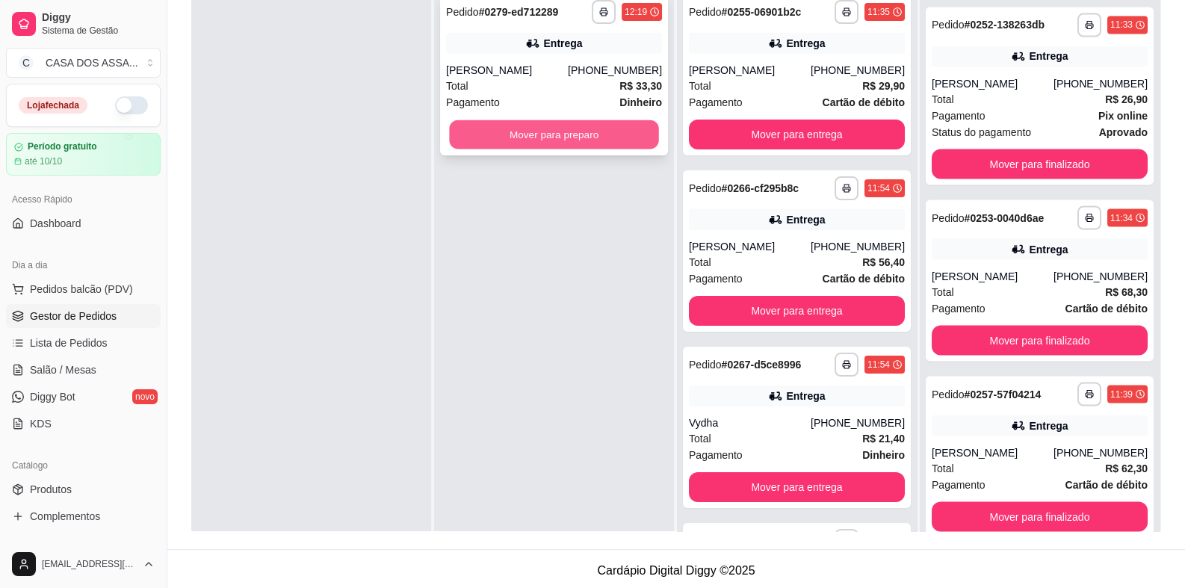
click at [550, 123] on button "Mover para preparo" at bounding box center [553, 134] width 209 height 29
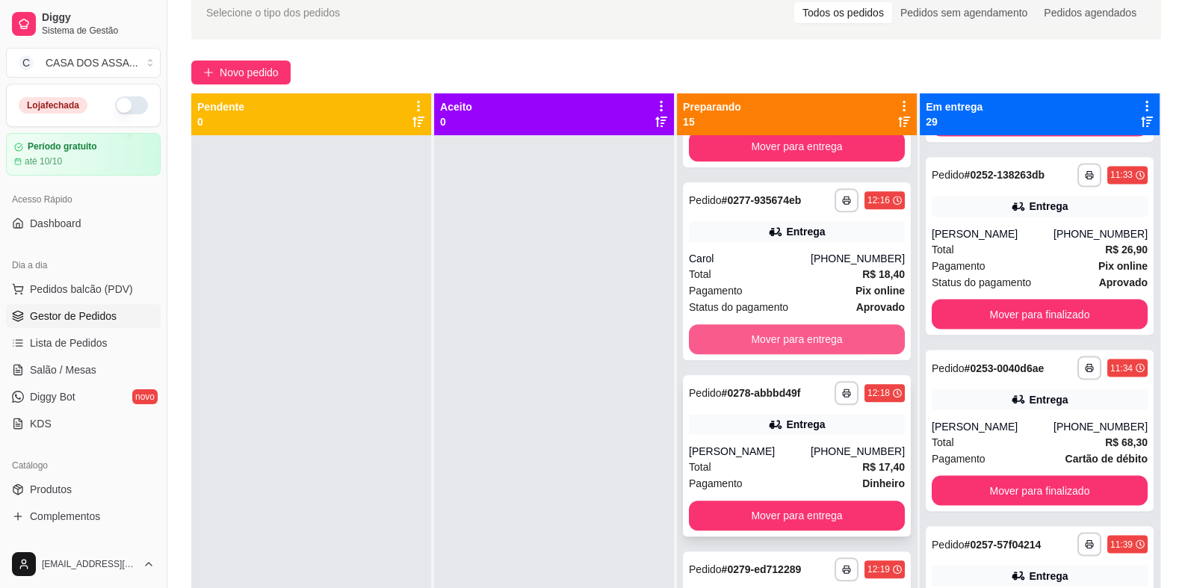
scroll to position [2135, 0]
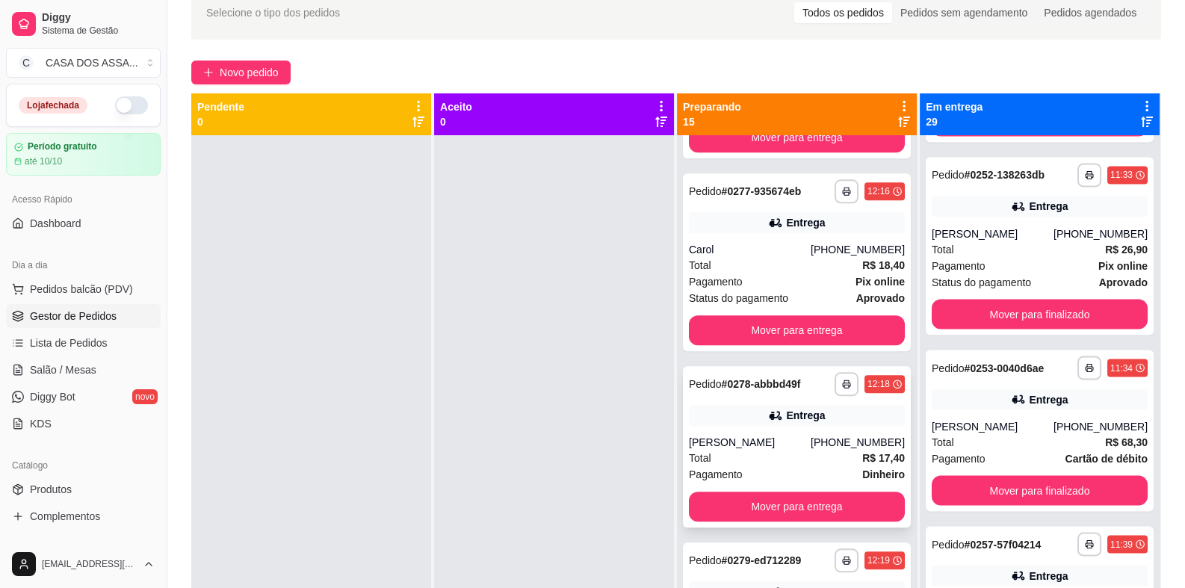
click at [777, 428] on div "**********" at bounding box center [797, 446] width 228 height 161
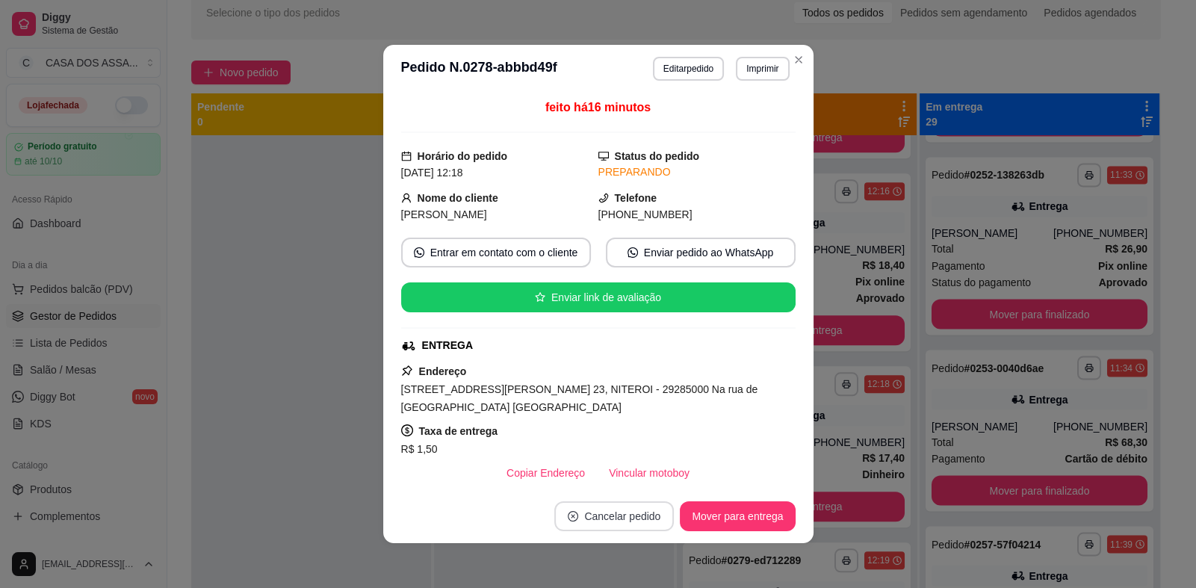
click at [615, 520] on button "Cancelar pedido" at bounding box center [614, 516] width 120 height 30
click at [642, 477] on button "Sim" at bounding box center [651, 480] width 60 height 30
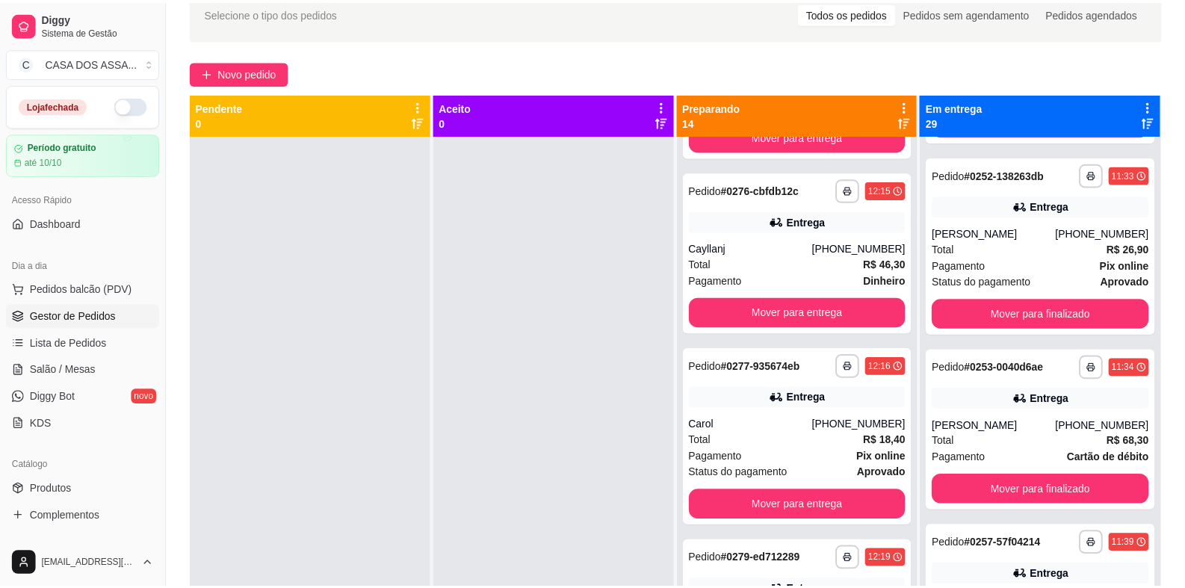
scroll to position [1959, 0]
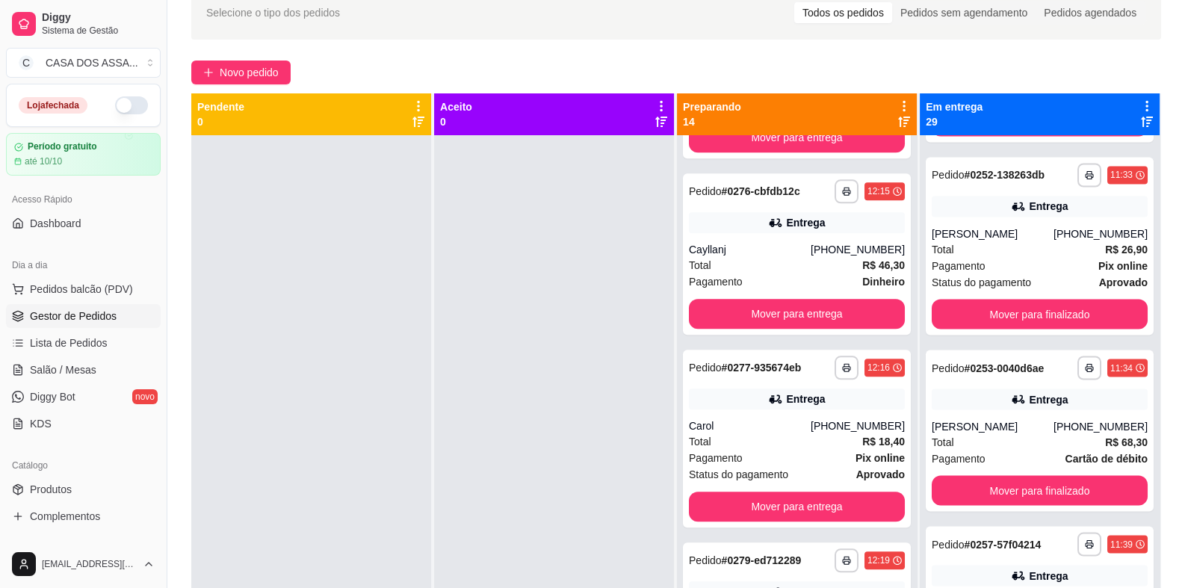
click at [555, 332] on div at bounding box center [554, 429] width 240 height 588
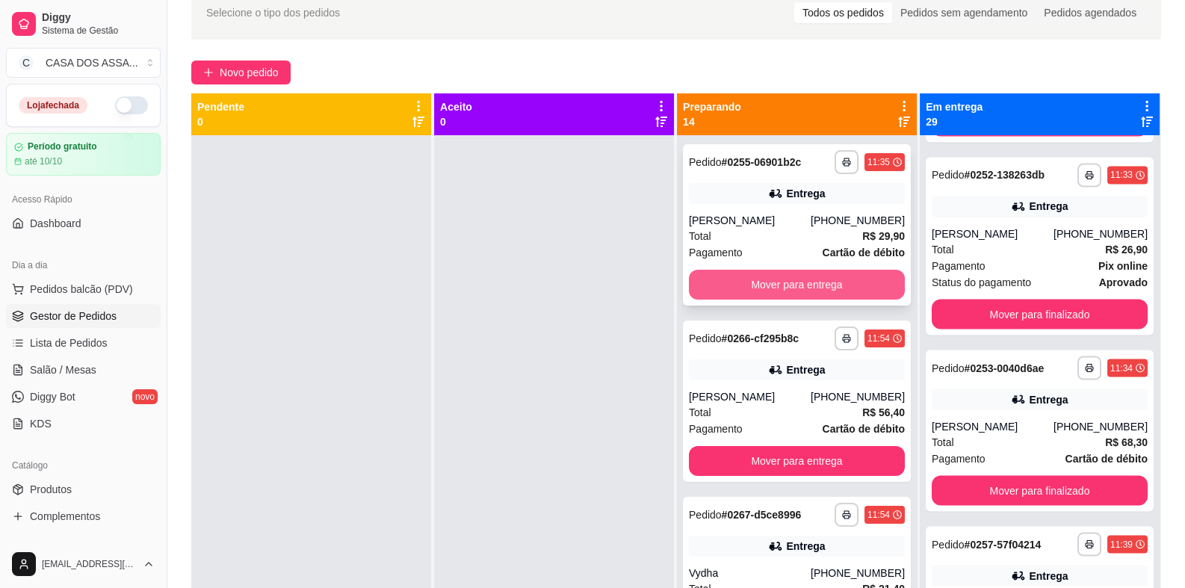
scroll to position [0, 0]
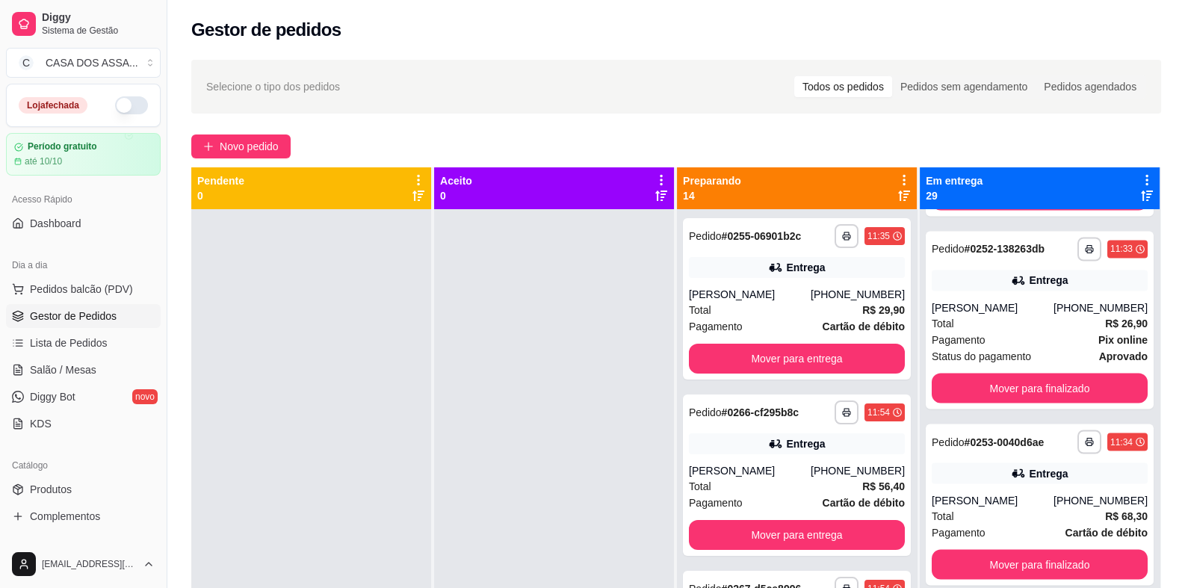
click at [122, 110] on button "button" at bounding box center [131, 105] width 33 height 18
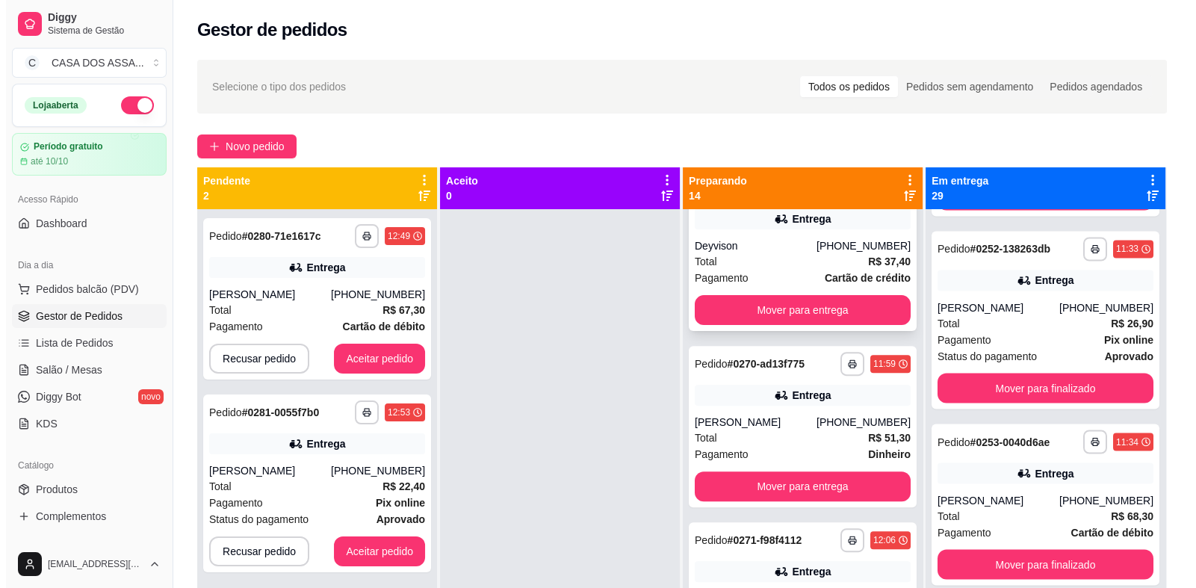
scroll to position [896, 0]
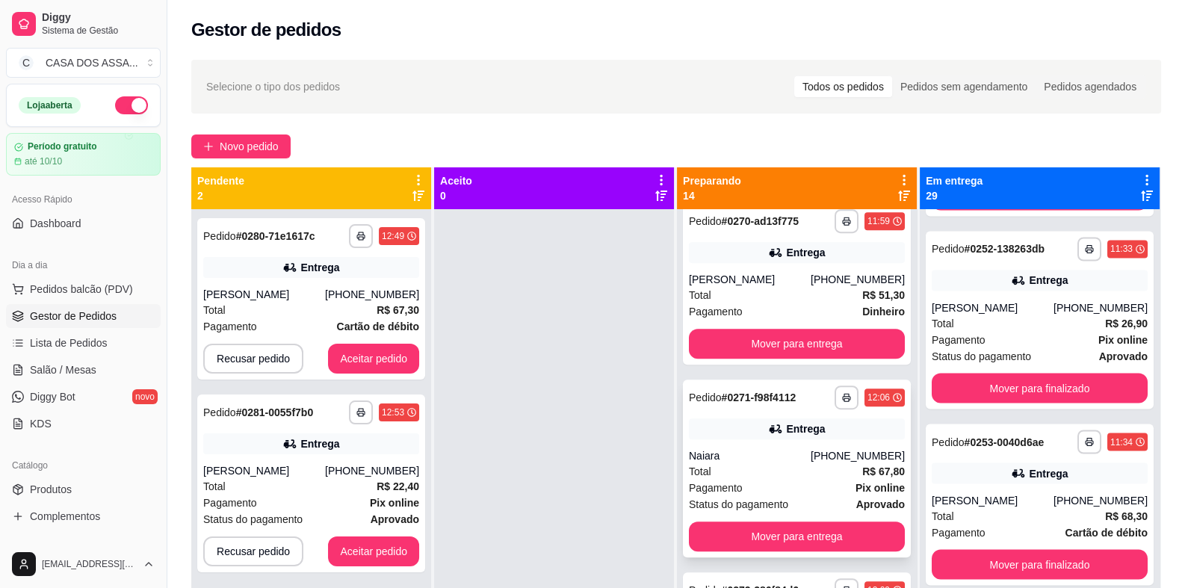
click at [758, 443] on div "**********" at bounding box center [797, 468] width 228 height 178
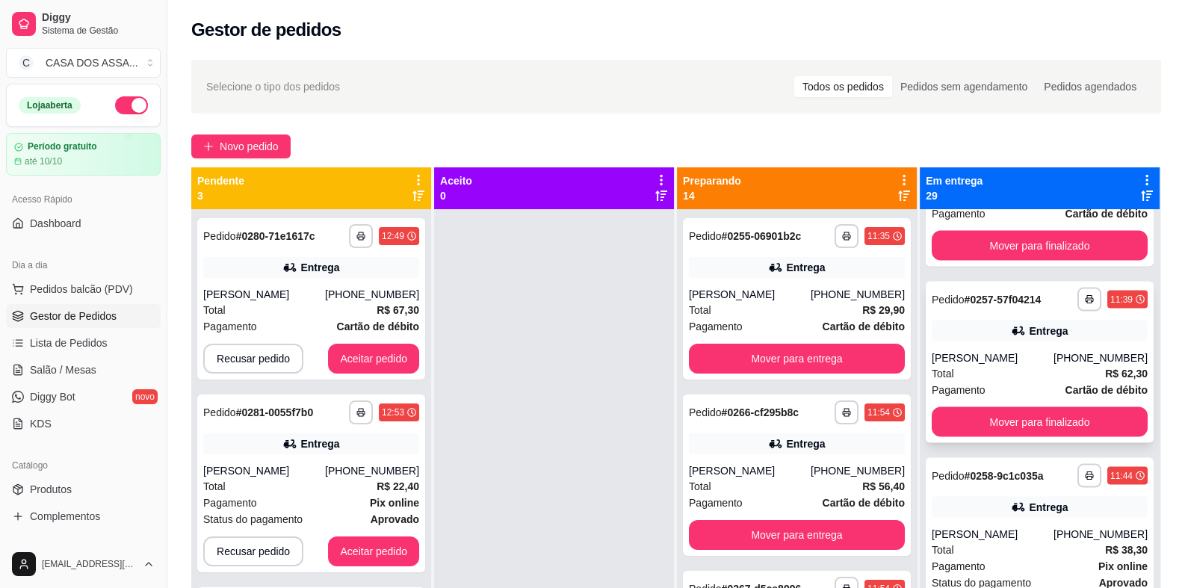
scroll to position [3749, 0]
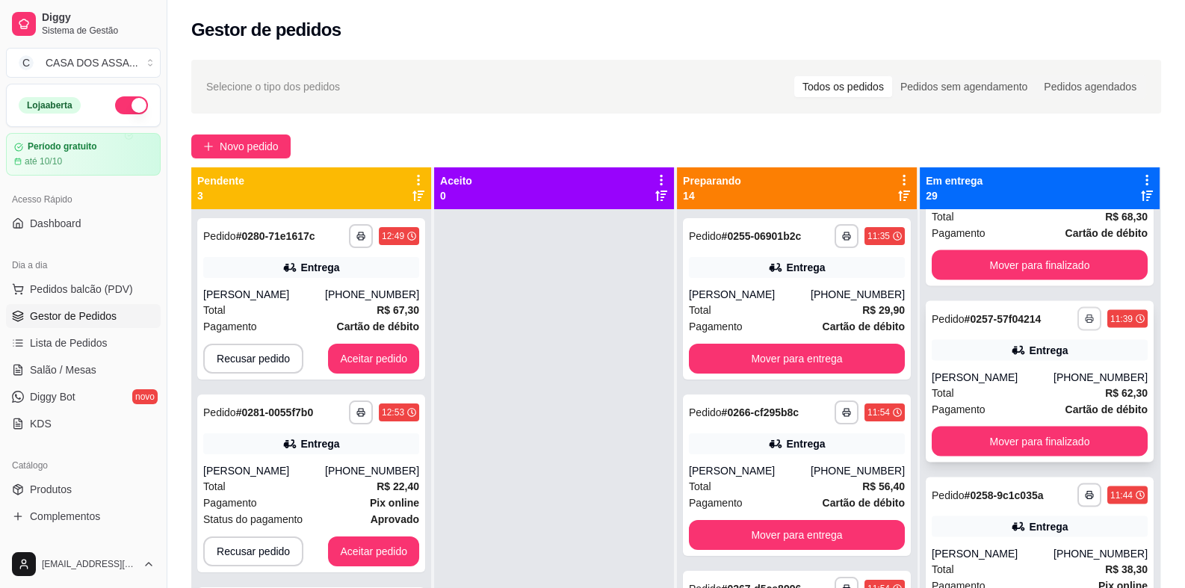
click at [1087, 321] on rect "button" at bounding box center [1089, 321] width 4 height 3
click at [1023, 370] on button "IMPRESSORA" at bounding box center [1027, 371] width 108 height 24
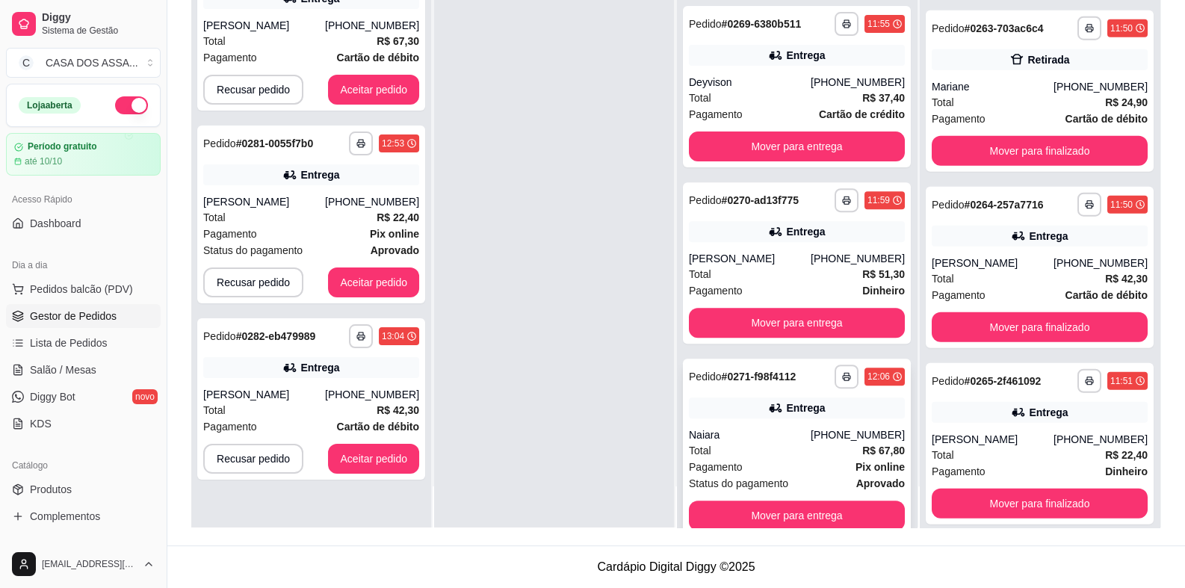
scroll to position [671, 0]
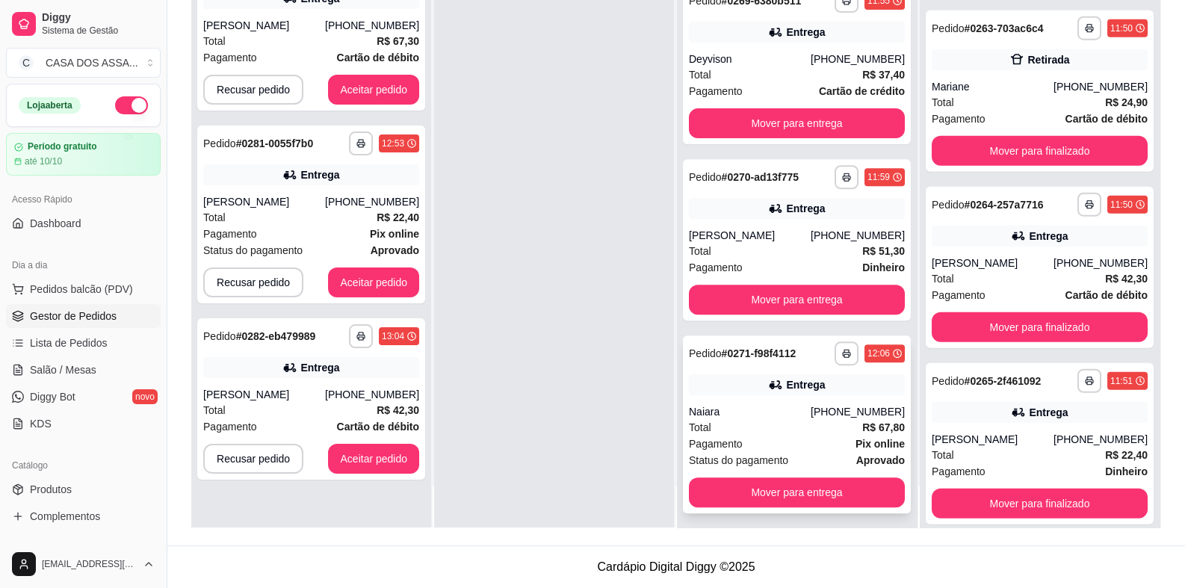
click at [752, 404] on div "Naiara" at bounding box center [750, 411] width 122 height 15
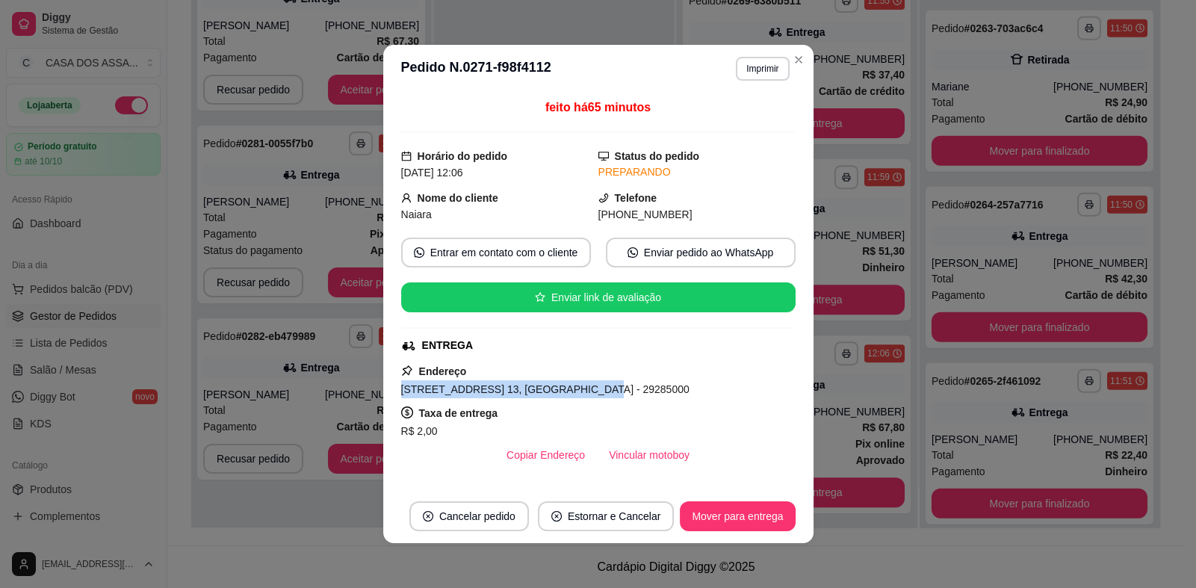
drag, startPoint x: 396, startPoint y: 393, endPoint x: 564, endPoint y: 394, distance: 168.1
click at [564, 394] on span "[STREET_ADDRESS] 13, [GEOGRAPHIC_DATA] - 29285000" at bounding box center [545, 389] width 288 height 12
copy span "[STREET_ADDRESS] 13, [GEOGRAPHIC_DATA]"
click at [543, 176] on div "[DATE] 12:06" at bounding box center [499, 172] width 197 height 16
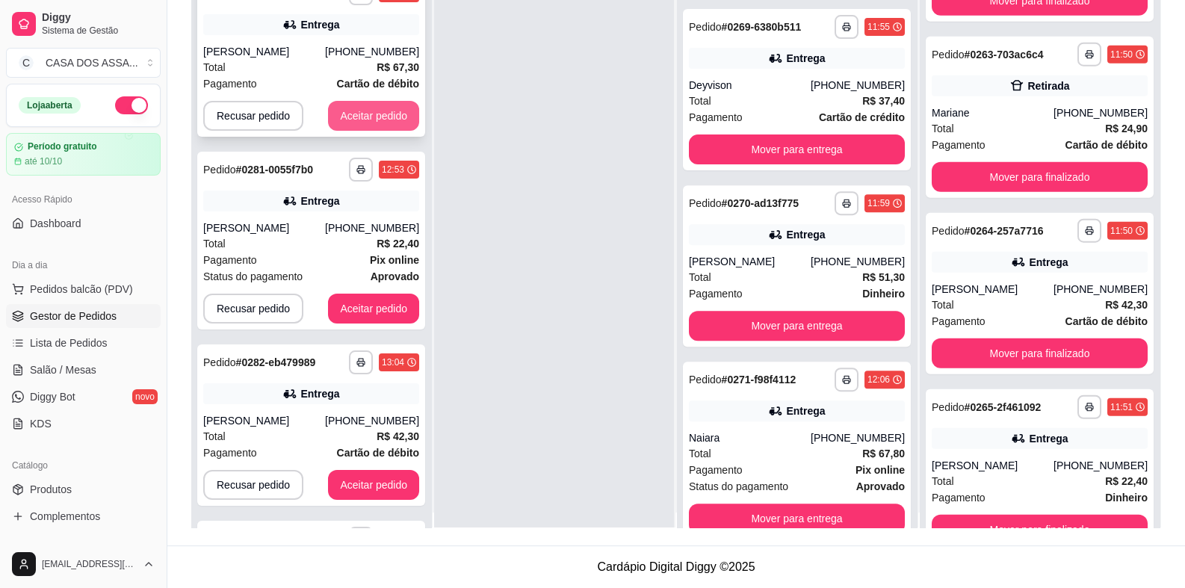
scroll to position [0, 0]
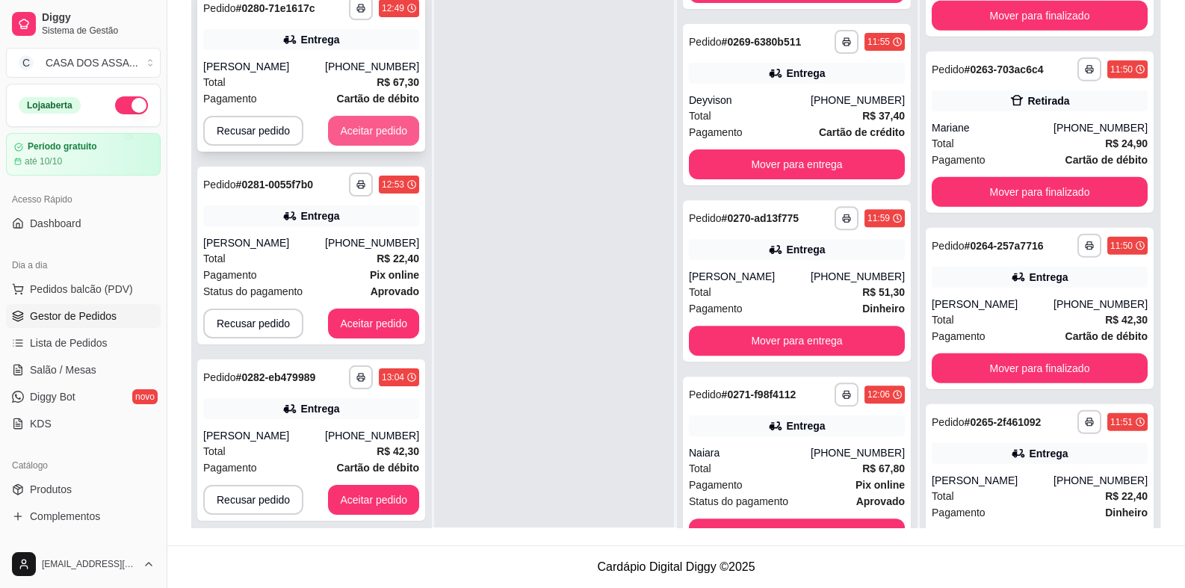
click at [362, 144] on button "Aceitar pedido" at bounding box center [373, 131] width 91 height 30
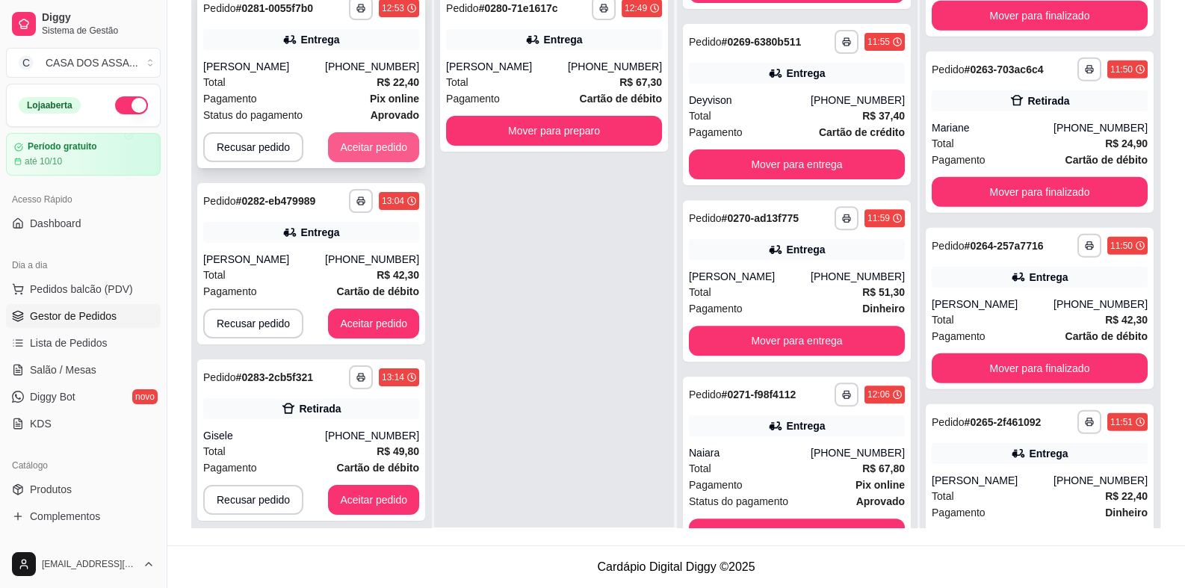
click at [373, 146] on button "Aceitar pedido" at bounding box center [373, 147] width 91 height 30
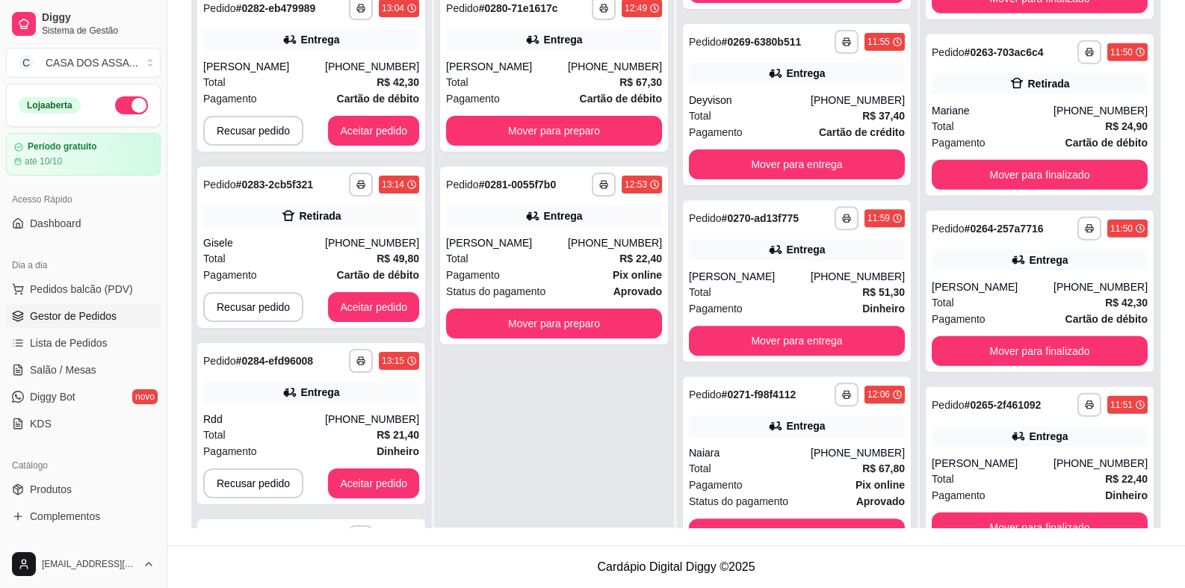
scroll to position [4716, 0]
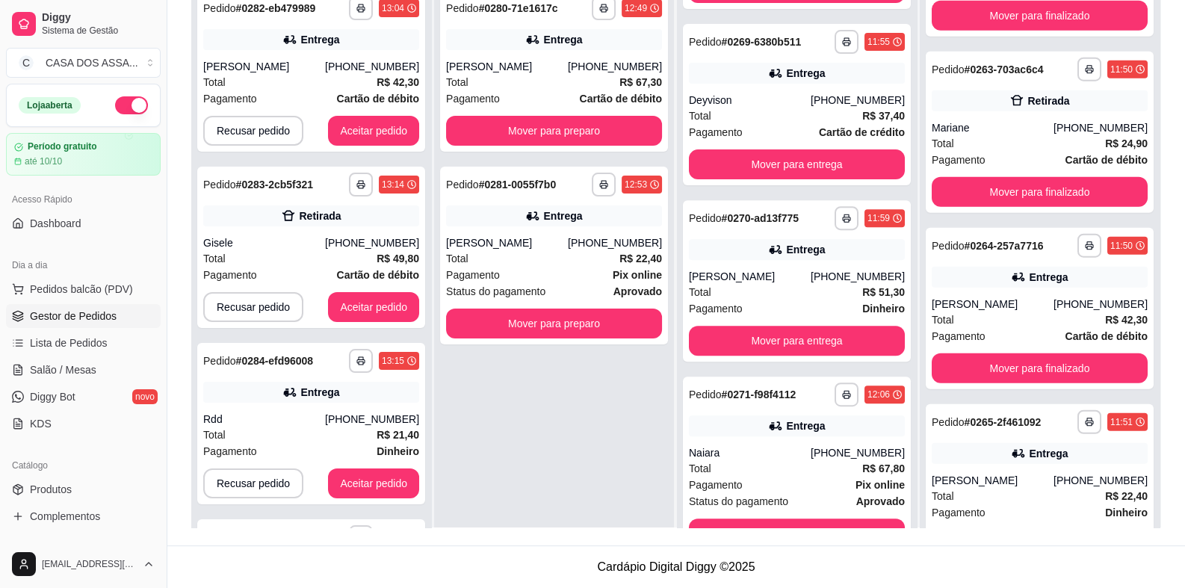
click at [373, 146] on div "**********" at bounding box center [311, 70] width 228 height 161
click at [373, 136] on button "Aceitar pedido" at bounding box center [373, 131] width 88 height 29
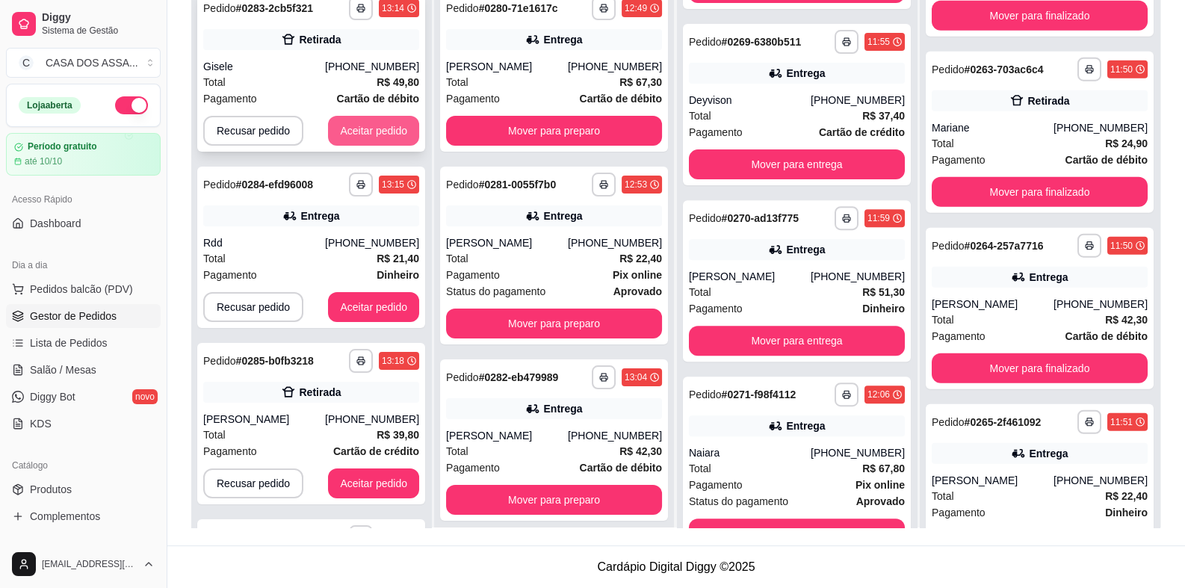
click at [370, 131] on button "Aceitar pedido" at bounding box center [373, 131] width 91 height 30
click at [370, 133] on button "Aceitar pedido" at bounding box center [373, 131] width 91 height 30
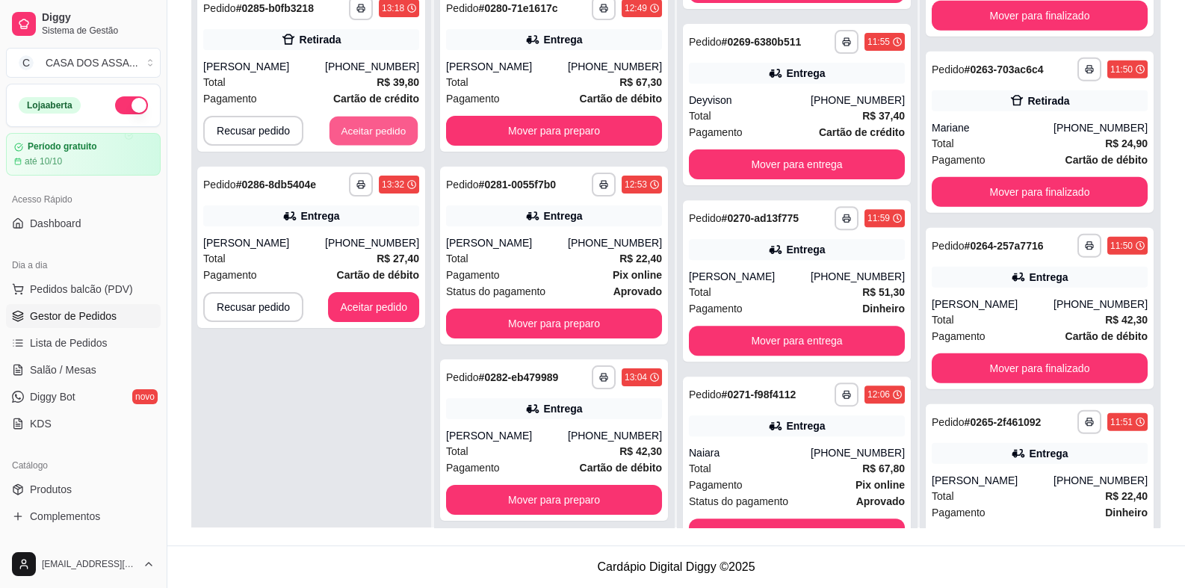
click at [370, 133] on button "Aceitar pedido" at bounding box center [373, 131] width 88 height 29
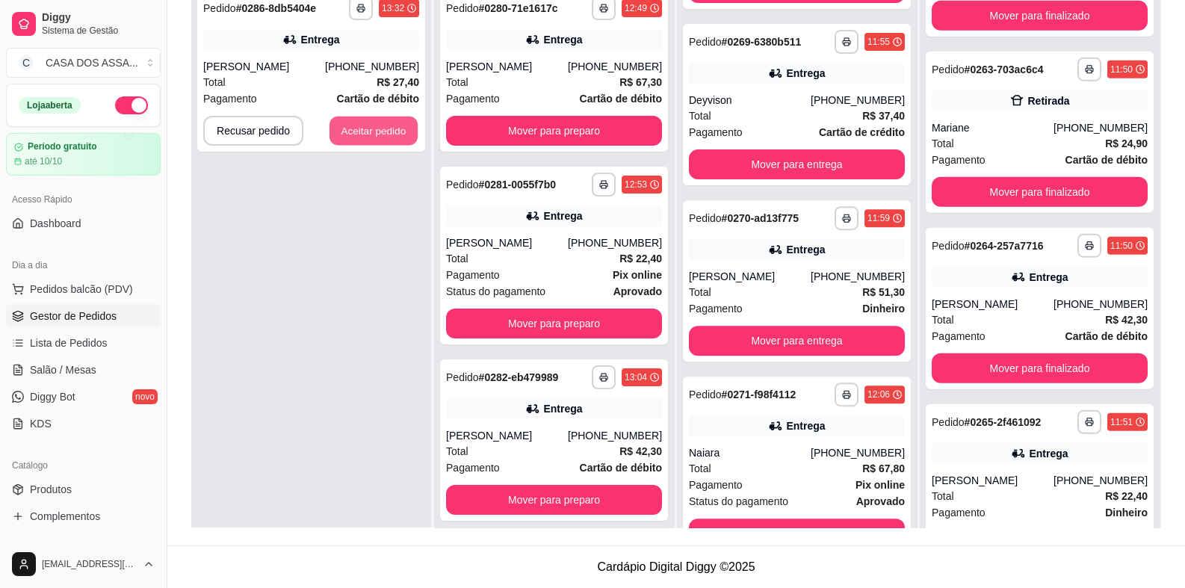
click at [370, 133] on button "Aceitar pedido" at bounding box center [373, 131] width 88 height 29
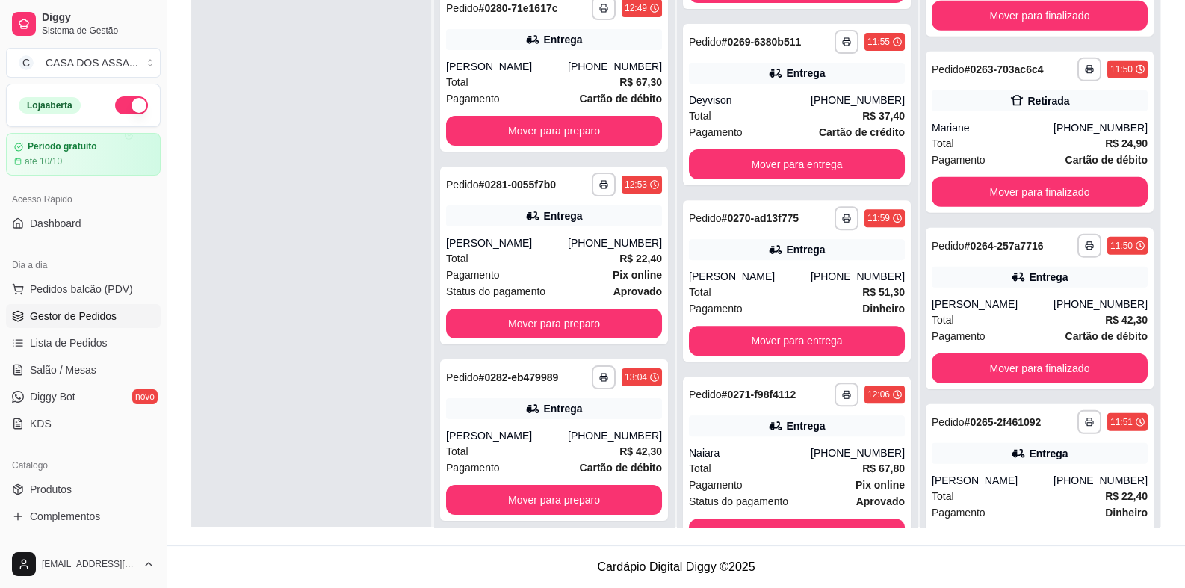
click at [370, 133] on div at bounding box center [311, 275] width 240 height 588
click at [515, 146] on button "Mover para preparo" at bounding box center [553, 131] width 209 height 29
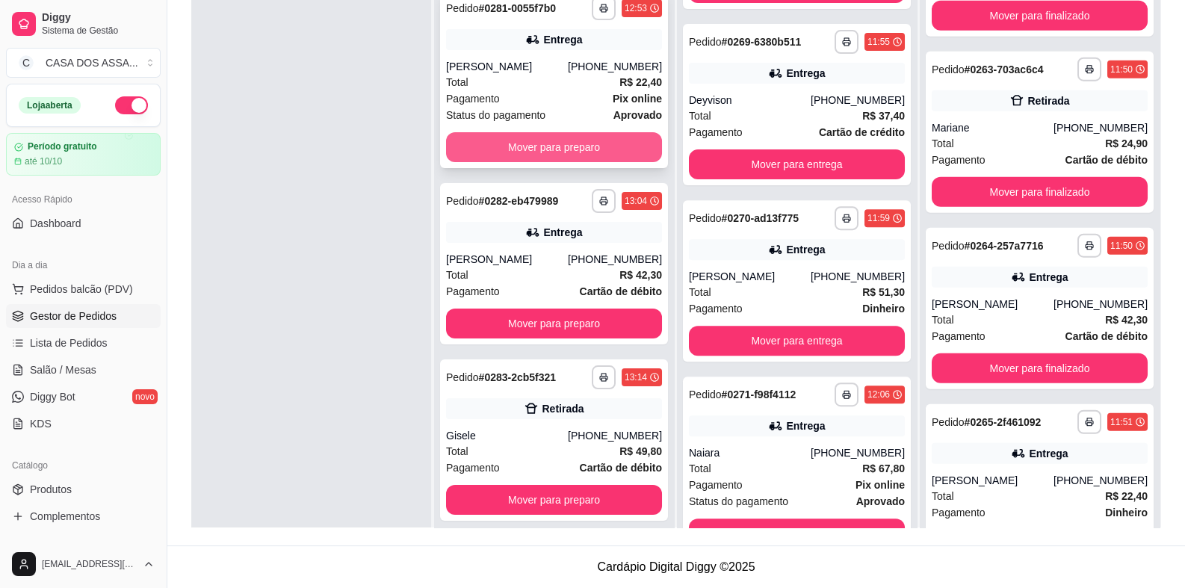
click at [525, 151] on button "Mover para preparo" at bounding box center [554, 147] width 216 height 30
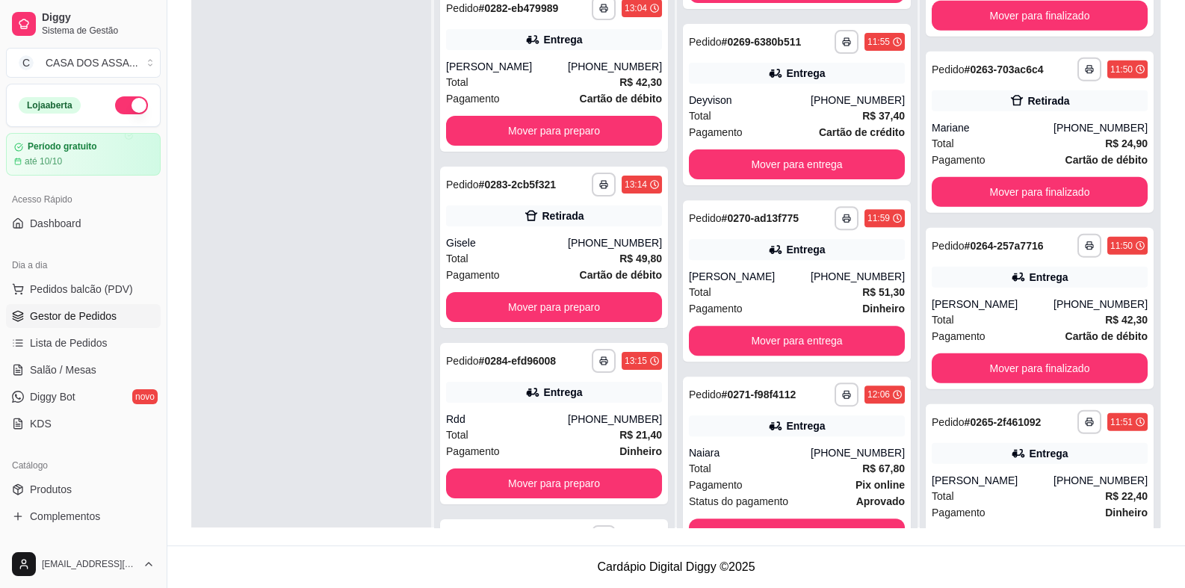
click at [525, 151] on div "**********" at bounding box center [554, 70] width 228 height 161
click at [584, 119] on button "Mover para preparo" at bounding box center [554, 131] width 216 height 30
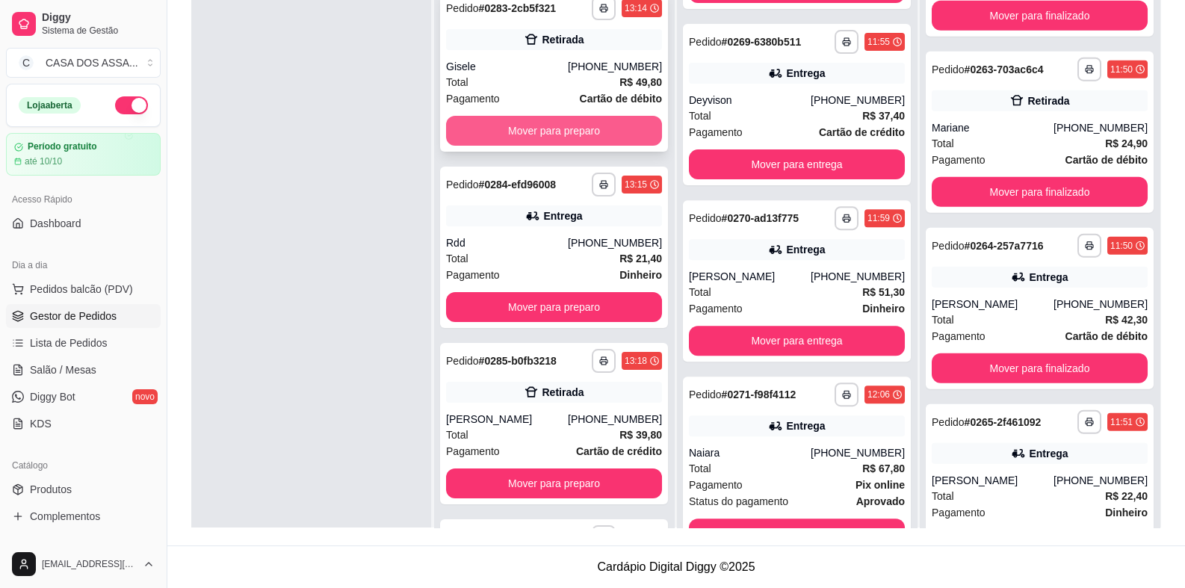
click at [548, 125] on button "Mover para preparo" at bounding box center [554, 131] width 216 height 30
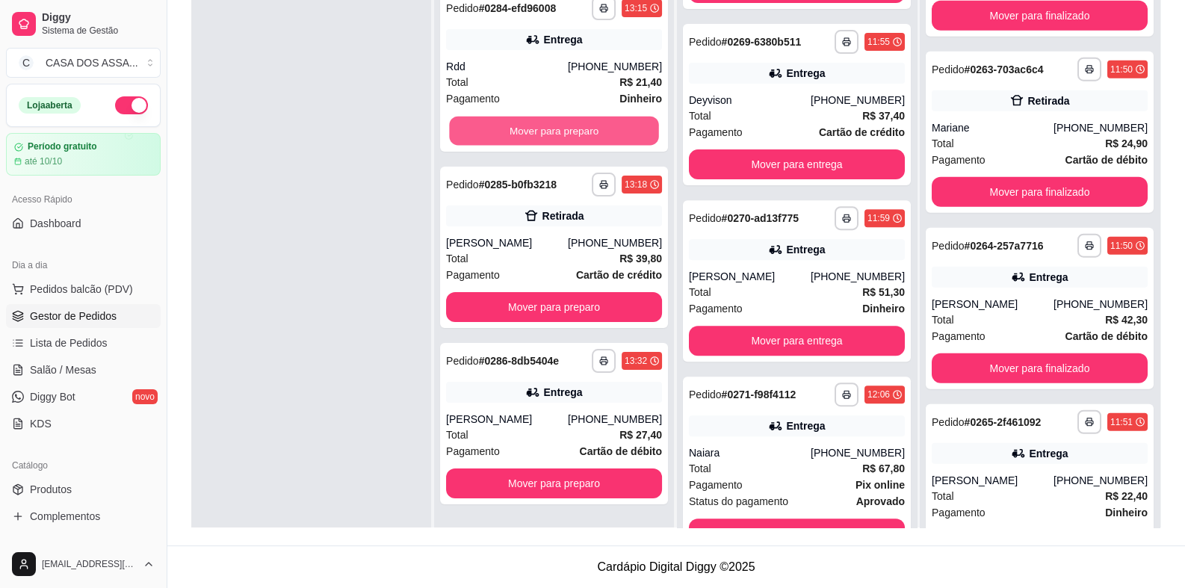
click at [548, 125] on button "Mover para preparo" at bounding box center [553, 131] width 209 height 29
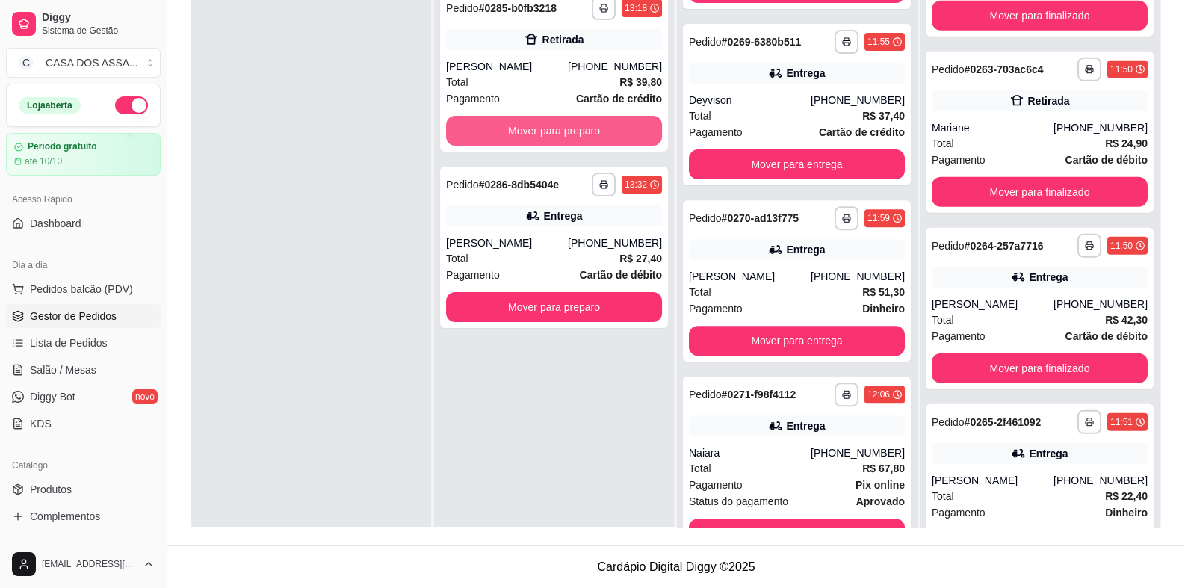
click at [548, 126] on button "Mover para preparo" at bounding box center [554, 131] width 216 height 30
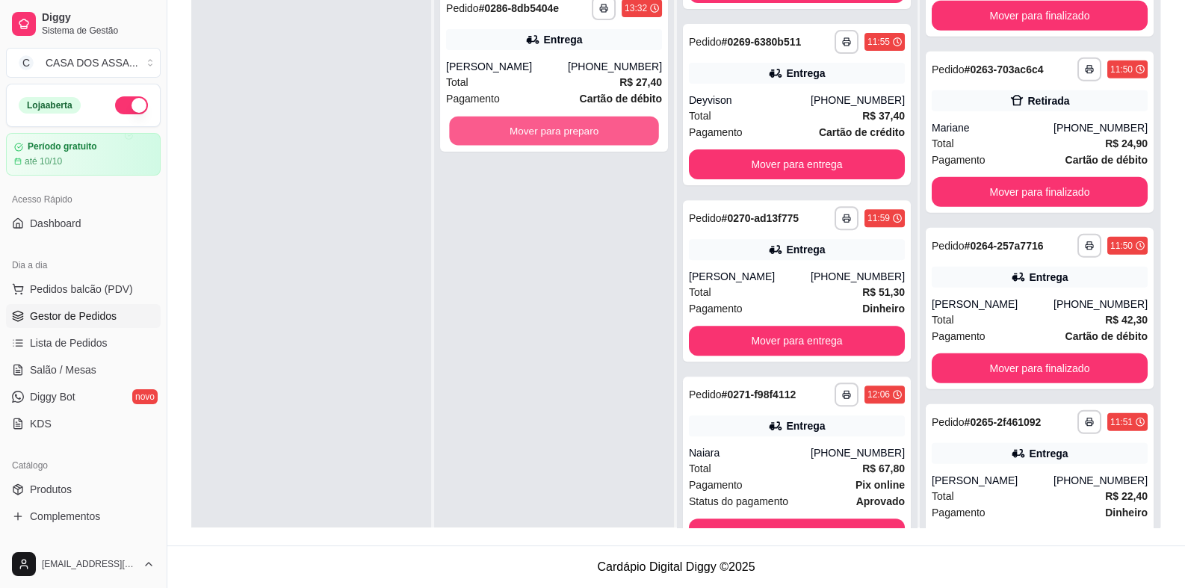
click at [548, 126] on button "Mover para preparo" at bounding box center [553, 131] width 209 height 29
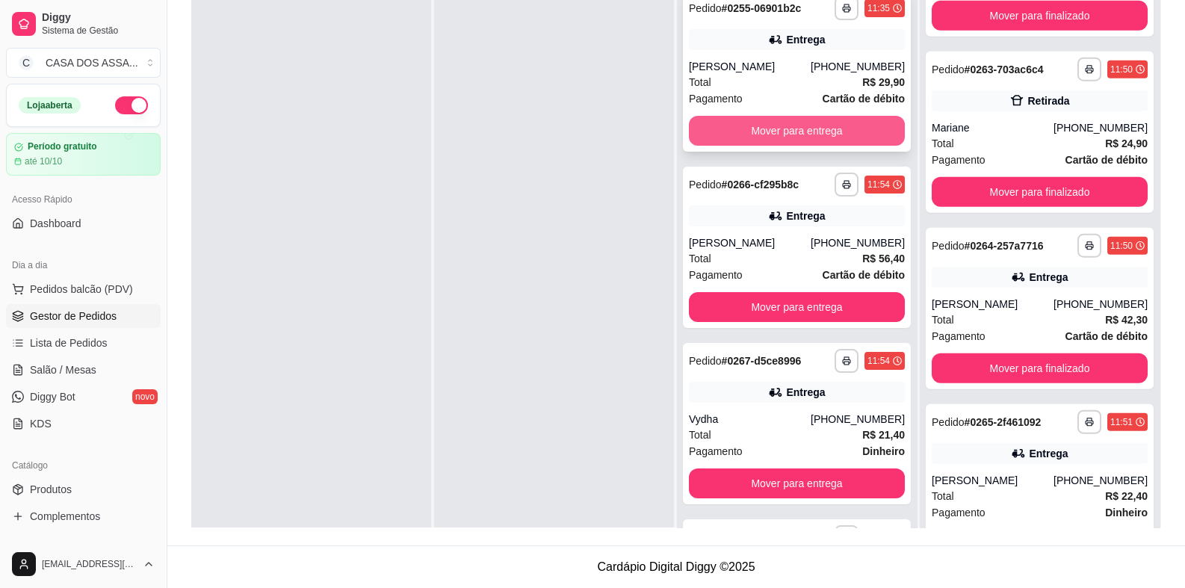
scroll to position [0, 0]
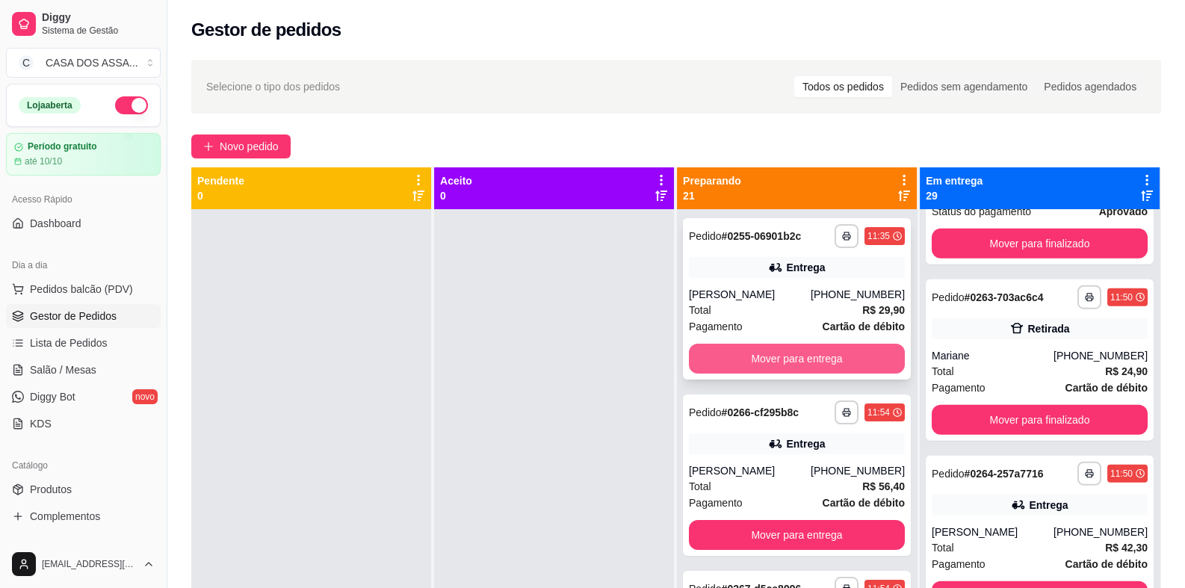
click at [758, 362] on button "Mover para entrega" at bounding box center [797, 359] width 216 height 30
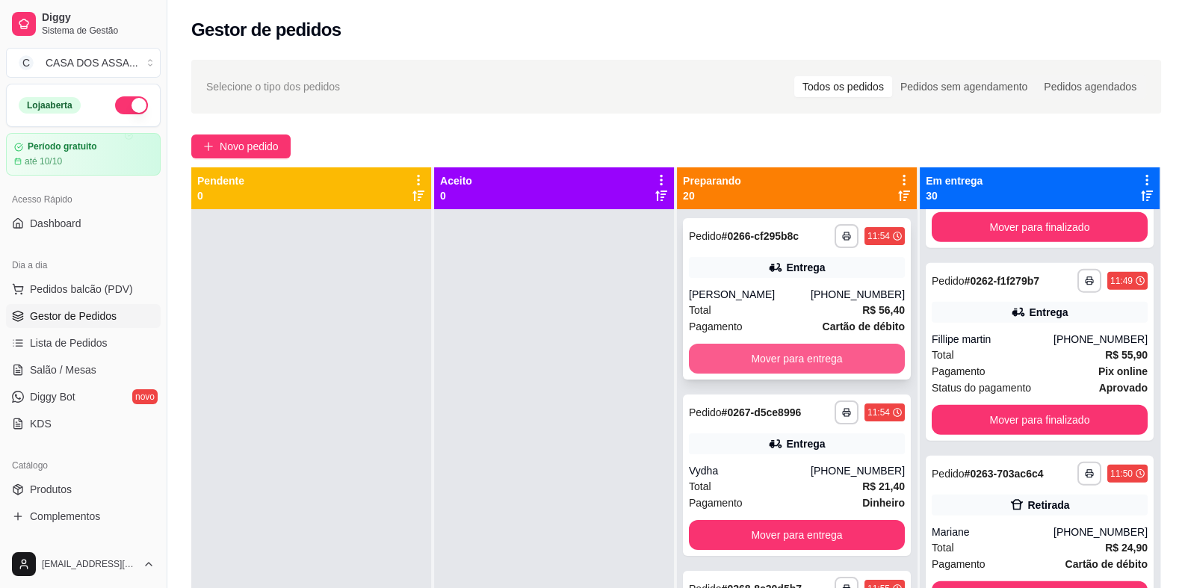
scroll to position [4892, 0]
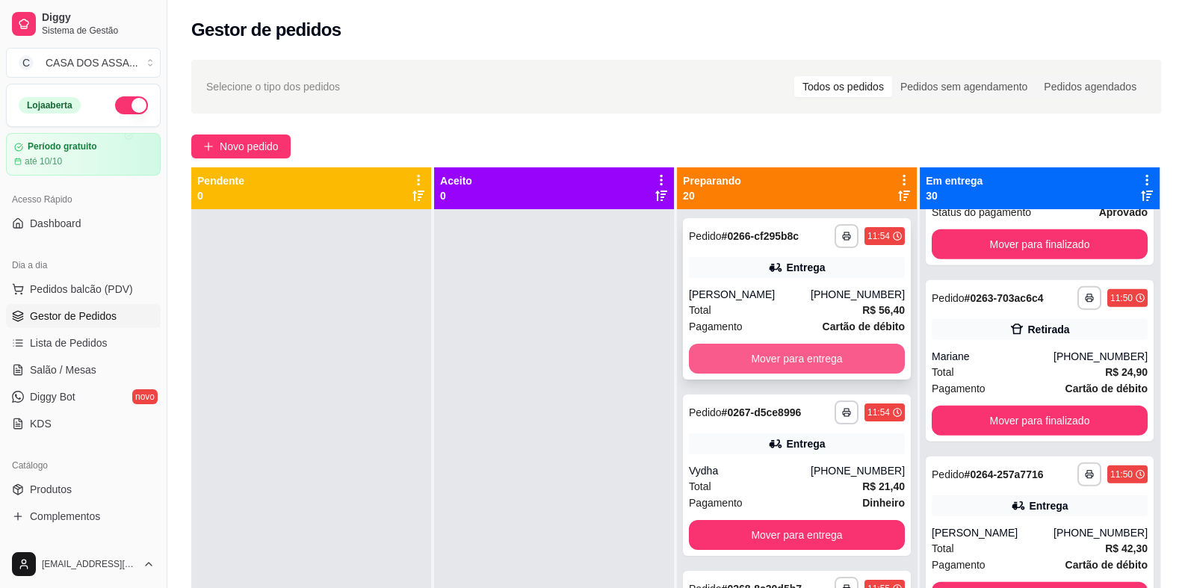
click at [769, 361] on button "Mover para entrega" at bounding box center [797, 359] width 216 height 30
click at [788, 363] on button "Mover para entrega" at bounding box center [797, 359] width 216 height 30
click at [774, 362] on button "Mover para retirada disponível" at bounding box center [797, 359] width 216 height 30
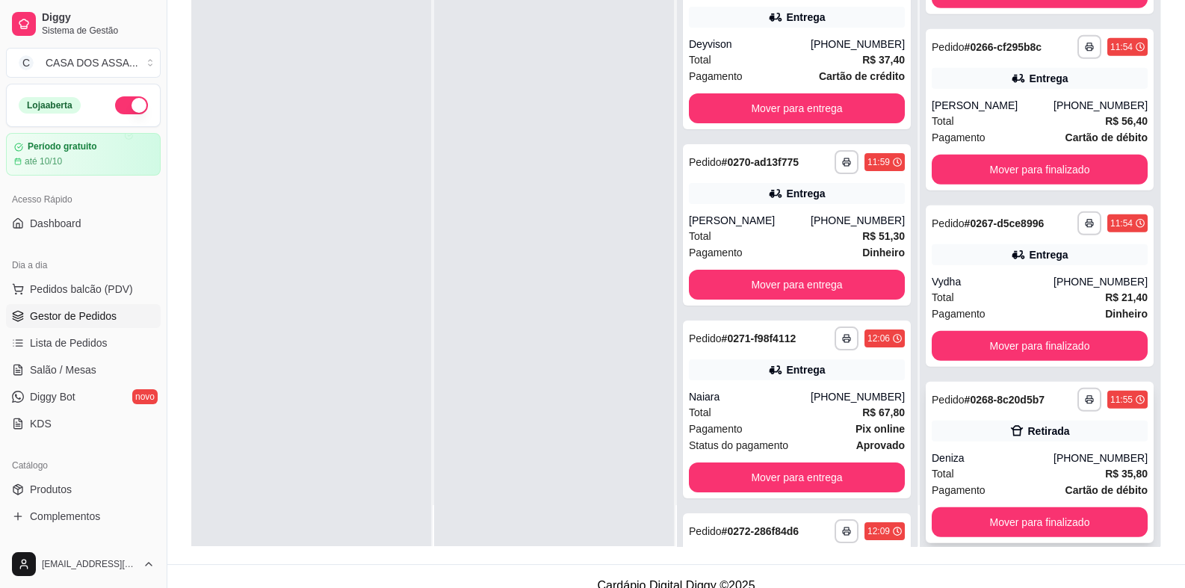
scroll to position [228, 0]
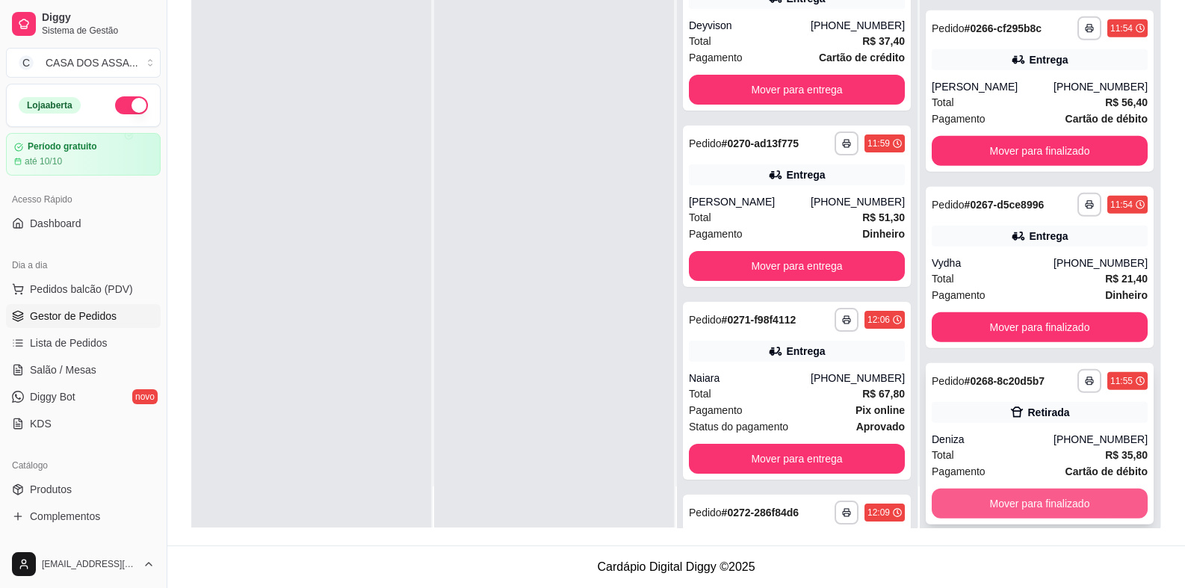
click at [1023, 488] on button "Mover para finalizado" at bounding box center [1039, 503] width 216 height 30
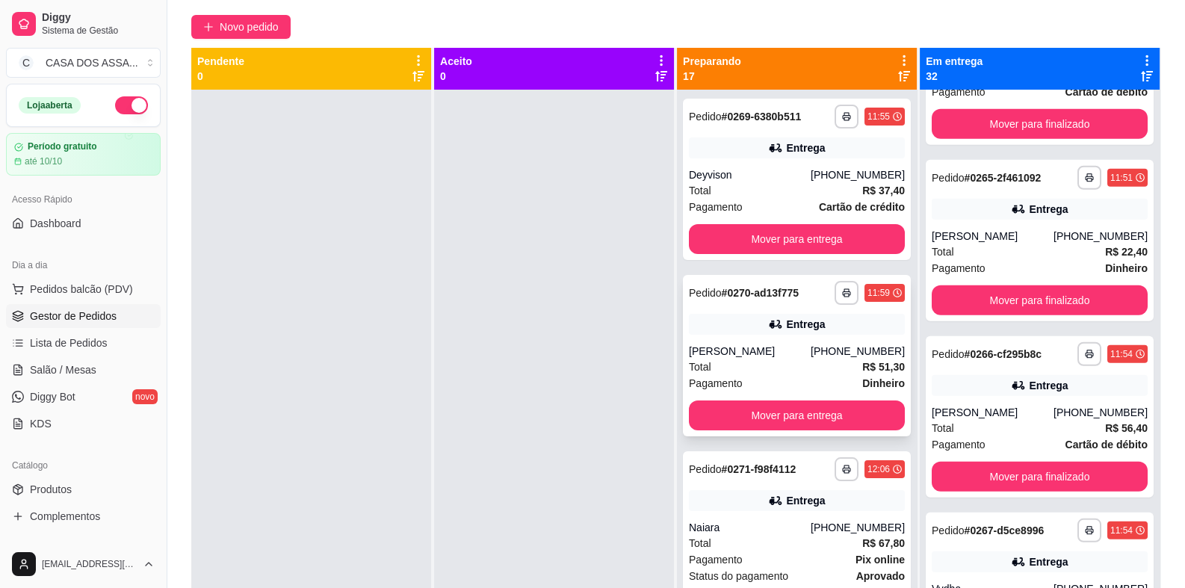
scroll to position [0, 0]
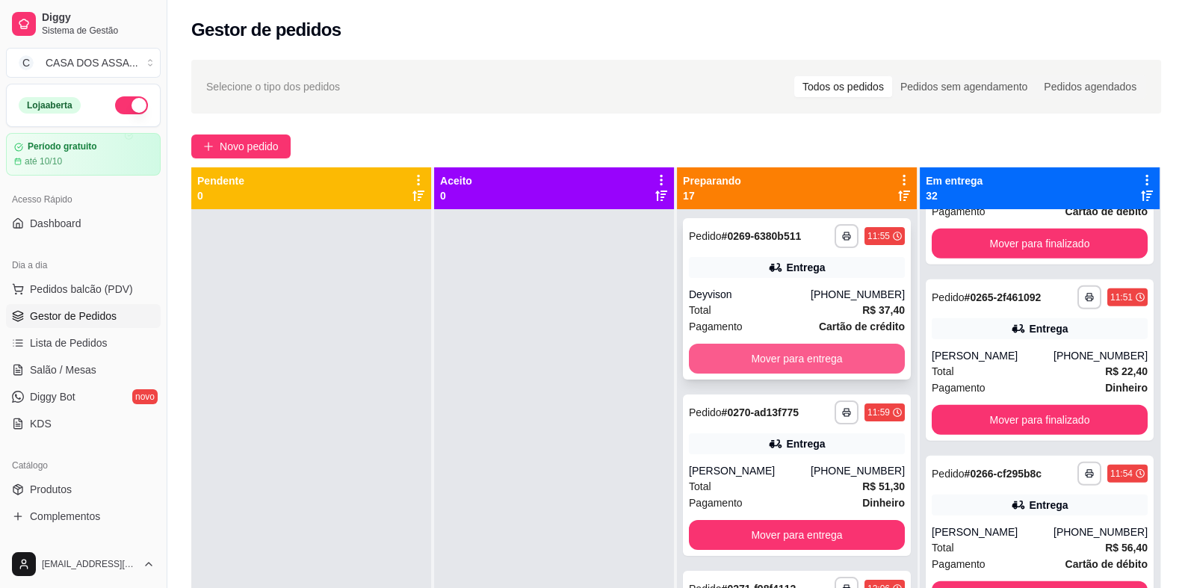
click at [797, 351] on button "Mover para entrega" at bounding box center [797, 359] width 216 height 30
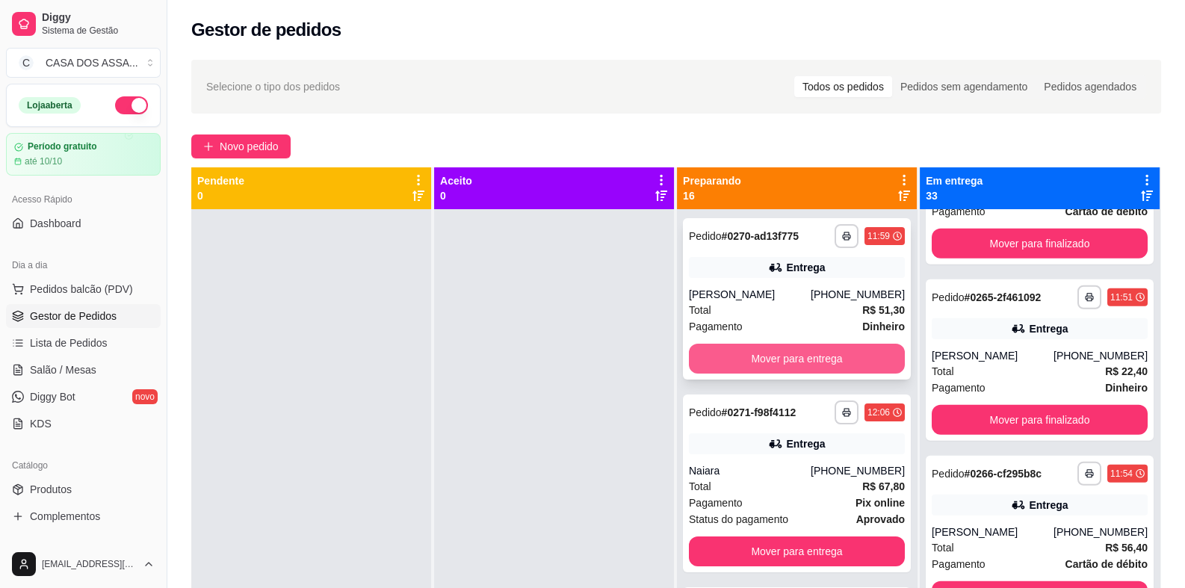
scroll to position [5421, 0]
click at [781, 359] on button "Mover para entrega" at bounding box center [797, 359] width 216 height 30
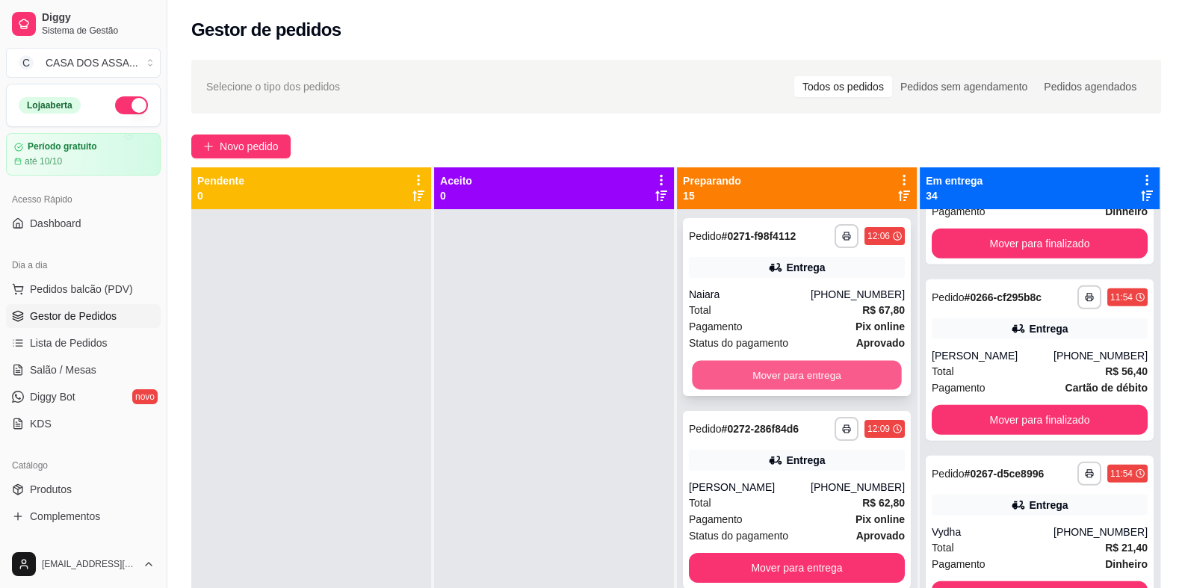
click at [784, 373] on button "Mover para entrega" at bounding box center [796, 375] width 209 height 29
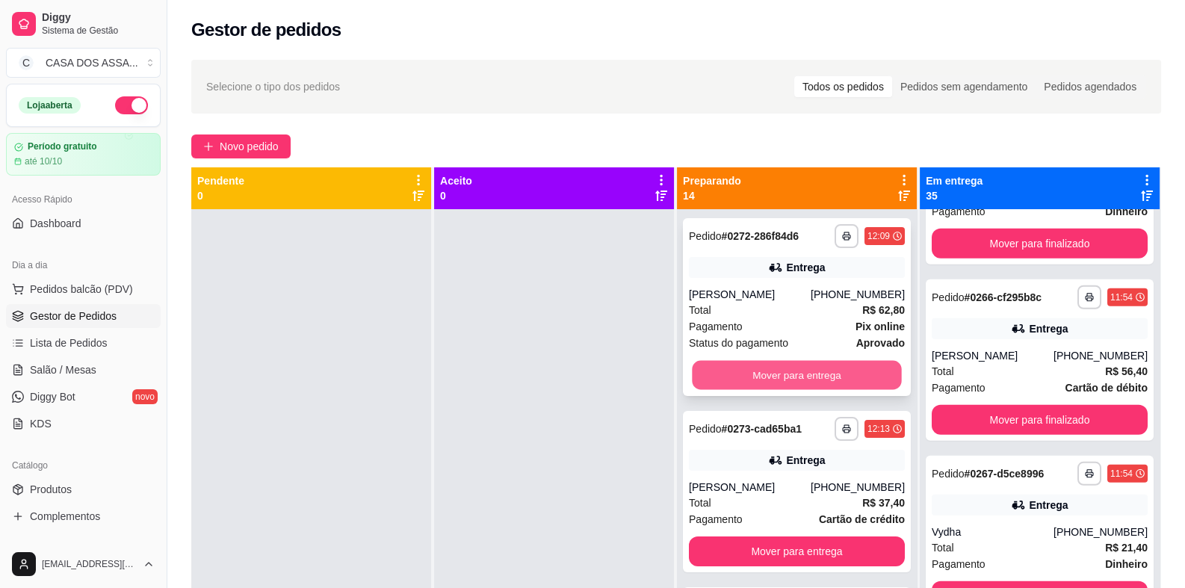
click at [801, 373] on button "Mover para entrega" at bounding box center [796, 375] width 209 height 29
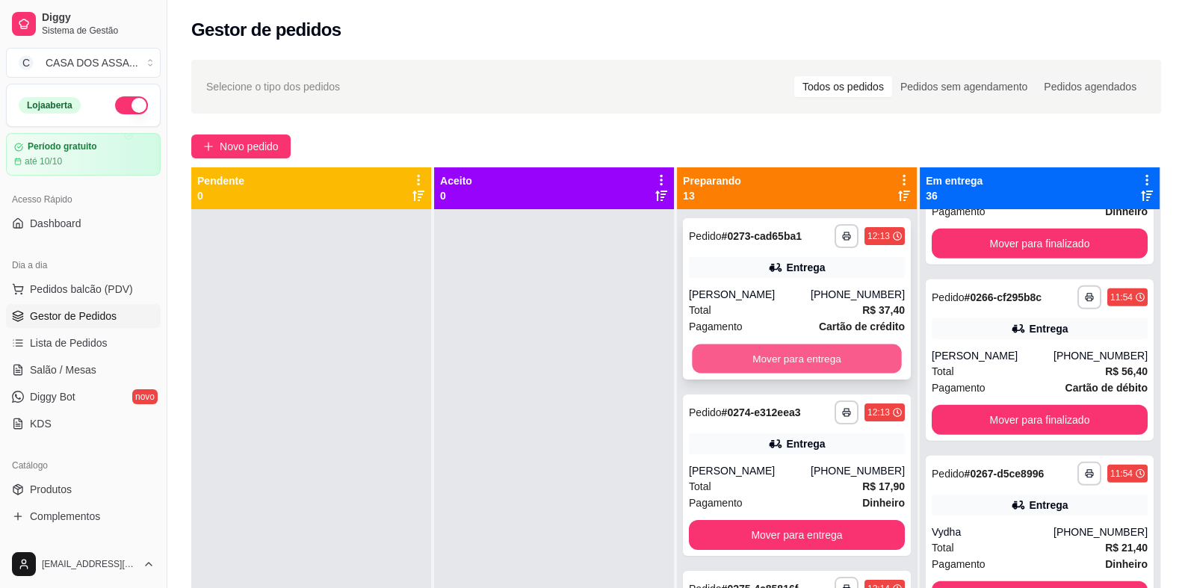
click at [786, 363] on button "Mover para entrega" at bounding box center [796, 358] width 209 height 29
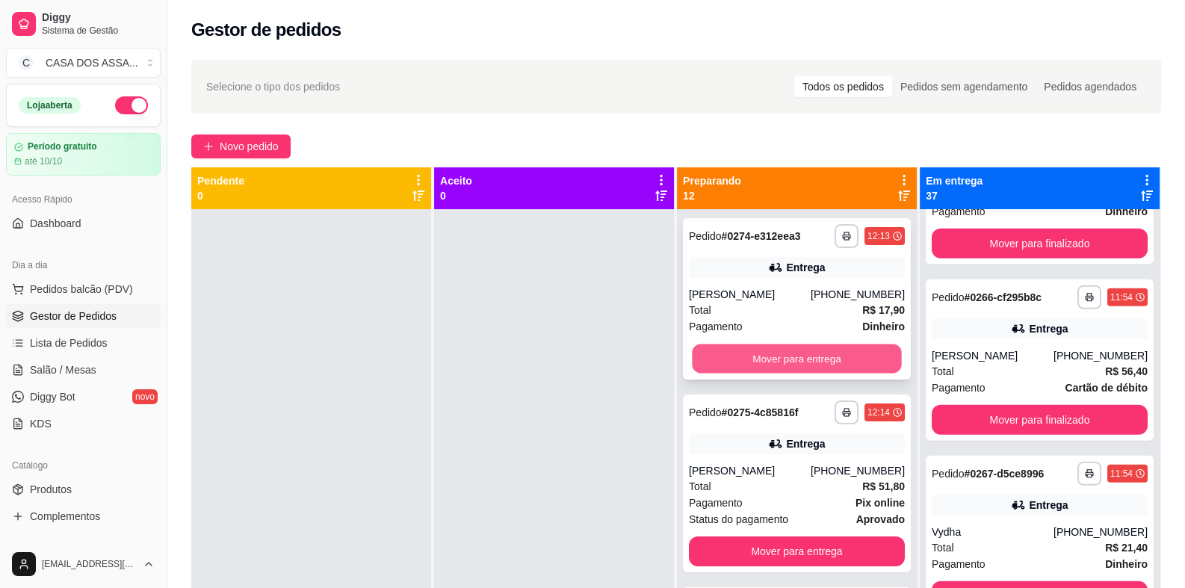
click at [786, 361] on button "Mover para entrega" at bounding box center [796, 358] width 209 height 29
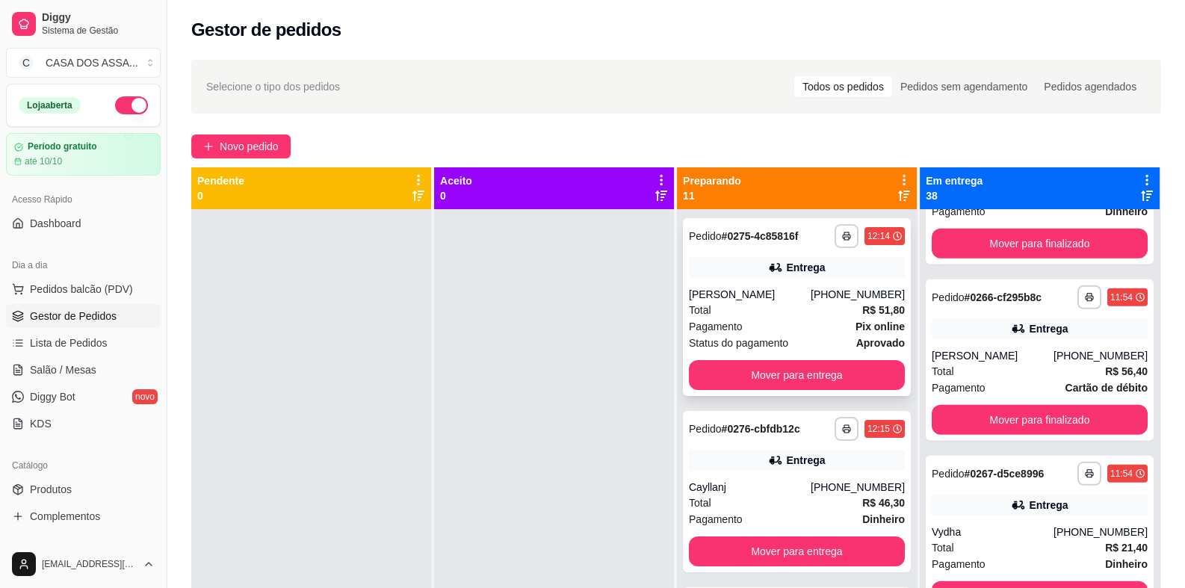
click at [743, 244] on div "Pedido # 0275-4c85816f" at bounding box center [743, 236] width 109 height 18
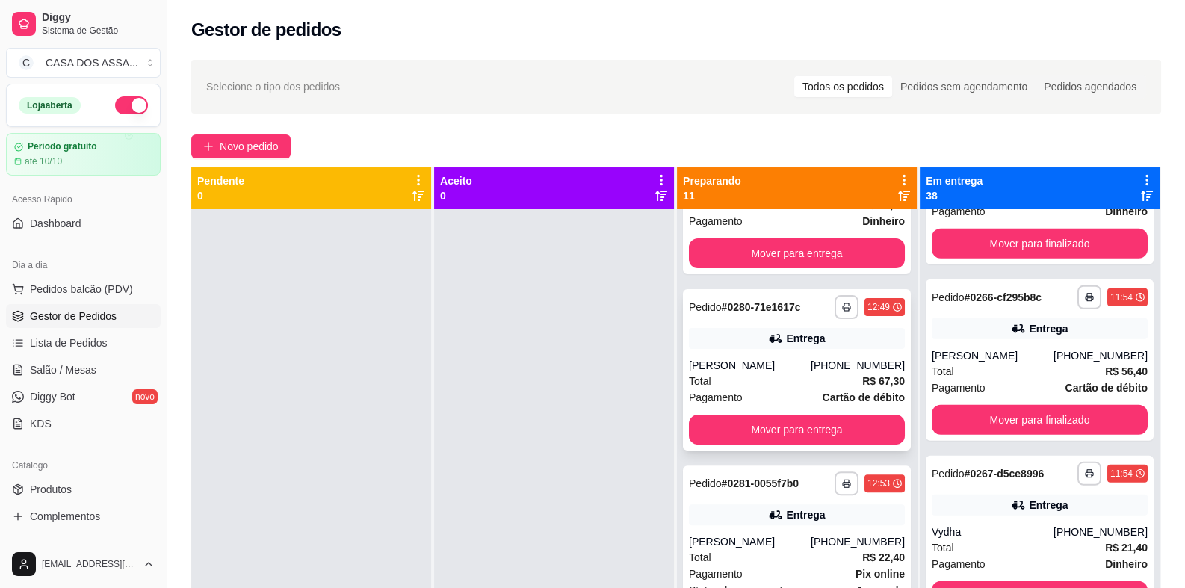
scroll to position [671, 0]
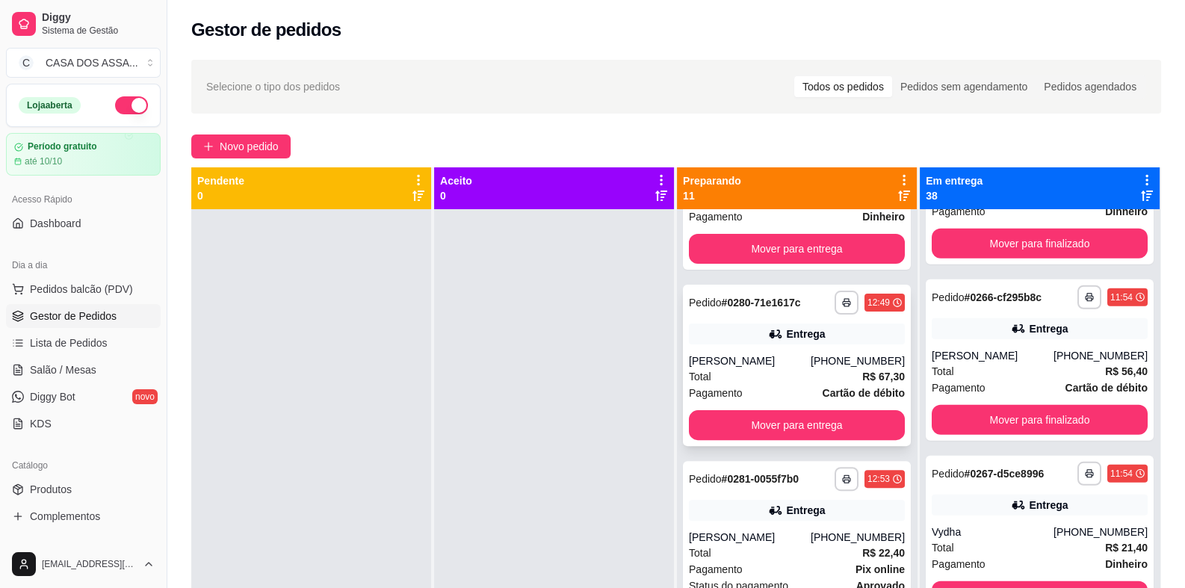
click at [742, 331] on div "Entrega" at bounding box center [797, 333] width 216 height 21
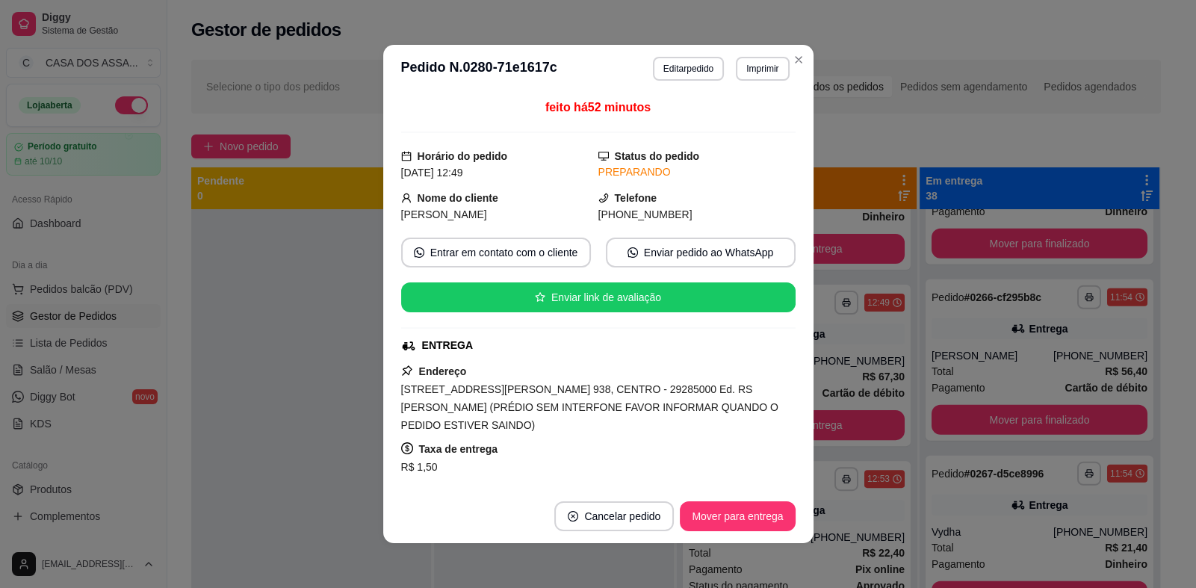
click at [564, 110] on span "feito há 52 minutos" at bounding box center [597, 107] width 105 height 13
click at [539, 153] on div "Horário do pedido [DATE] 12:49" at bounding box center [499, 164] width 197 height 33
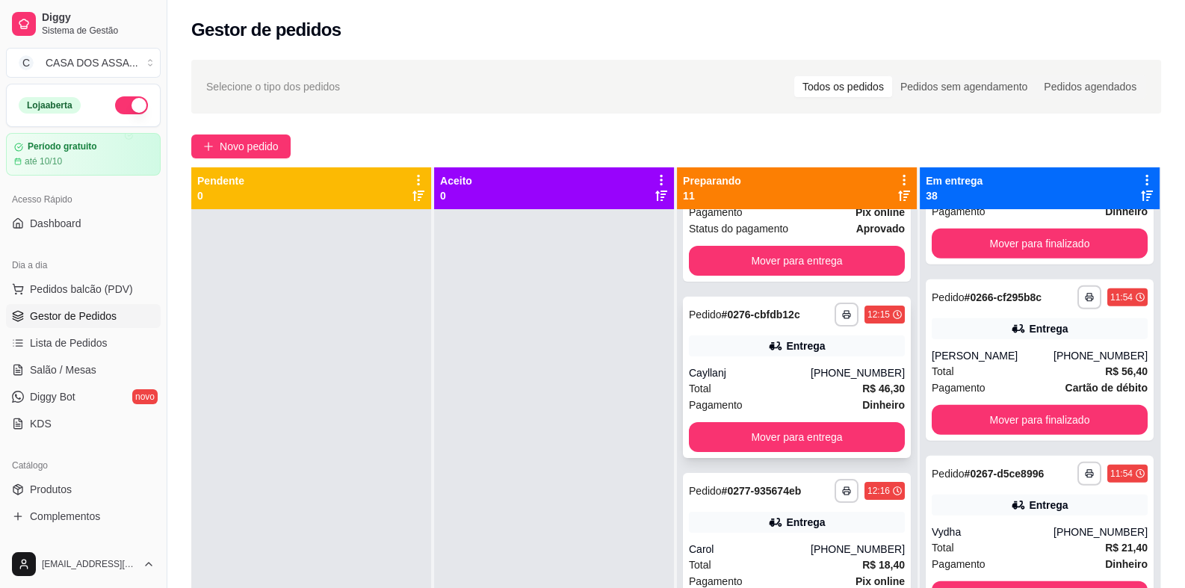
scroll to position [149, 0]
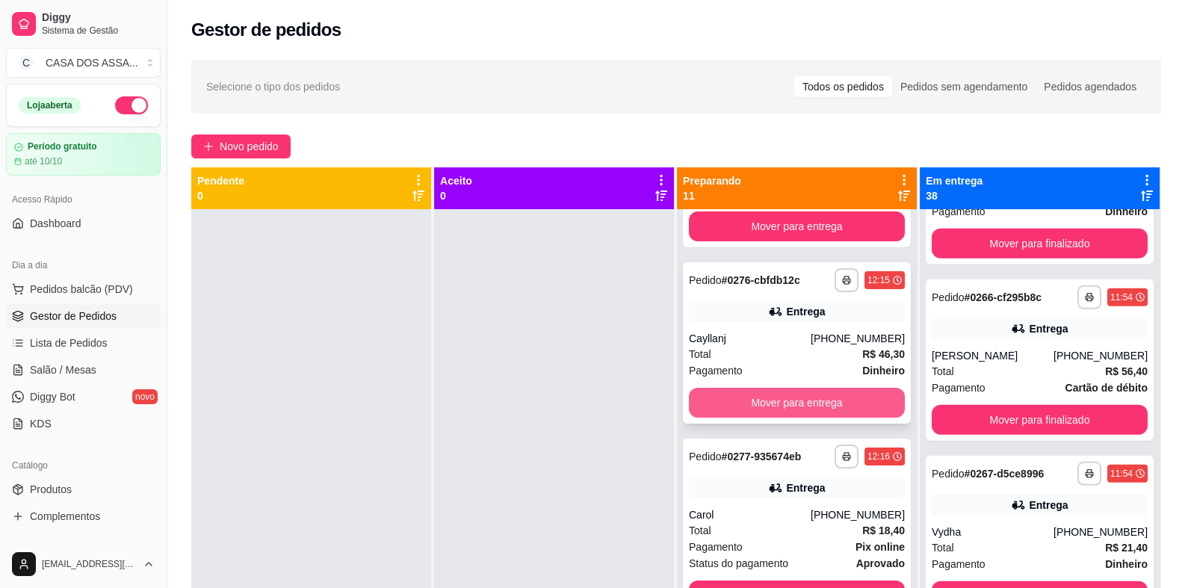
click at [790, 402] on button "Mover para entrega" at bounding box center [797, 403] width 216 height 30
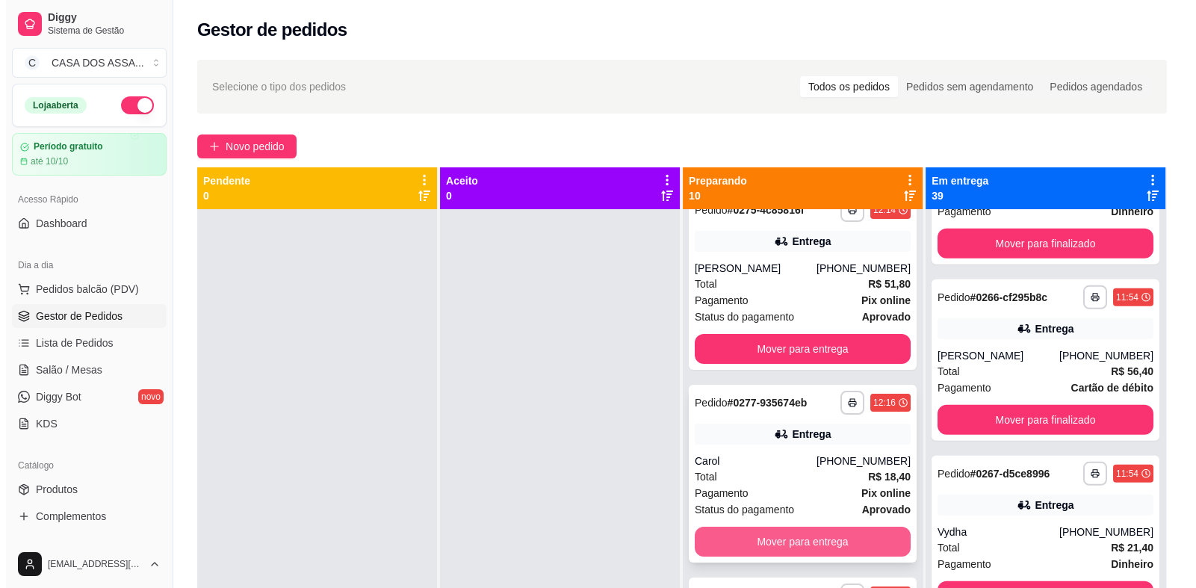
scroll to position [0, 0]
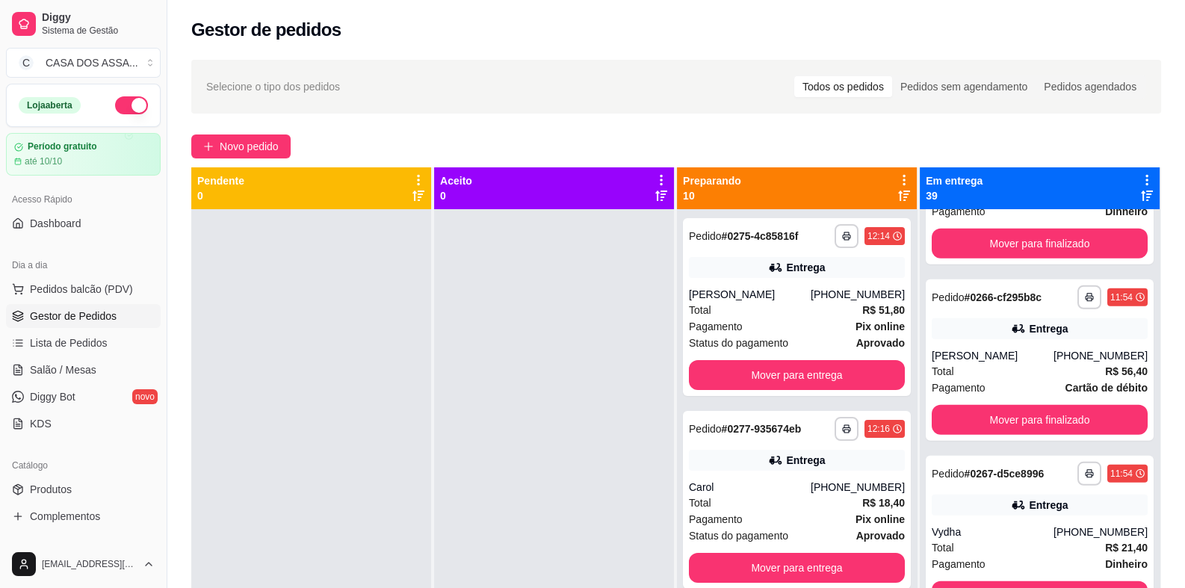
click at [124, 103] on button "button" at bounding box center [131, 105] width 33 height 18
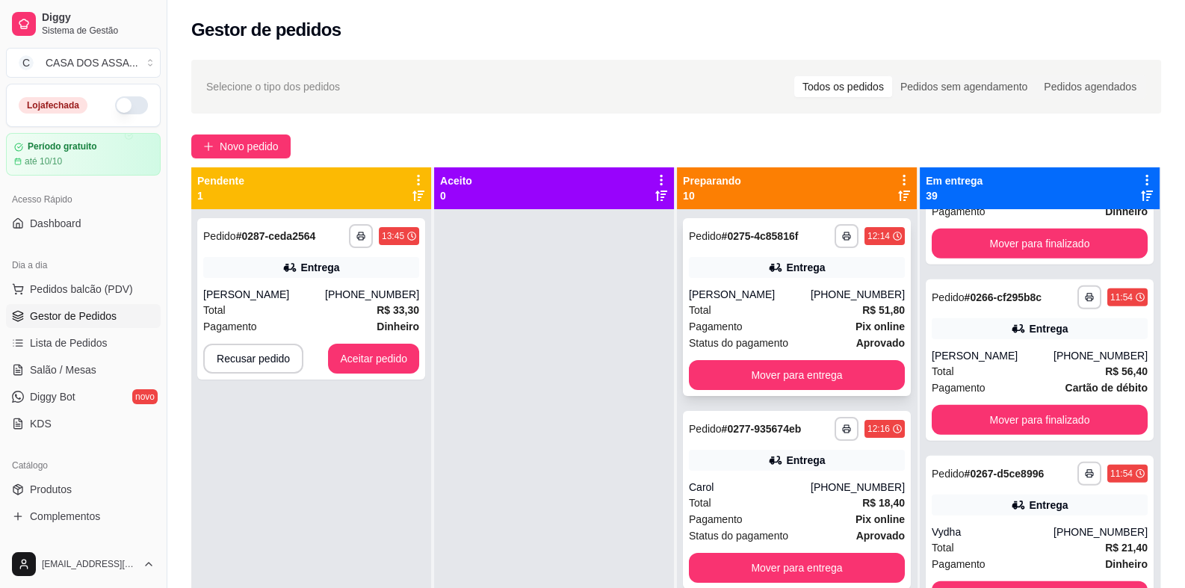
click at [732, 257] on div "Entrega" at bounding box center [797, 267] width 216 height 21
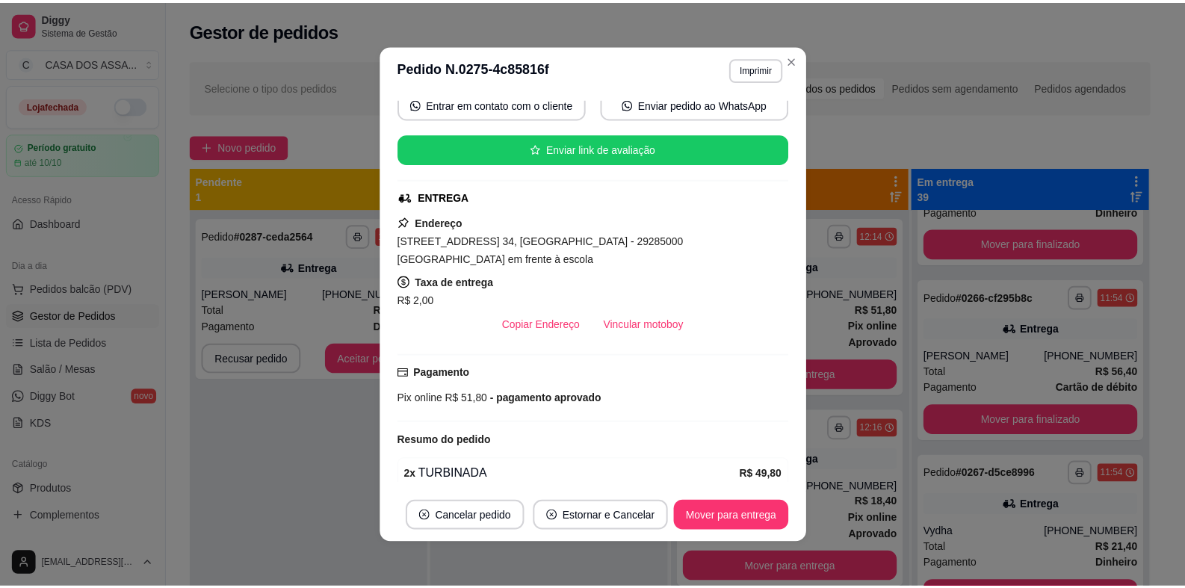
scroll to position [211, 0]
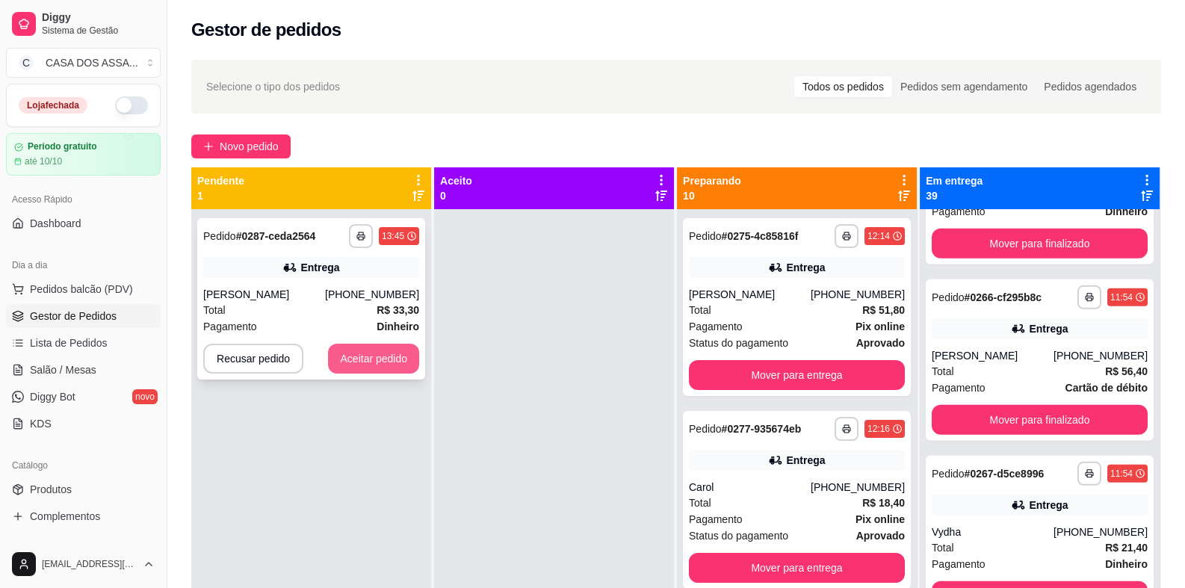
click at [386, 369] on button "Aceitar pedido" at bounding box center [373, 359] width 91 height 30
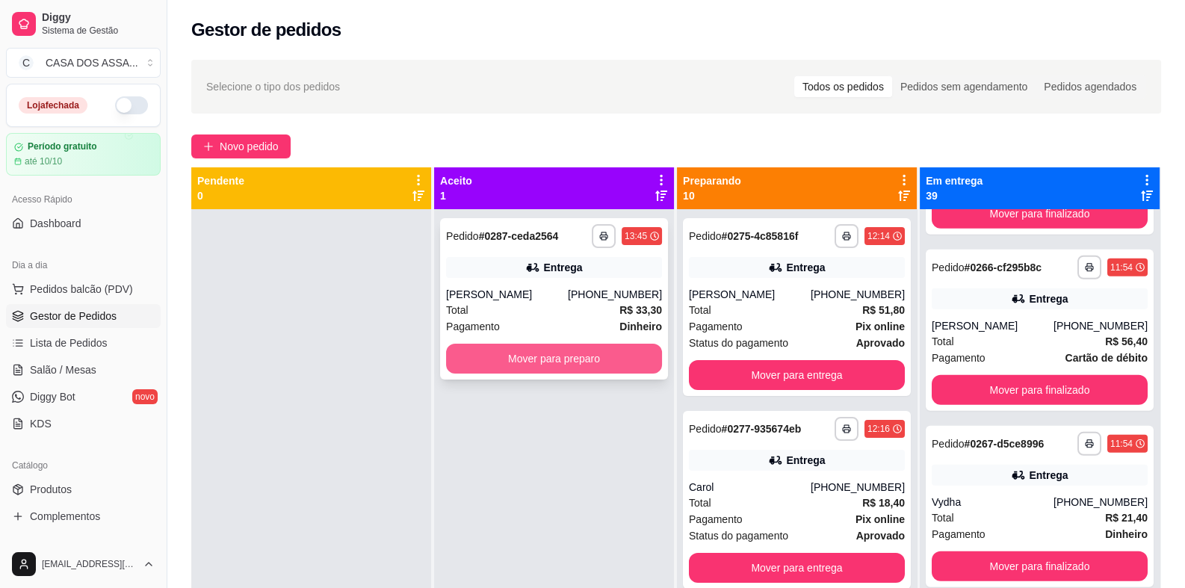
scroll to position [5421, 0]
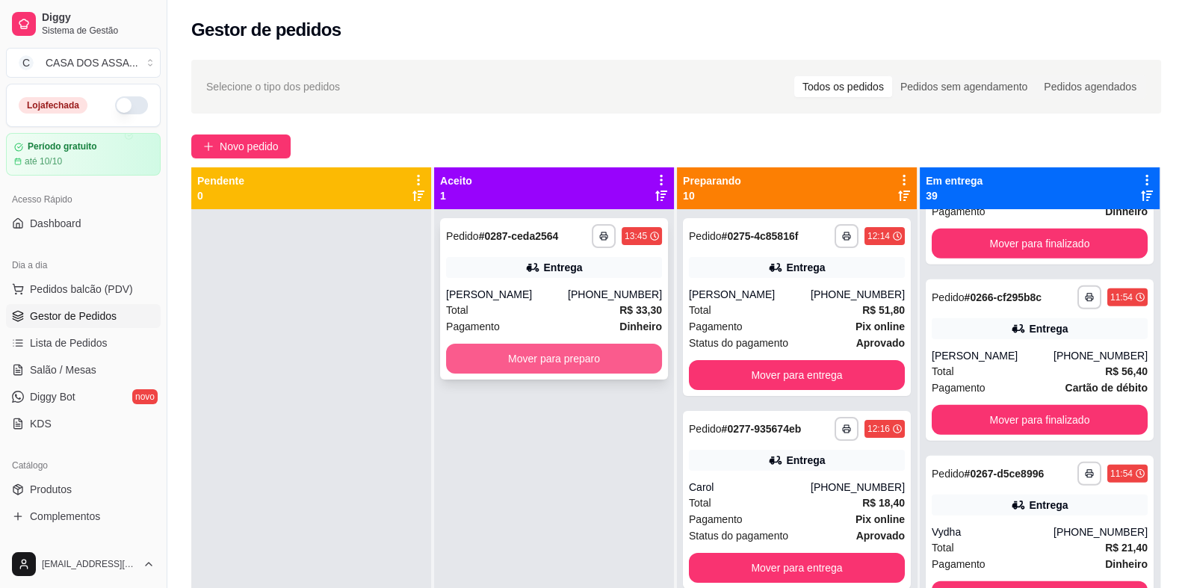
click at [558, 352] on button "Mover para preparo" at bounding box center [554, 359] width 216 height 30
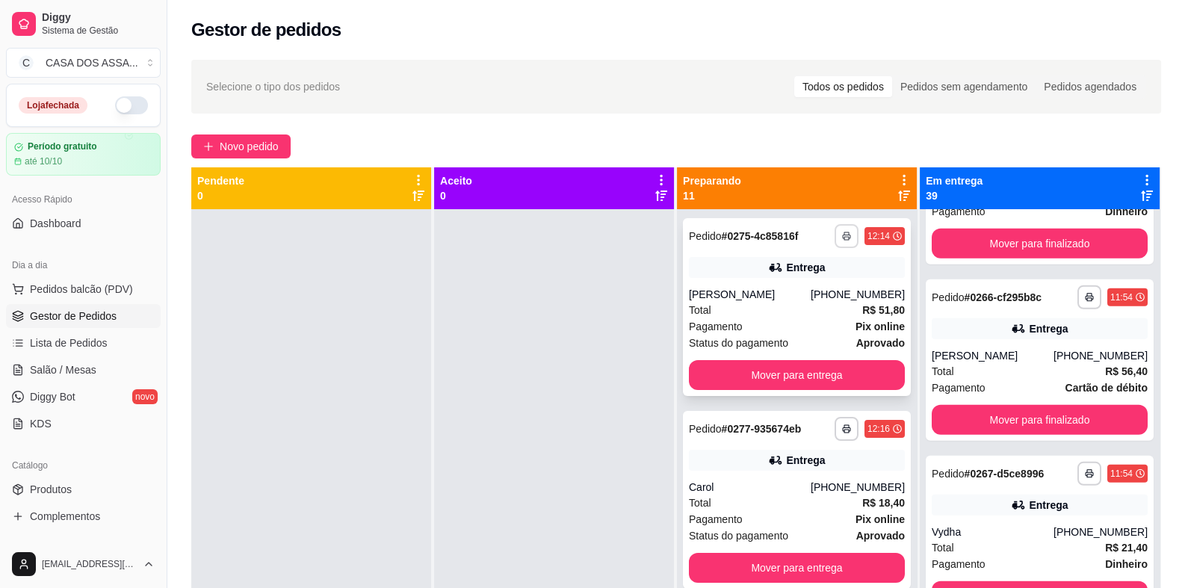
click at [842, 238] on icon "button" at bounding box center [846, 236] width 9 height 9
click at [808, 286] on button "IMPRESSORA" at bounding box center [787, 288] width 108 height 24
click at [791, 372] on button "Mover para entrega" at bounding box center [797, 375] width 216 height 30
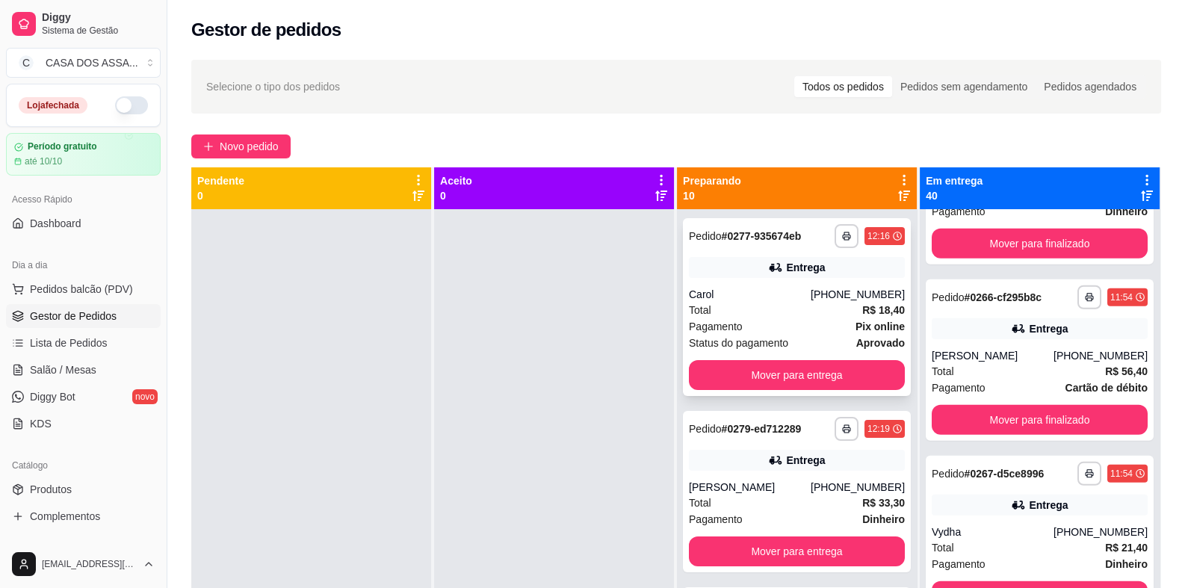
click at [738, 245] on div "**********" at bounding box center [797, 236] width 216 height 24
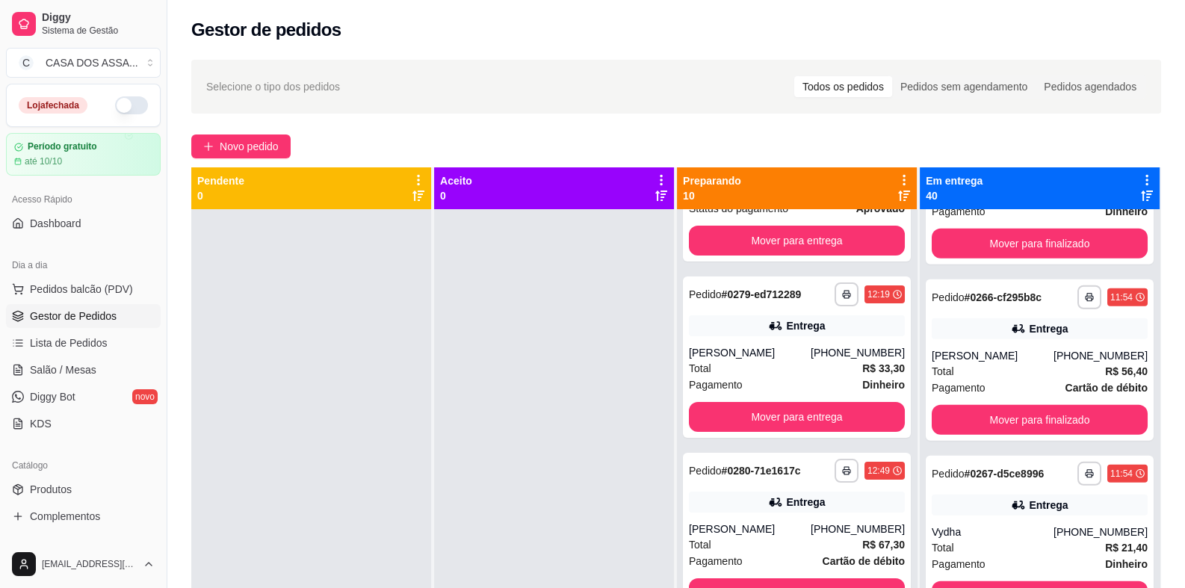
scroll to position [149, 0]
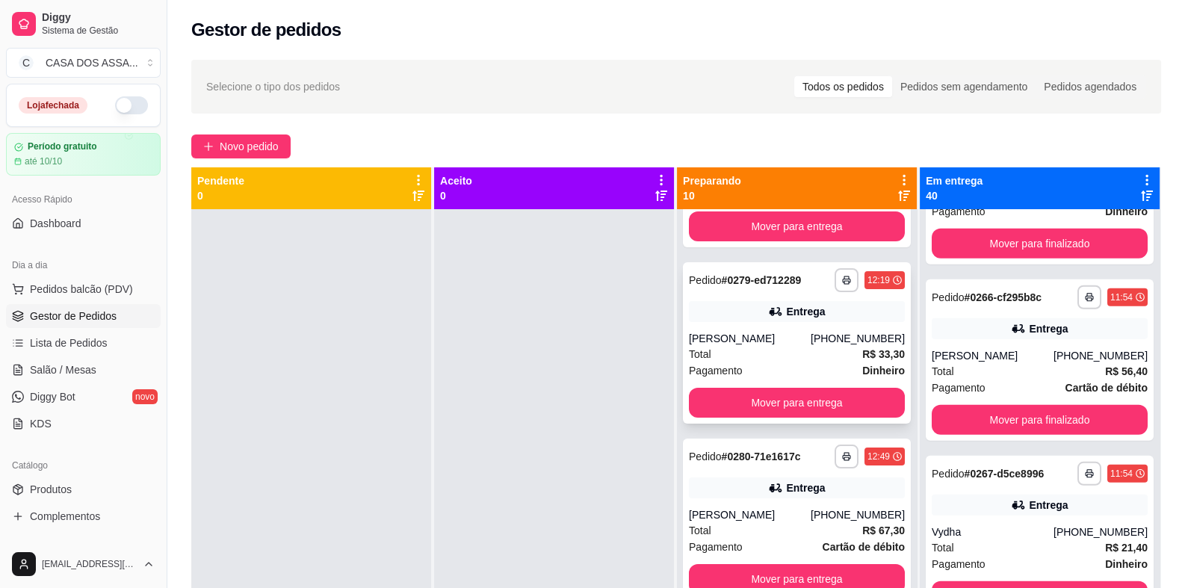
click at [748, 316] on div "Entrega" at bounding box center [797, 311] width 216 height 21
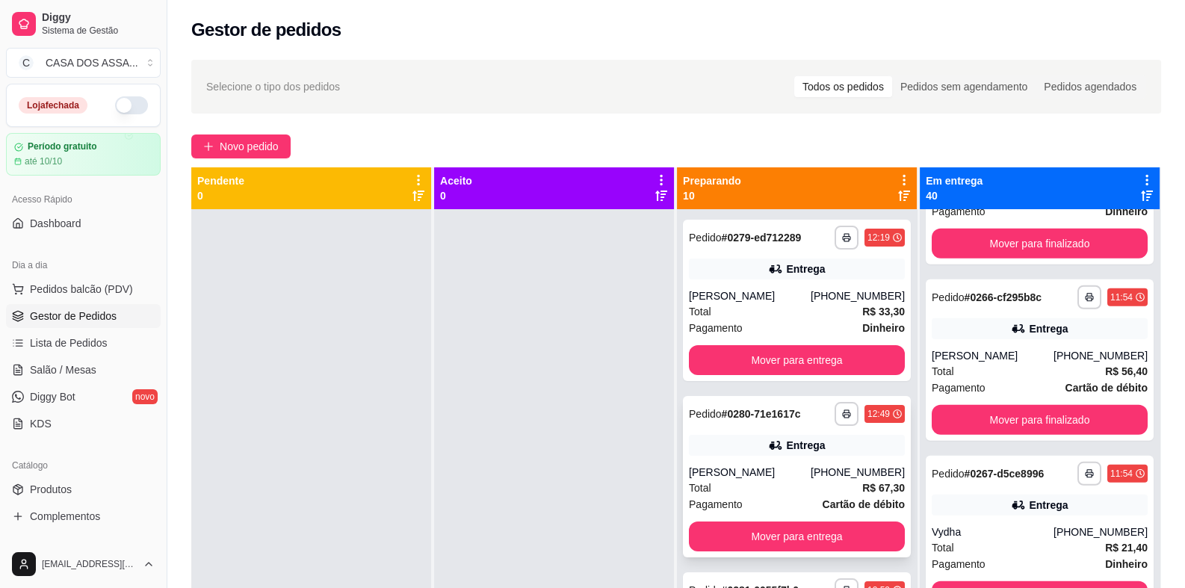
scroll to position [224, 0]
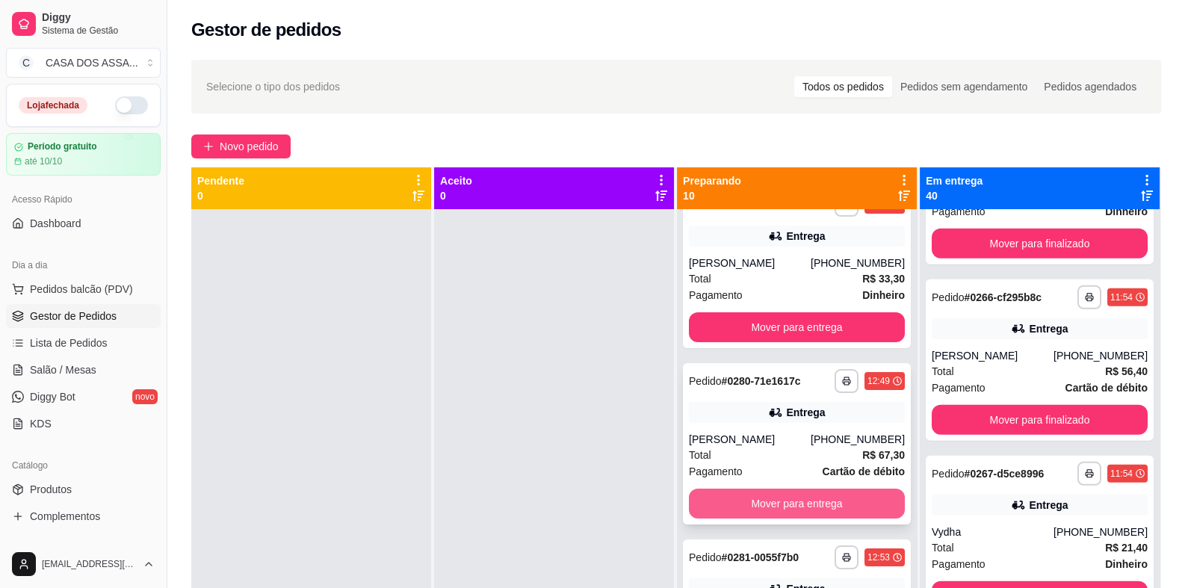
click at [759, 516] on button "Mover para entrega" at bounding box center [797, 503] width 216 height 30
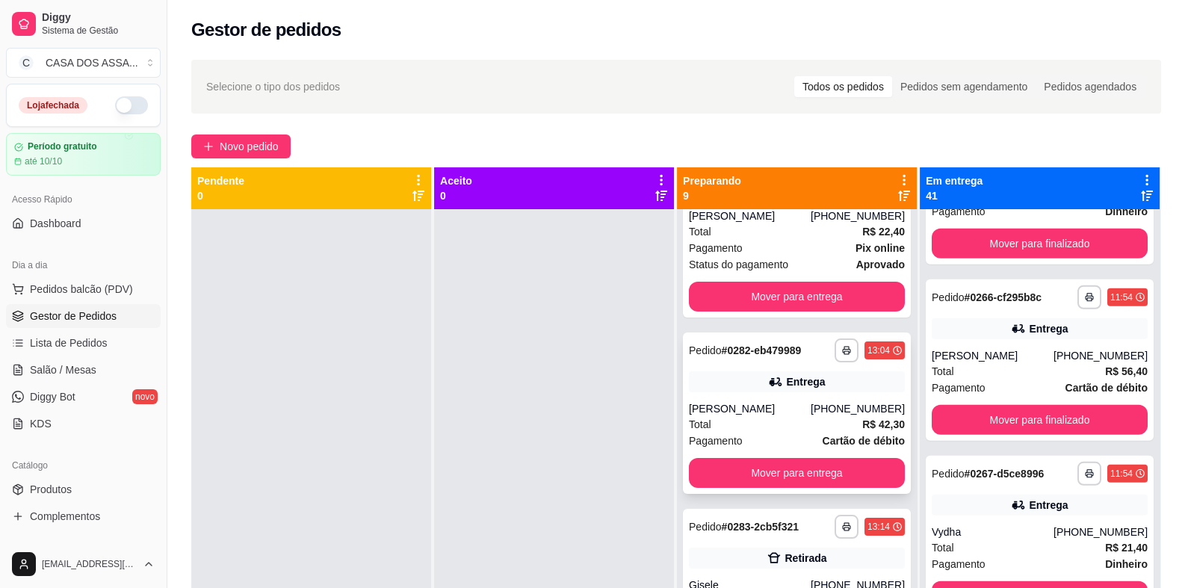
scroll to position [448, 0]
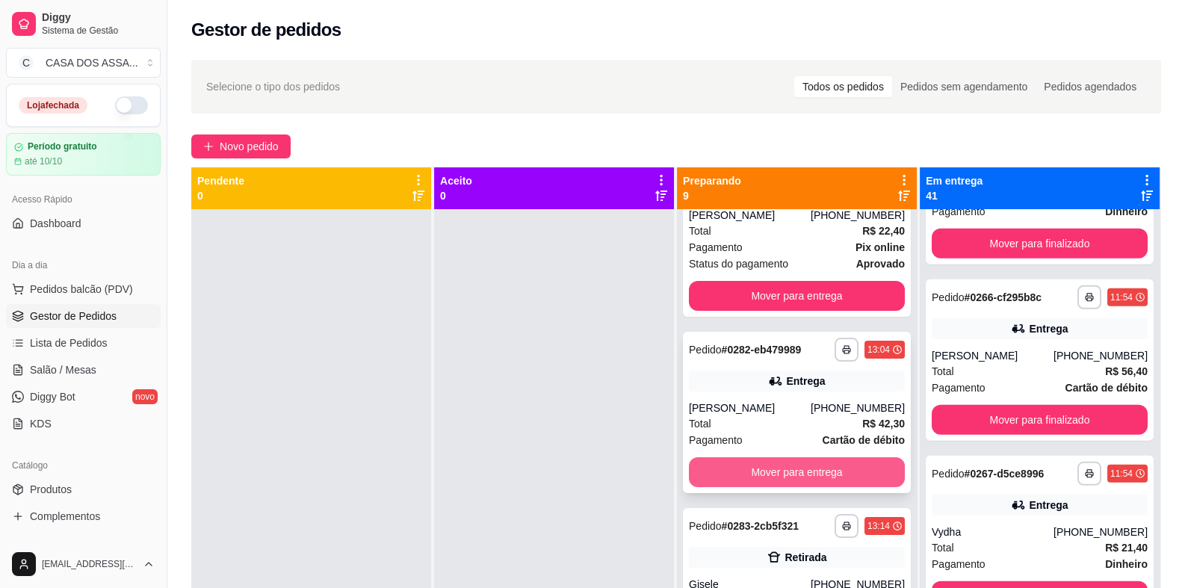
click at [773, 470] on button "Mover para entrega" at bounding box center [797, 472] width 216 height 30
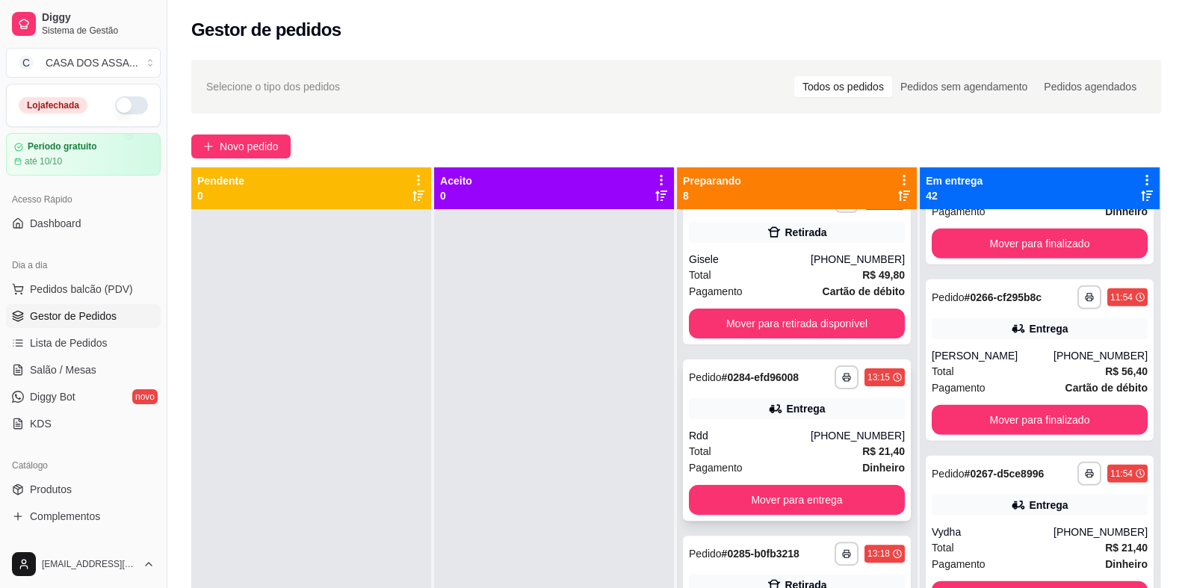
scroll to position [671, 0]
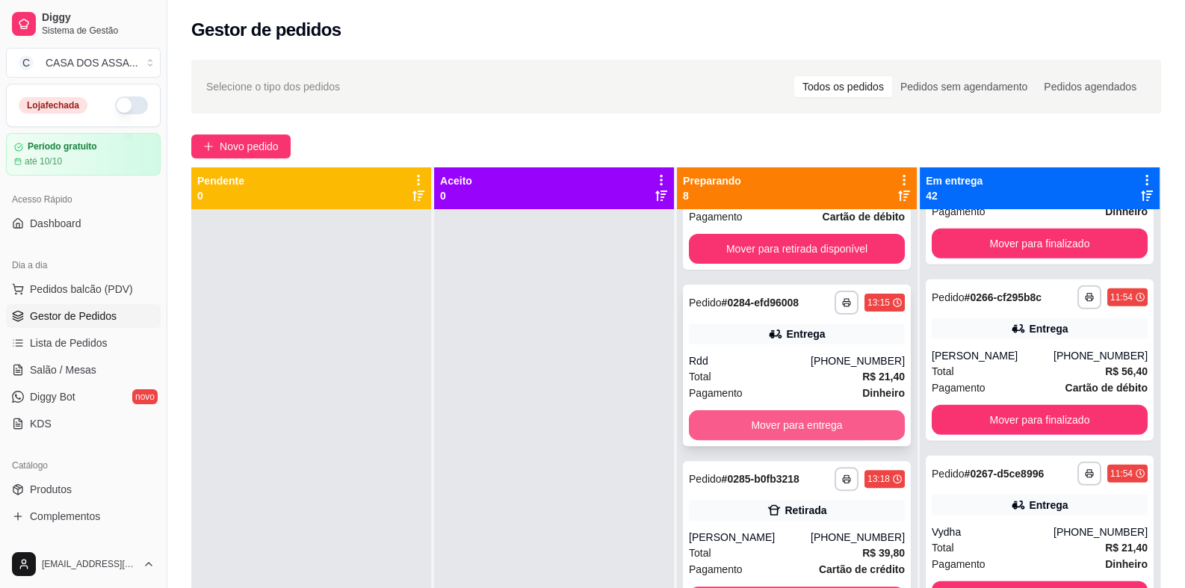
click at [788, 424] on button "Mover para entrega" at bounding box center [797, 425] width 216 height 30
click at [788, 419] on button "Mover para retirada disponível" at bounding box center [797, 425] width 216 height 30
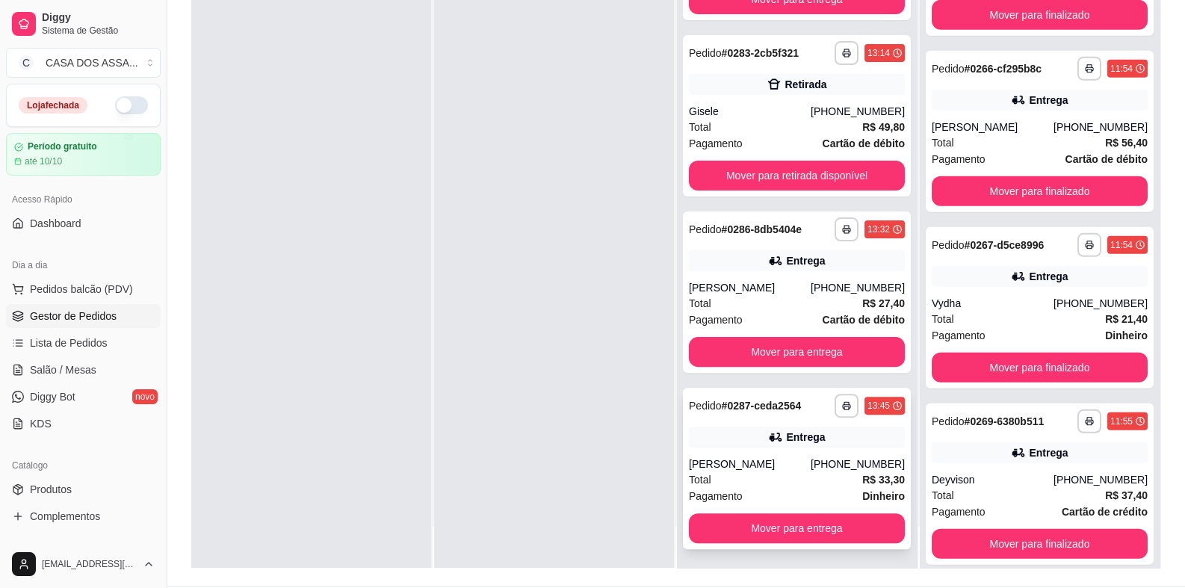
scroll to position [224, 0]
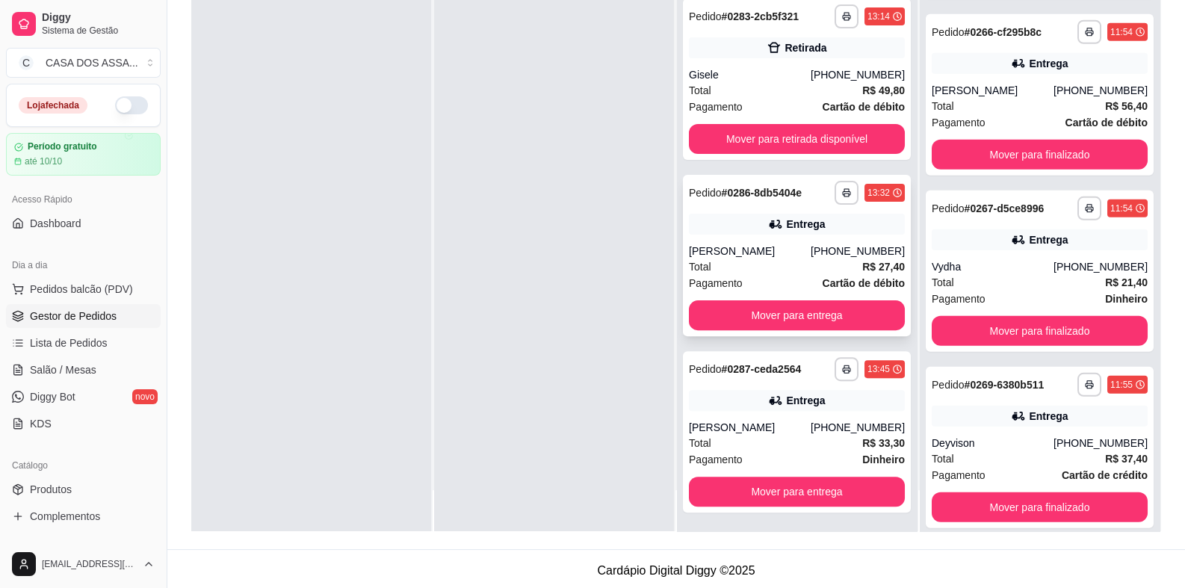
click at [762, 208] on div "**********" at bounding box center [797, 255] width 228 height 161
click at [740, 397] on div "Entrega" at bounding box center [797, 400] width 216 height 21
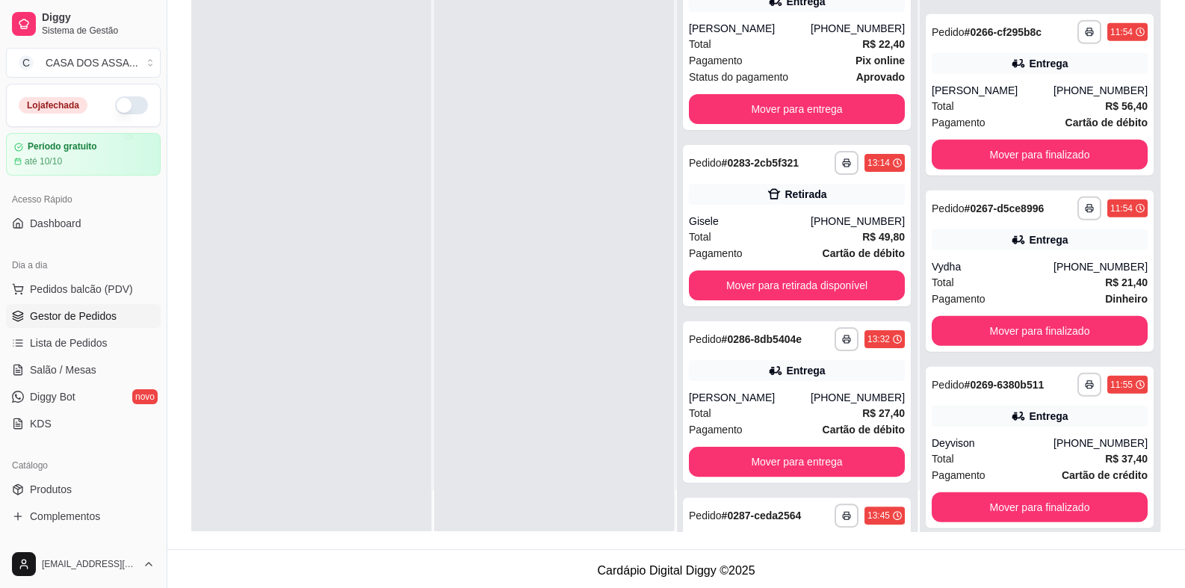
scroll to position [367, 0]
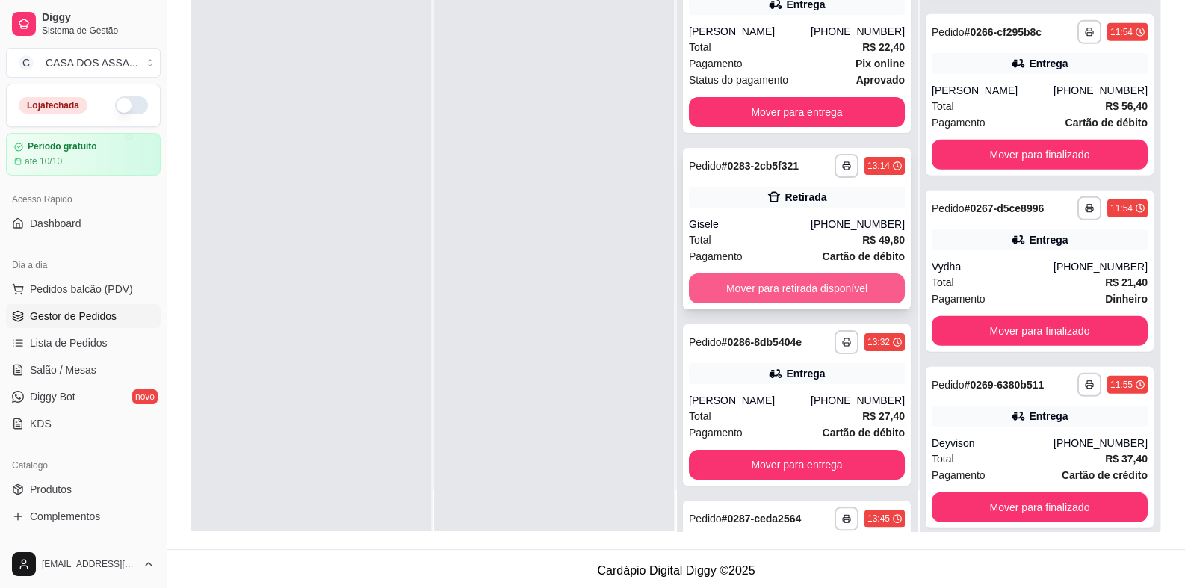
click at [757, 288] on button "Mover para retirada disponível" at bounding box center [797, 288] width 216 height 30
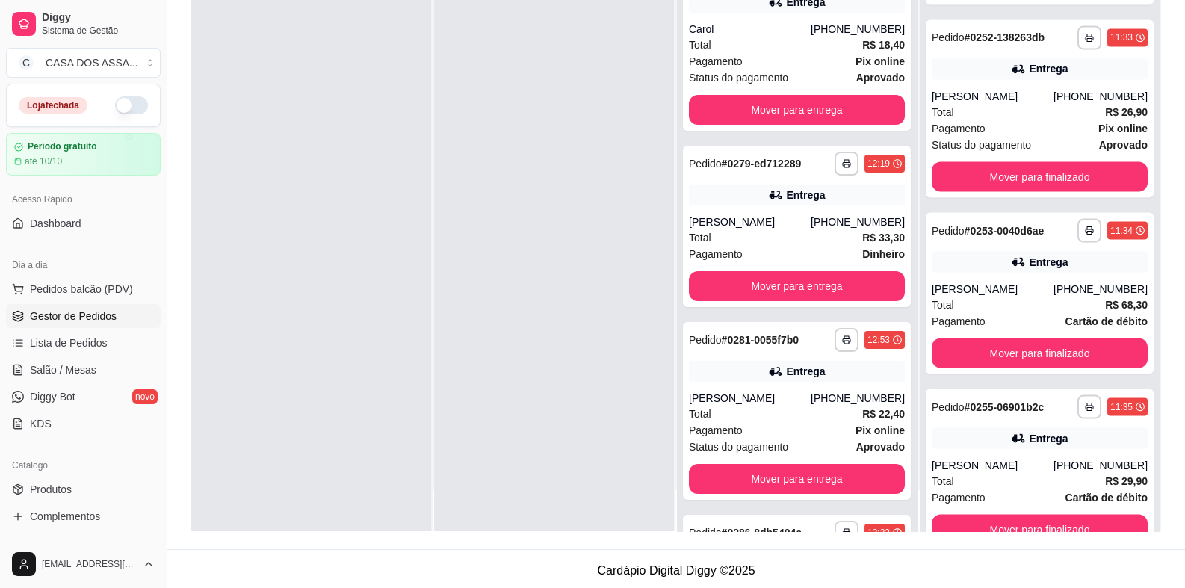
scroll to position [3330, 0]
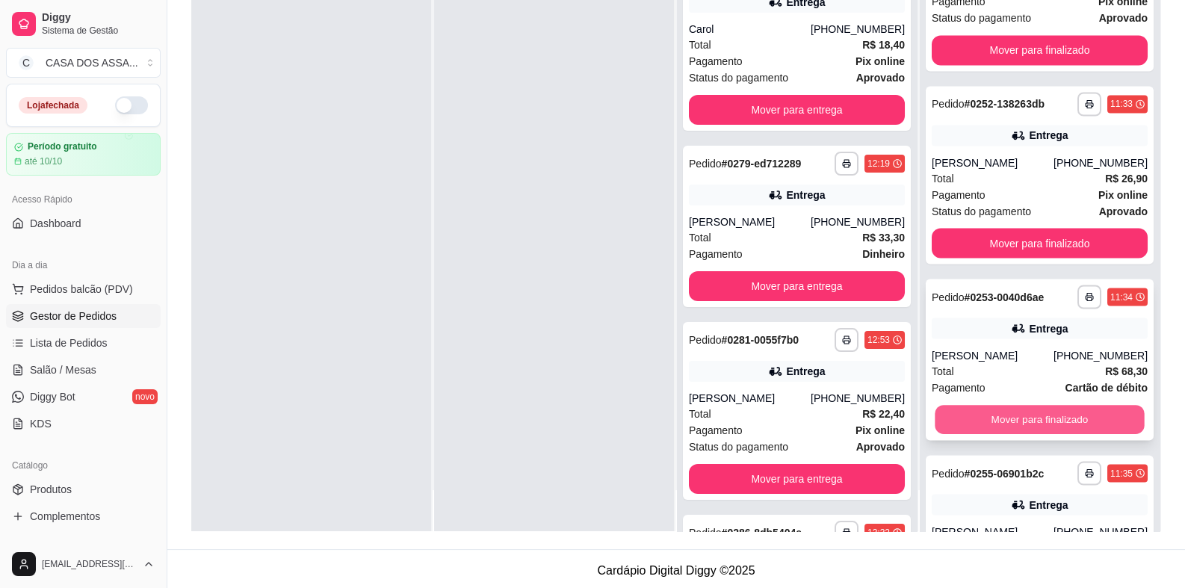
click at [1012, 418] on button "Mover para finalizado" at bounding box center [1038, 419] width 209 height 29
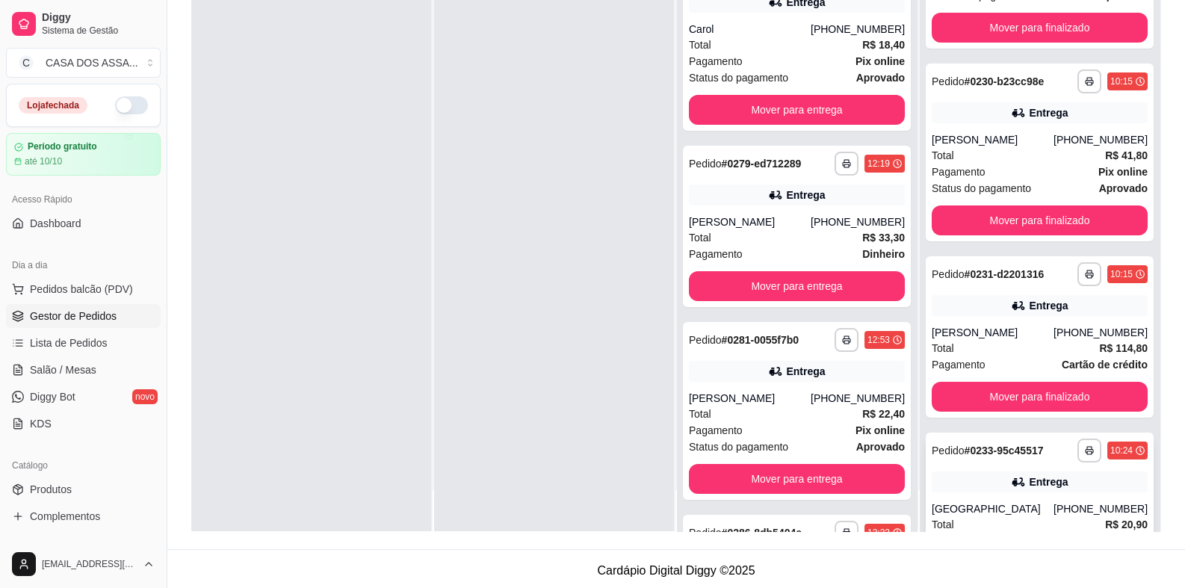
scroll to position [43, 0]
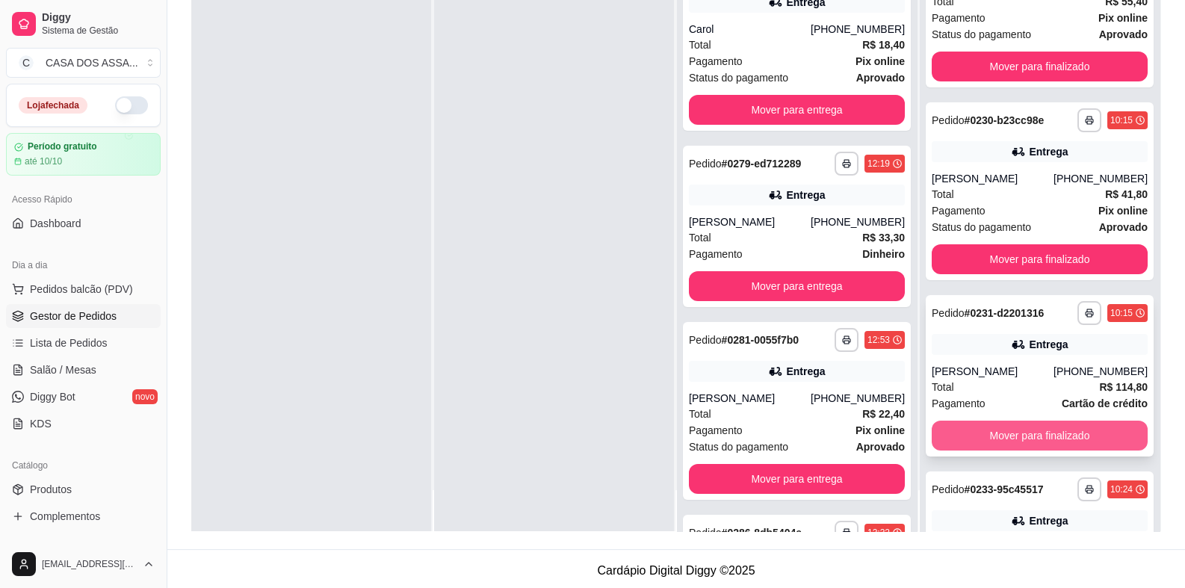
click at [1024, 438] on button "Mover para finalizado" at bounding box center [1039, 436] width 216 height 30
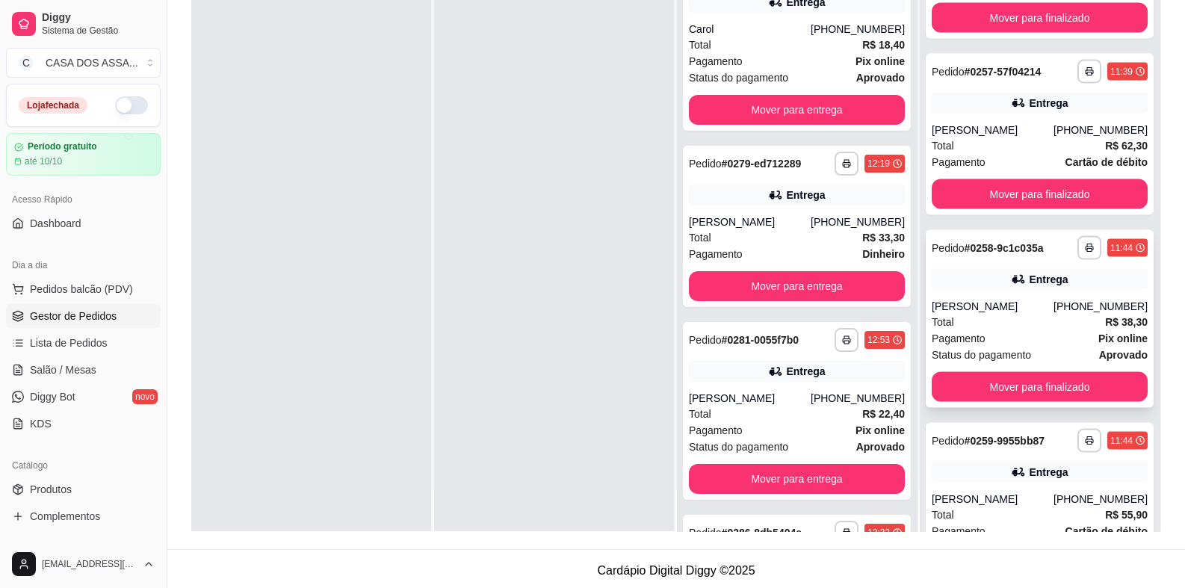
scroll to position [3629, 0]
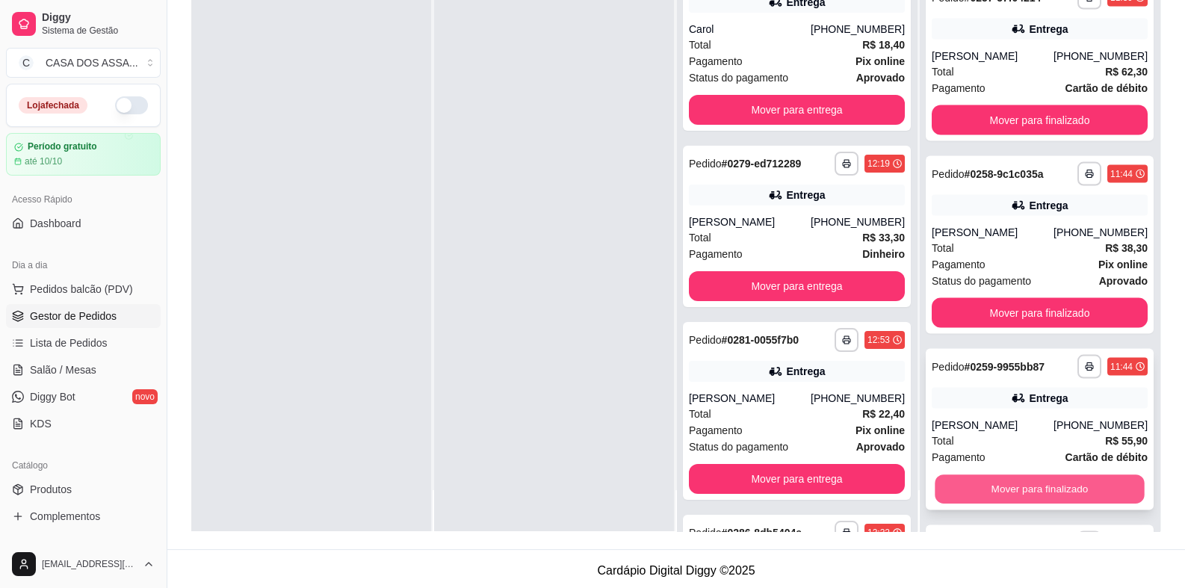
click at [1031, 491] on button "Mover para finalizado" at bounding box center [1038, 489] width 209 height 29
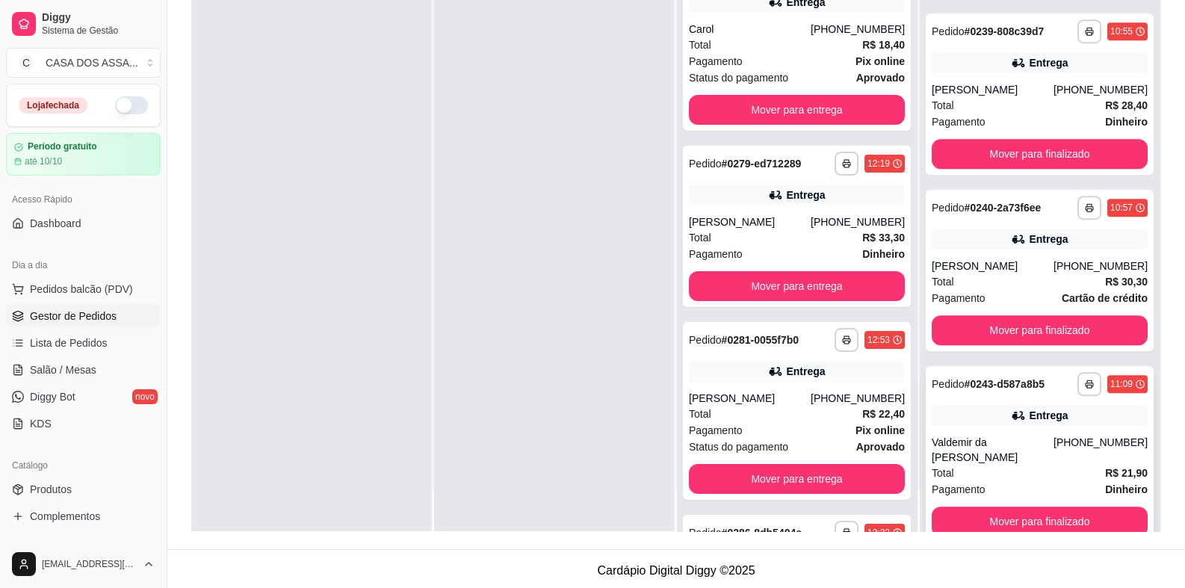
scroll to position [1238, 0]
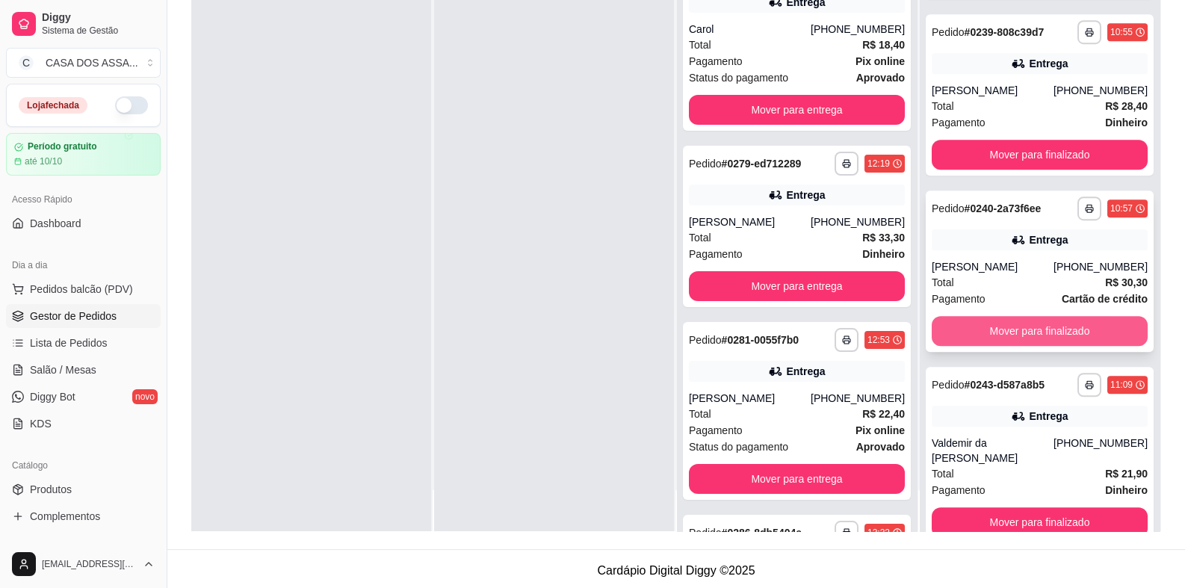
click at [1012, 332] on button "Mover para finalizado" at bounding box center [1039, 331] width 216 height 30
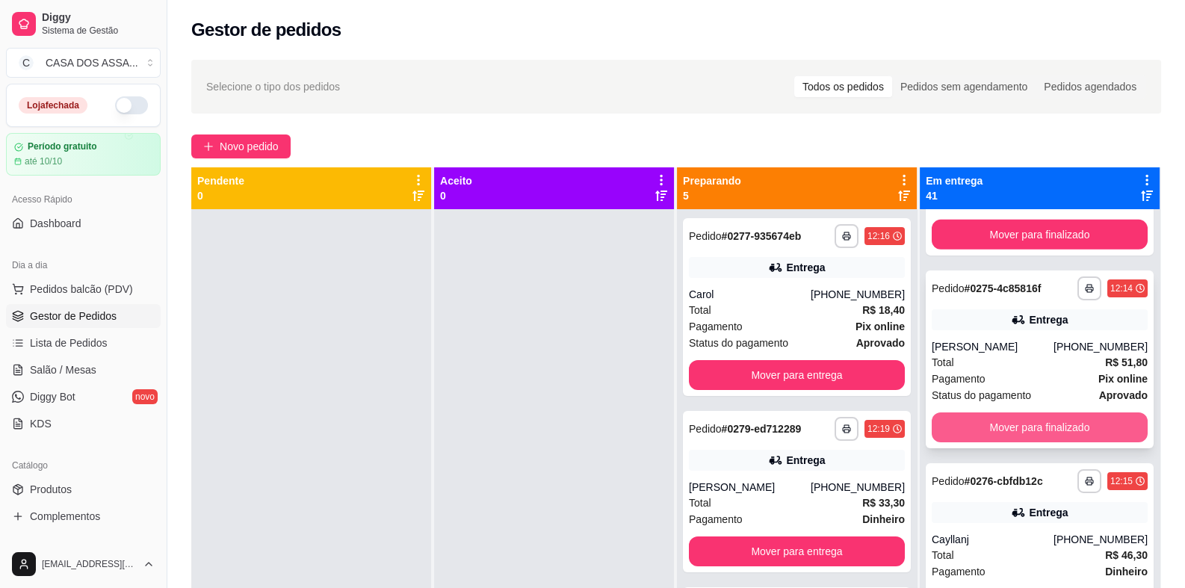
scroll to position [6392, 0]
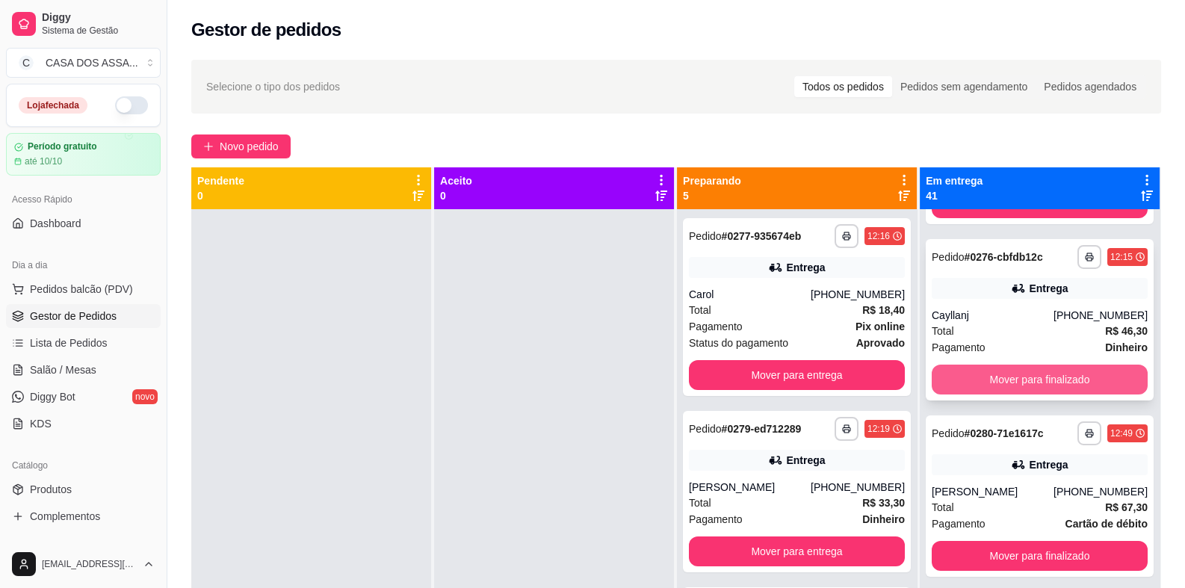
click at [1029, 364] on button "Mover para finalizado" at bounding box center [1039, 379] width 216 height 30
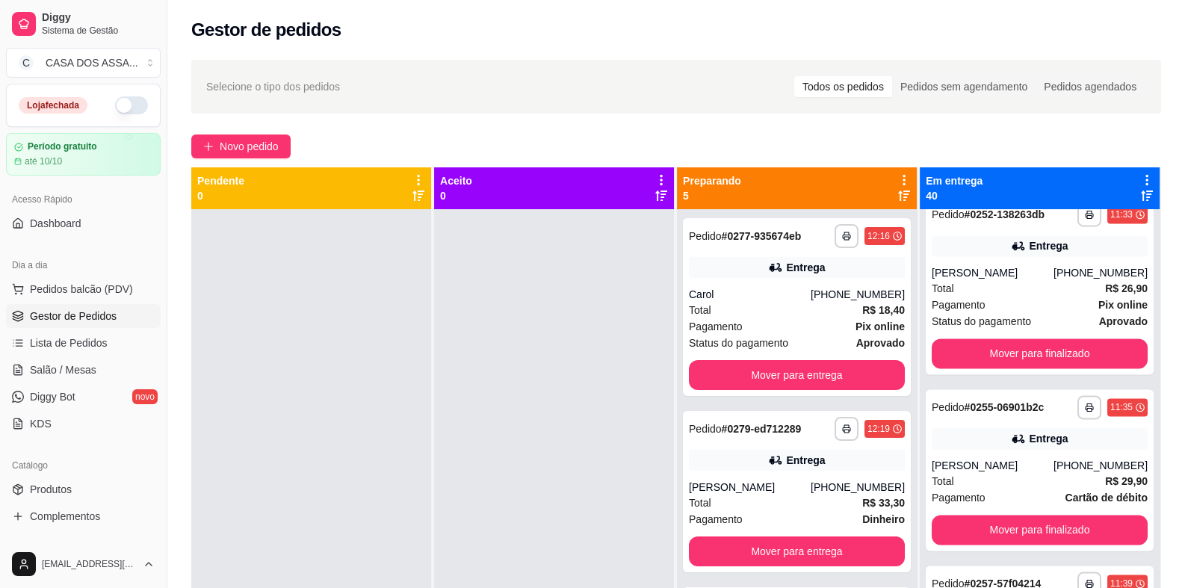
scroll to position [2855, 0]
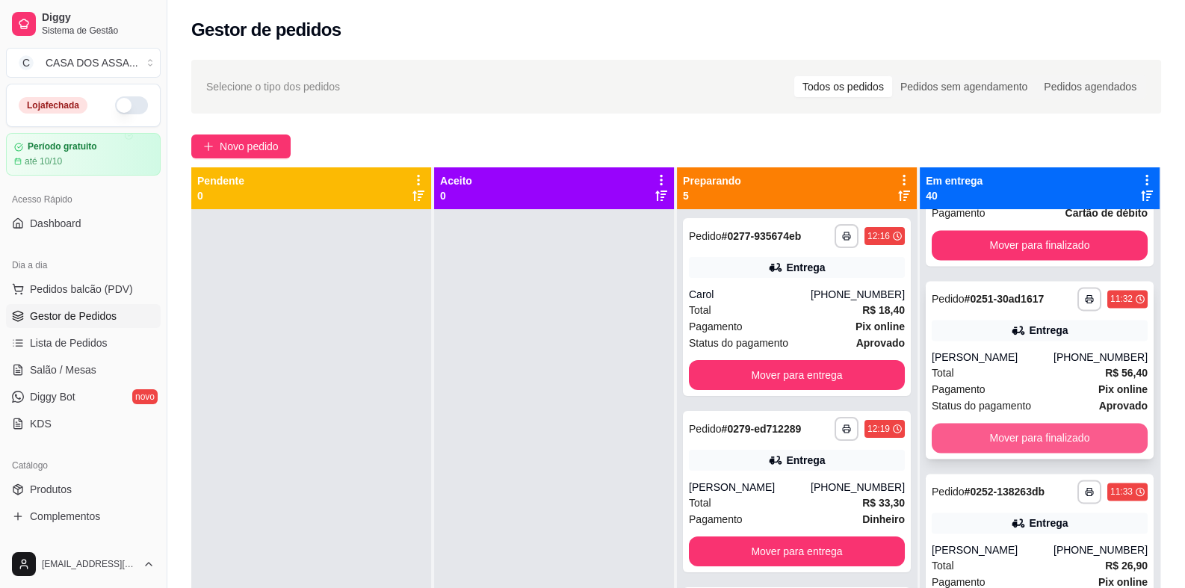
click at [1031, 437] on button "Mover para finalizado" at bounding box center [1039, 438] width 216 height 30
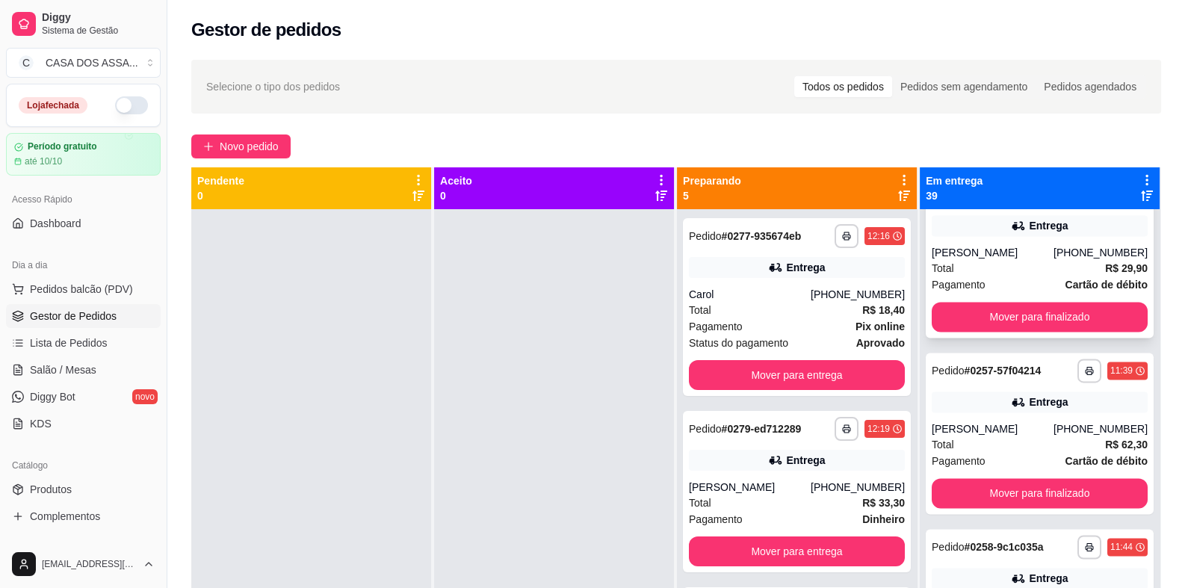
scroll to position [3154, 0]
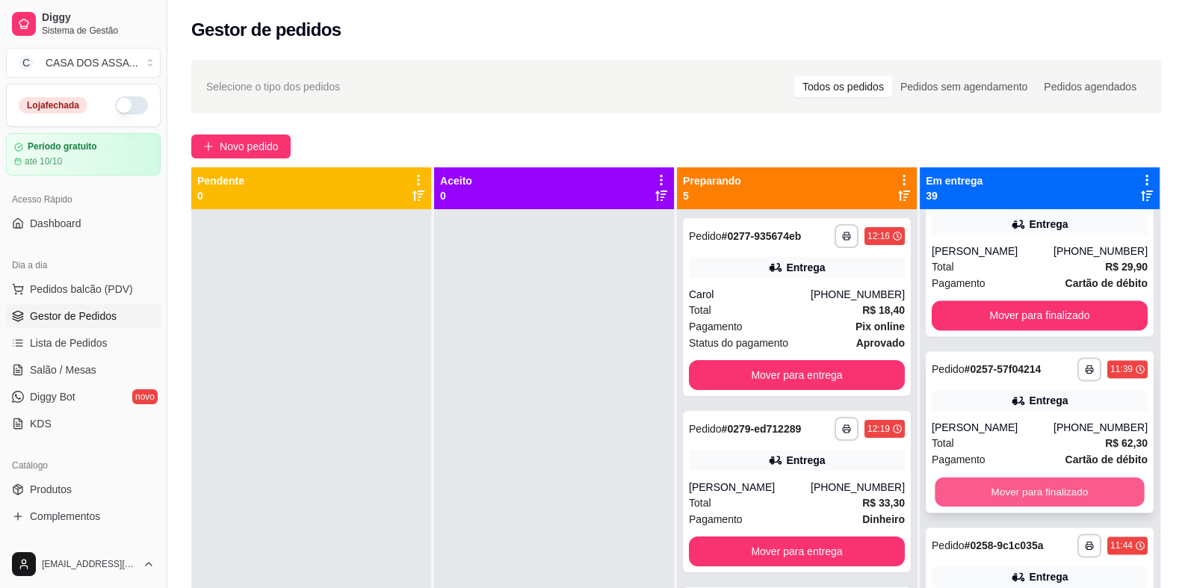
click at [1041, 493] on button "Mover para finalizado" at bounding box center [1038, 491] width 209 height 29
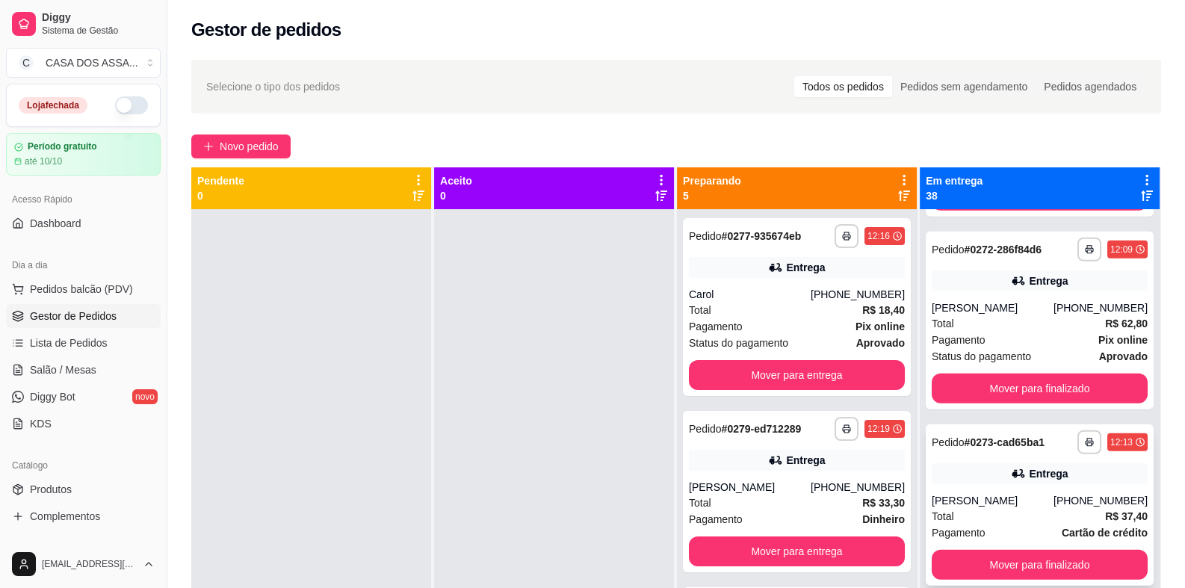
scroll to position [5320, 0]
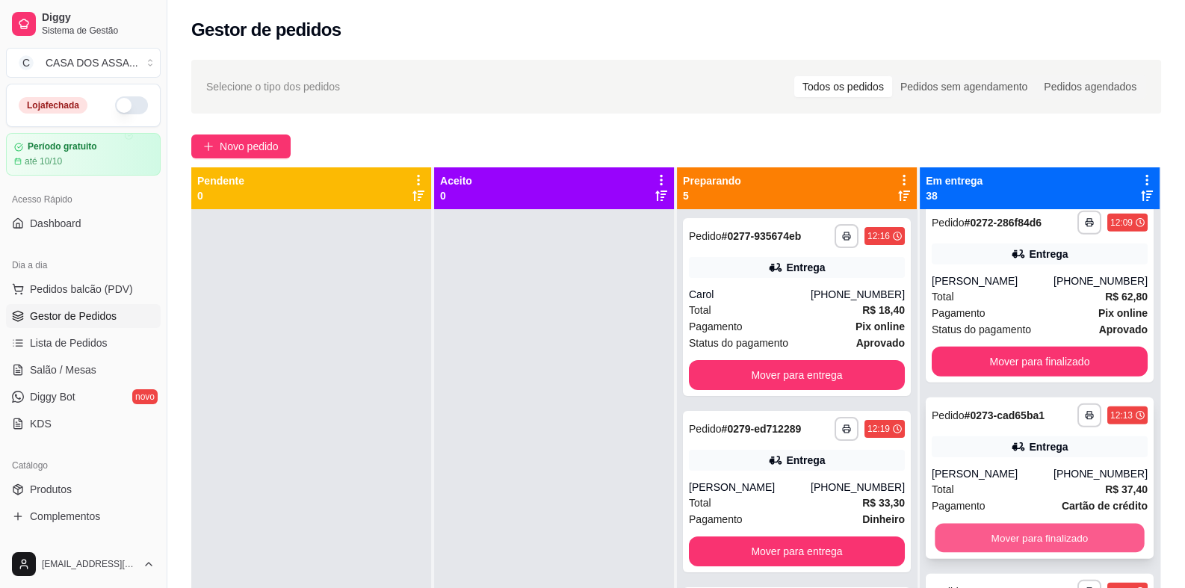
click at [1025, 524] on button "Mover para finalizado" at bounding box center [1038, 538] width 209 height 29
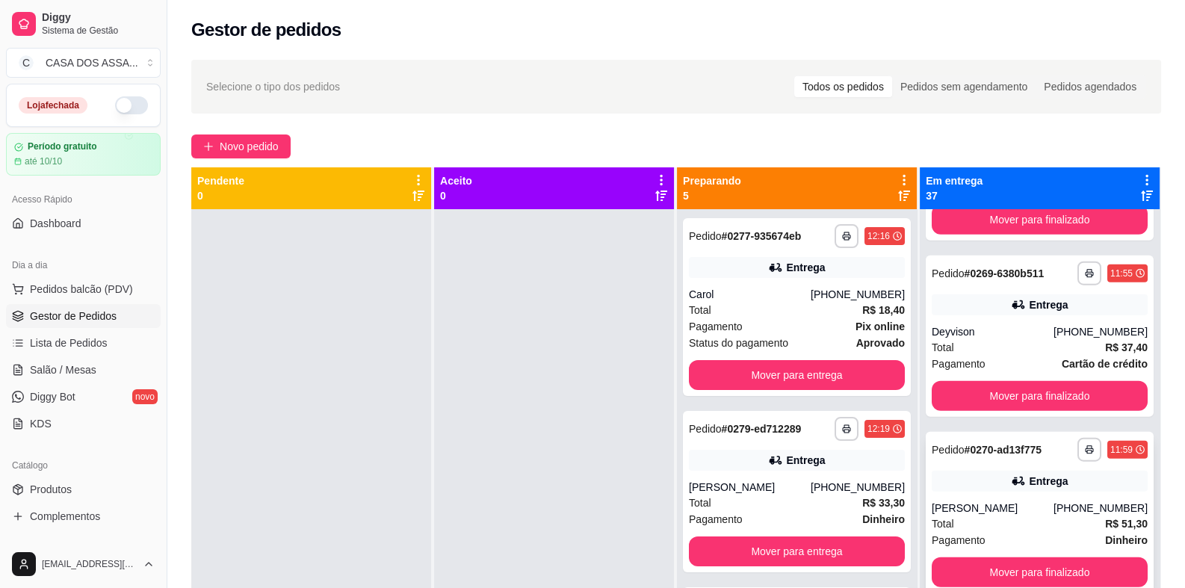
scroll to position [4722, 0]
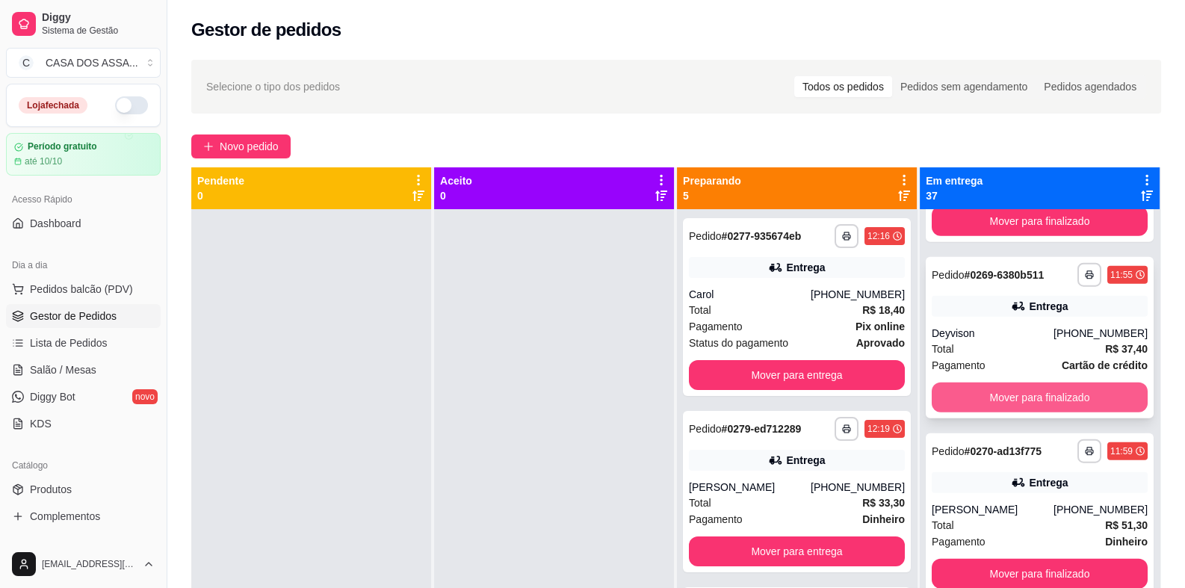
click at [1017, 382] on button "Mover para finalizado" at bounding box center [1039, 397] width 216 height 30
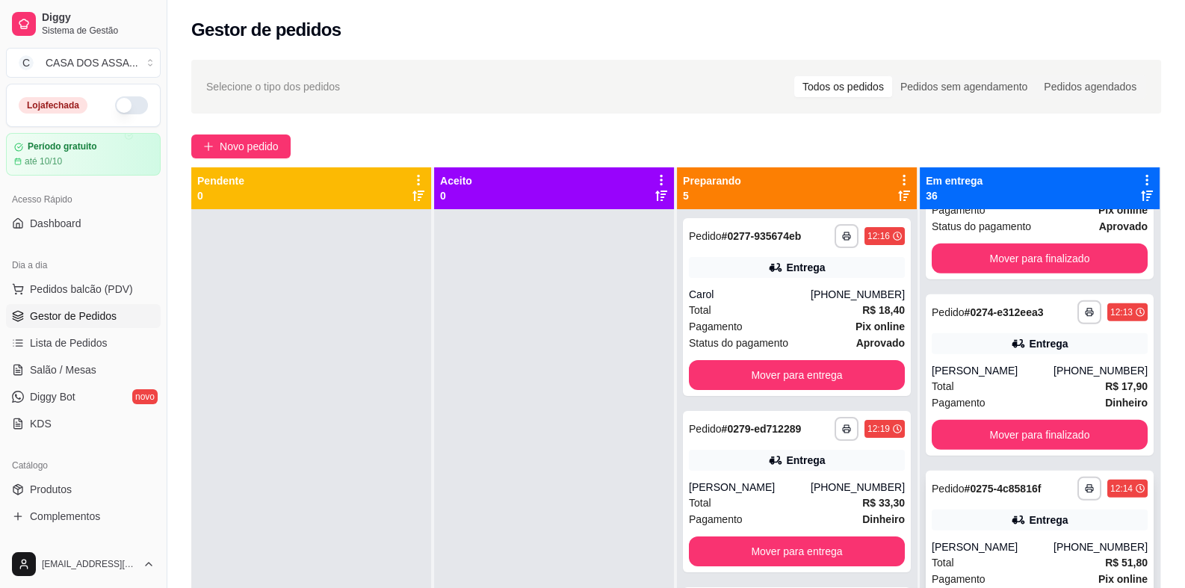
scroll to position [5245, 0]
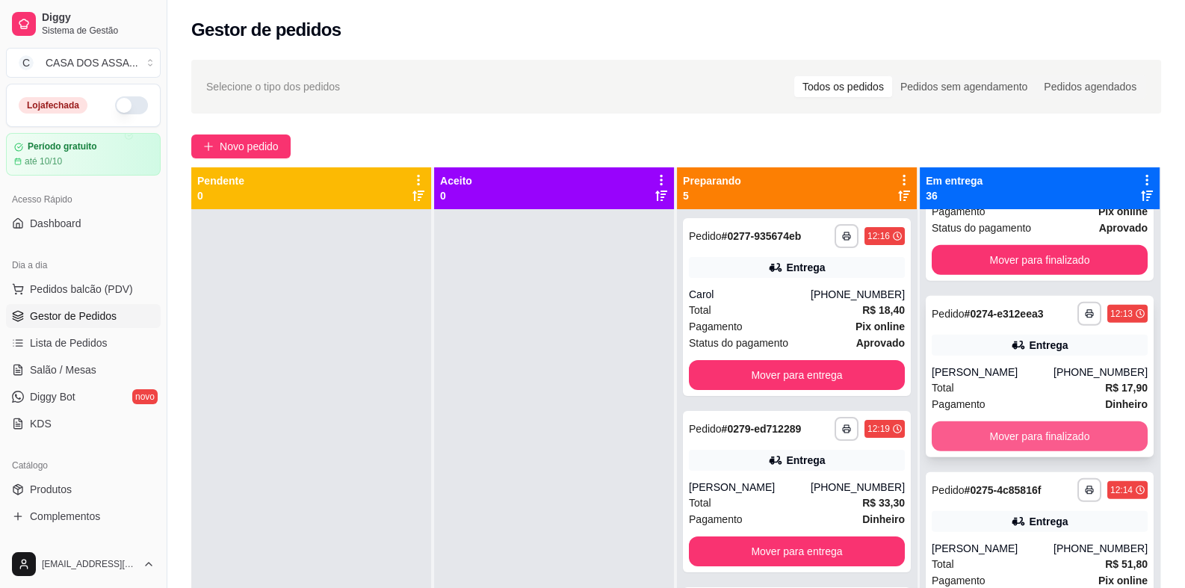
click at [1016, 421] on button "Mover para finalizado" at bounding box center [1039, 436] width 216 height 30
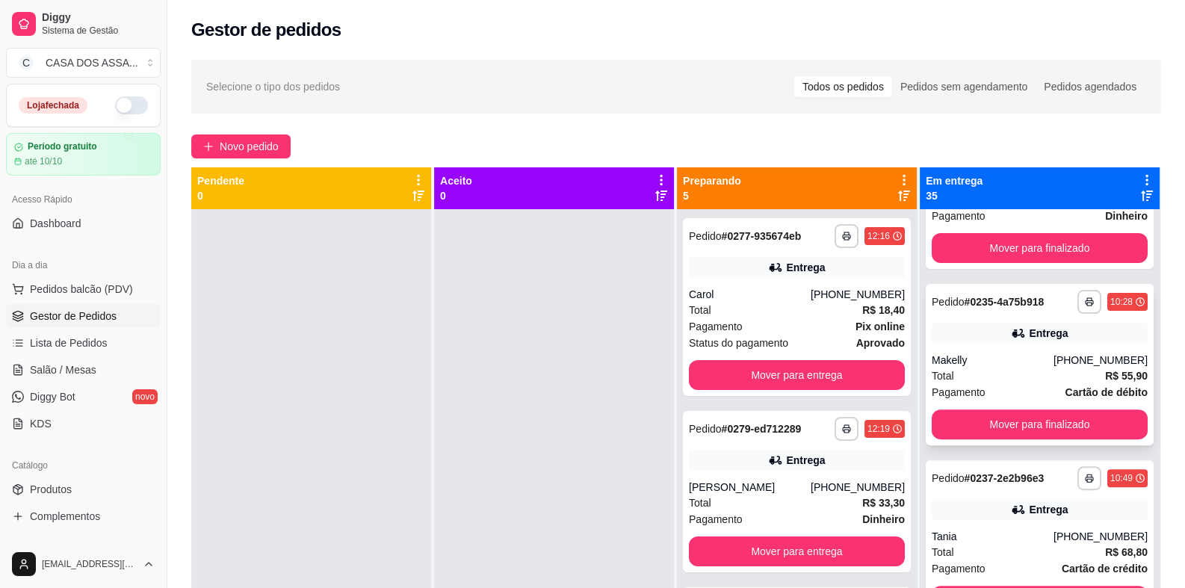
scroll to position [0, 0]
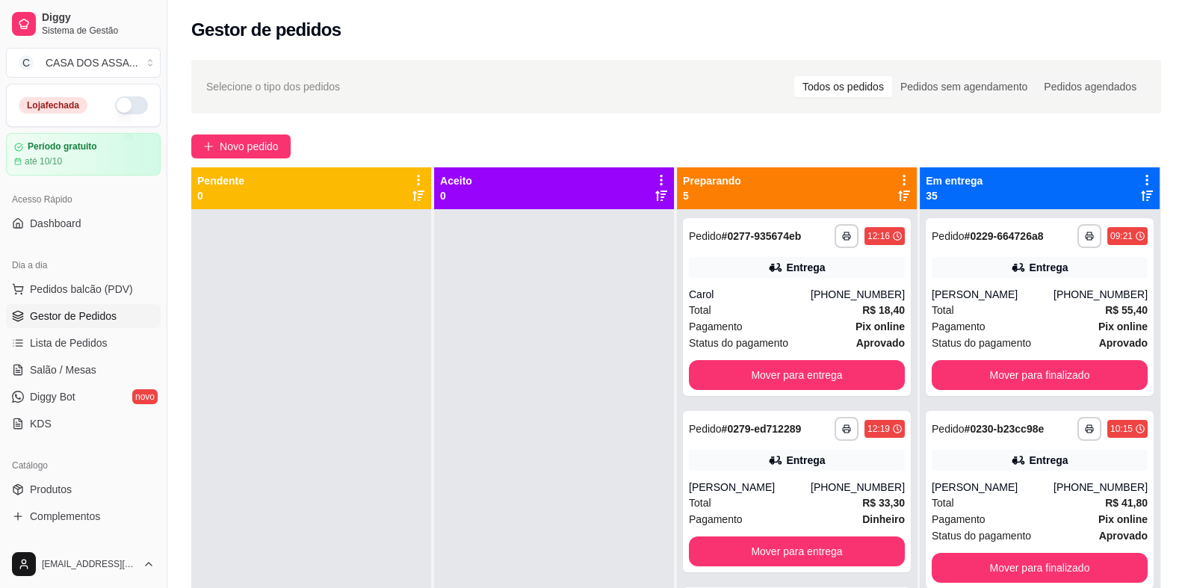
drag, startPoint x: 866, startPoint y: 154, endPoint x: 886, endPoint y: 169, distance: 24.5
click at [866, 155] on div "Novo pedido" at bounding box center [676, 146] width 970 height 24
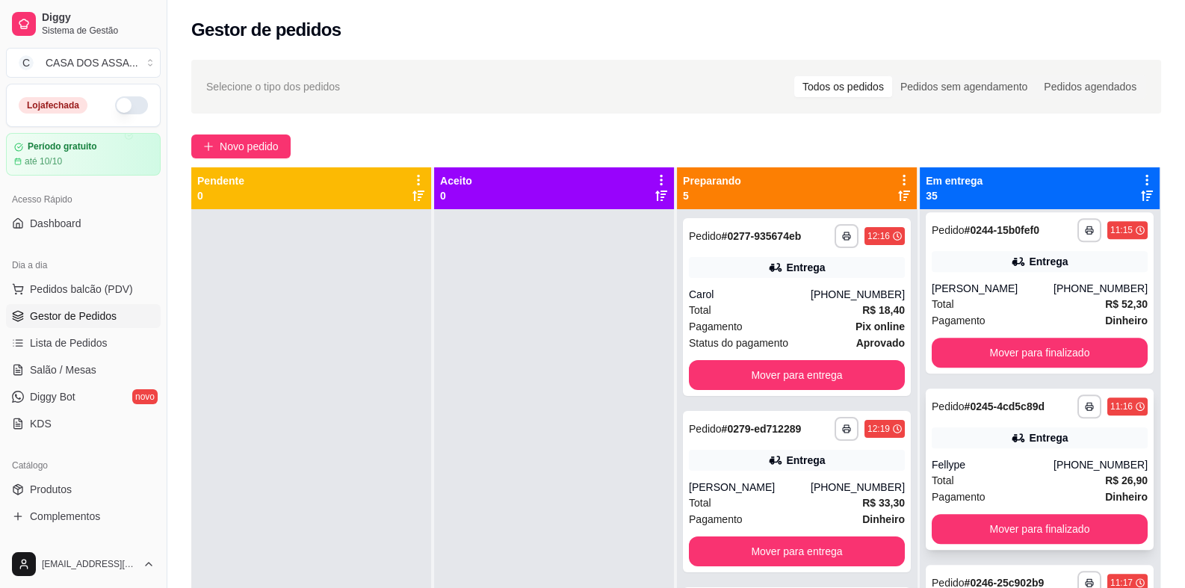
scroll to position [1718, 0]
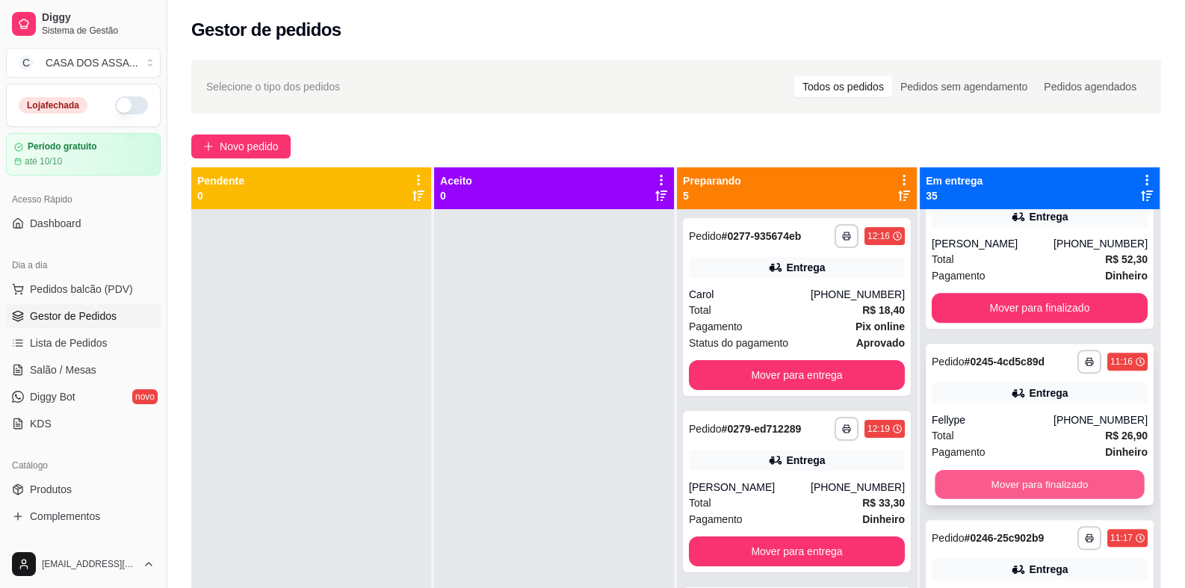
click at [1022, 485] on button "Mover para finalizado" at bounding box center [1038, 484] width 209 height 29
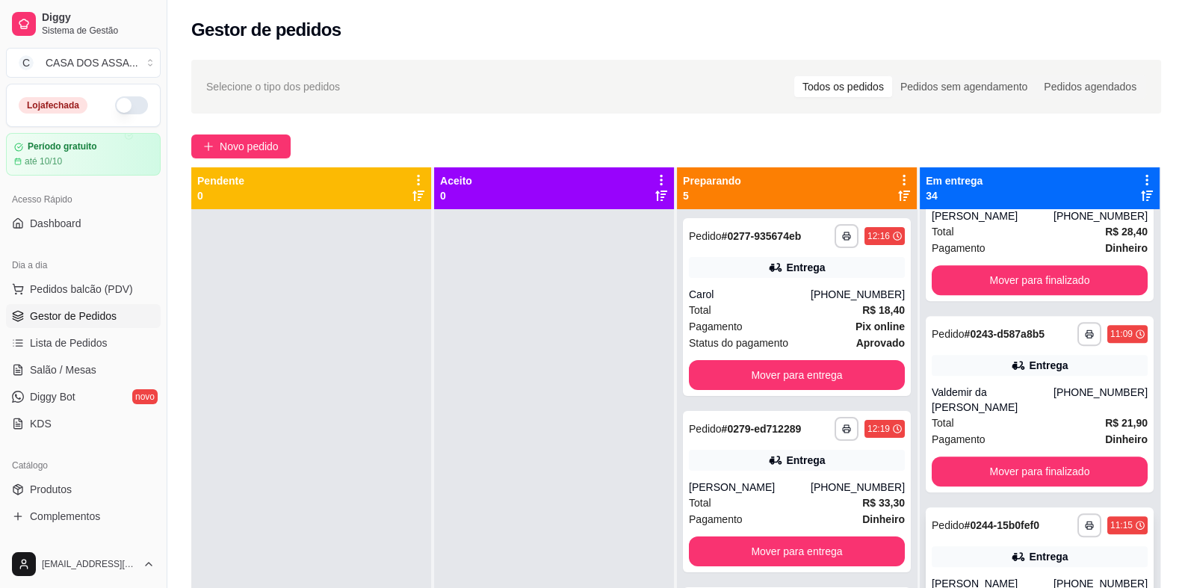
scroll to position [1194, 0]
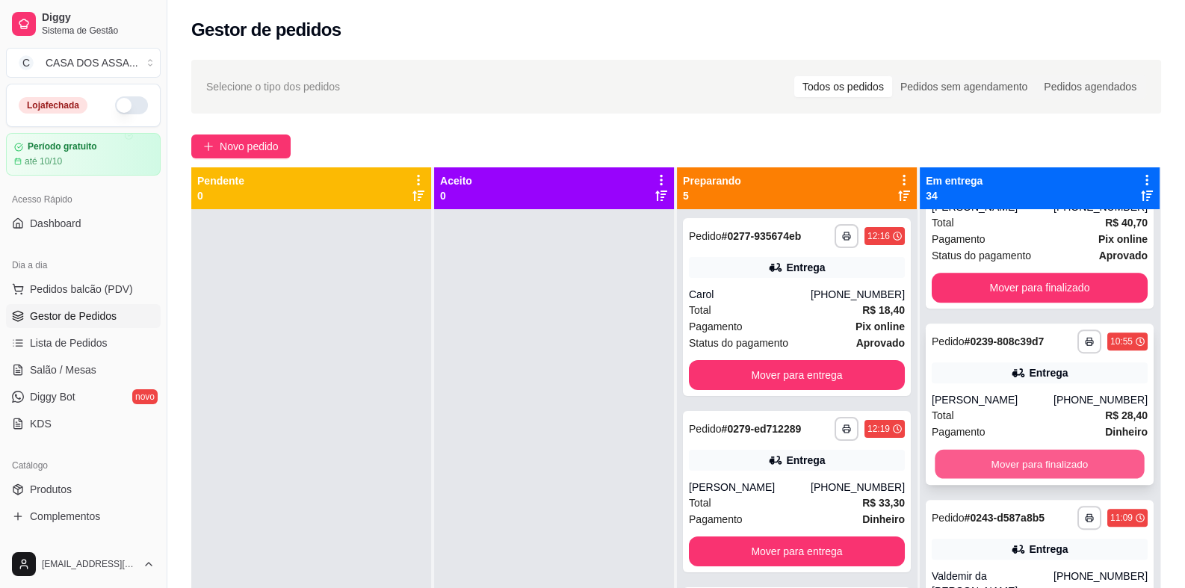
click at [996, 467] on button "Mover para finalizado" at bounding box center [1038, 464] width 209 height 29
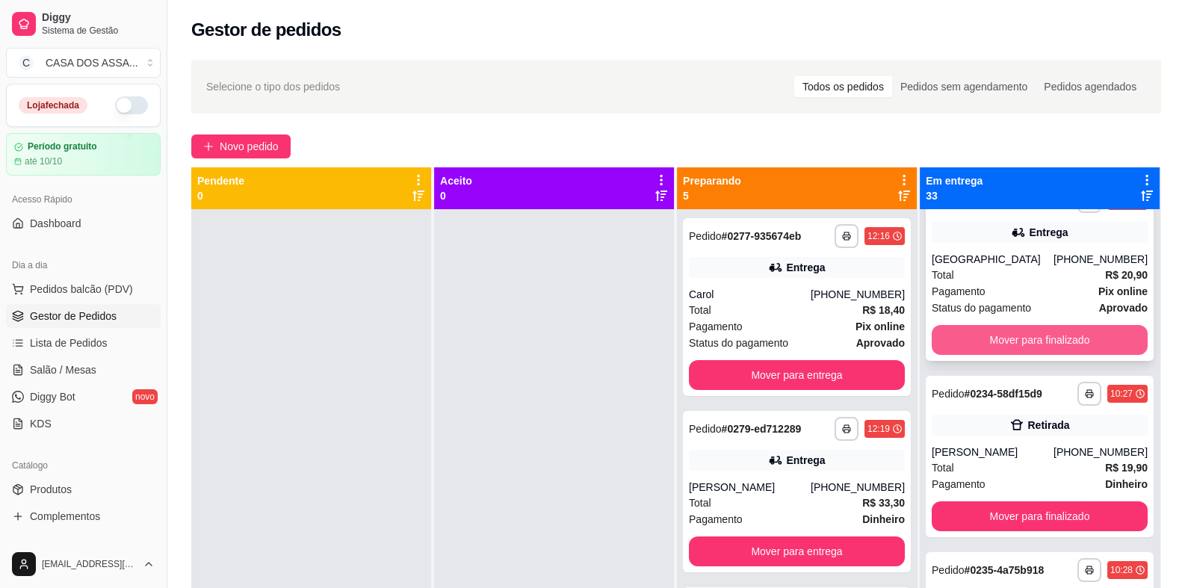
scroll to position [373, 0]
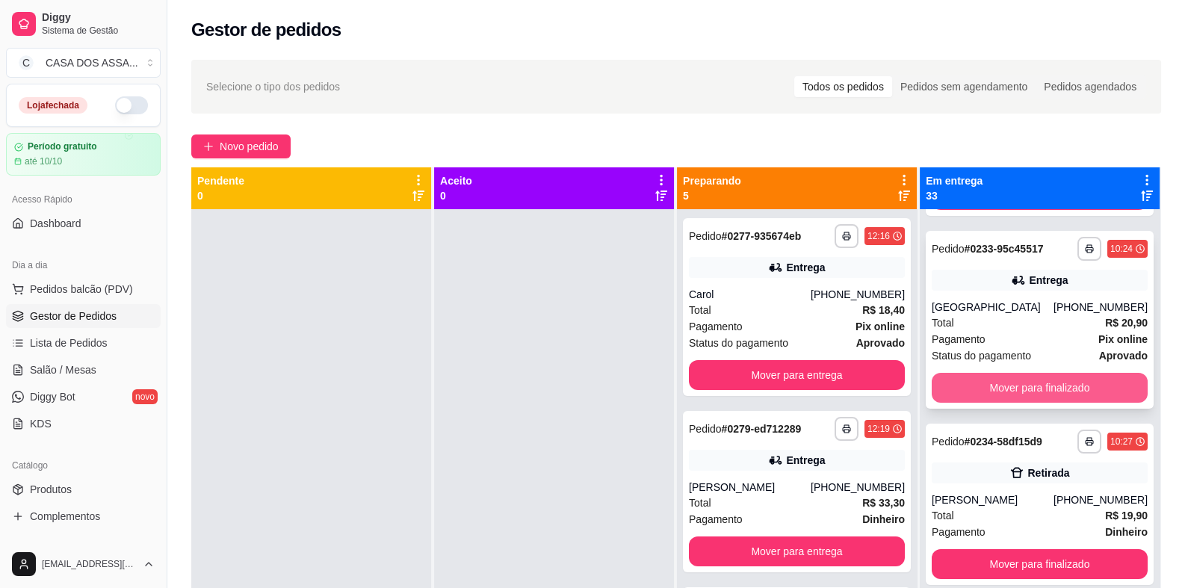
click at [1008, 383] on button "Mover para finalizado" at bounding box center [1039, 388] width 216 height 30
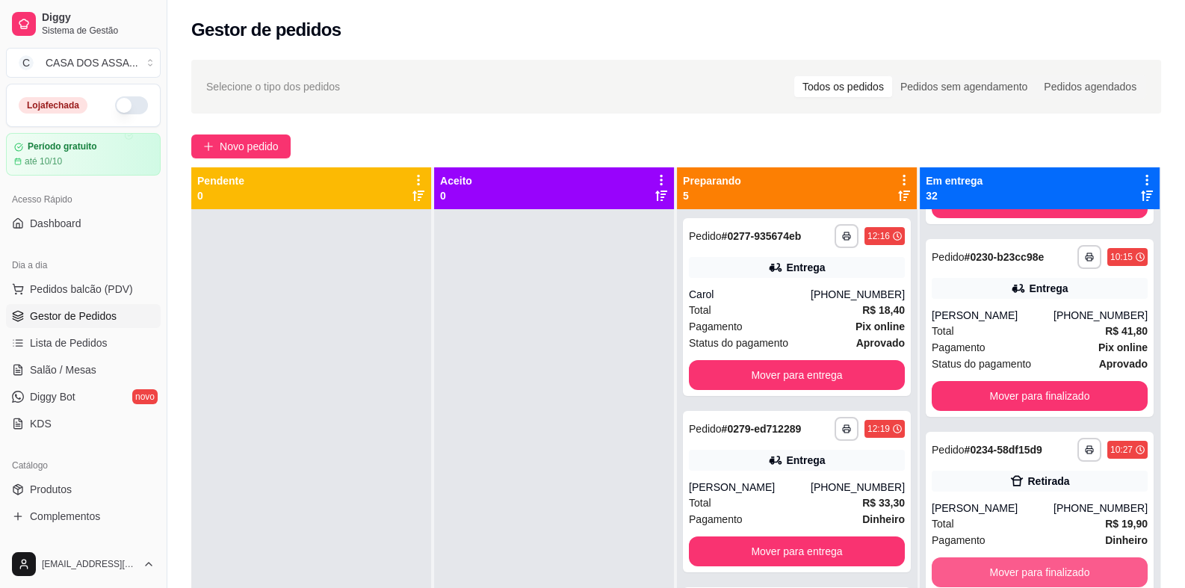
scroll to position [149, 0]
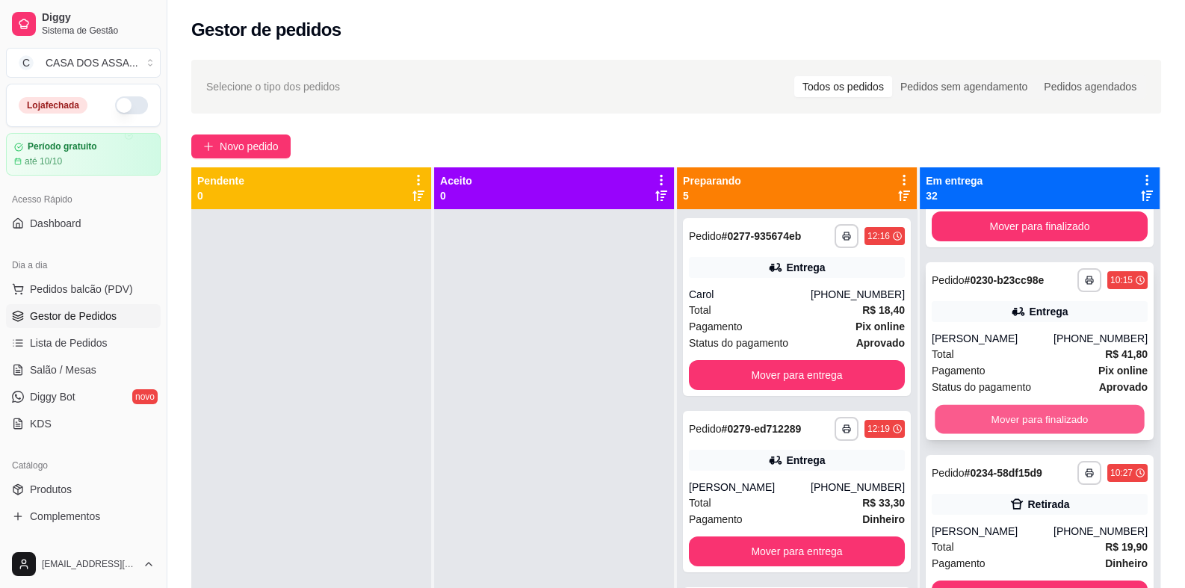
click at [1012, 416] on button "Mover para finalizado" at bounding box center [1038, 419] width 209 height 29
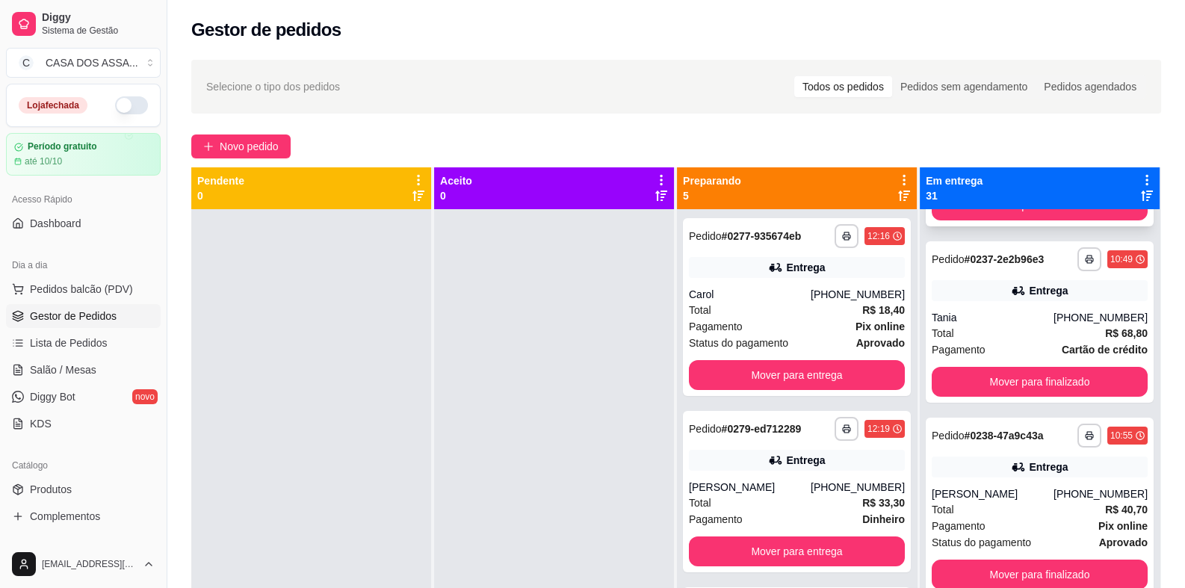
scroll to position [896, 0]
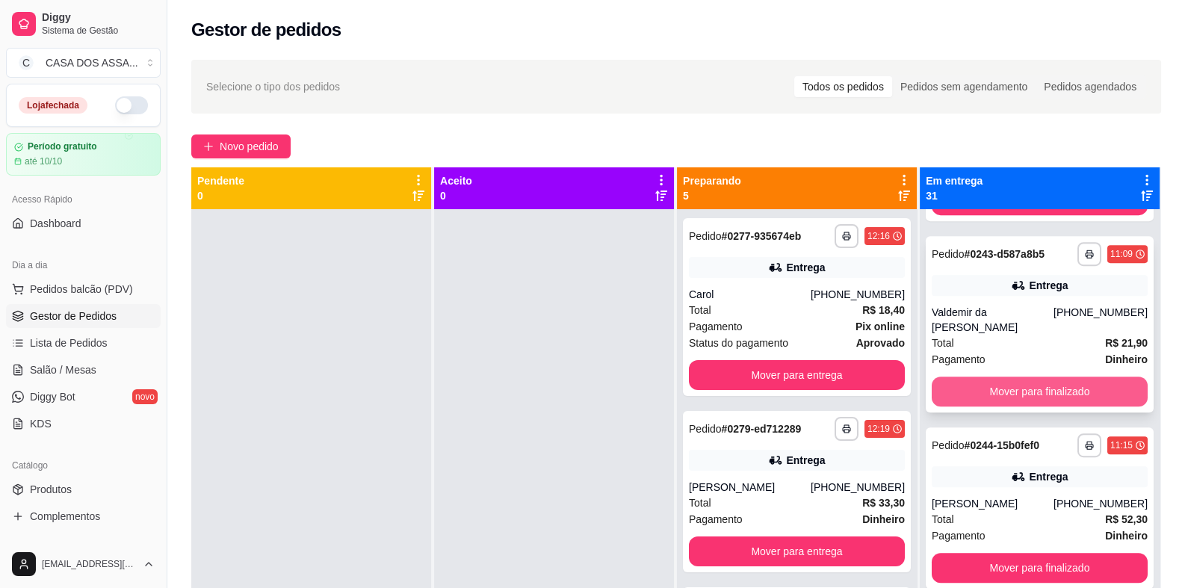
click at [1017, 391] on button "Mover para finalizado" at bounding box center [1039, 391] width 216 height 30
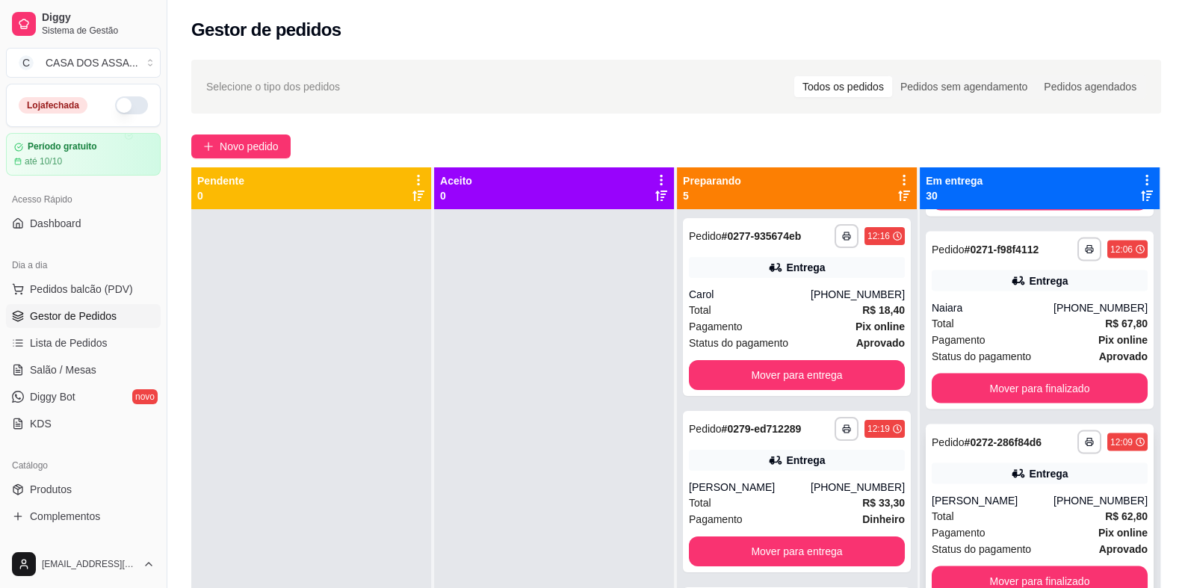
scroll to position [4108, 0]
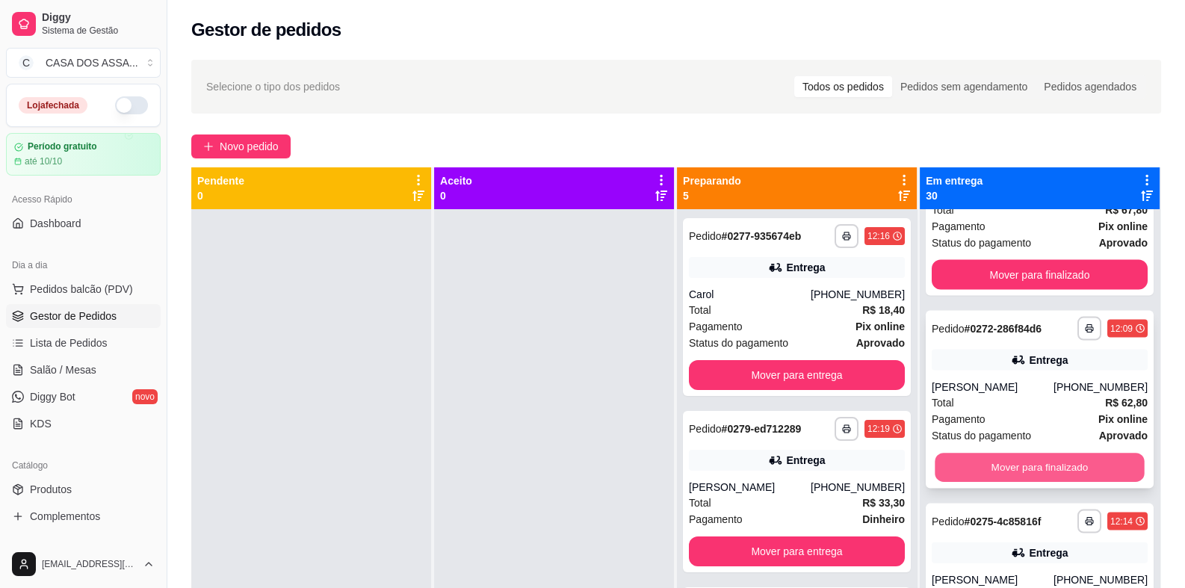
click at [1030, 453] on button "Mover para finalizado" at bounding box center [1038, 467] width 209 height 29
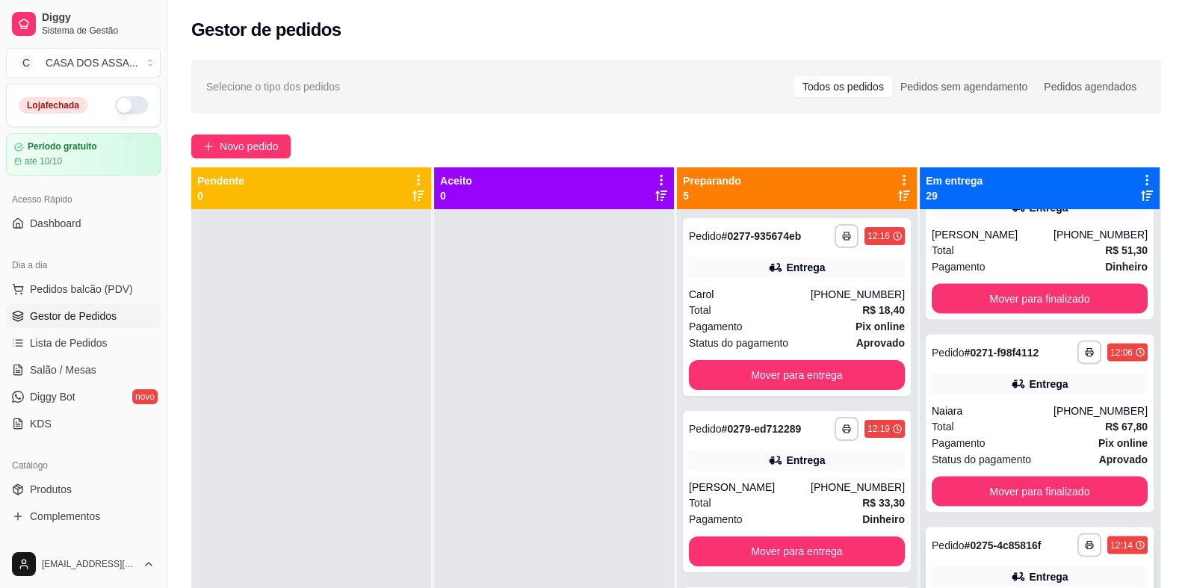
scroll to position [3884, 0]
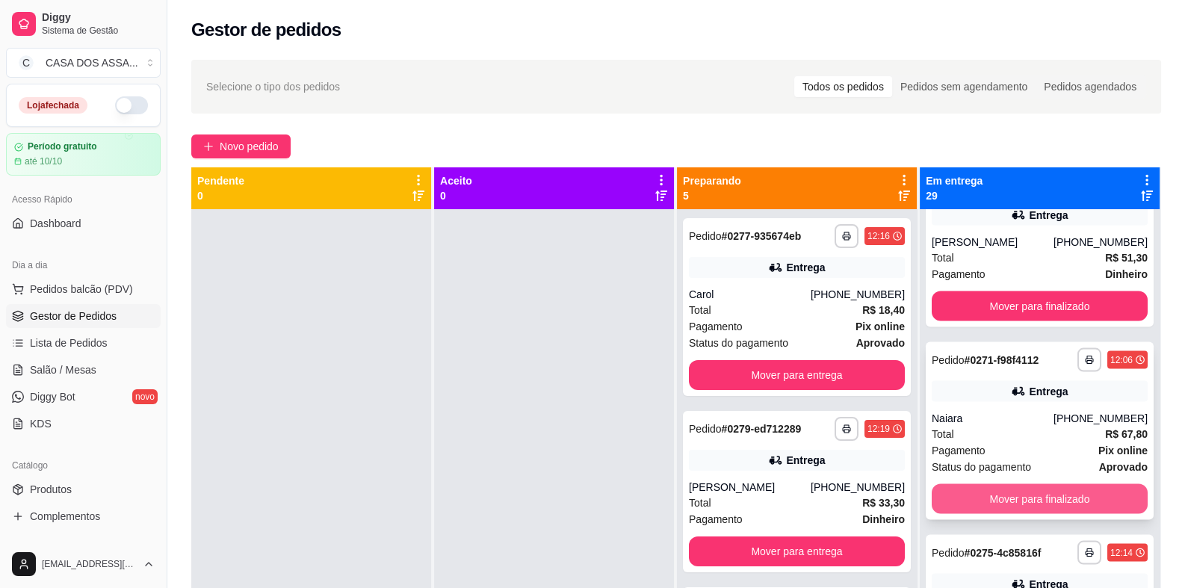
click at [1020, 484] on button "Mover para finalizado" at bounding box center [1039, 499] width 216 height 30
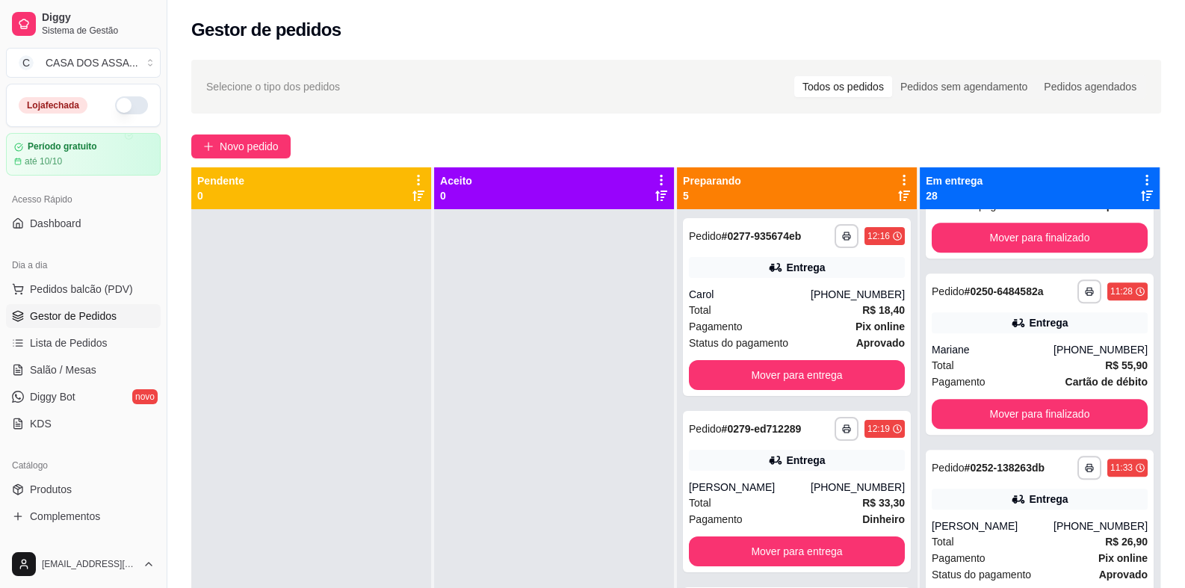
scroll to position [1718, 0]
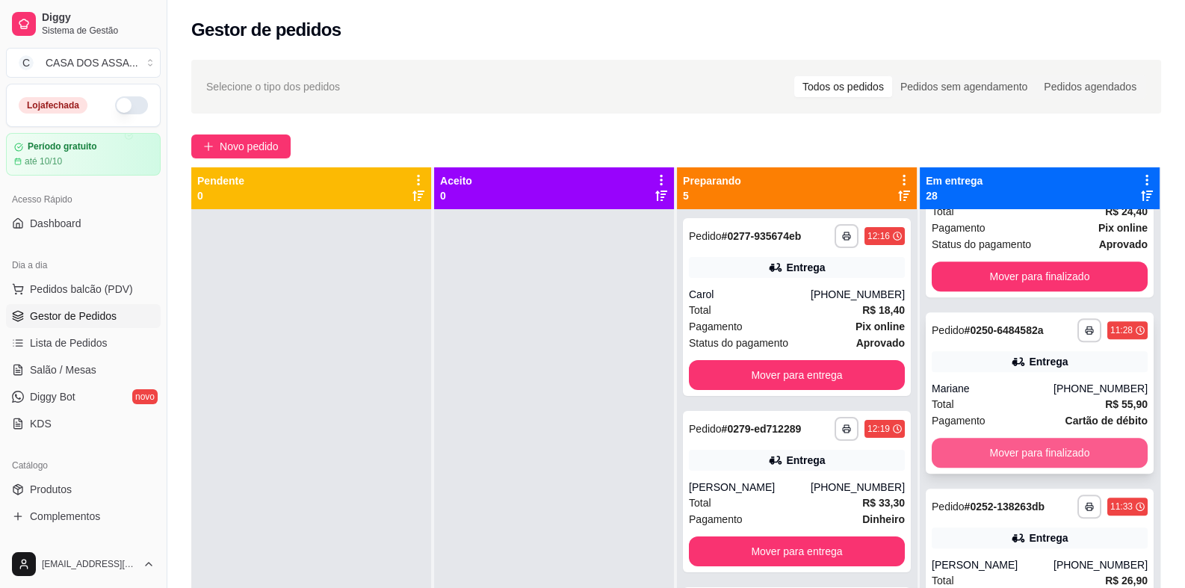
click at [1018, 450] on button "Mover para finalizado" at bounding box center [1039, 453] width 216 height 30
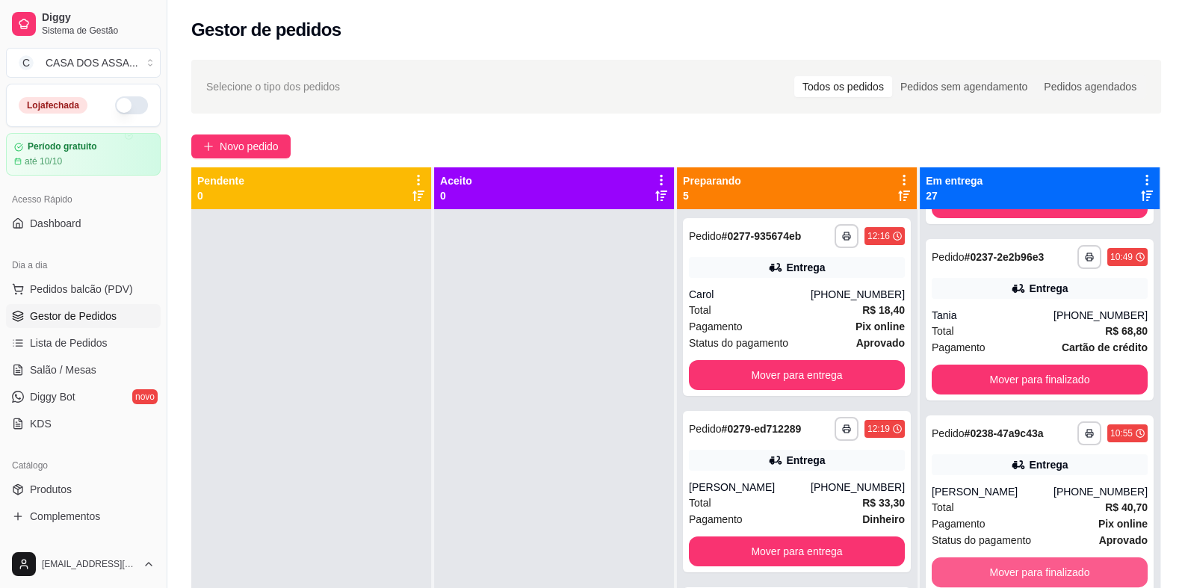
scroll to position [523, 0]
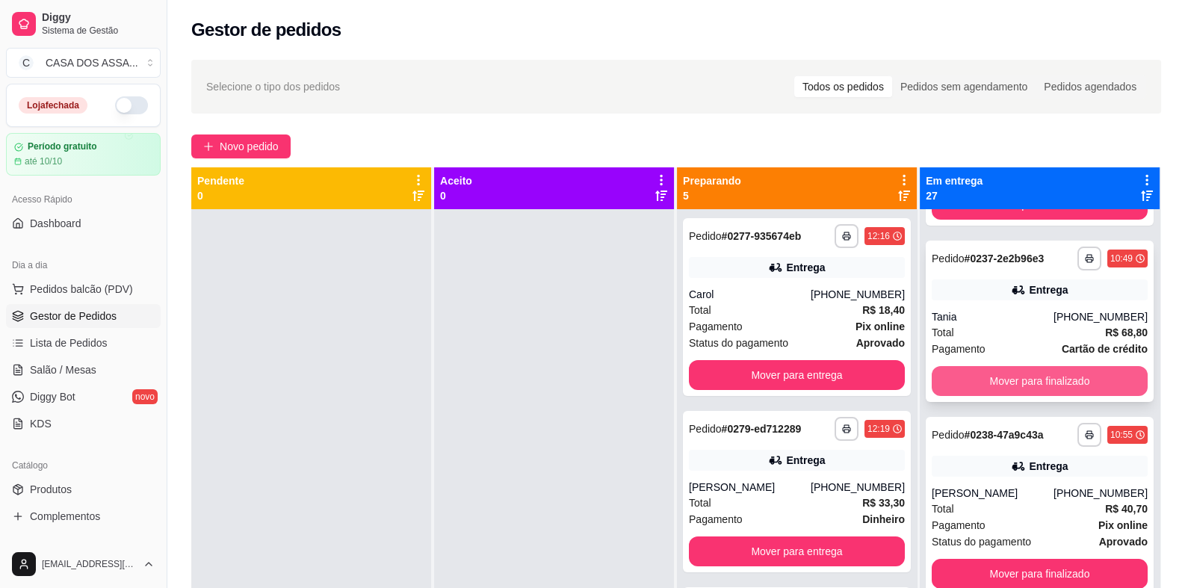
click at [1022, 375] on button "Mover para finalizado" at bounding box center [1039, 381] width 216 height 30
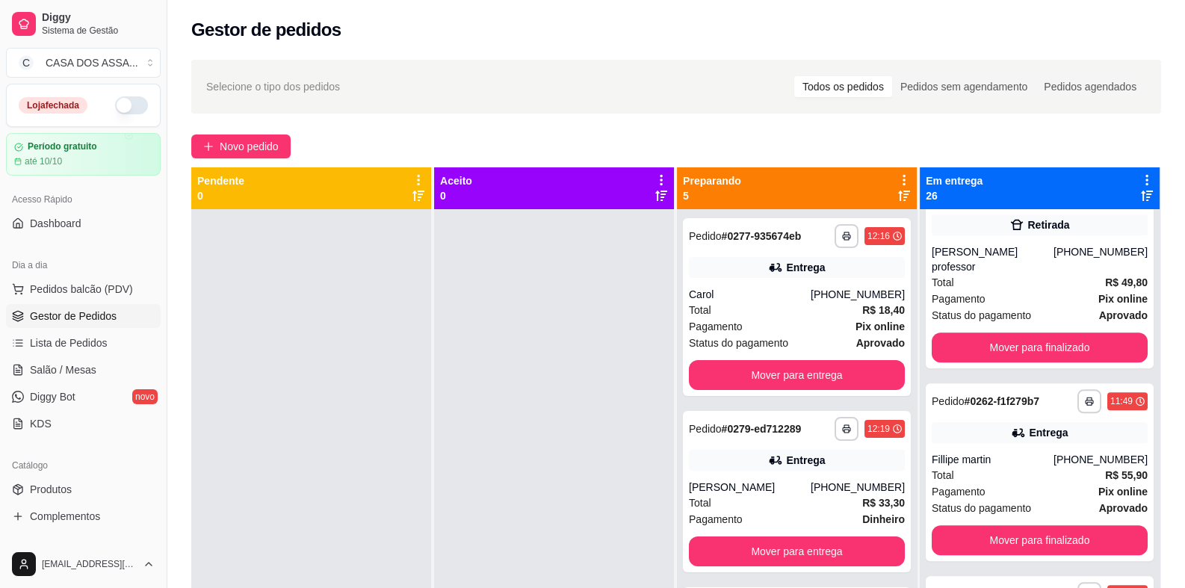
scroll to position [2241, 0]
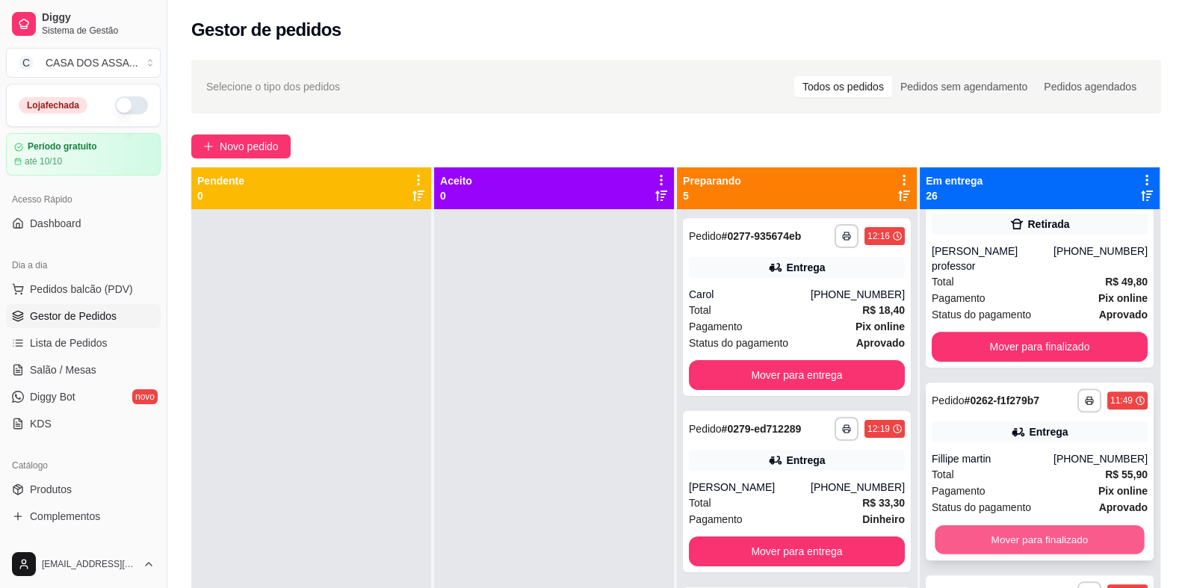
click at [1034, 525] on button "Mover para finalizado" at bounding box center [1038, 539] width 209 height 29
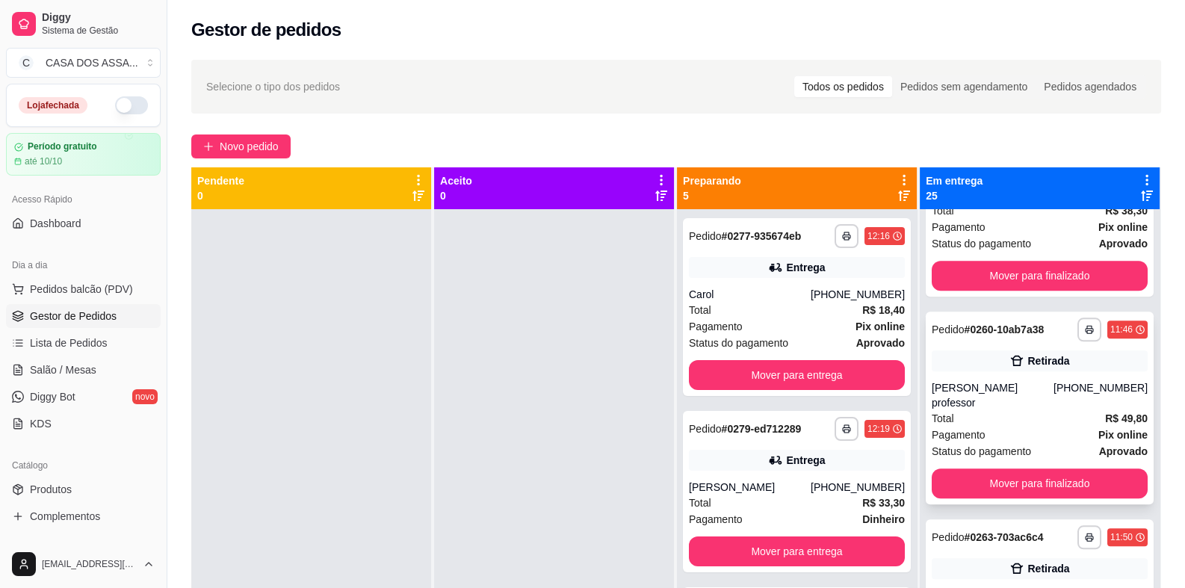
scroll to position [2091, 0]
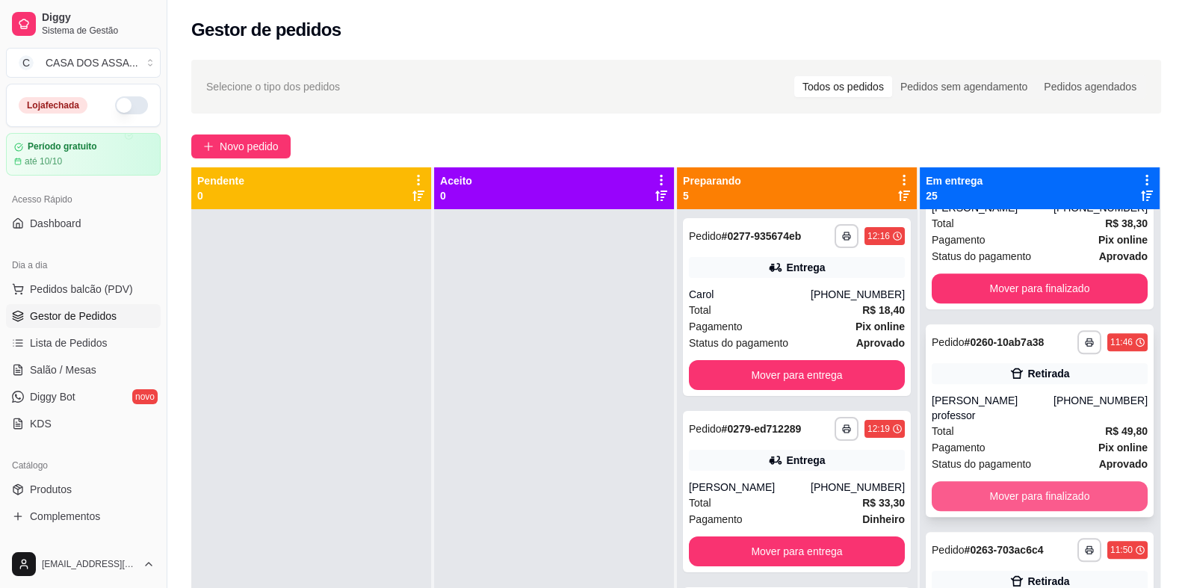
click at [1023, 481] on button "Mover para finalizado" at bounding box center [1039, 496] width 216 height 30
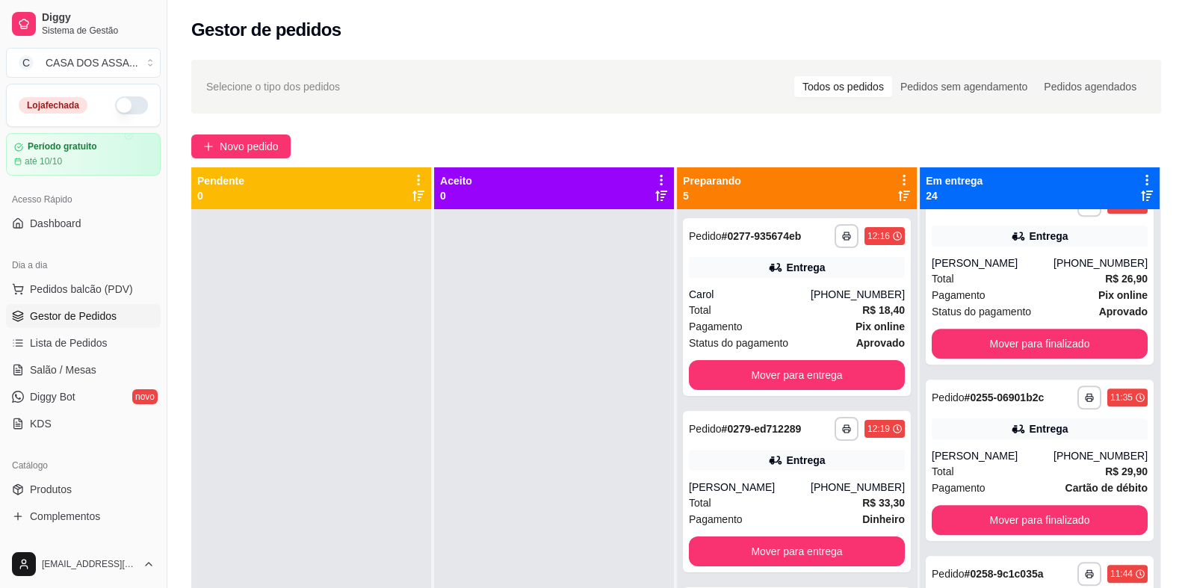
scroll to position [1718, 0]
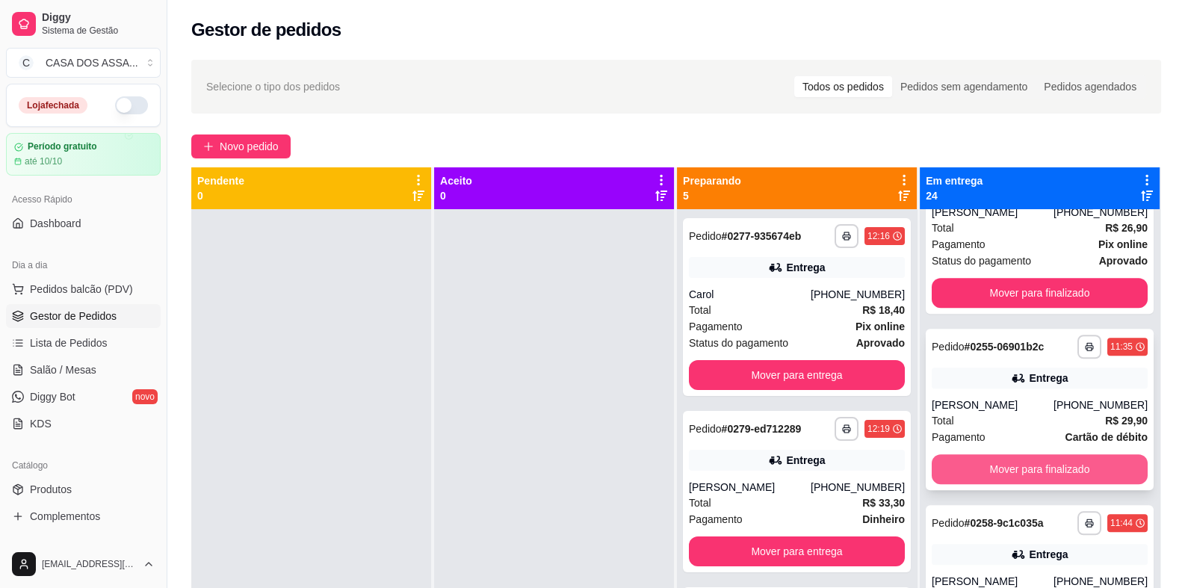
click at [1029, 469] on button "Mover para finalizado" at bounding box center [1039, 469] width 216 height 30
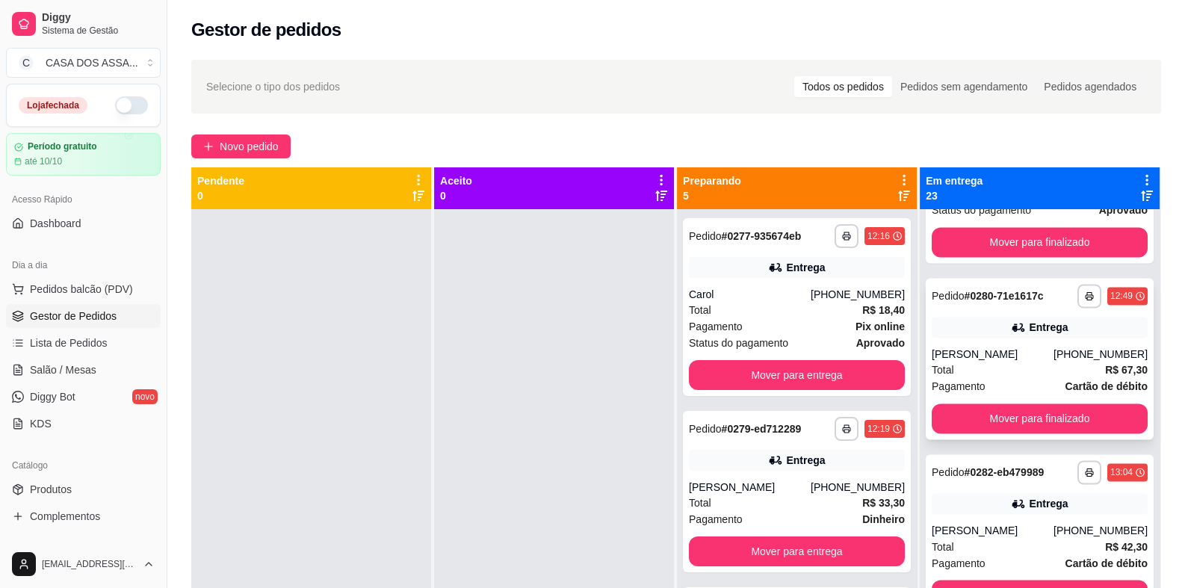
scroll to position [3062, 0]
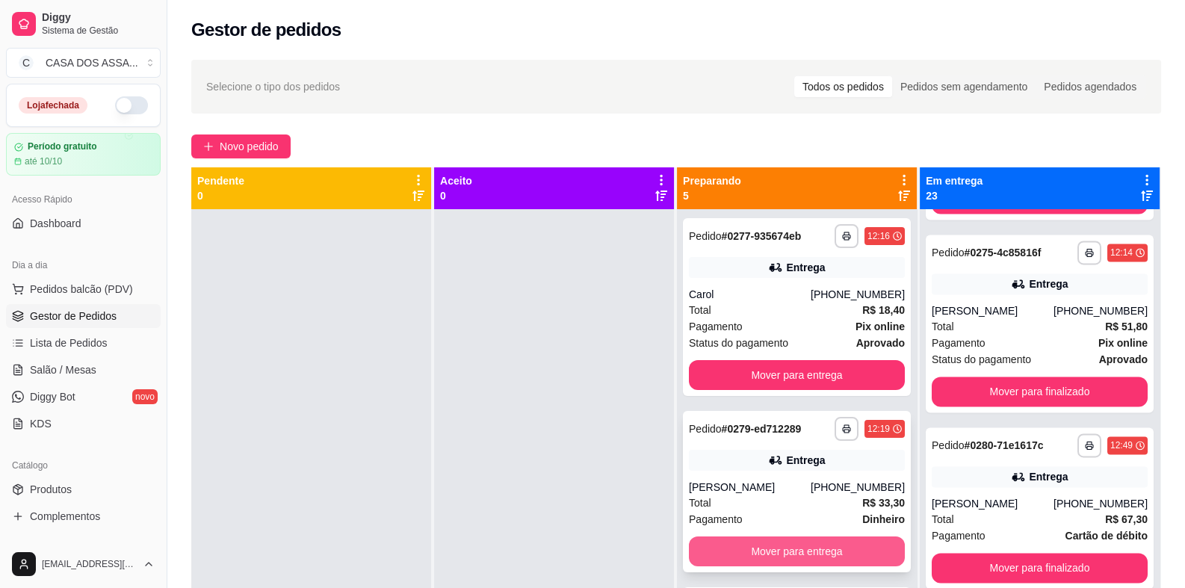
click at [796, 547] on button "Mover para entrega" at bounding box center [797, 551] width 216 height 30
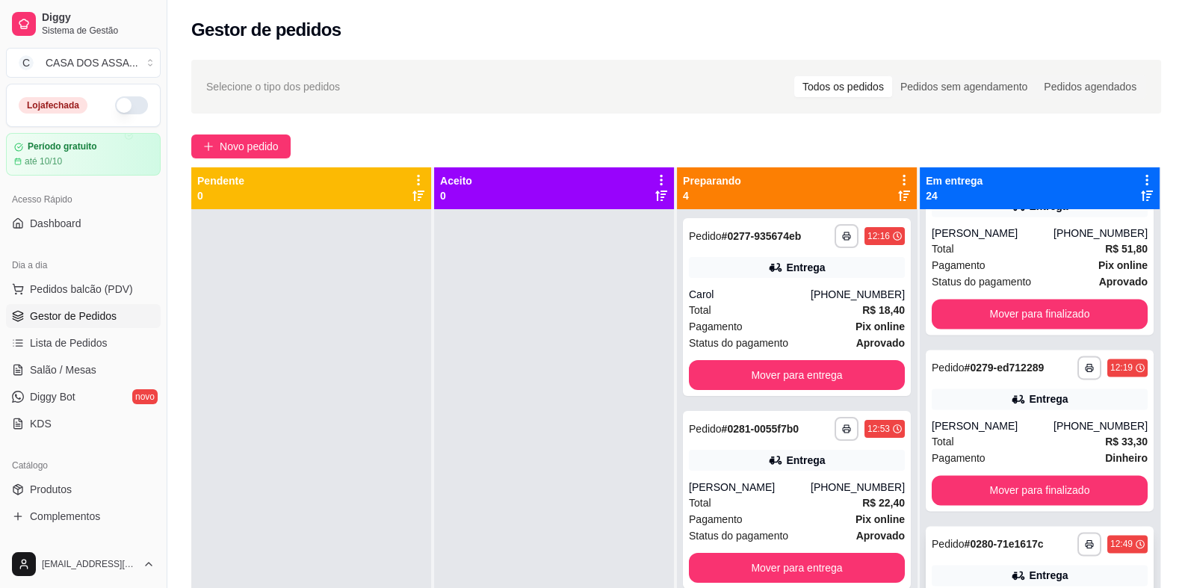
scroll to position [3137, 0]
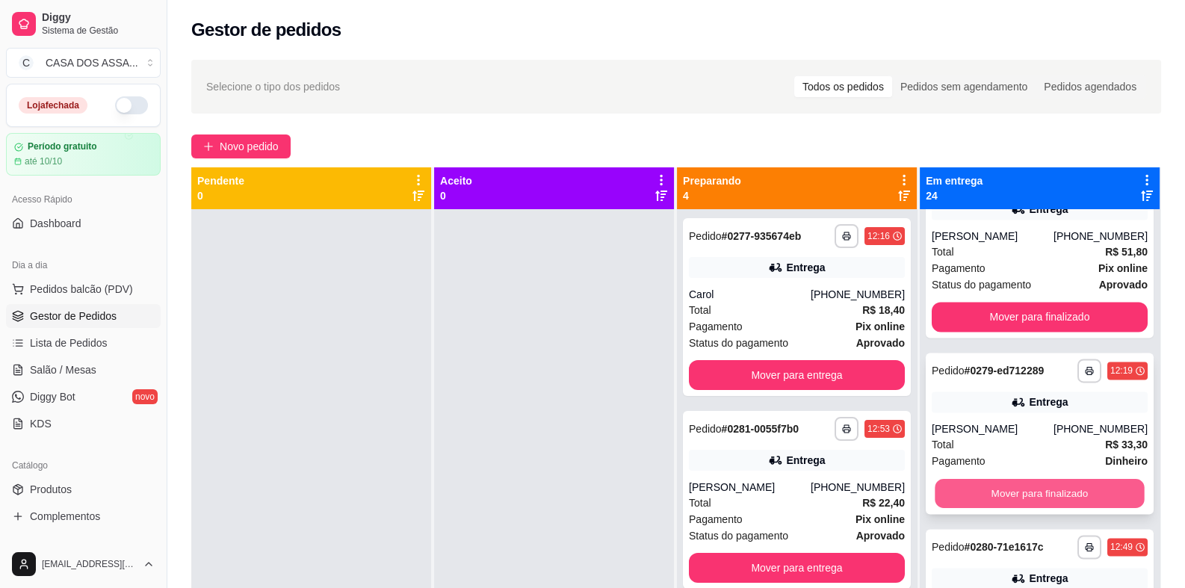
click at [1013, 494] on button "Mover para finalizado" at bounding box center [1038, 493] width 209 height 29
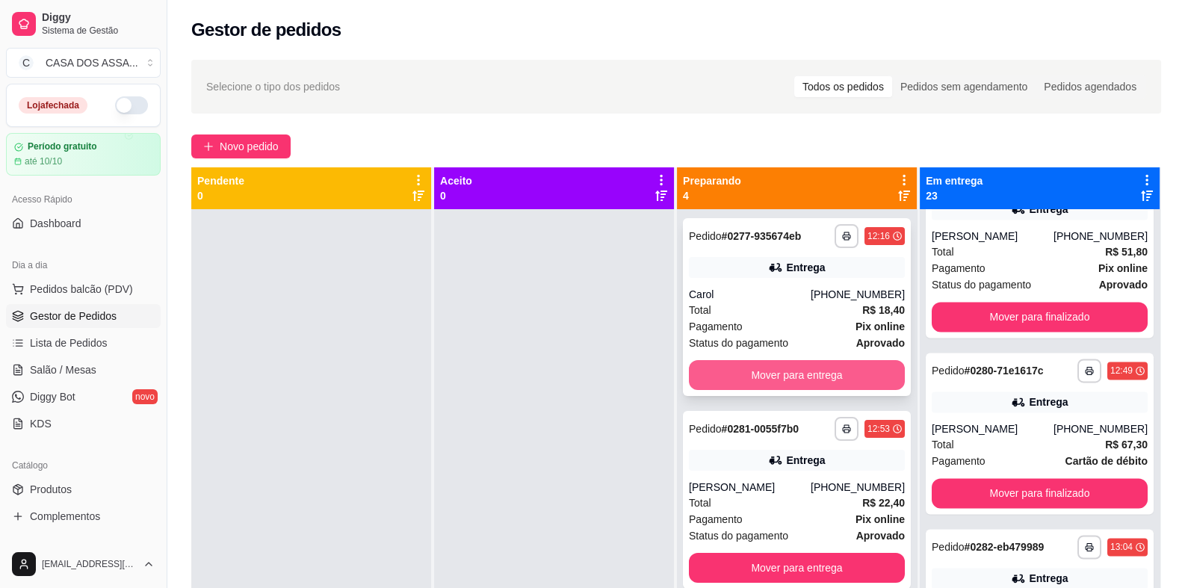
click at [802, 377] on button "Mover para entrega" at bounding box center [797, 375] width 216 height 30
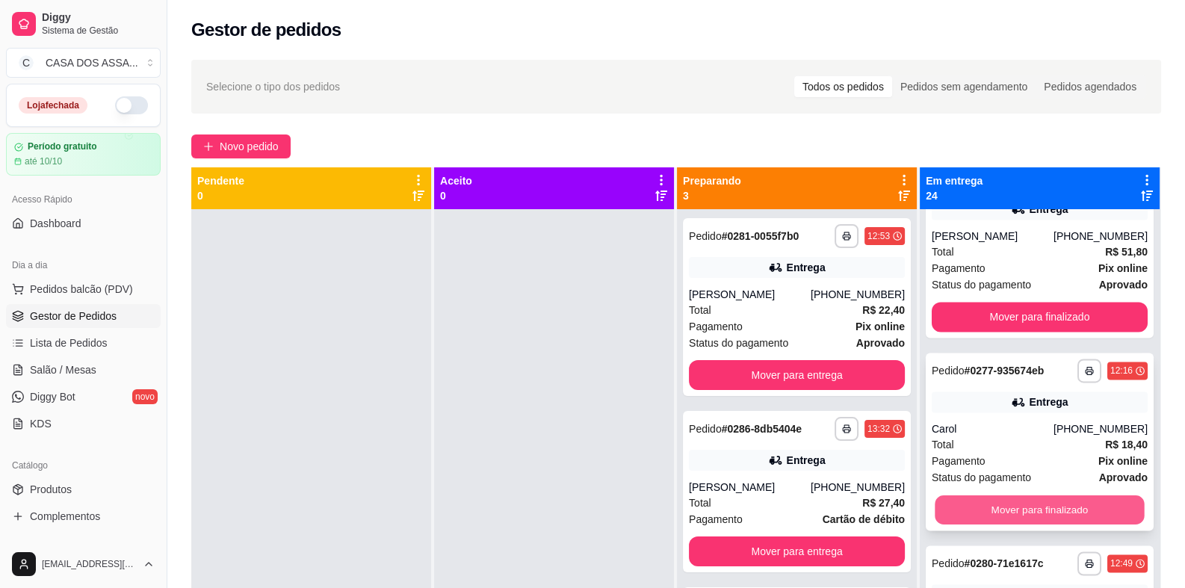
click at [1004, 507] on button "Mover para finalizado" at bounding box center [1038, 509] width 209 height 29
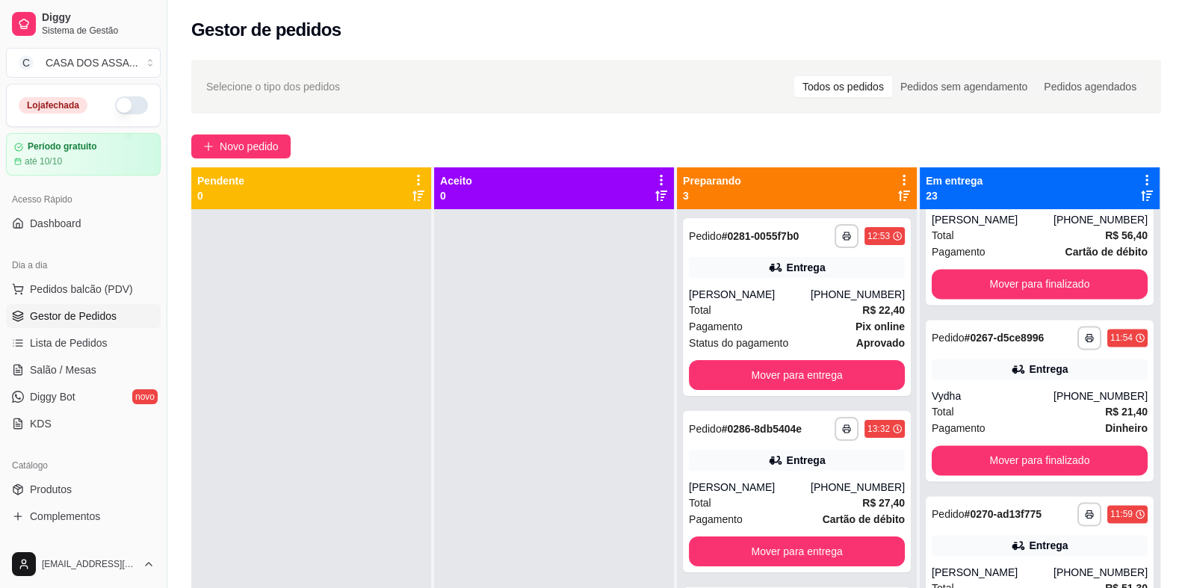
scroll to position [2613, 0]
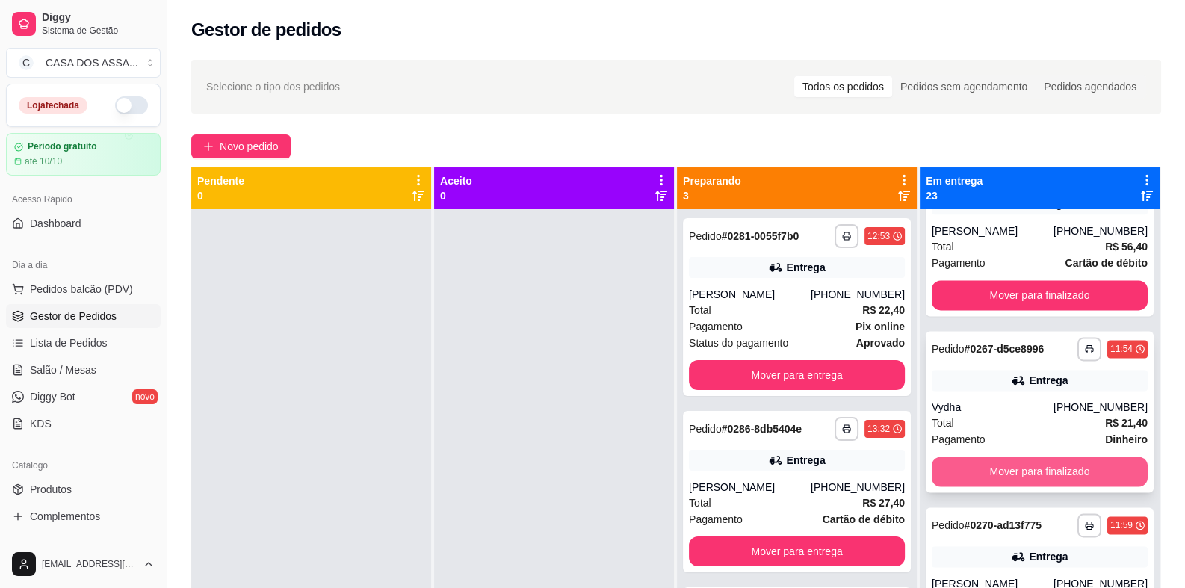
click at [1021, 462] on button "Mover para finalizado" at bounding box center [1039, 471] width 216 height 30
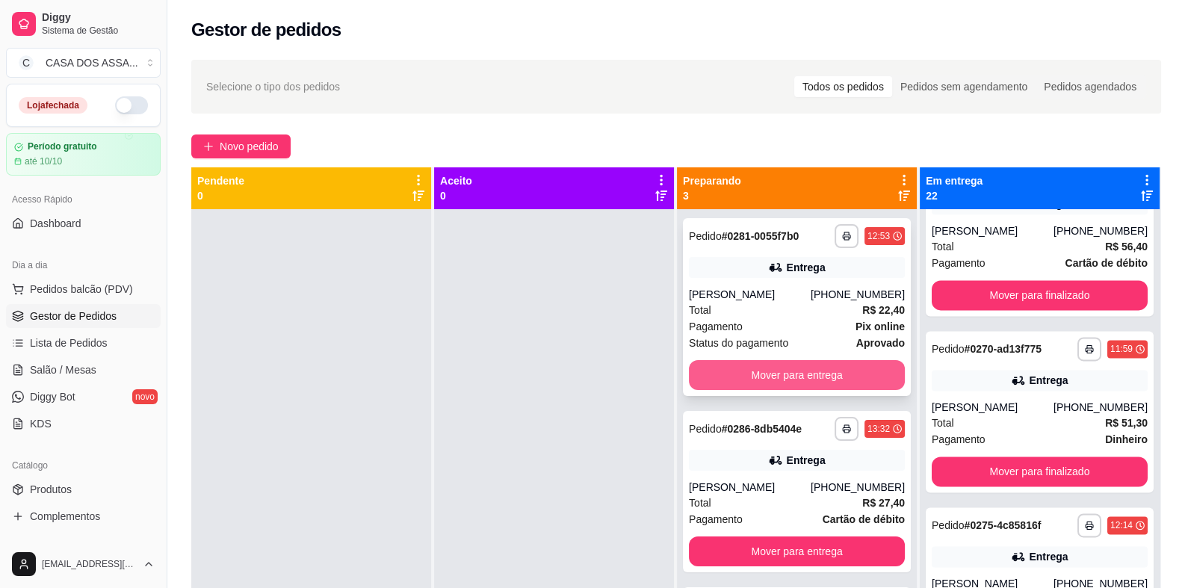
click at [799, 377] on button "Mover para entrega" at bounding box center [797, 375] width 216 height 30
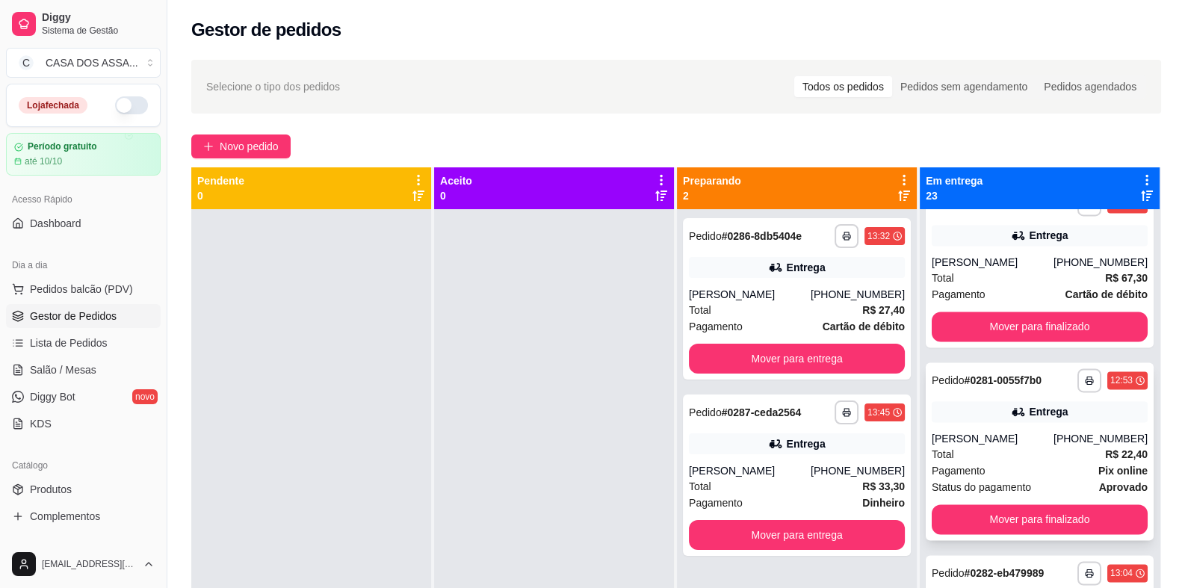
scroll to position [3137, 0]
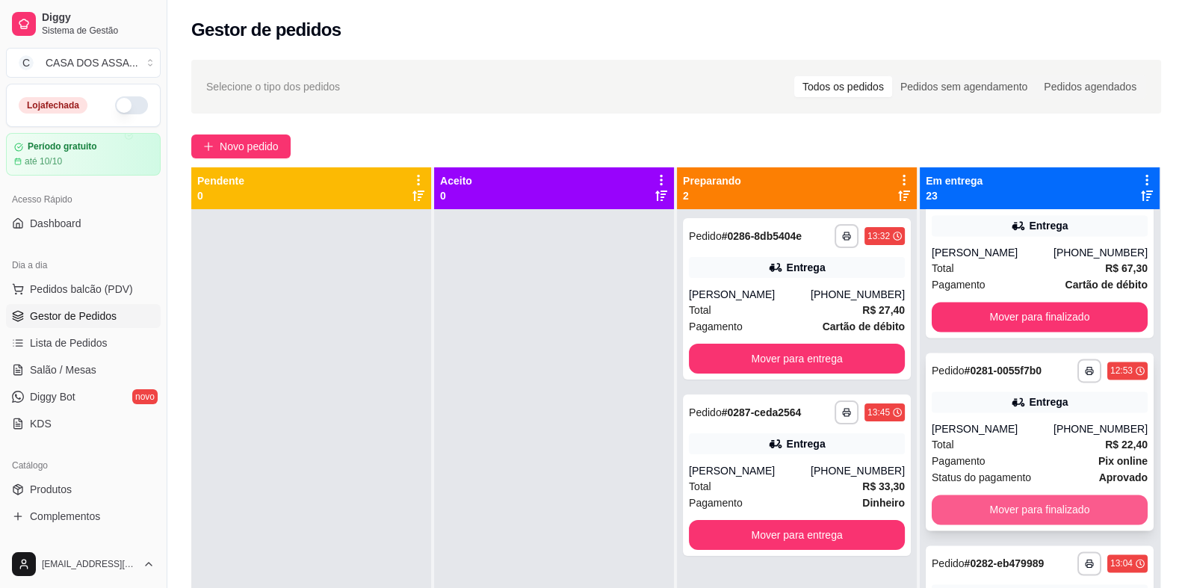
click at [1023, 521] on button "Mover para finalizado" at bounding box center [1039, 509] width 216 height 30
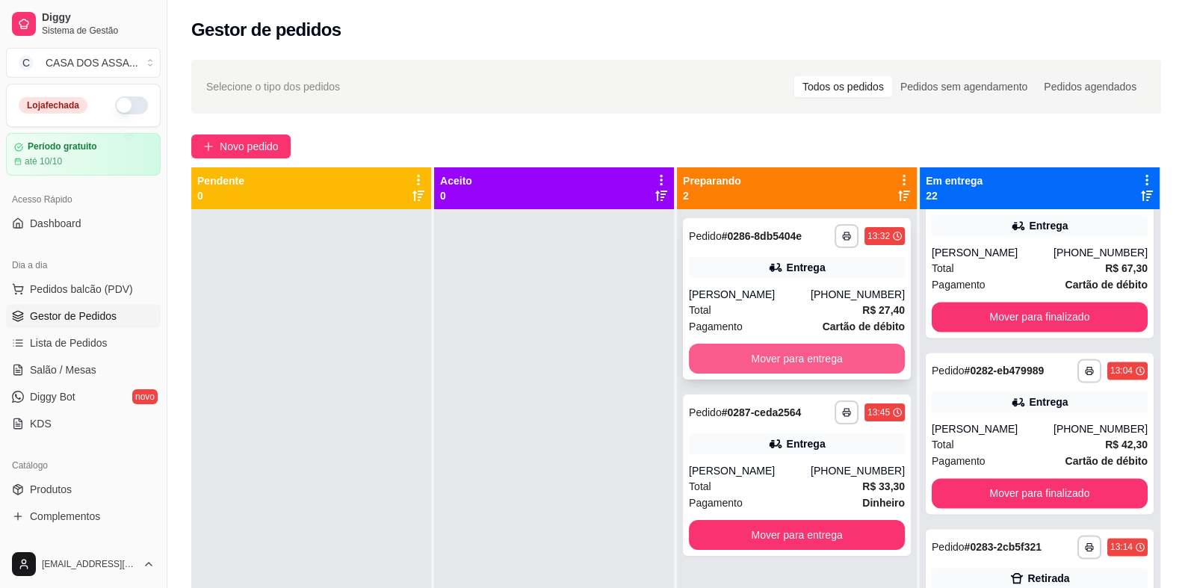
click at [817, 353] on button "Mover para entrega" at bounding box center [797, 359] width 216 height 30
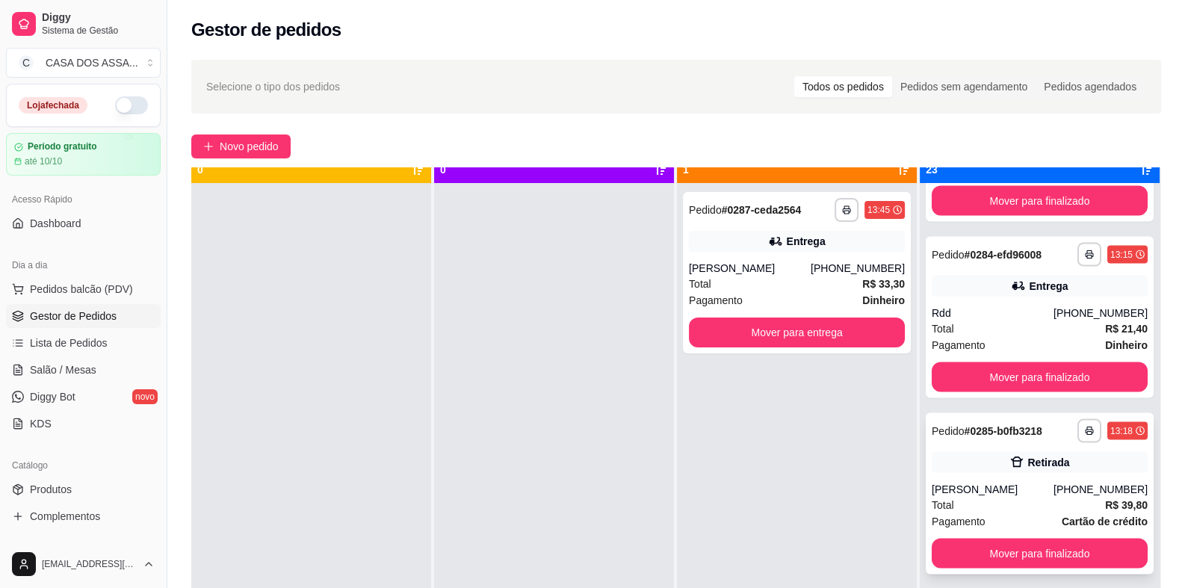
scroll to position [41, 0]
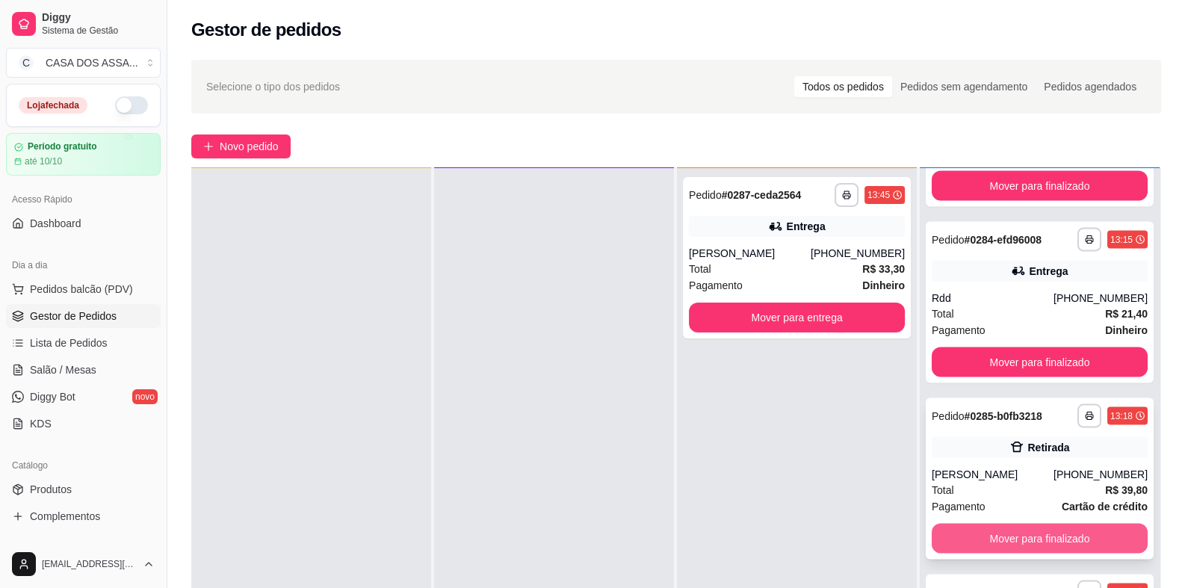
click at [1018, 540] on button "Mover para finalizado" at bounding box center [1039, 538] width 216 height 30
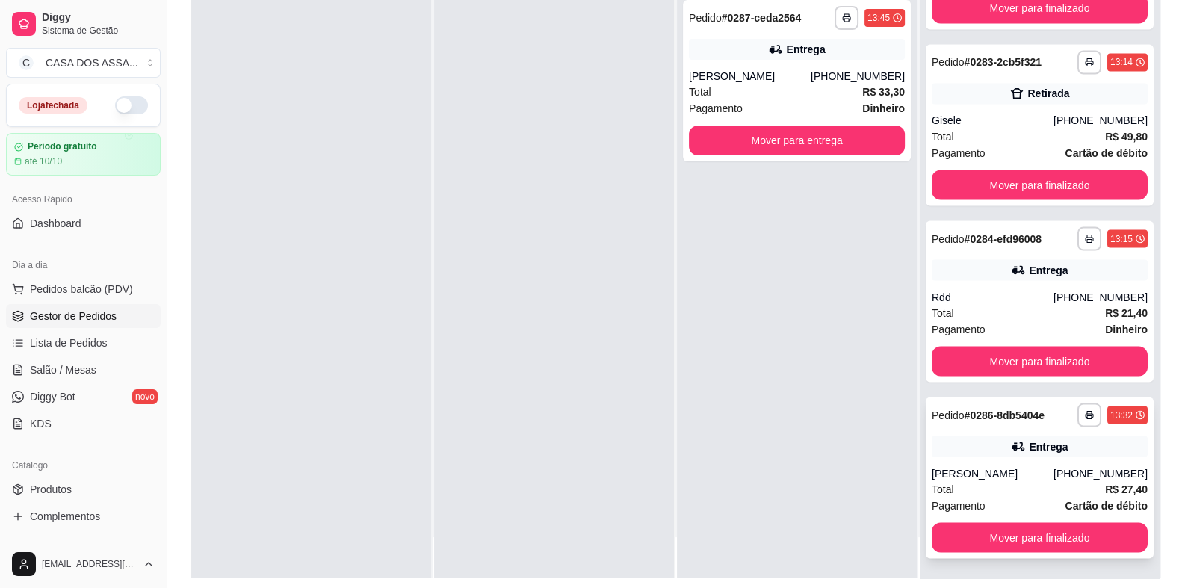
scroll to position [224, 0]
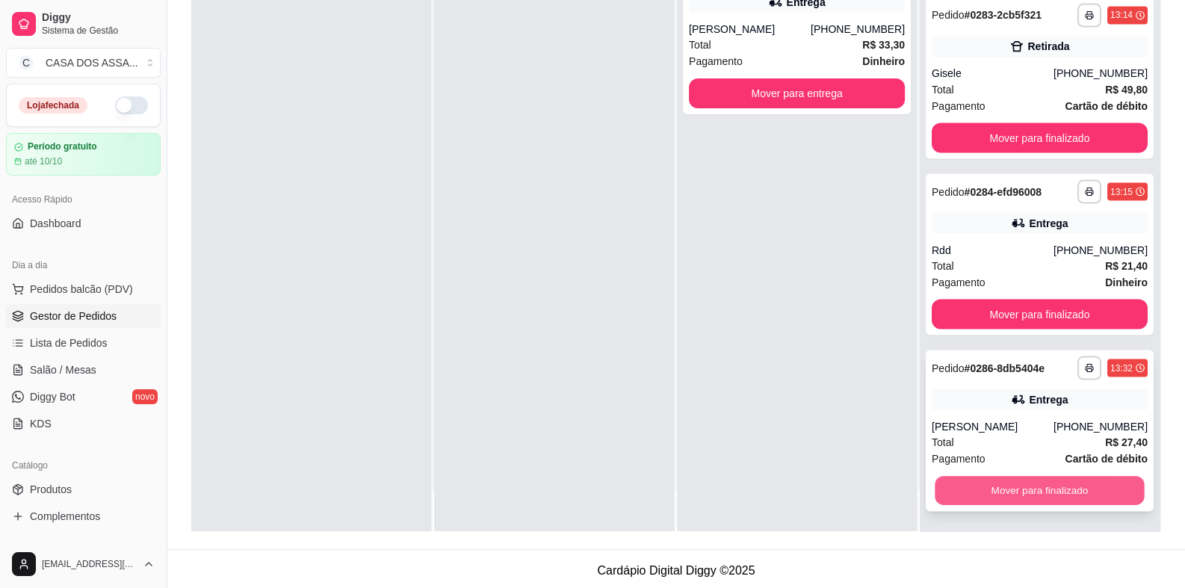
click at [1038, 494] on button "Mover para finalizado" at bounding box center [1038, 490] width 209 height 29
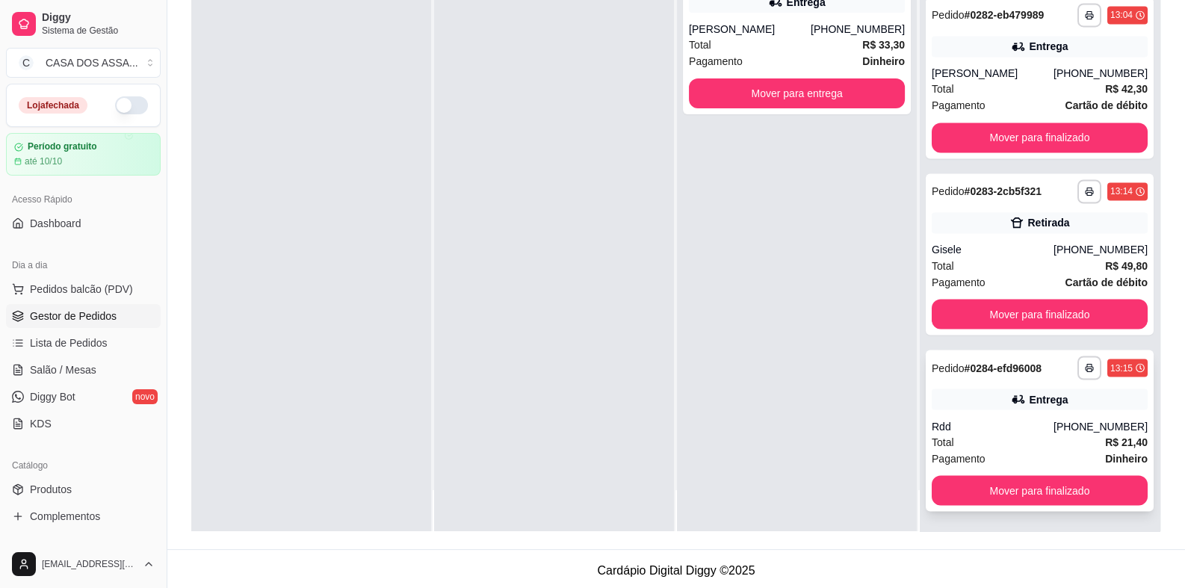
scroll to position [3241, 0]
click at [1049, 314] on button "Mover para finalizado" at bounding box center [1039, 314] width 216 height 30
click at [1024, 314] on button "Mover para finalizado" at bounding box center [1038, 314] width 209 height 29
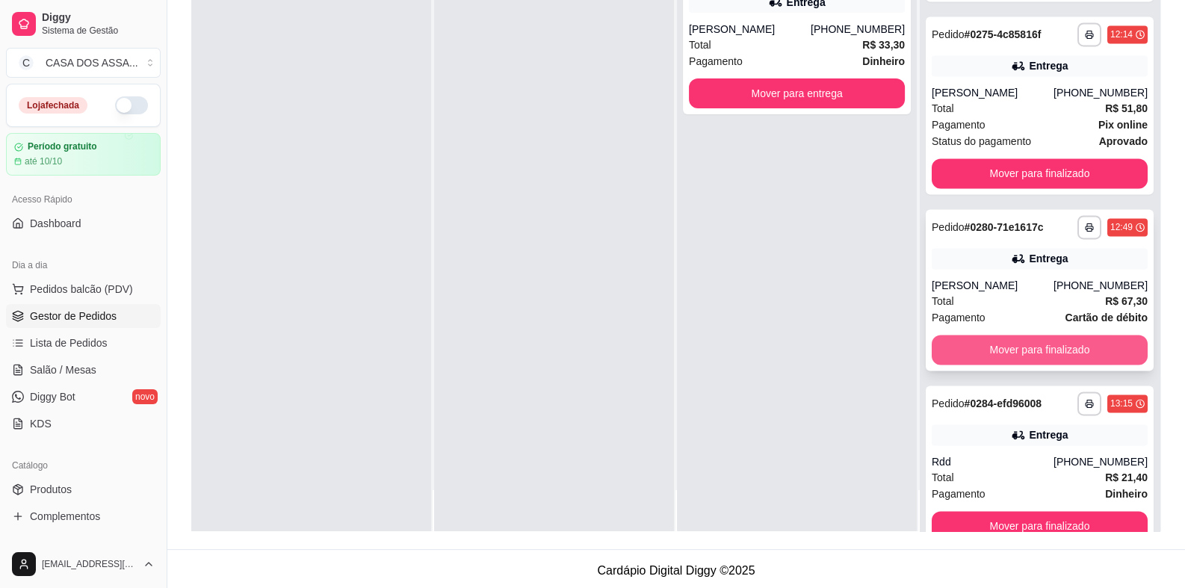
scroll to position [2814, 0]
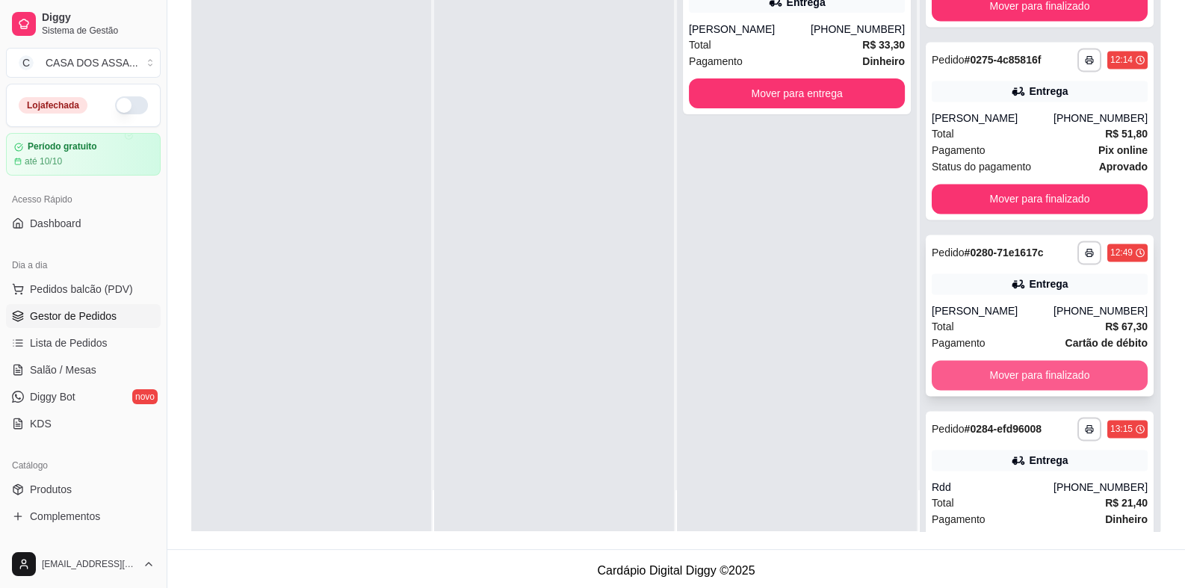
click at [1004, 389] on button "Mover para finalizado" at bounding box center [1039, 375] width 216 height 30
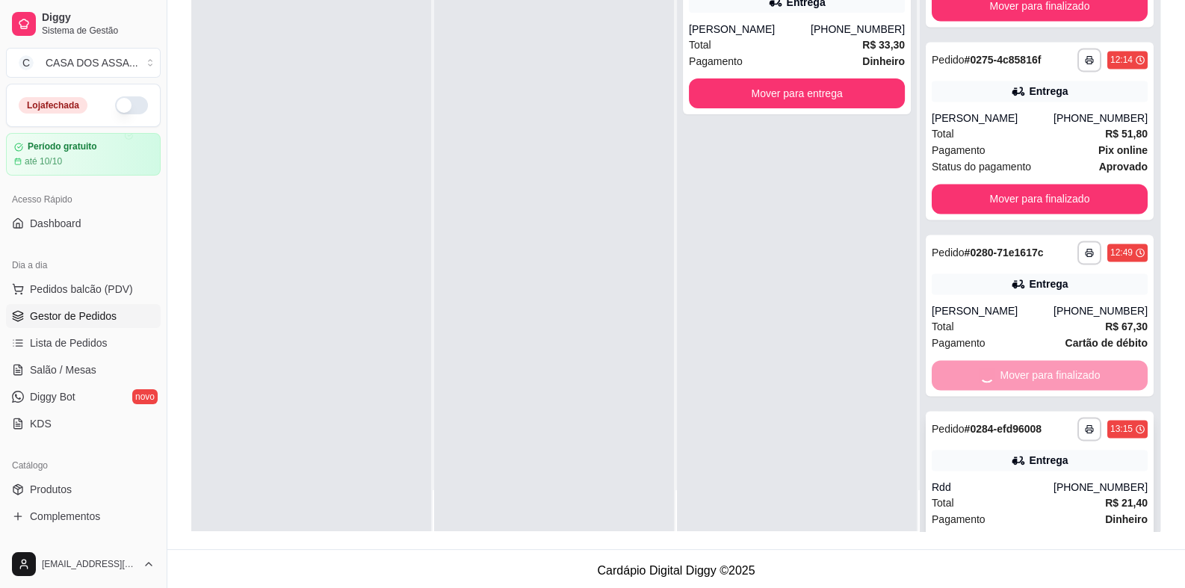
scroll to position [2697, 0]
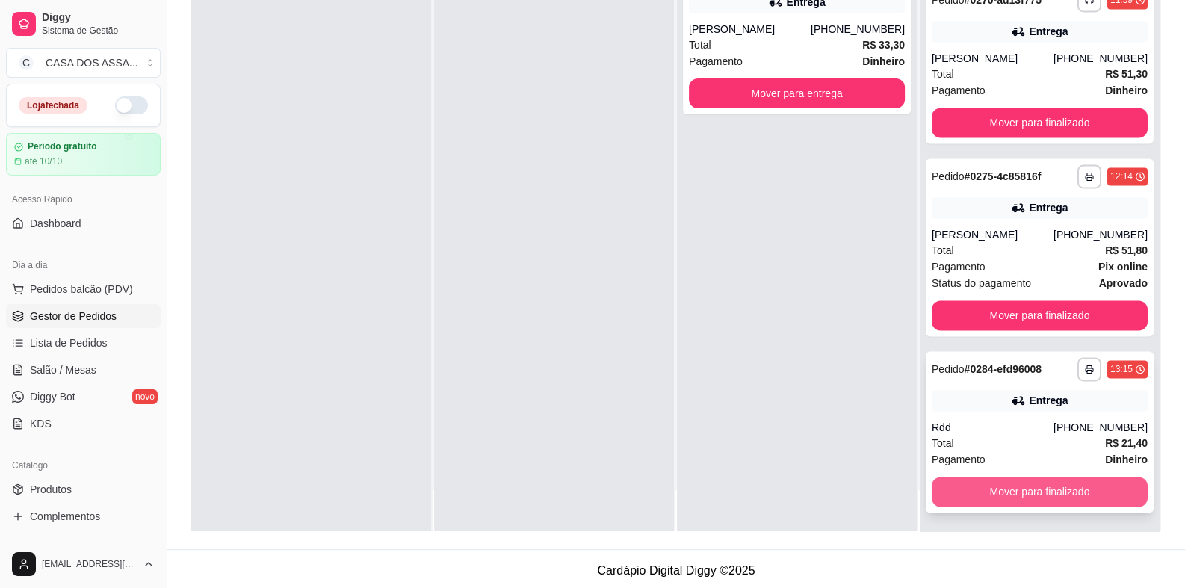
click at [1006, 487] on button "Mover para finalizado" at bounding box center [1039, 492] width 216 height 30
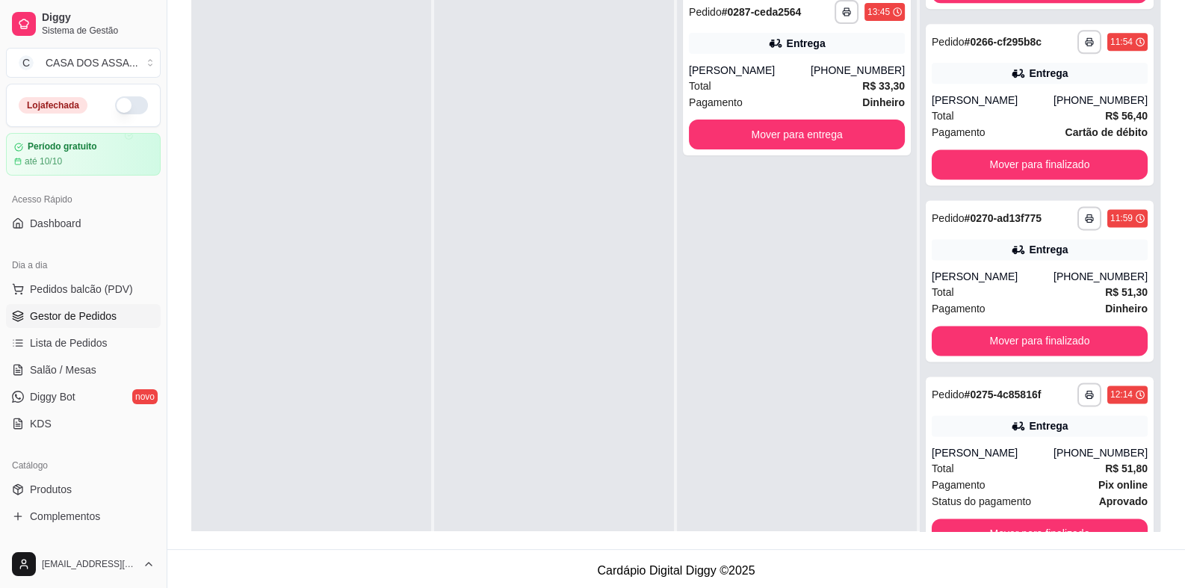
scroll to position [0, 0]
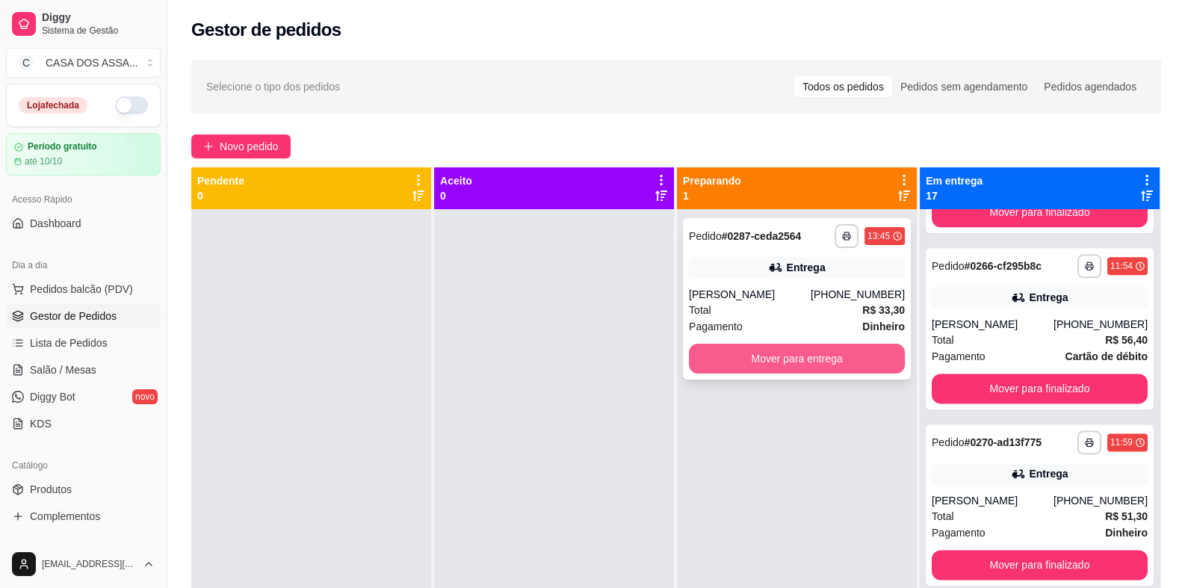
click at [792, 359] on button "Mover para entrega" at bounding box center [797, 359] width 216 height 30
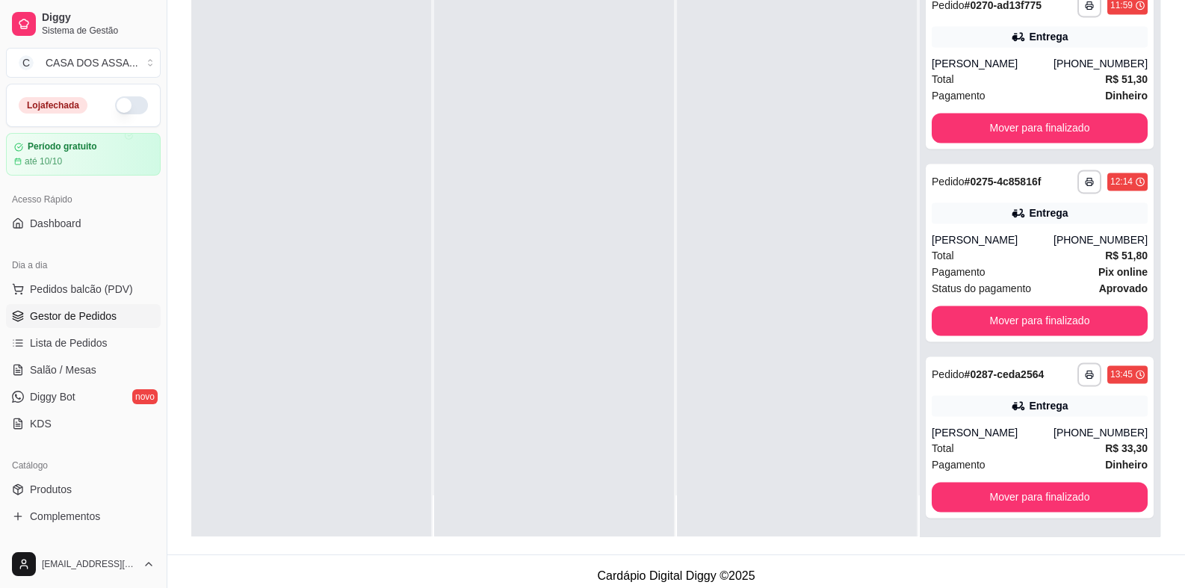
scroll to position [228, 0]
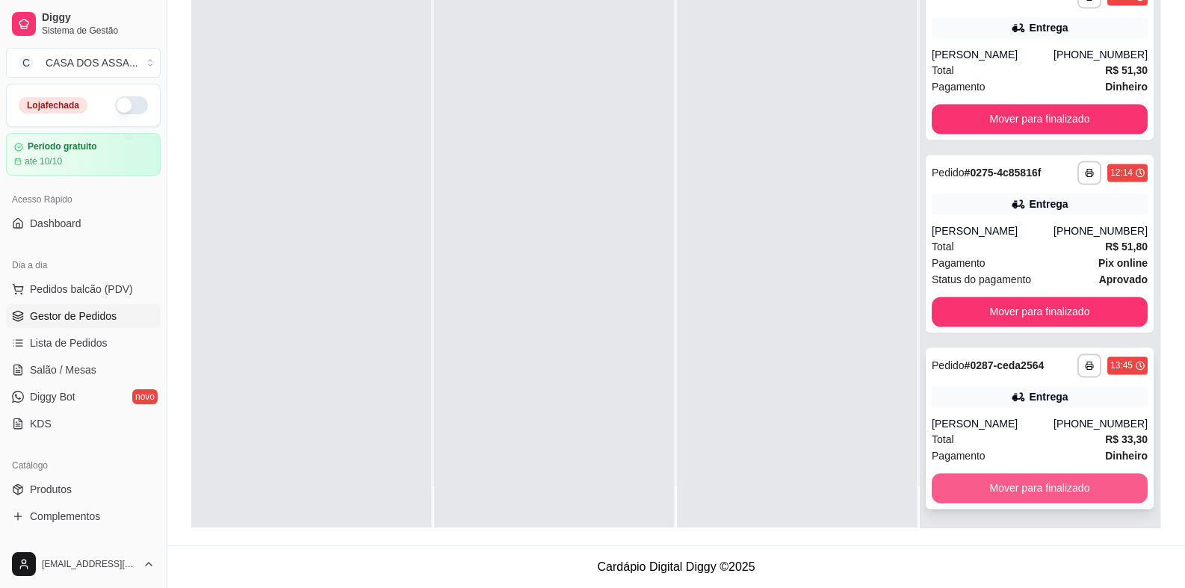
click at [1017, 488] on button "Mover para finalizado" at bounding box center [1039, 488] width 216 height 30
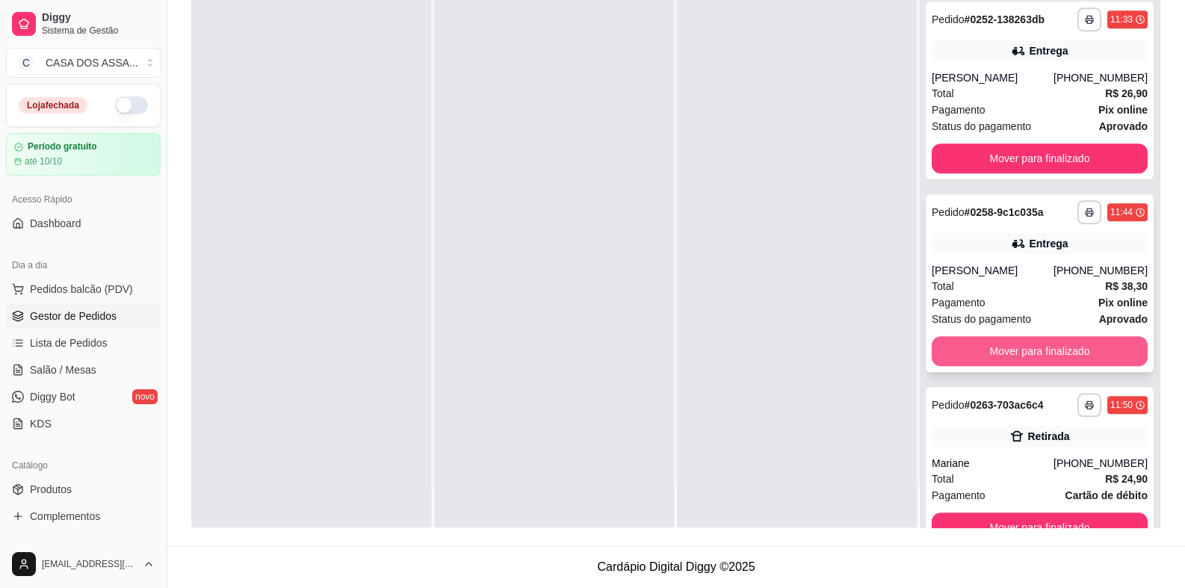
scroll to position [1550, 0]
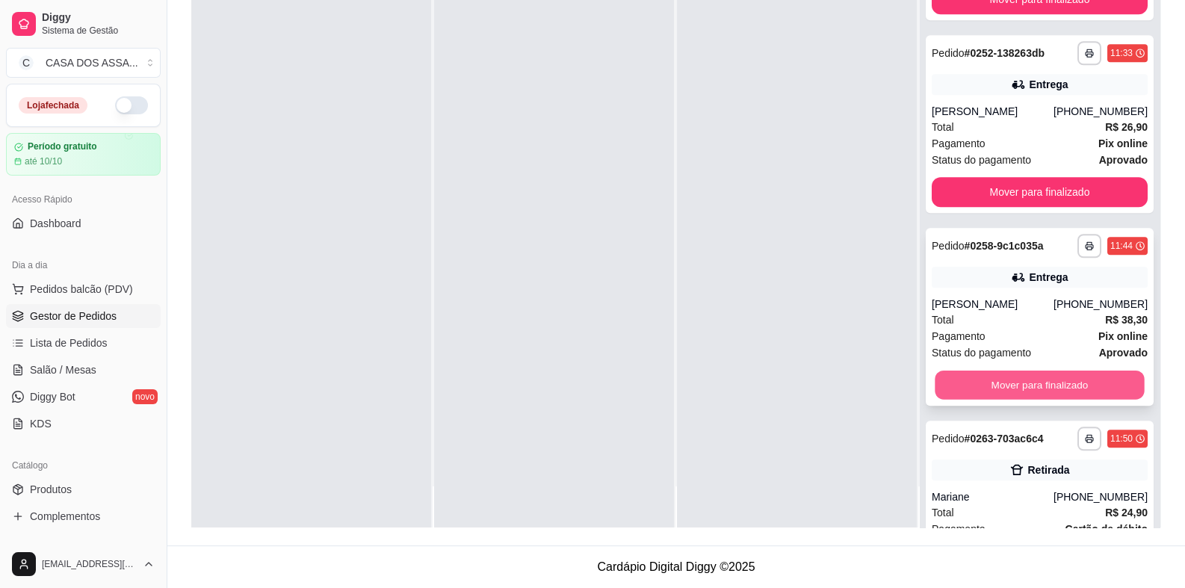
click at [1025, 384] on button "Mover para finalizado" at bounding box center [1038, 384] width 209 height 29
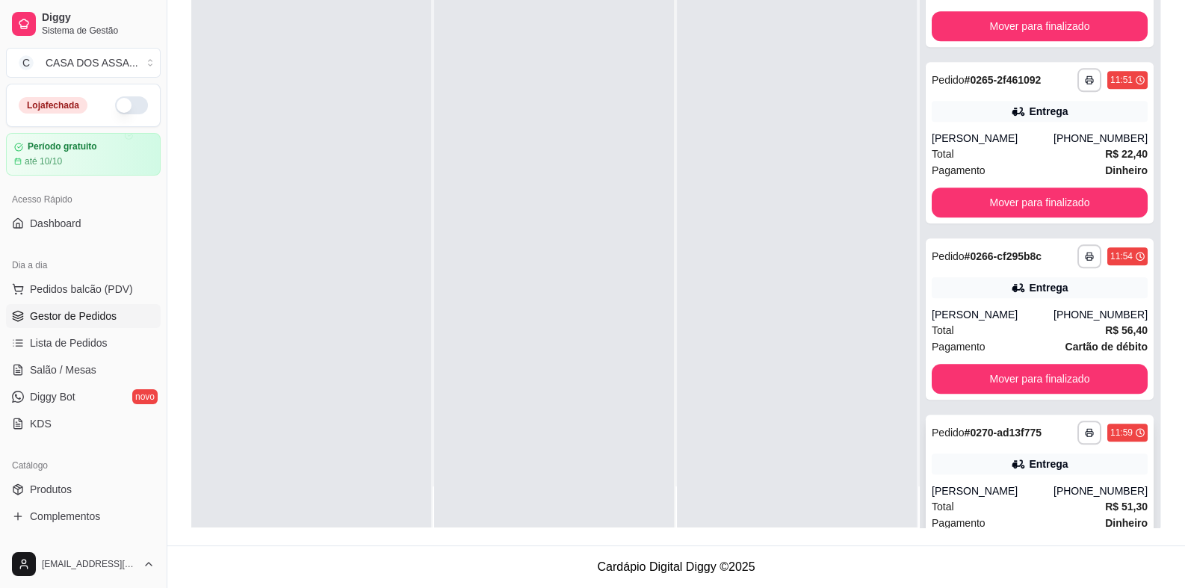
scroll to position [2073, 0]
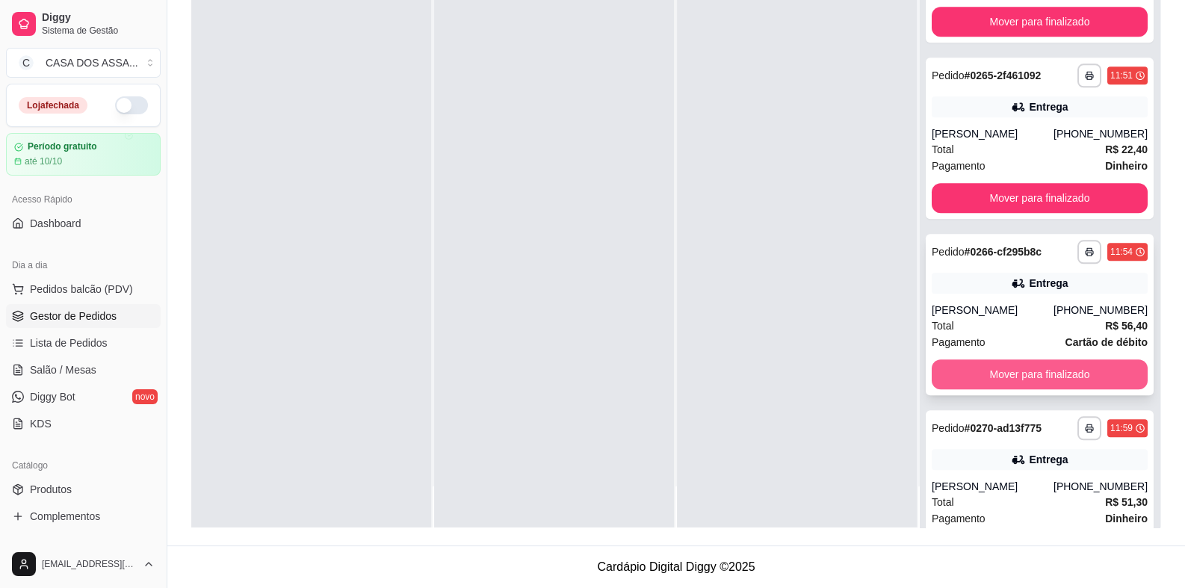
click at [1033, 376] on button "Mover para finalizado" at bounding box center [1039, 374] width 216 height 30
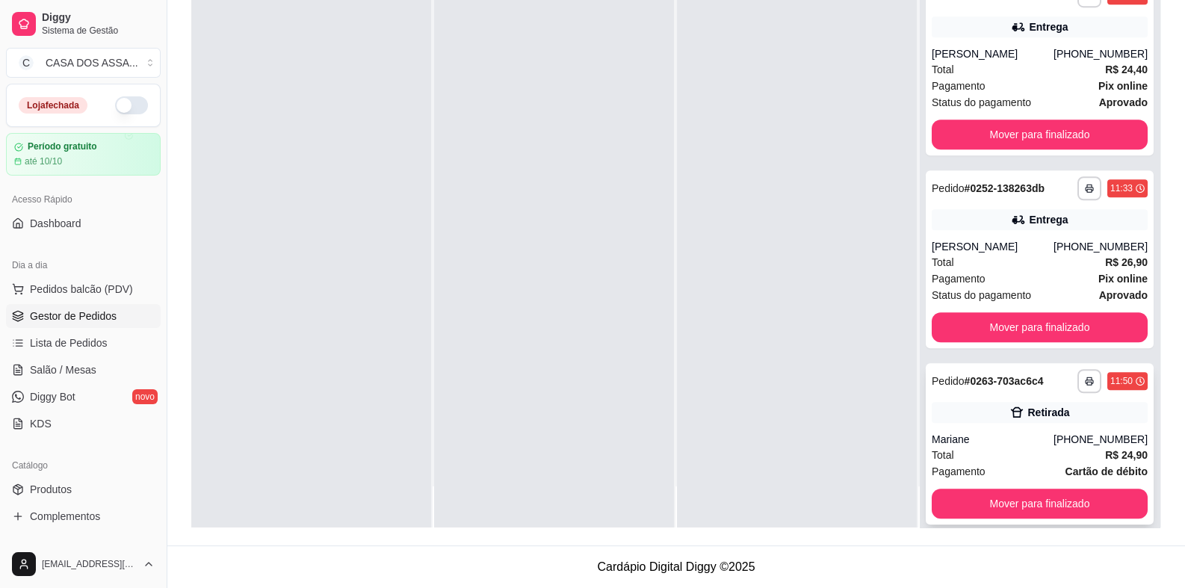
scroll to position [1400, 0]
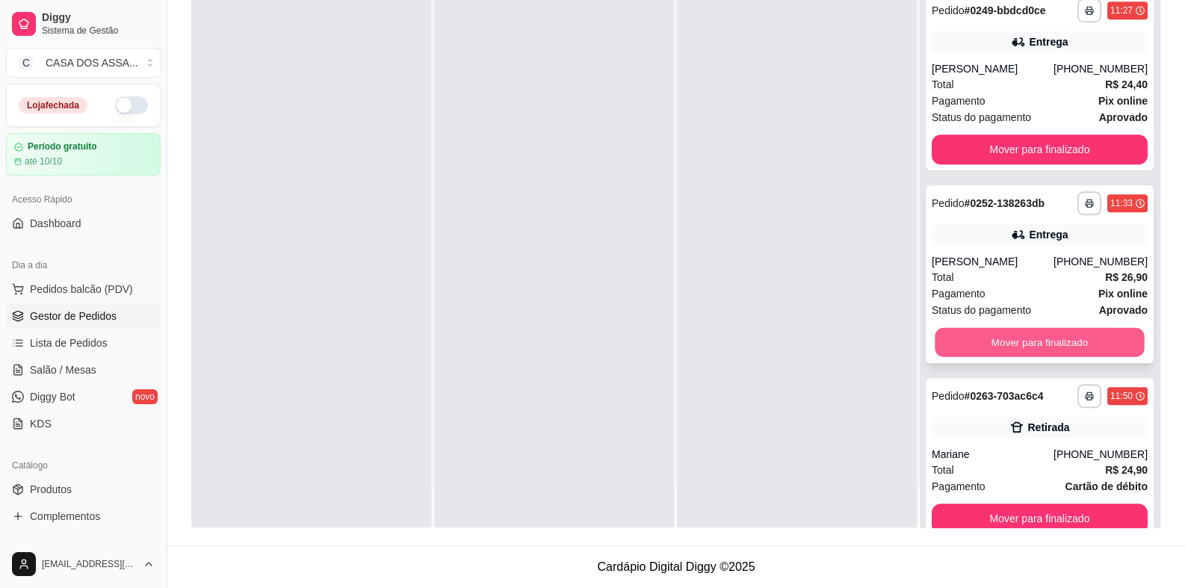
click at [1017, 340] on button "Mover para finalizado" at bounding box center [1038, 342] width 209 height 29
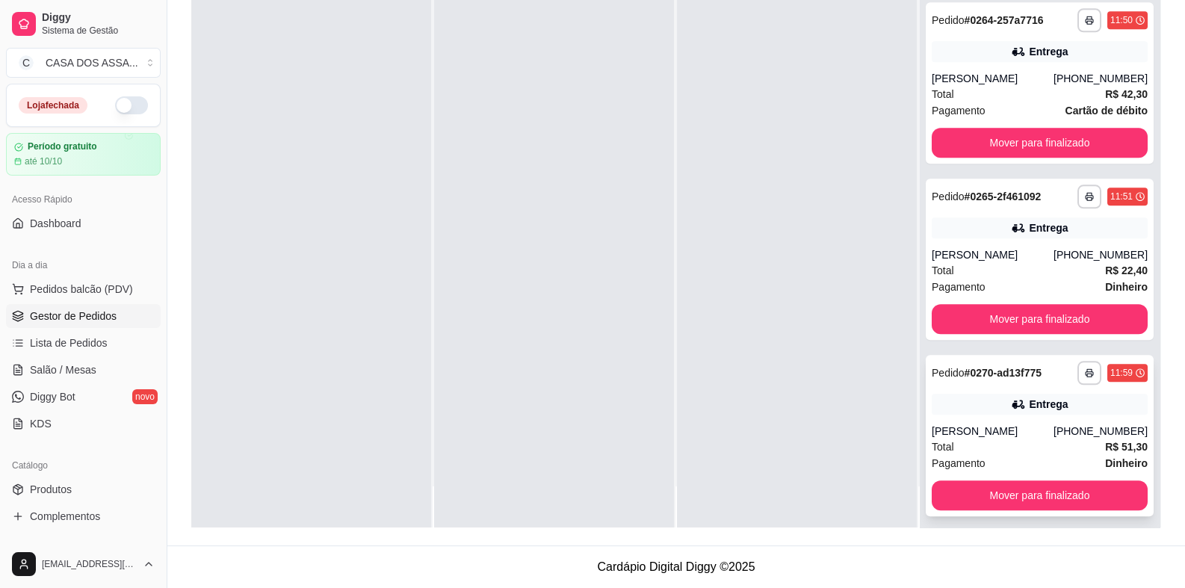
scroll to position [1849, 0]
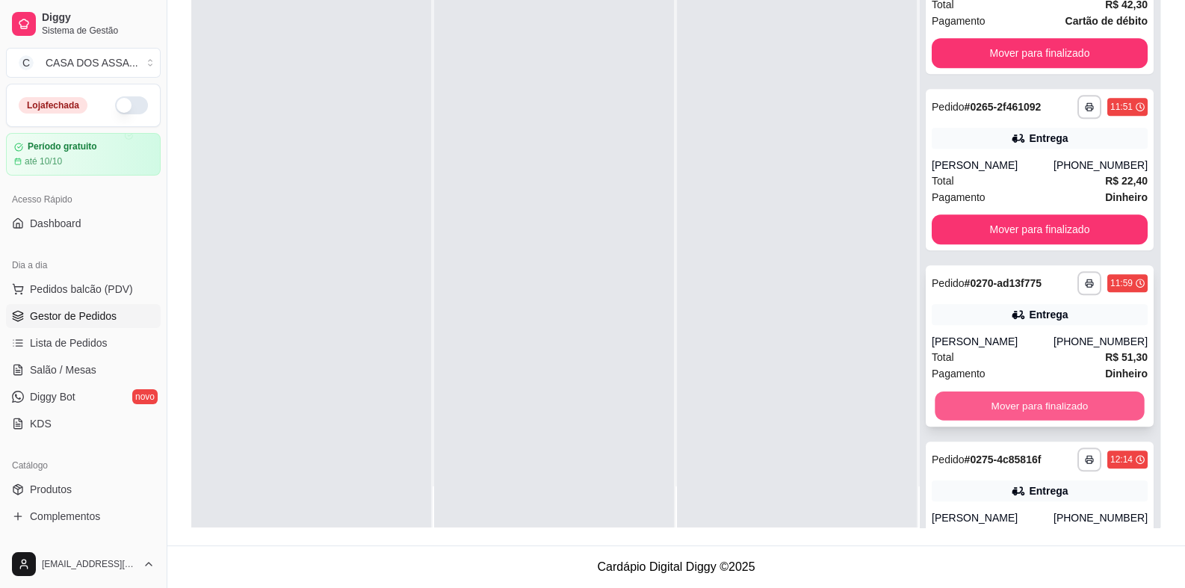
click at [1032, 408] on button "Mover para finalizado" at bounding box center [1038, 405] width 209 height 29
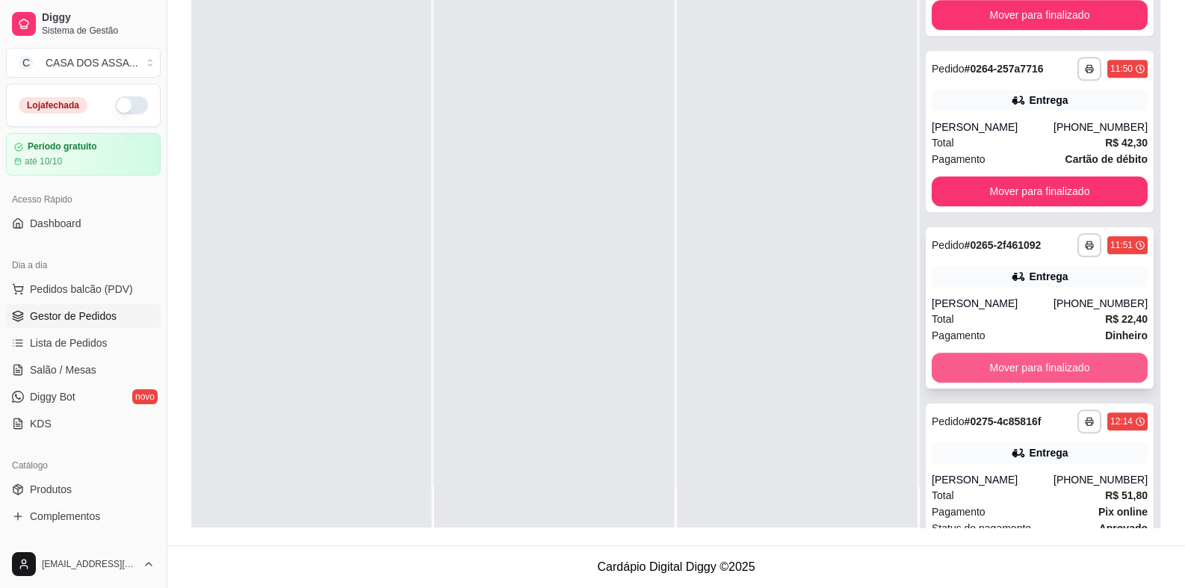
scroll to position [1634, 0]
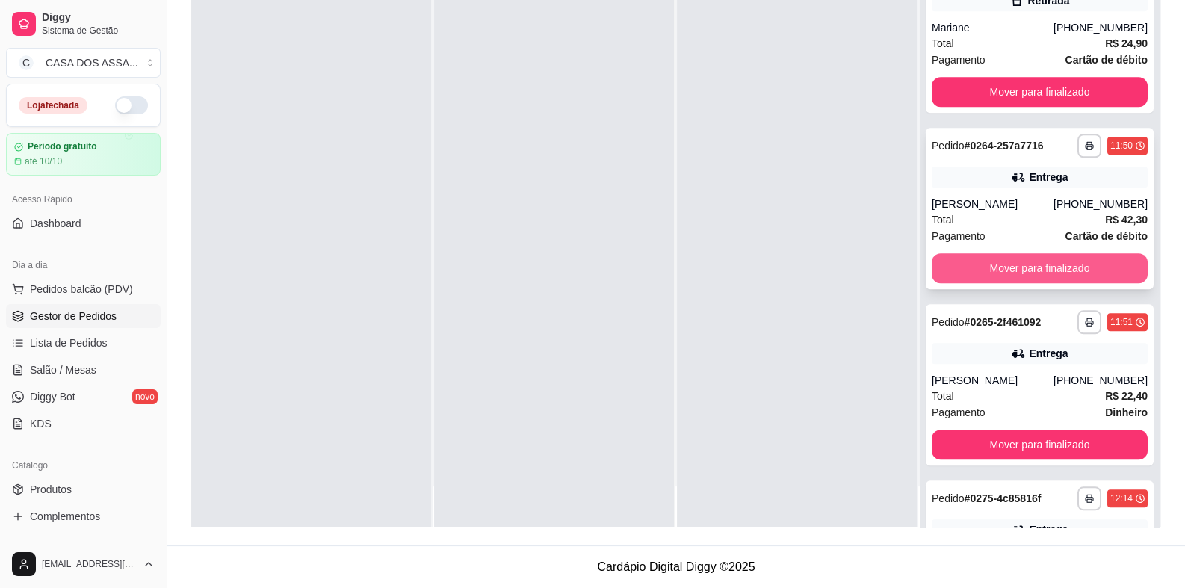
click at [1017, 273] on button "Mover para finalizado" at bounding box center [1039, 268] width 216 height 30
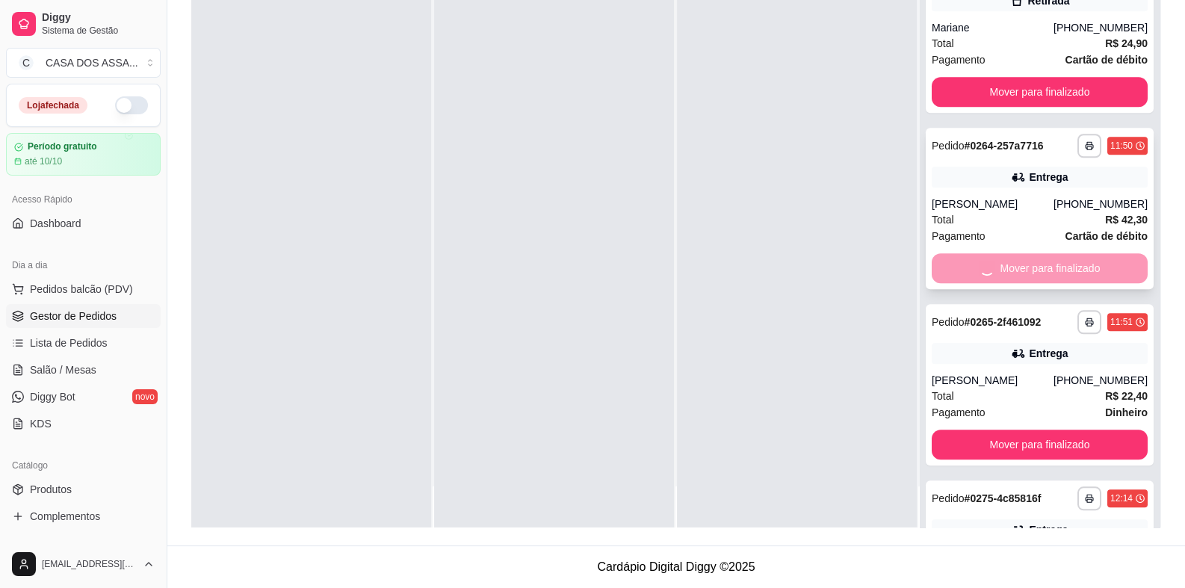
scroll to position [1607, 0]
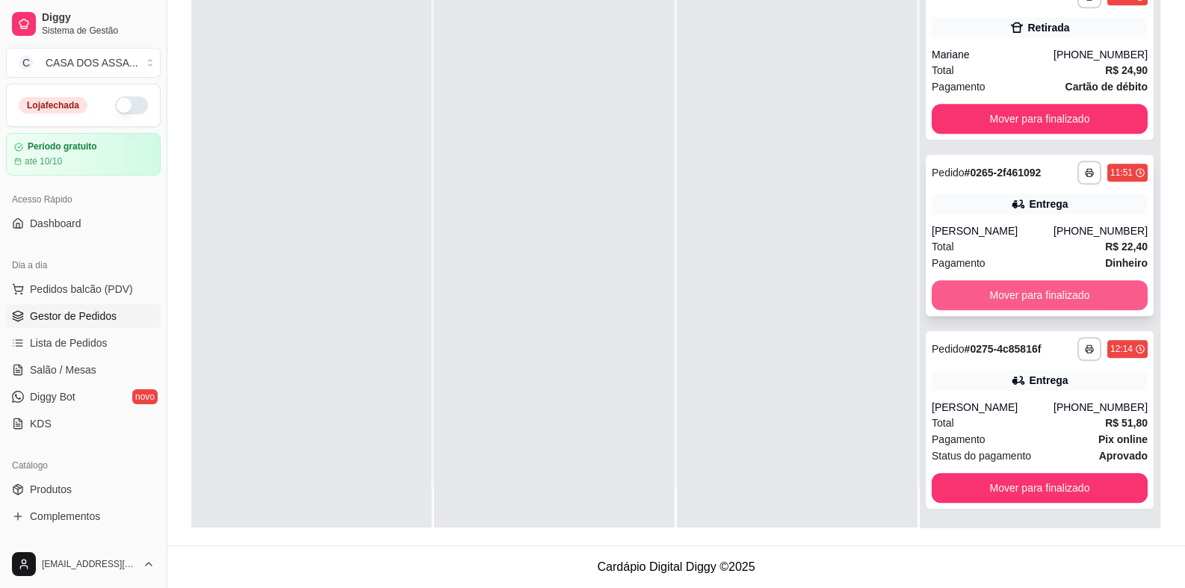
click at [1022, 294] on button "Mover para finalizado" at bounding box center [1039, 295] width 216 height 30
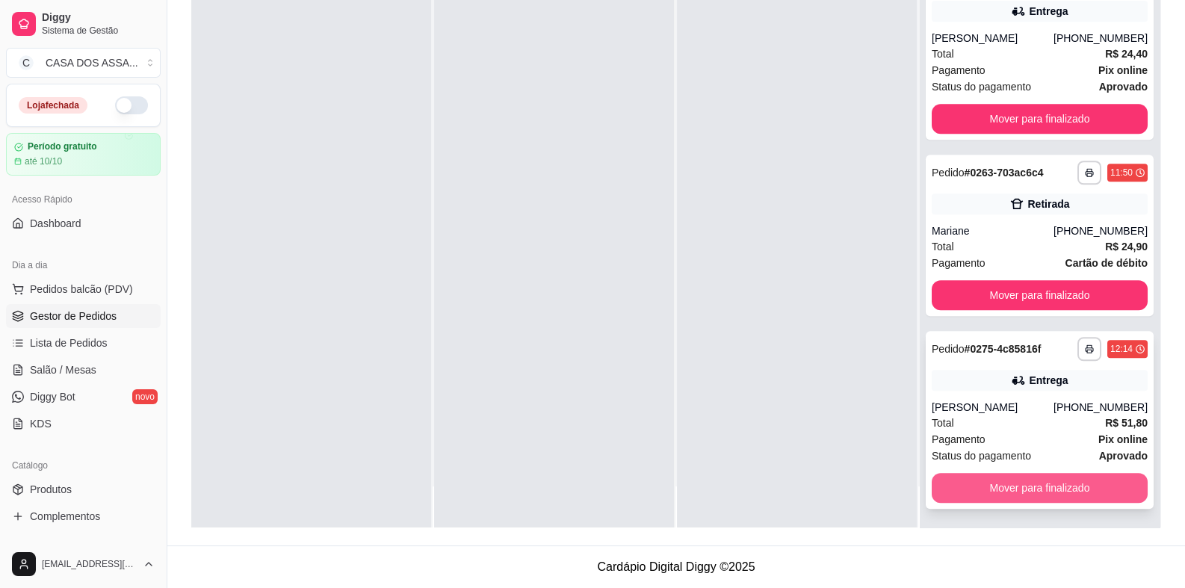
click at [1040, 488] on button "Mover para finalizado" at bounding box center [1039, 488] width 216 height 30
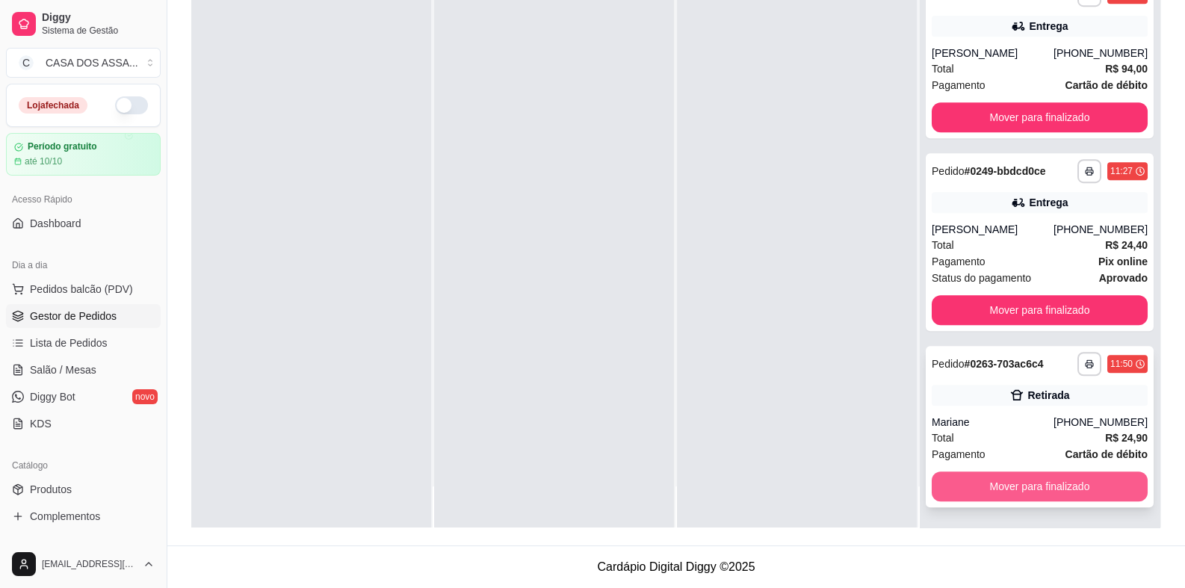
scroll to position [1238, 0]
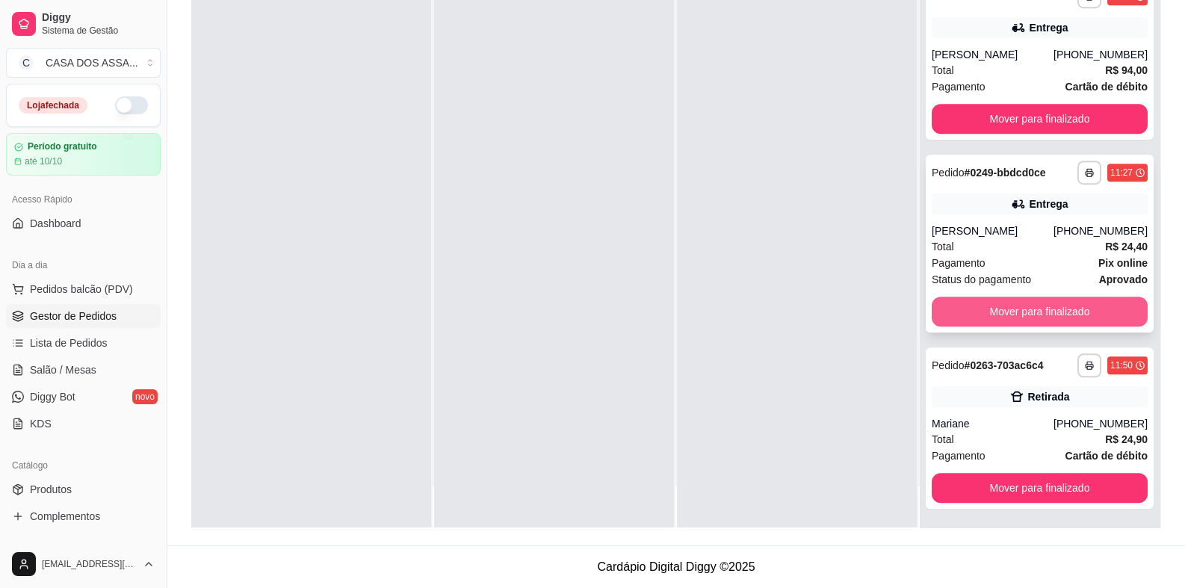
click at [1045, 304] on button "Mover para finalizado" at bounding box center [1039, 312] width 216 height 30
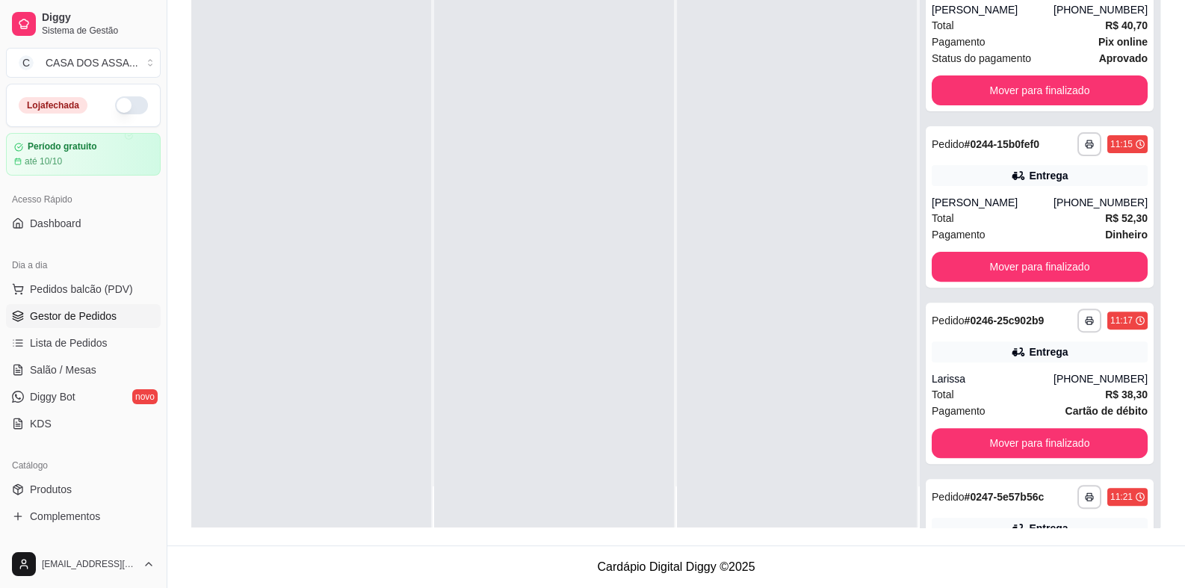
scroll to position [448, 0]
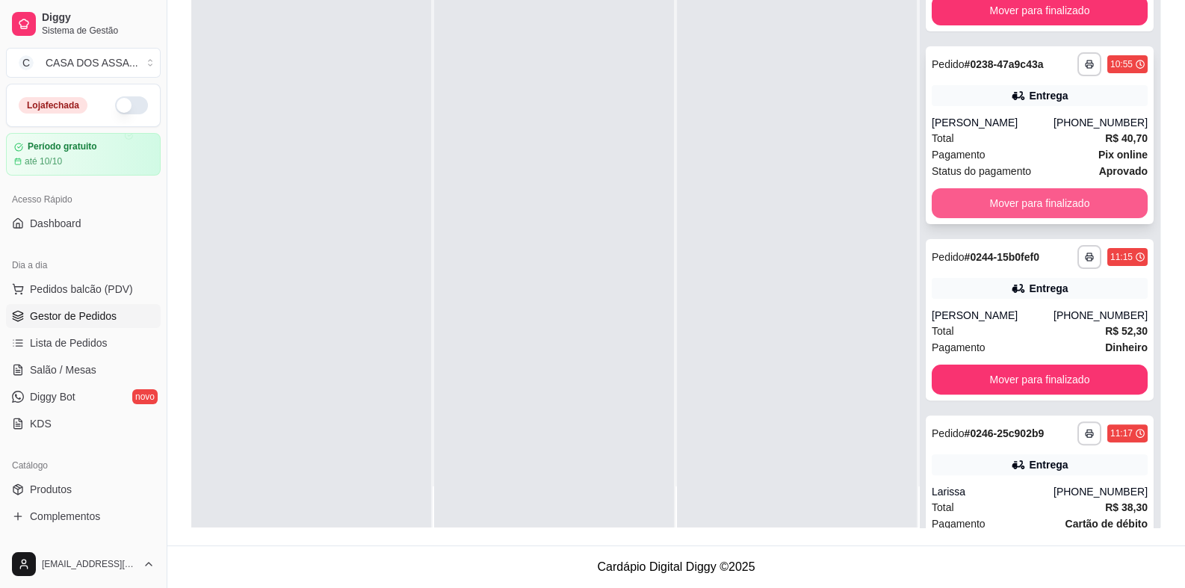
click at [1035, 208] on button "Mover para finalizado" at bounding box center [1039, 203] width 216 height 30
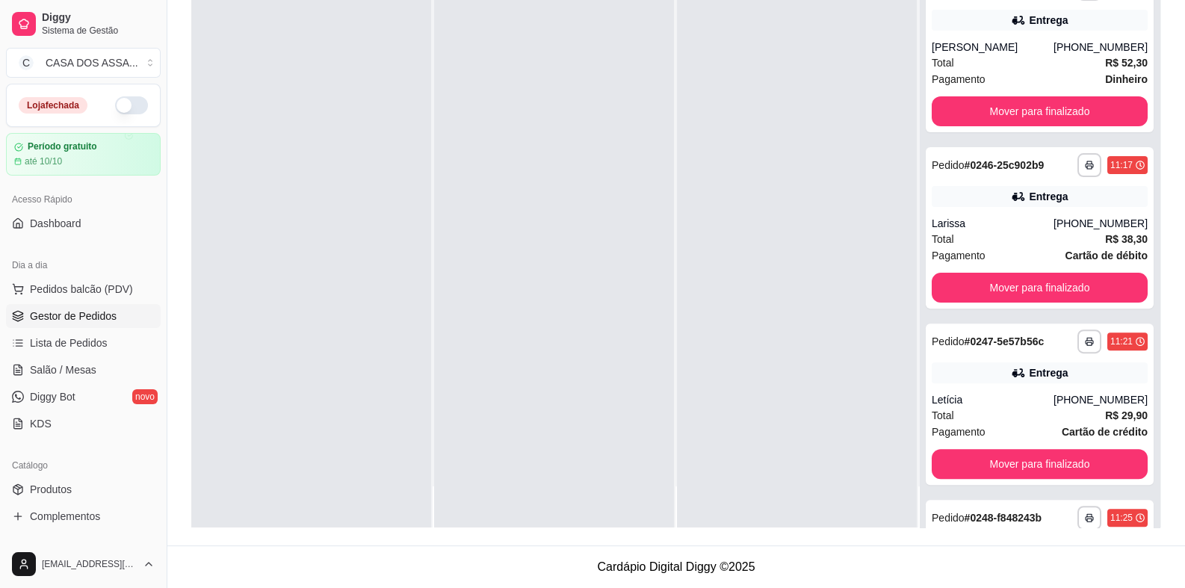
scroll to position [597, 0]
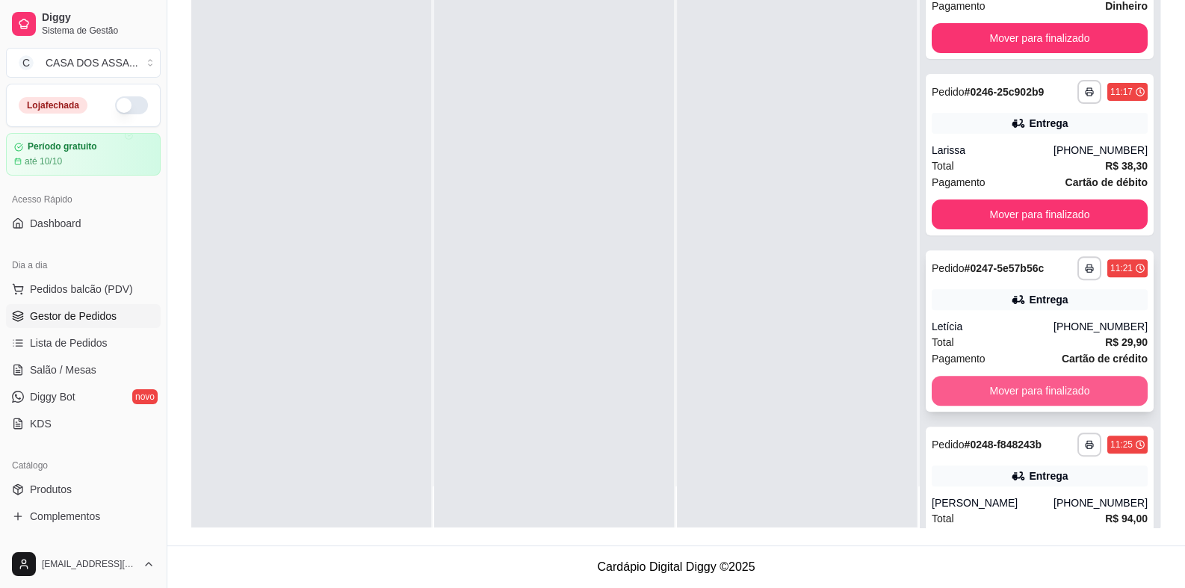
click at [1020, 392] on button "Mover para finalizado" at bounding box center [1039, 391] width 216 height 30
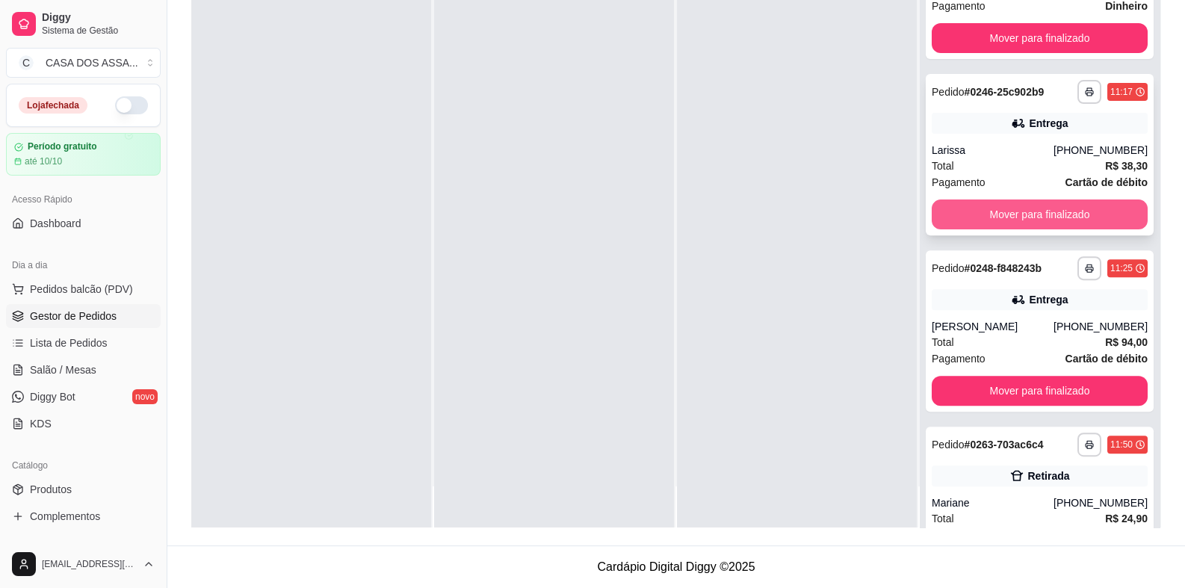
click at [1041, 209] on button "Mover para finalizado" at bounding box center [1039, 214] width 216 height 30
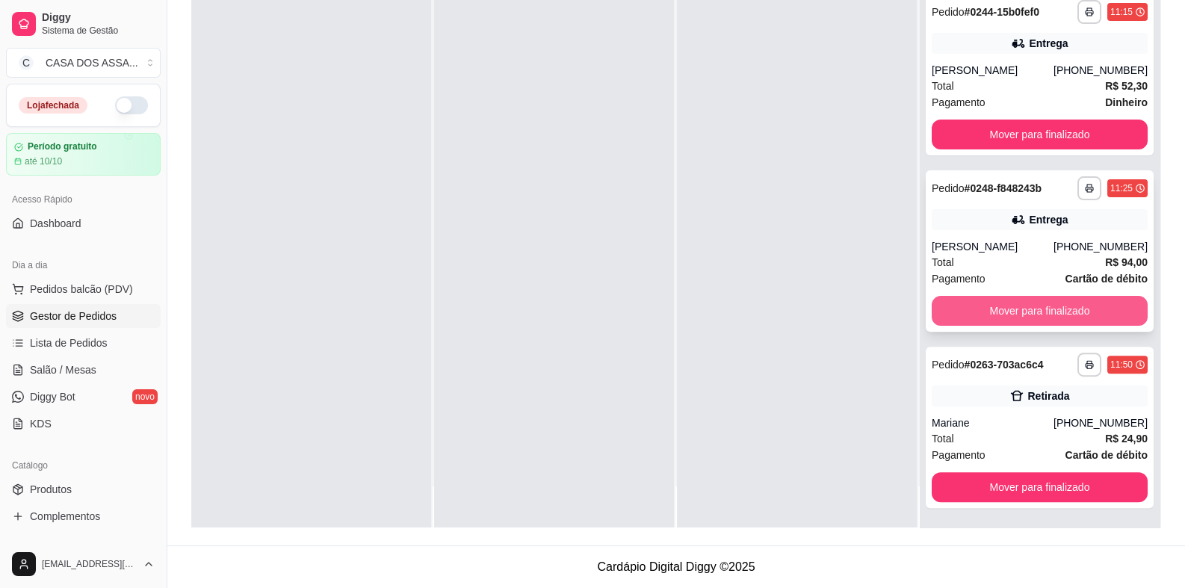
click at [996, 308] on button "Mover para finalizado" at bounding box center [1039, 311] width 216 height 30
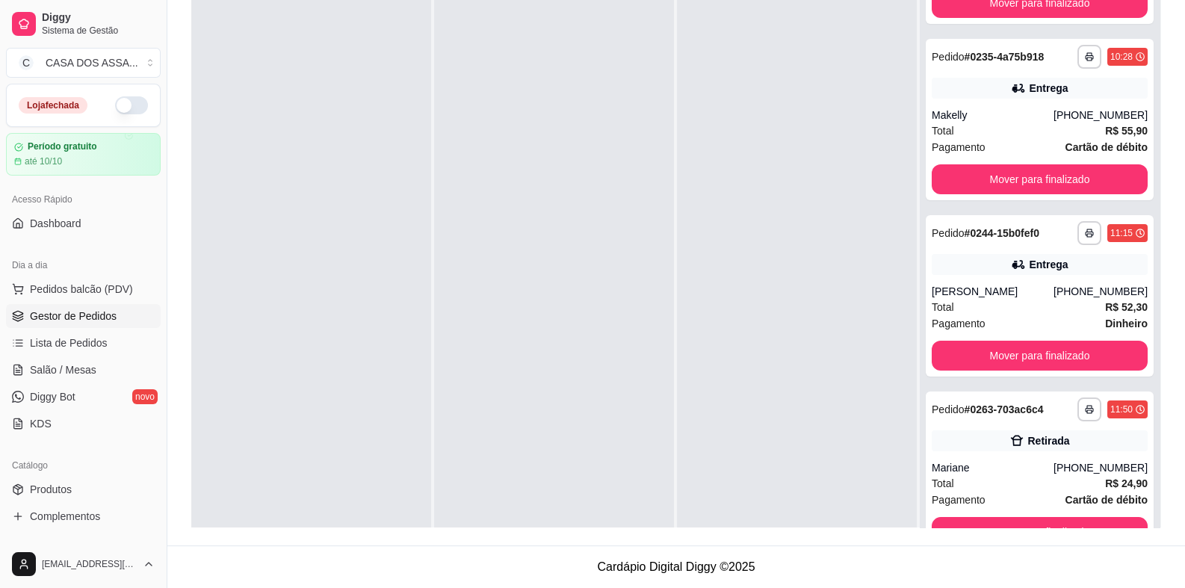
scroll to position [324, 0]
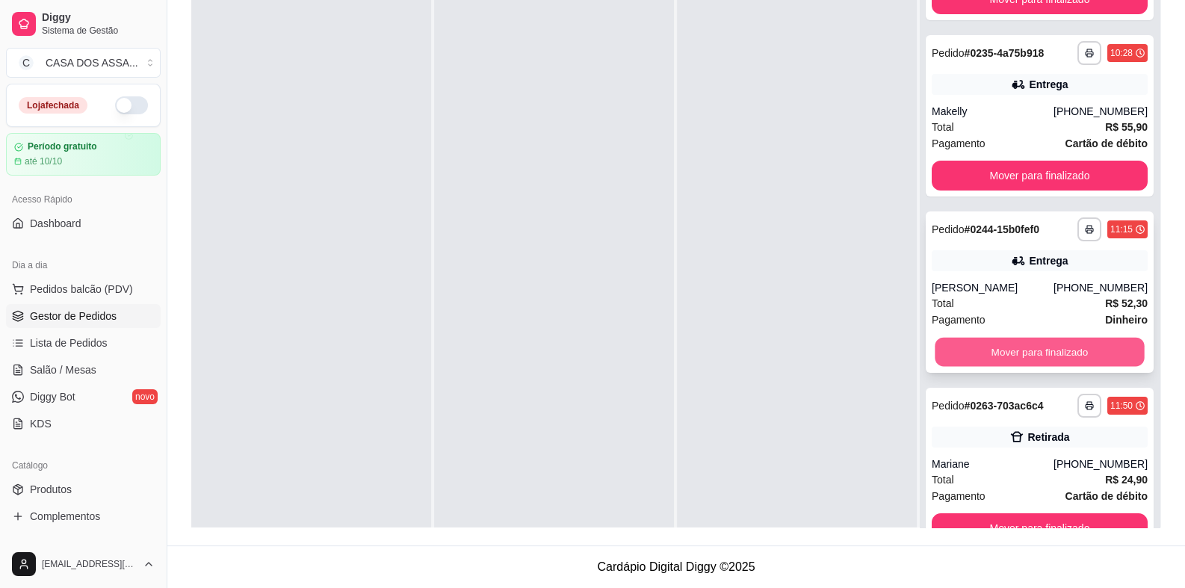
click at [1038, 355] on button "Mover para finalizado" at bounding box center [1038, 352] width 209 height 29
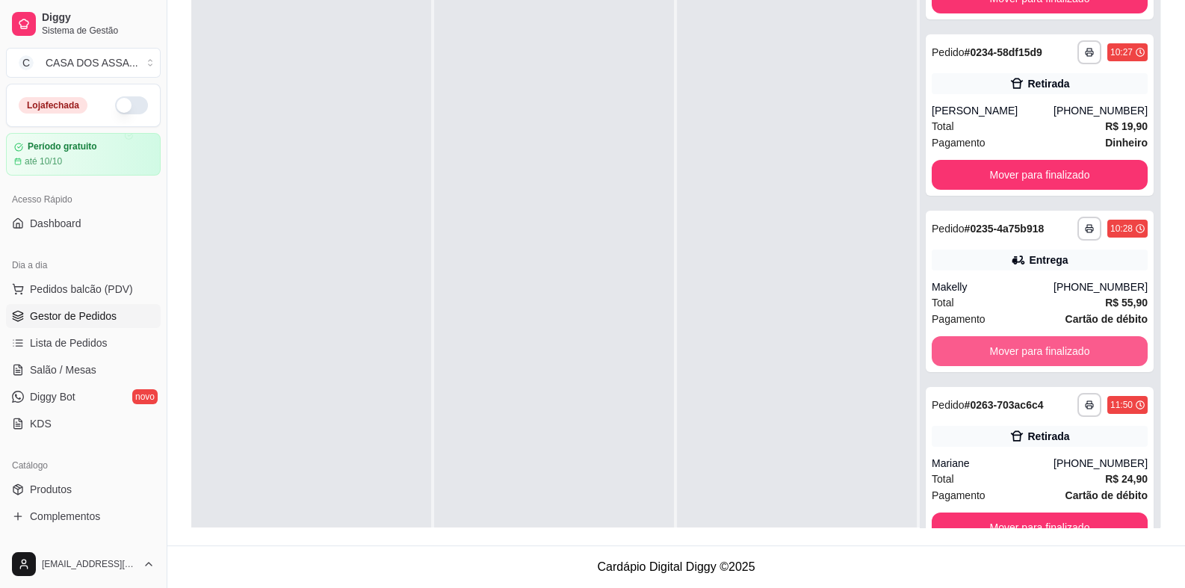
scroll to position [148, 0]
click at [1043, 352] on button "Mover para finalizado" at bounding box center [1039, 352] width 216 height 30
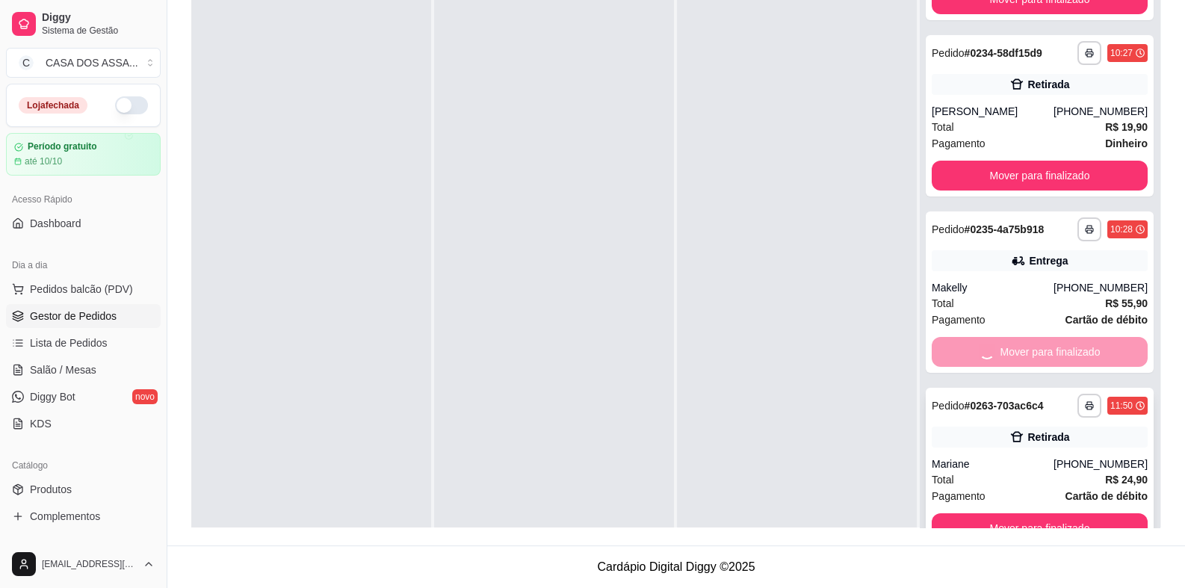
scroll to position [0, 0]
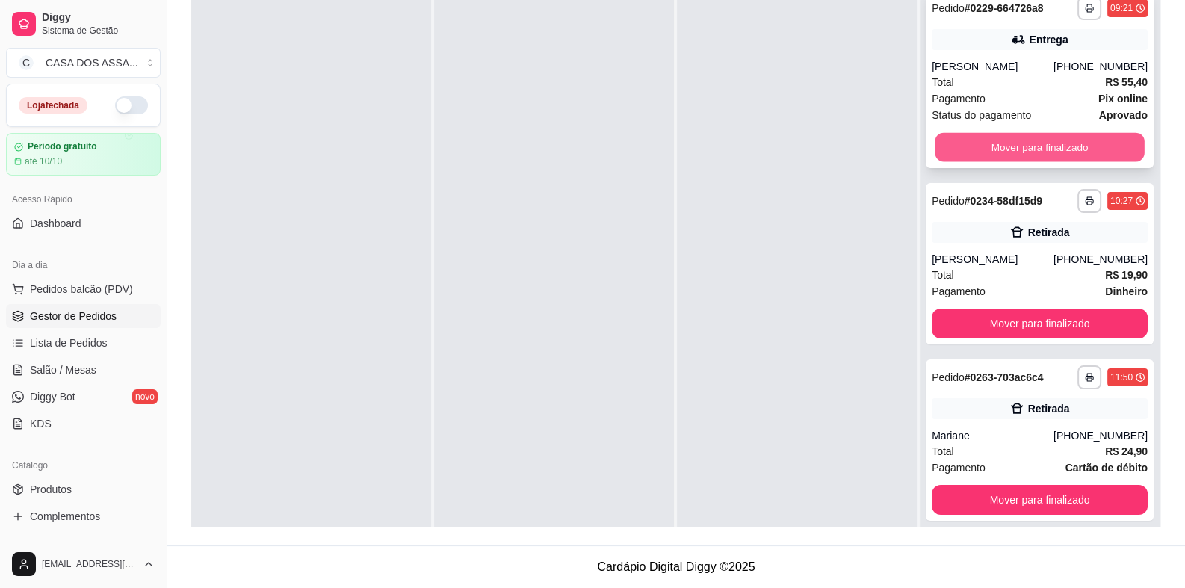
click at [1011, 146] on button "Mover para finalizado" at bounding box center [1038, 147] width 209 height 29
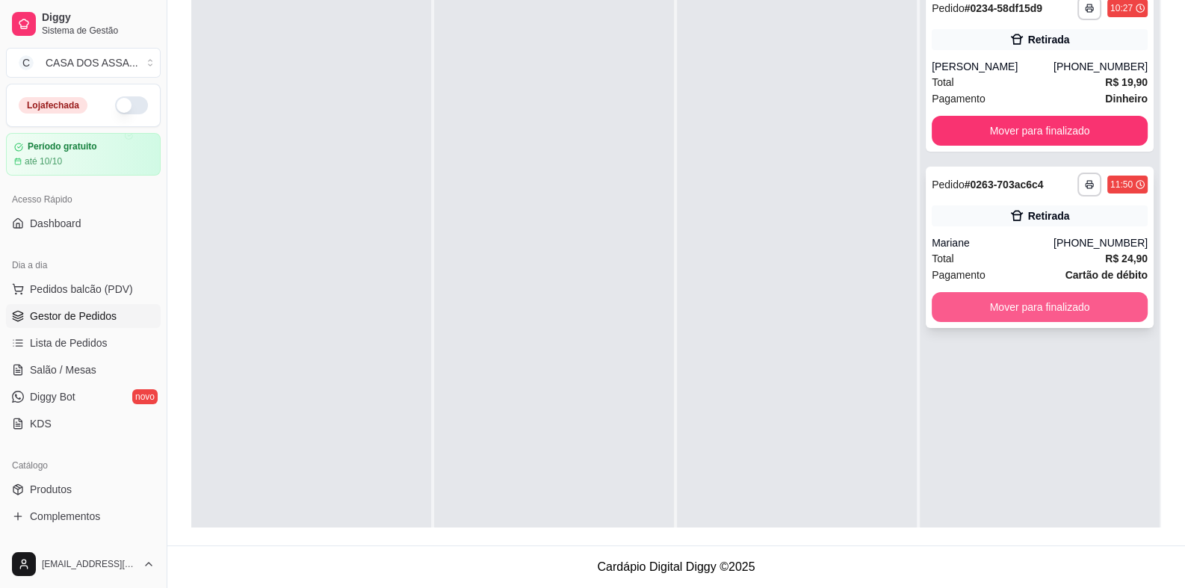
click at [1034, 306] on button "Mover para finalizado" at bounding box center [1039, 307] width 216 height 30
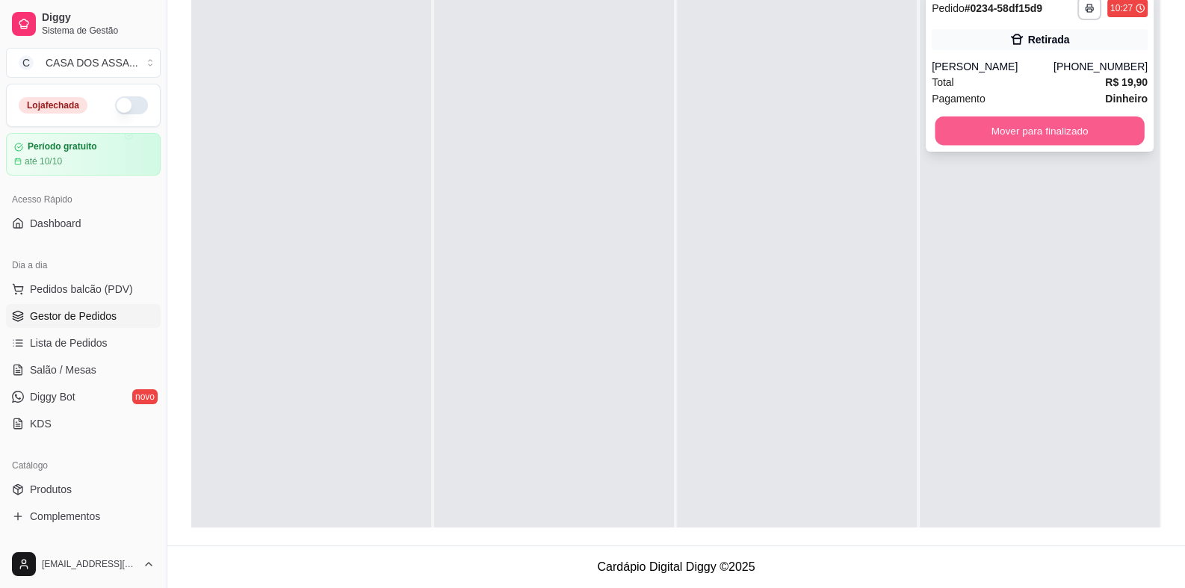
click at [1037, 133] on button "Mover para finalizado" at bounding box center [1038, 131] width 209 height 29
